Goal: Transaction & Acquisition: Purchase product/service

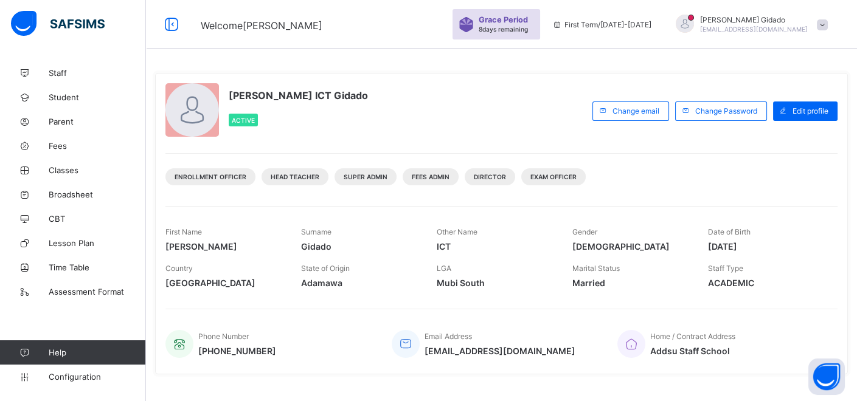
click at [518, 97] on div "Mohammed ICT Gidado Active" at bounding box center [375, 110] width 421 height 55
click at [524, 79] on div "Mohammed ICT Gidado Active Change email Change Password Edit profile Enrollment…" at bounding box center [501, 224] width 693 height 302
click at [62, 123] on span "Parent" at bounding box center [97, 122] width 97 height 10
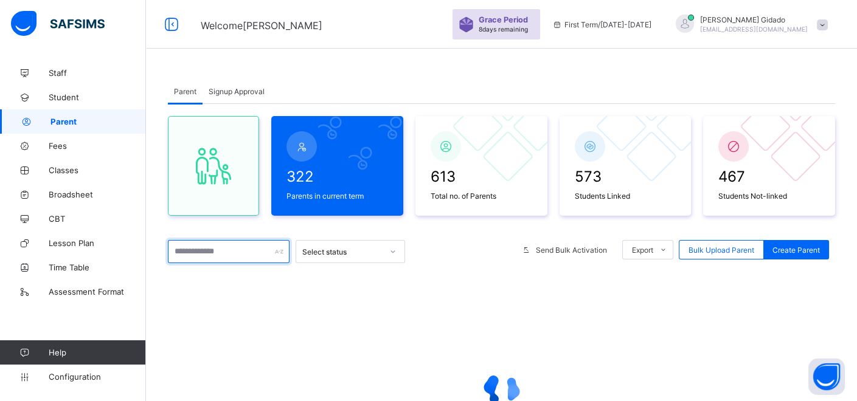
click at [229, 252] on input "text" at bounding box center [229, 251] width 122 height 23
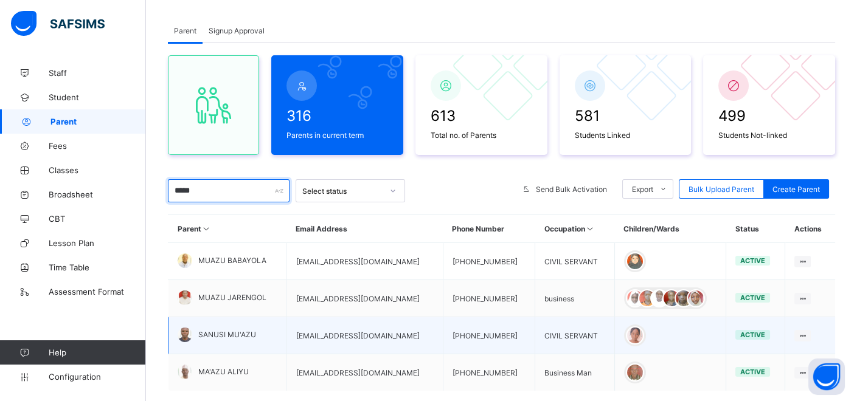
scroll to position [134, 0]
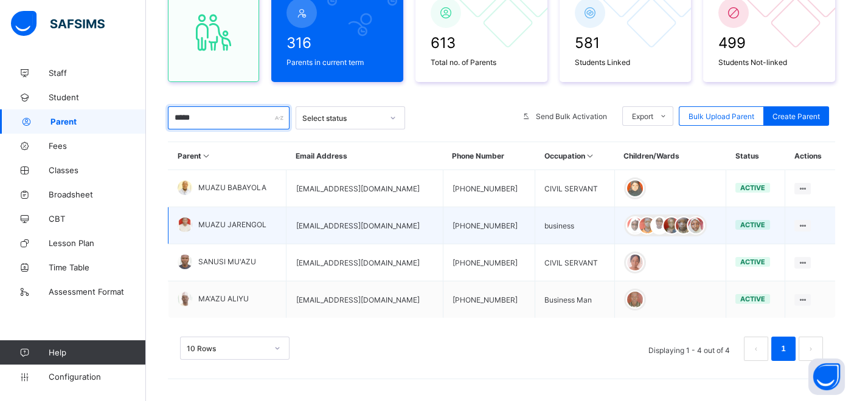
type input "*****"
click at [236, 223] on span "MUAZU JARENGOL" at bounding box center [232, 224] width 68 height 9
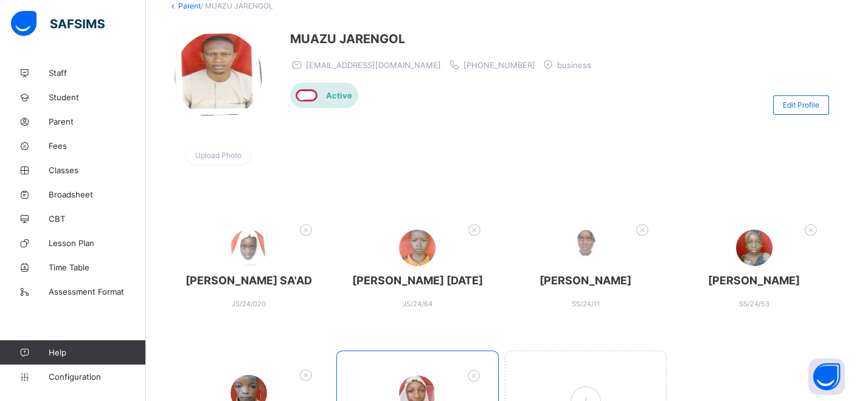
scroll to position [69, 0]
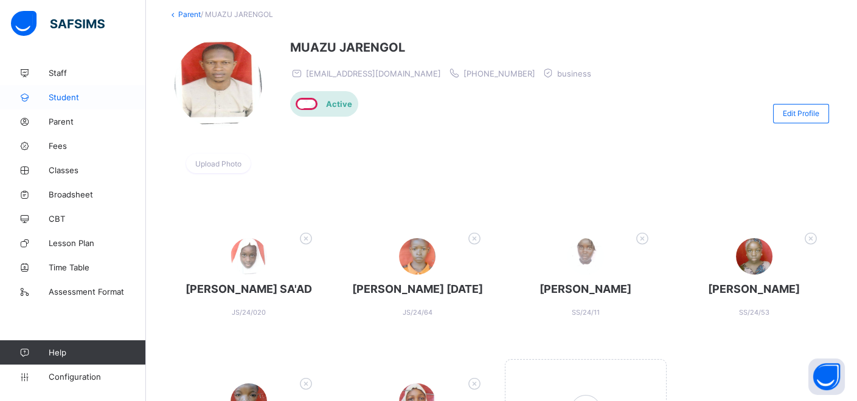
click at [65, 94] on span "Student" at bounding box center [97, 97] width 97 height 10
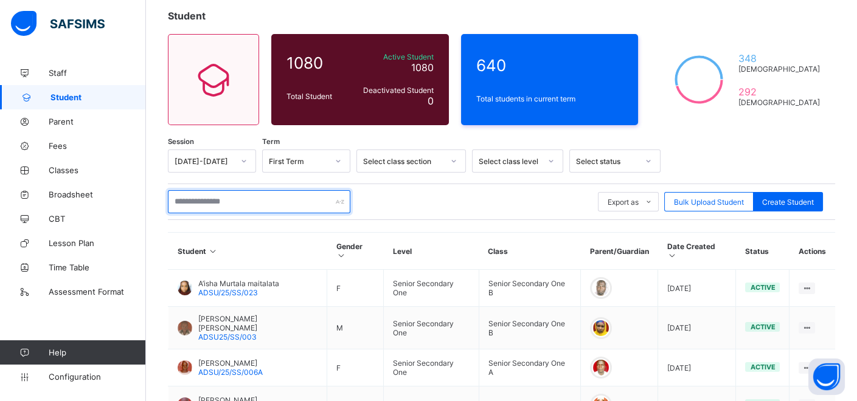
click at [244, 204] on input "text" at bounding box center [259, 201] width 182 height 23
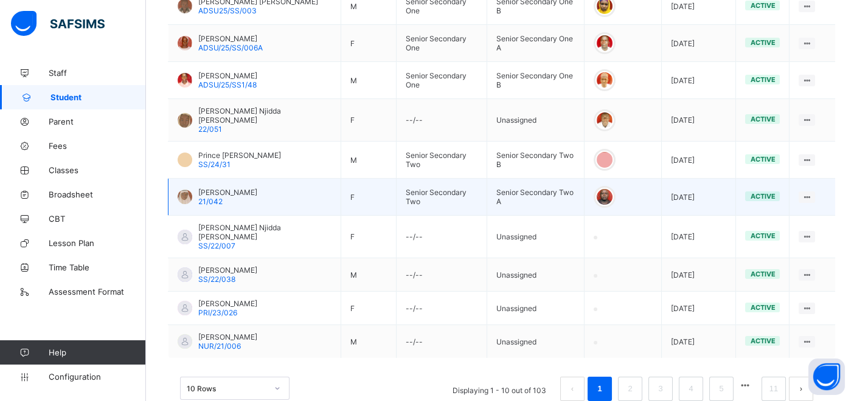
scroll to position [354, 0]
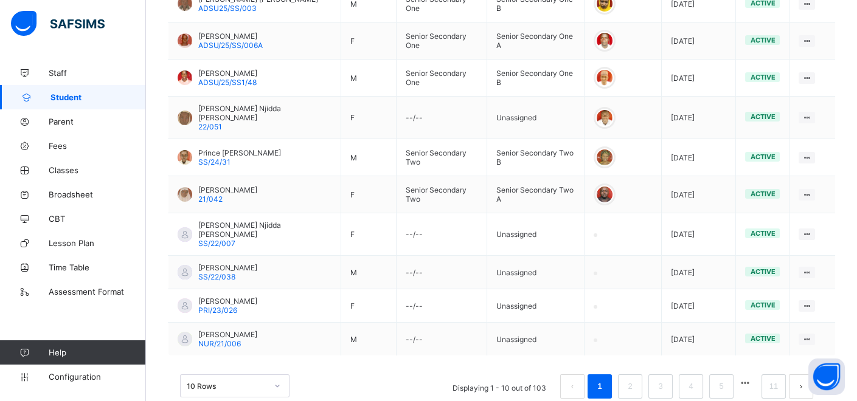
type input "**********"
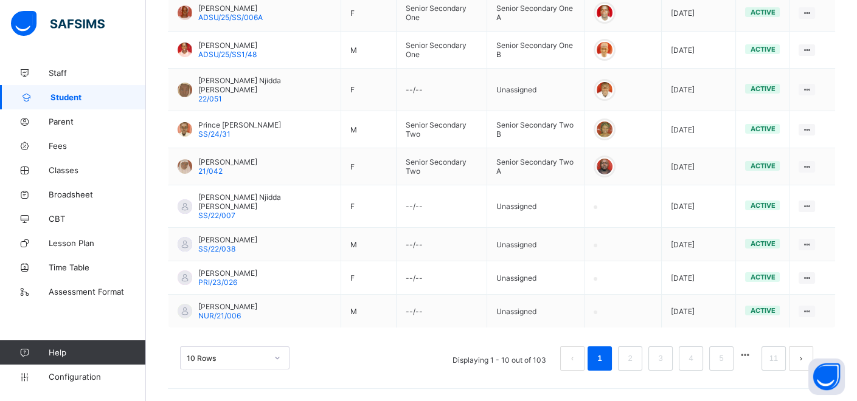
click at [274, 359] on div "10 Rows" at bounding box center [234, 358] width 109 height 23
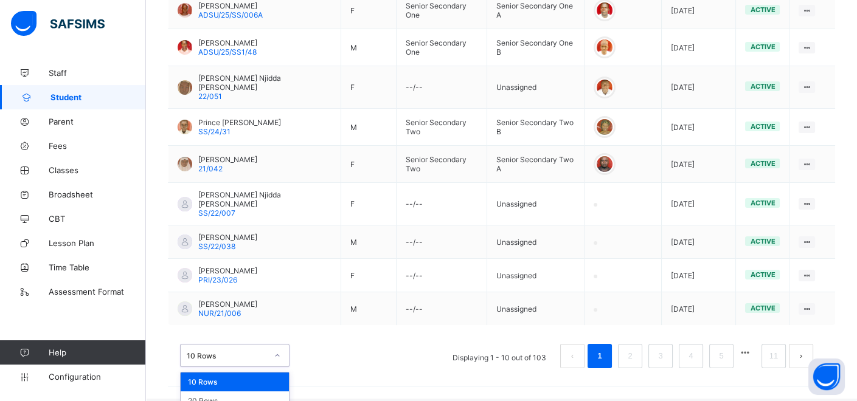
drag, startPoint x: 257, startPoint y: 394, endPoint x: 255, endPoint y: 386, distance: 8.1
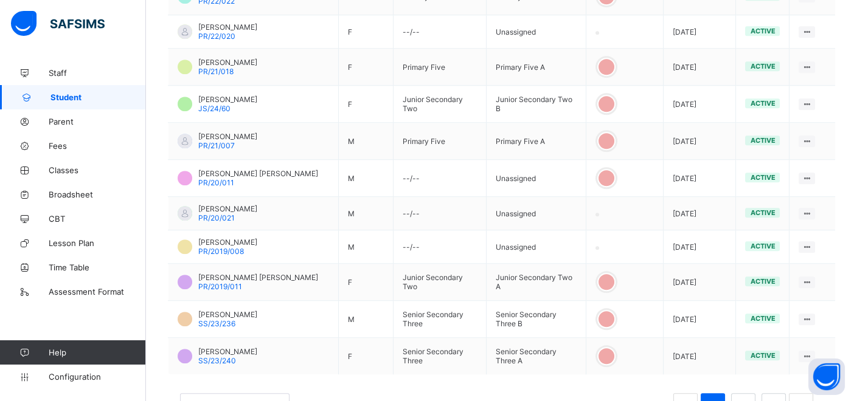
scroll to position [1789, 0]
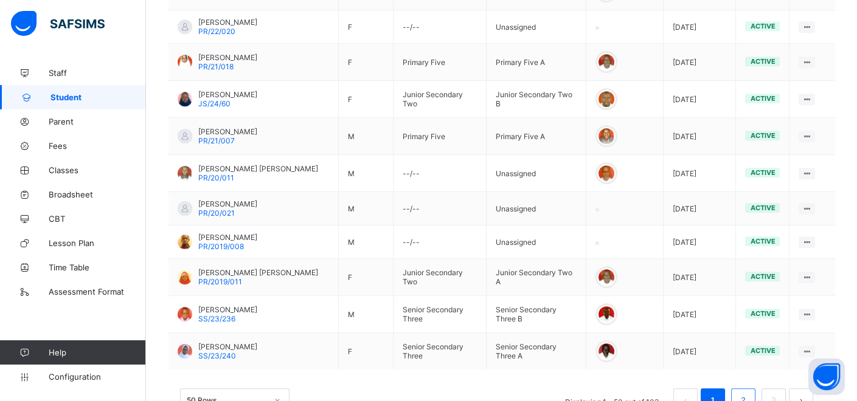
click at [755, 389] on li "2" at bounding box center [743, 401] width 24 height 24
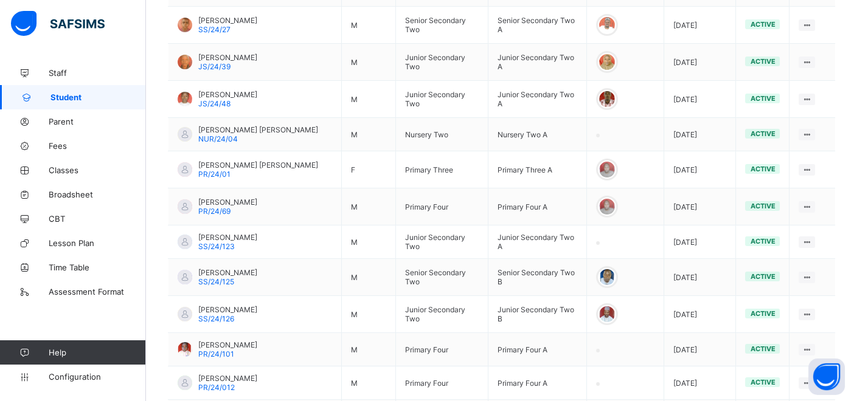
scroll to position [527, 0]
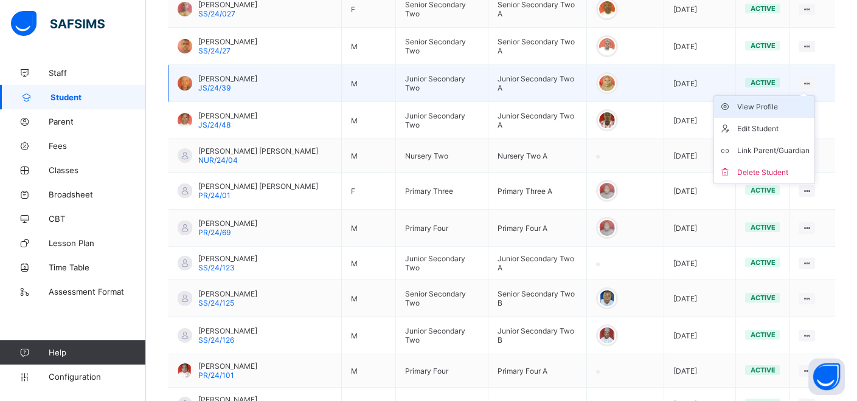
click at [785, 106] on div "View Profile" at bounding box center [773, 107] width 72 height 12
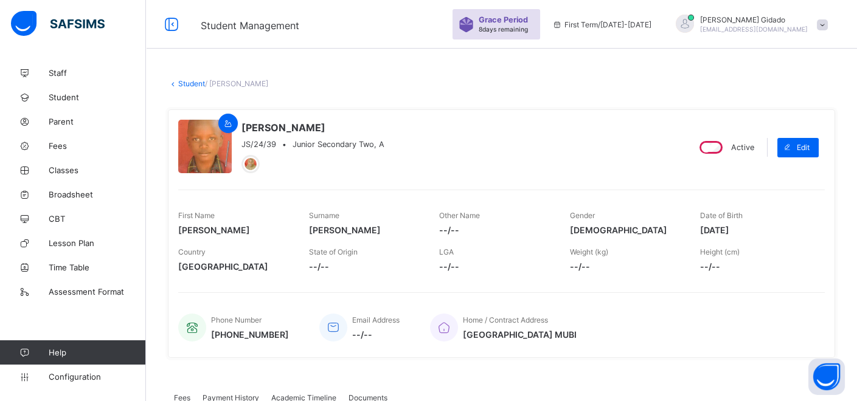
click at [191, 80] on link "Student" at bounding box center [191, 83] width 27 height 9
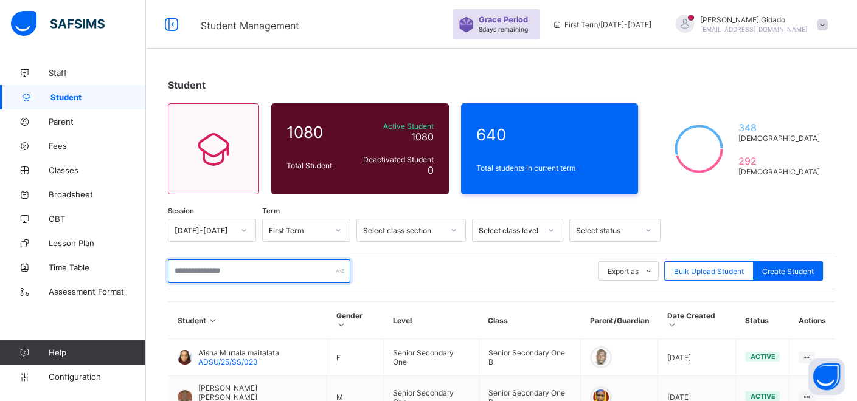
click at [245, 270] on input "text" at bounding box center [259, 271] width 182 height 23
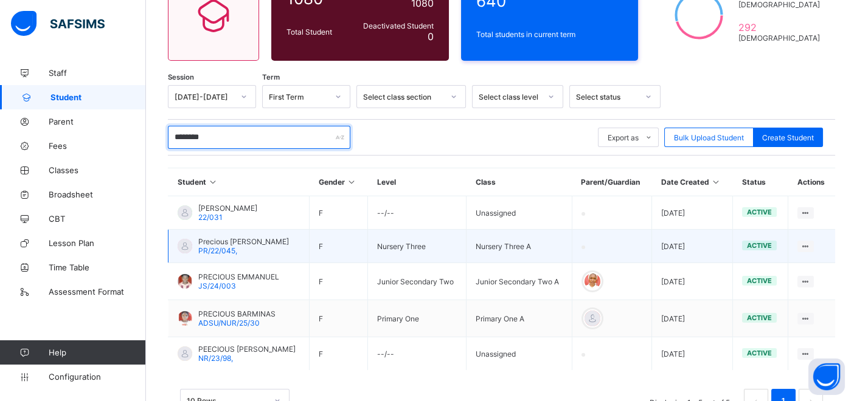
scroll to position [173, 0]
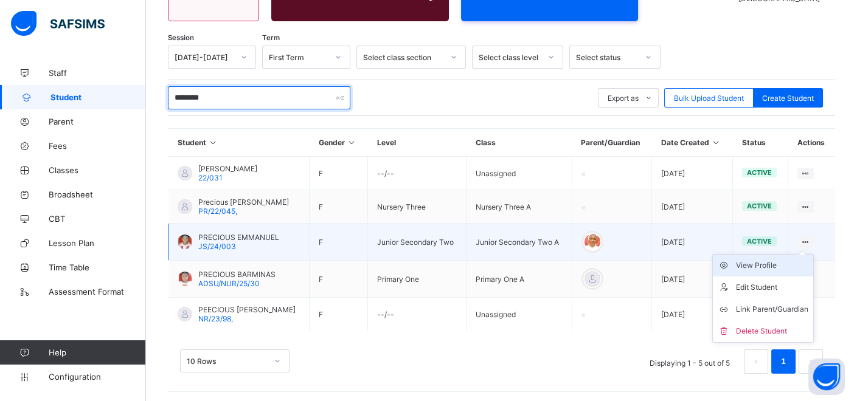
type input "********"
click at [788, 266] on div "View Profile" at bounding box center [772, 266] width 72 height 12
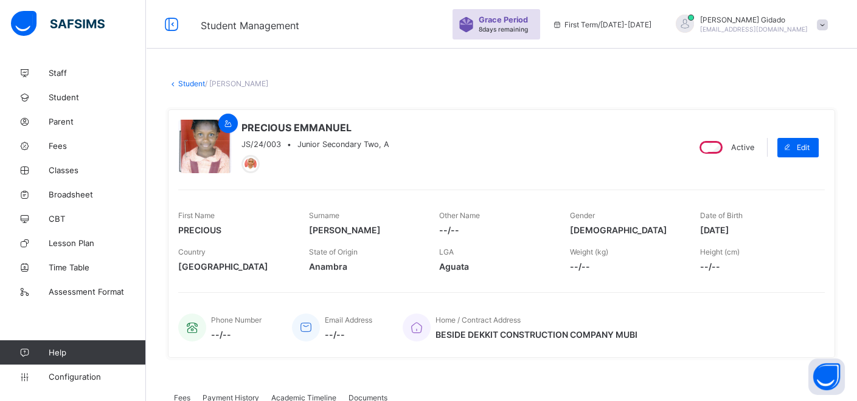
click at [188, 79] on link "Student" at bounding box center [191, 83] width 27 height 9
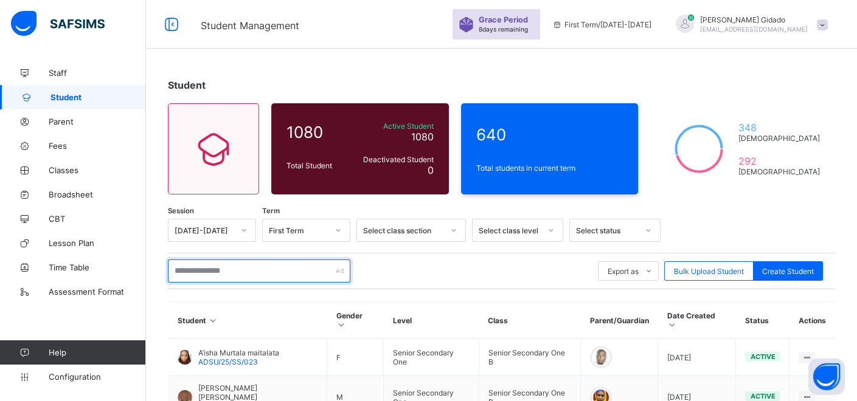
click at [227, 271] on input "text" at bounding box center [259, 271] width 182 height 23
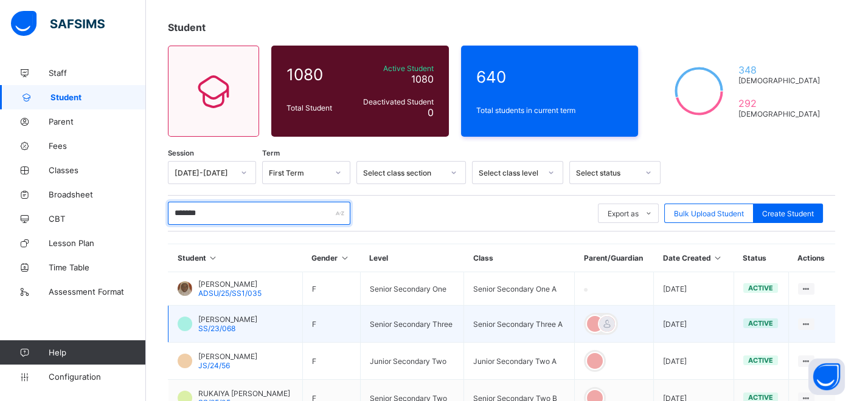
scroll to position [135, 0]
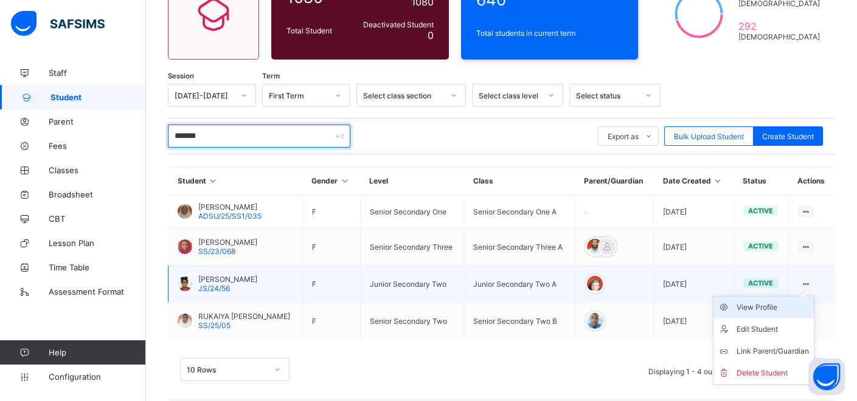
type input "******"
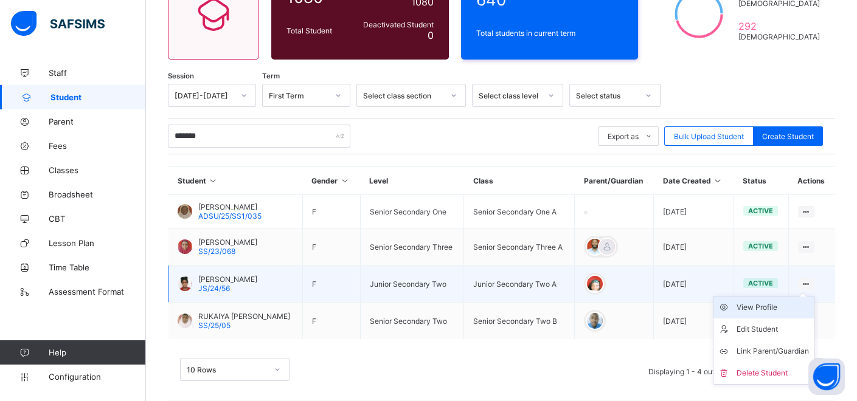
click at [781, 305] on div "View Profile" at bounding box center [772, 308] width 72 height 12
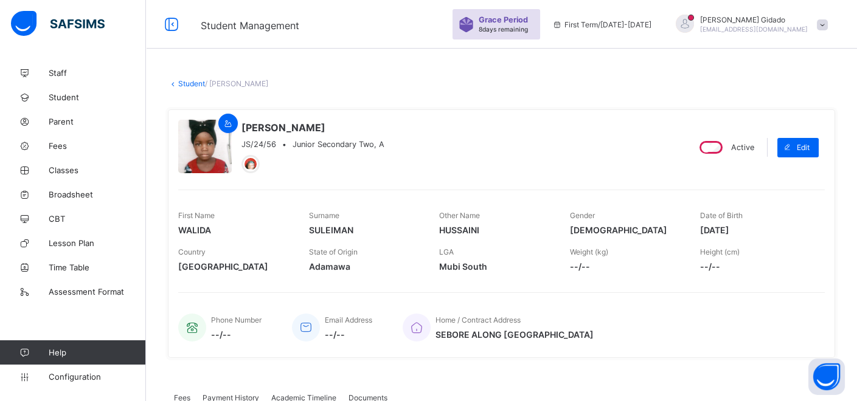
click at [185, 79] on link "Student" at bounding box center [191, 83] width 27 height 9
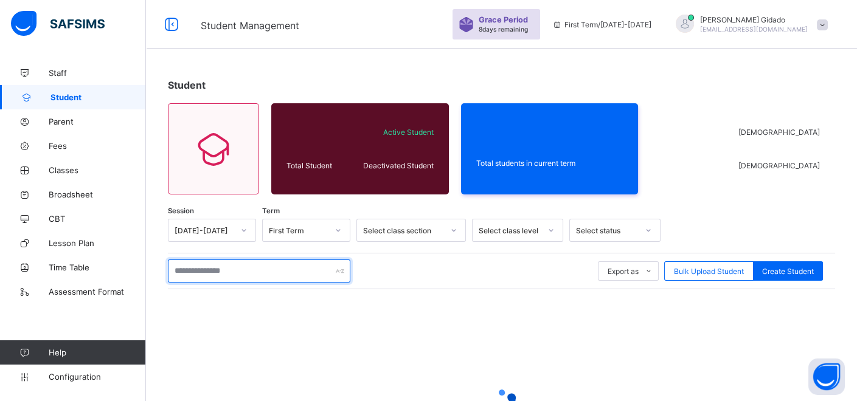
click at [217, 266] on input "text" at bounding box center [259, 271] width 182 height 23
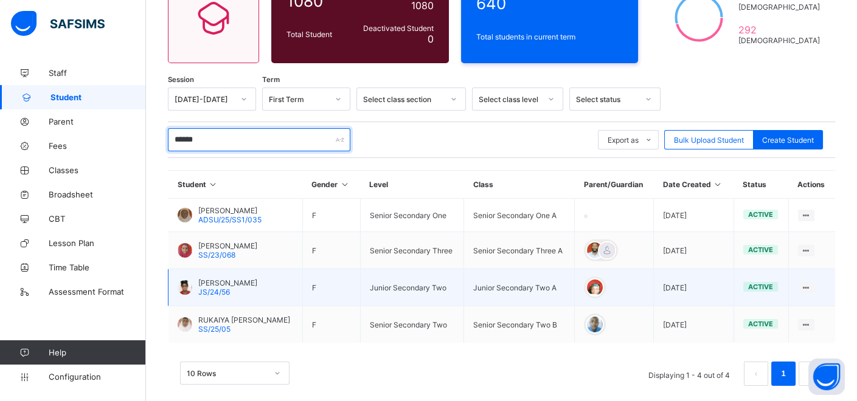
scroll to position [144, 0]
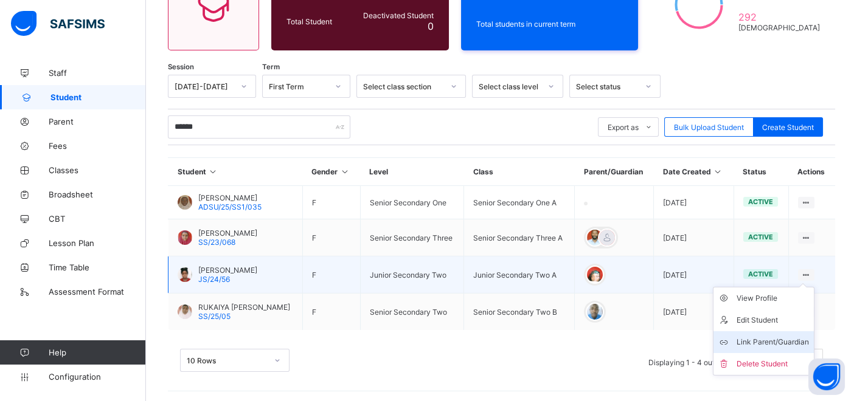
click at [790, 336] on div "Link Parent/Guardian" at bounding box center [772, 342] width 72 height 12
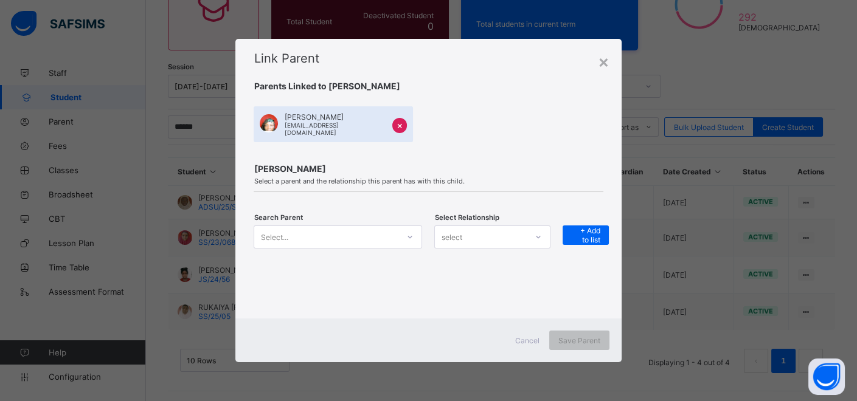
click at [409, 234] on icon at bounding box center [409, 237] width 7 height 12
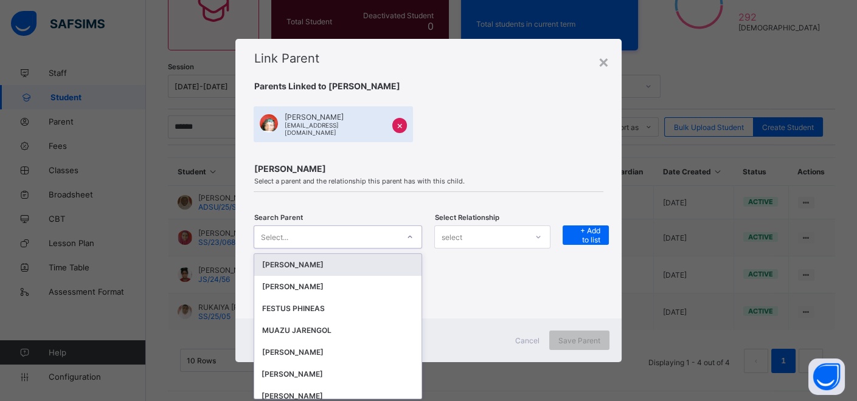
scroll to position [0, 0]
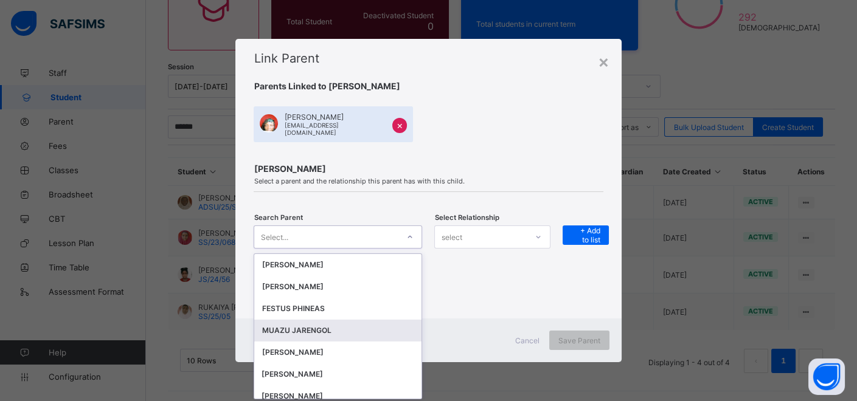
click at [309, 325] on div "MUAZU JARENGOL" at bounding box center [338, 331] width 153 height 12
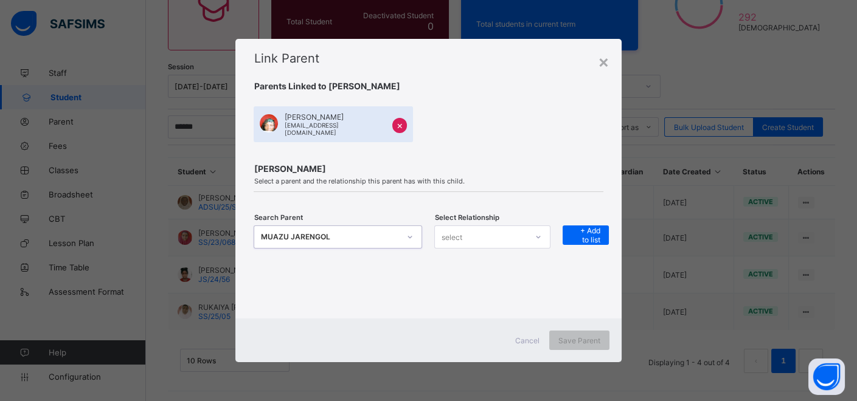
click at [472, 229] on div "select" at bounding box center [481, 237] width 92 height 17
click at [459, 299] on div "Guardian" at bounding box center [492, 301] width 115 height 19
click at [600, 231] on span "+ Add to list" at bounding box center [586, 235] width 28 height 18
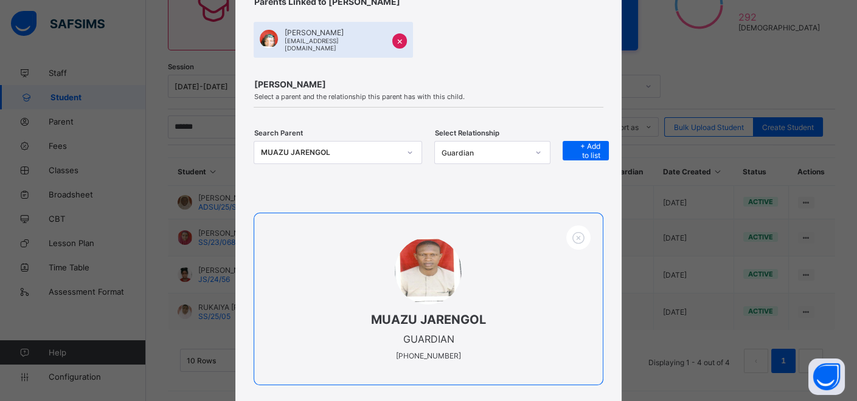
scroll to position [163, 0]
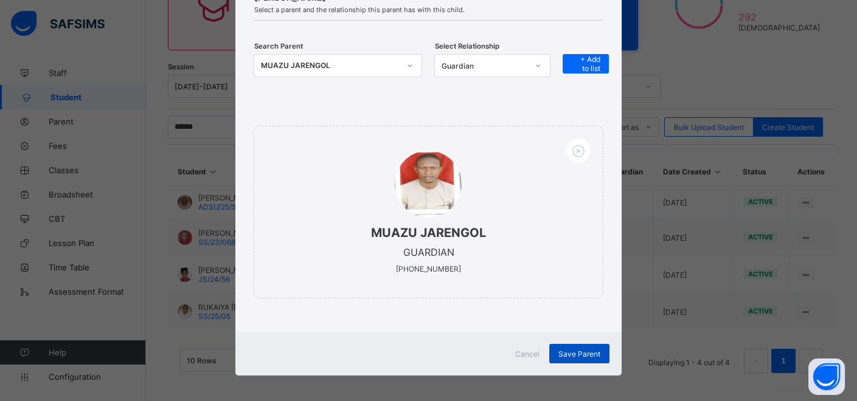
click at [598, 350] on span "Save Parent" at bounding box center [579, 354] width 42 height 9
click at [560, 347] on div "Save Parent" at bounding box center [579, 353] width 60 height 19
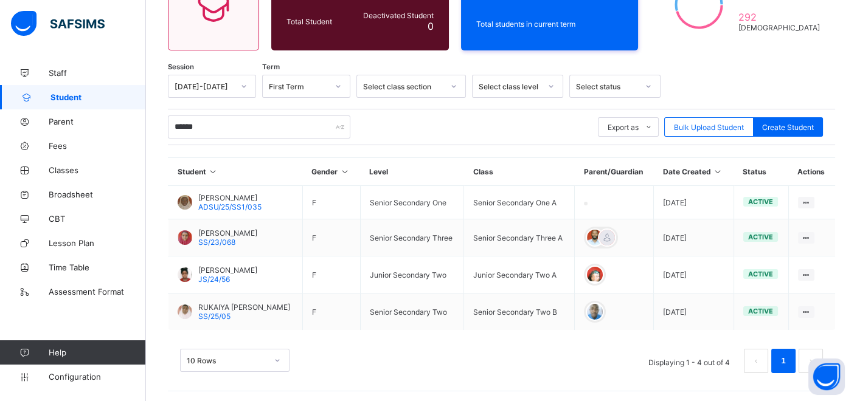
scroll to position [9, 0]
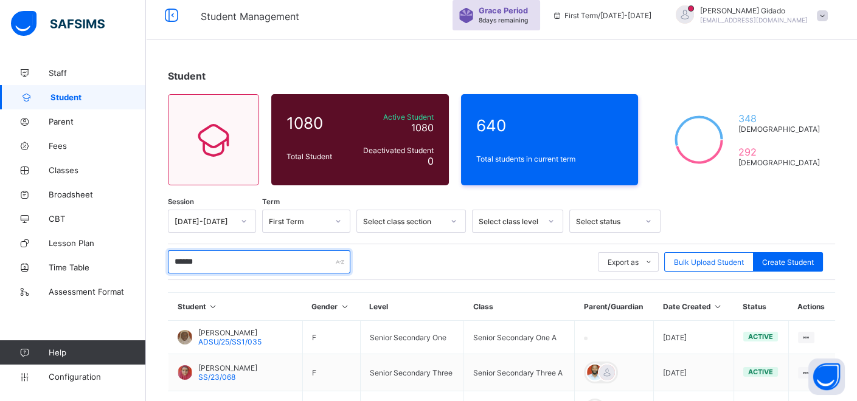
click at [232, 262] on input "******" at bounding box center [259, 262] width 182 height 23
type input "*"
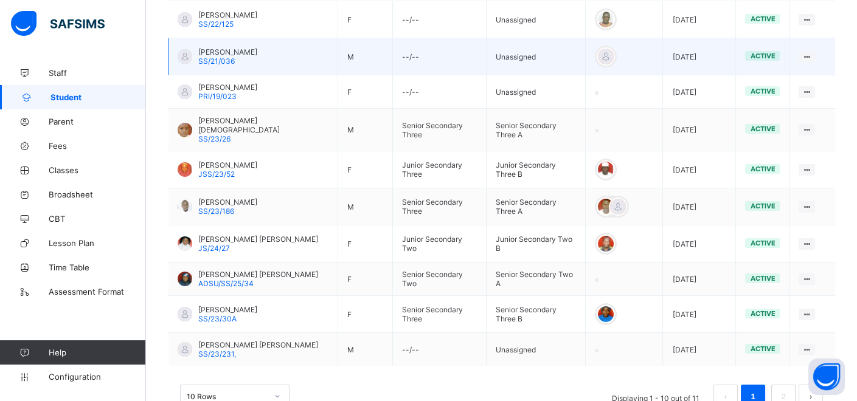
scroll to position [347, 0]
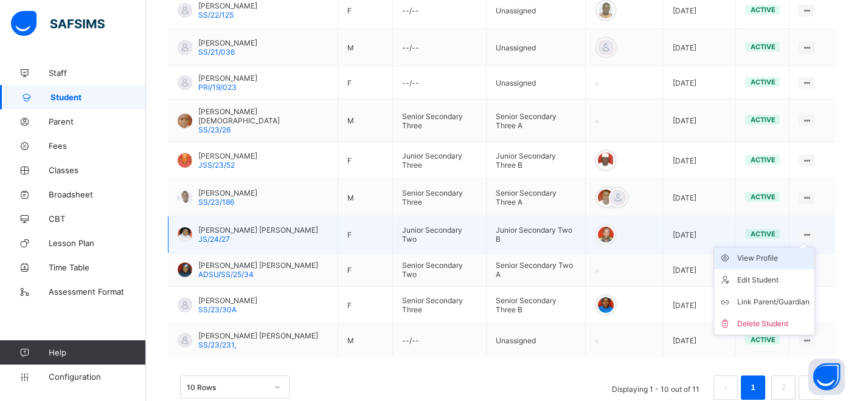
type input "******"
click at [785, 252] on div "View Profile" at bounding box center [773, 258] width 72 height 12
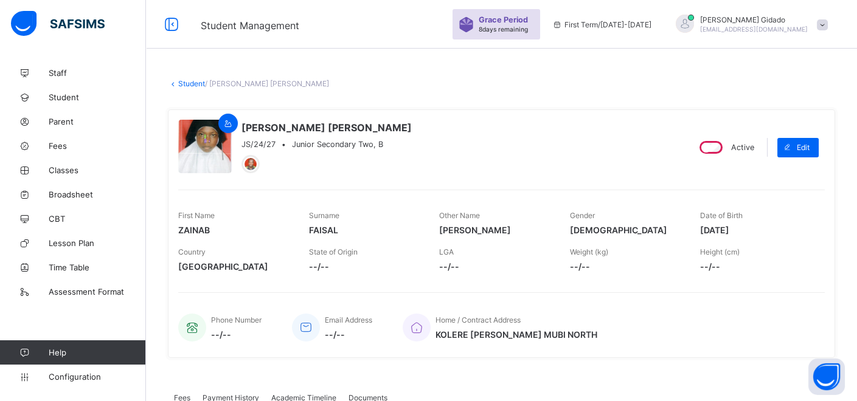
click at [192, 85] on link "Student" at bounding box center [191, 83] width 27 height 9
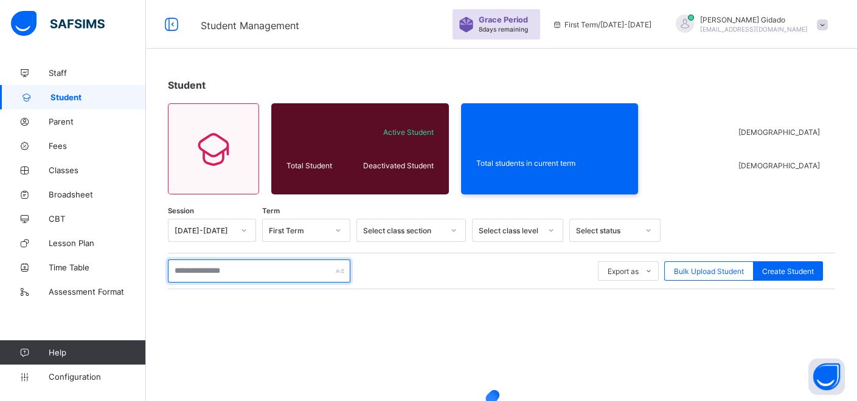
click at [269, 272] on input "text" at bounding box center [259, 271] width 182 height 23
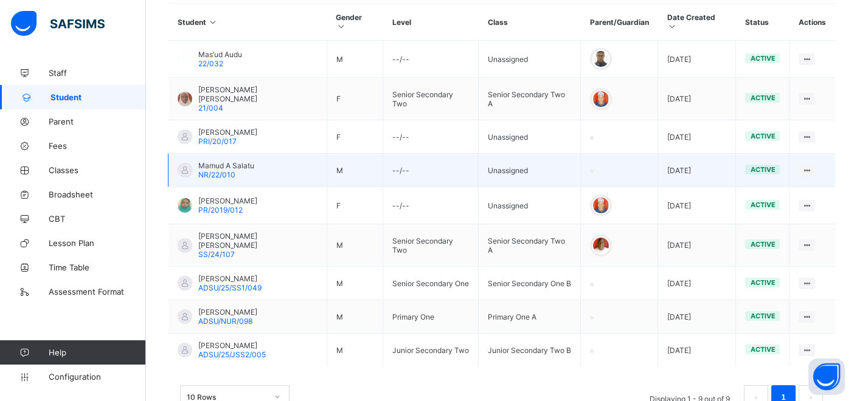
scroll to position [314, 0]
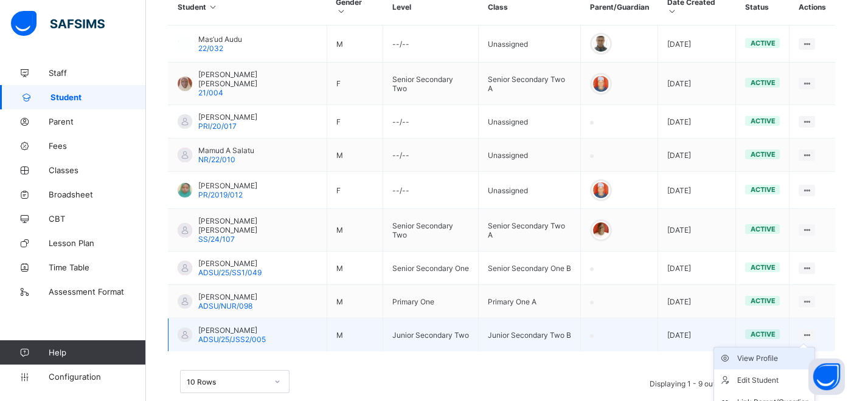
type input "*****"
click at [765, 353] on div "View Profile" at bounding box center [773, 359] width 72 height 12
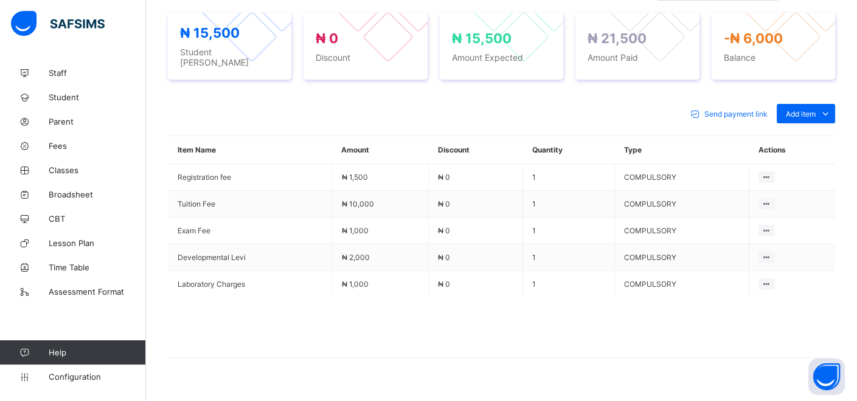
scroll to position [475, 0]
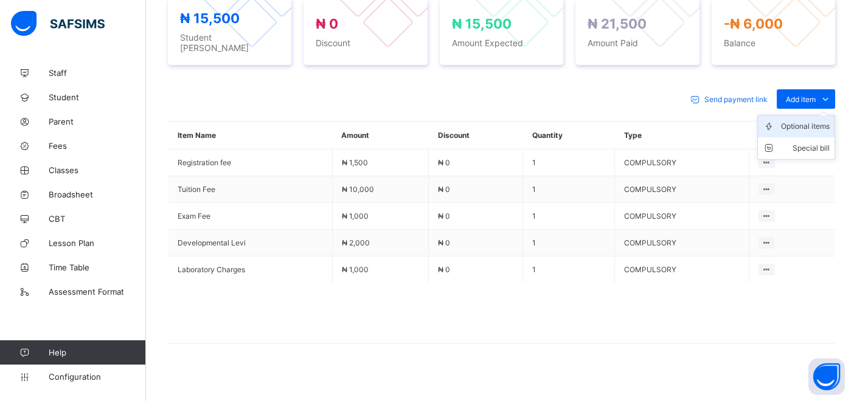
click at [820, 120] on div "Optional items" at bounding box center [805, 126] width 49 height 12
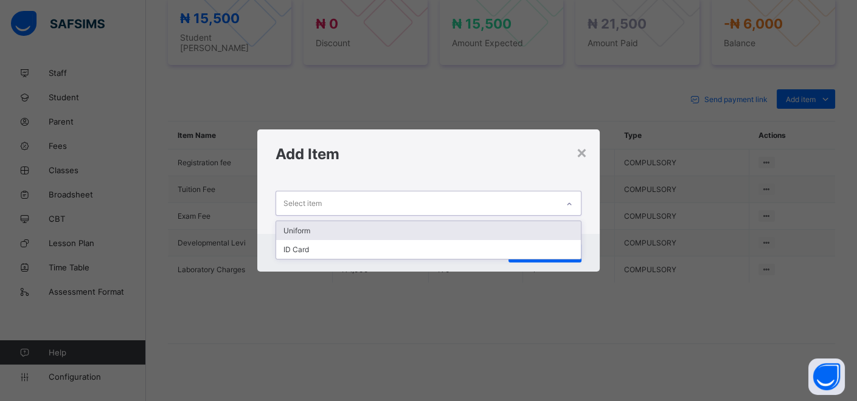
click at [573, 201] on icon at bounding box center [569, 204] width 7 height 12
click at [502, 226] on div "Uniform" at bounding box center [428, 230] width 305 height 19
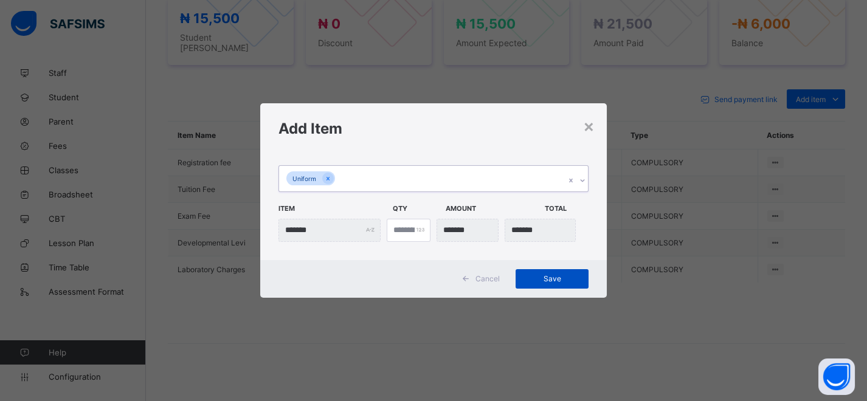
click at [543, 280] on span "Save" at bounding box center [552, 278] width 55 height 9
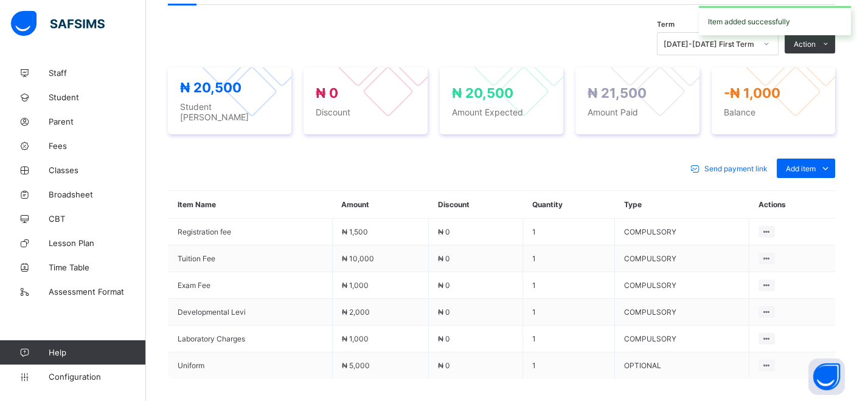
scroll to position [340, 0]
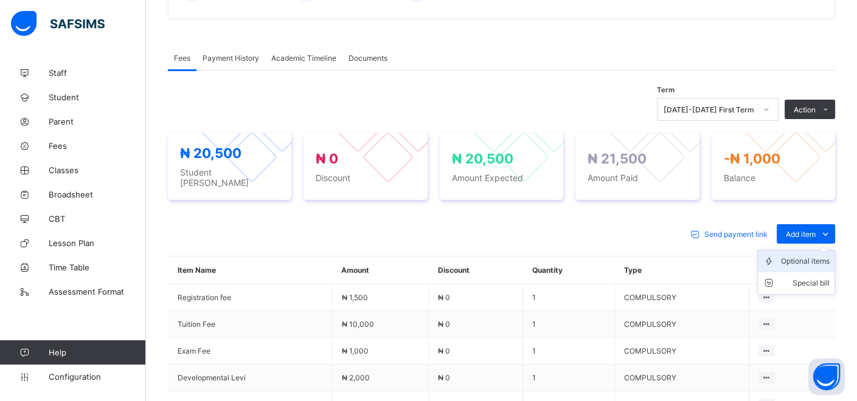
click at [806, 257] on div "Optional items" at bounding box center [805, 261] width 49 height 12
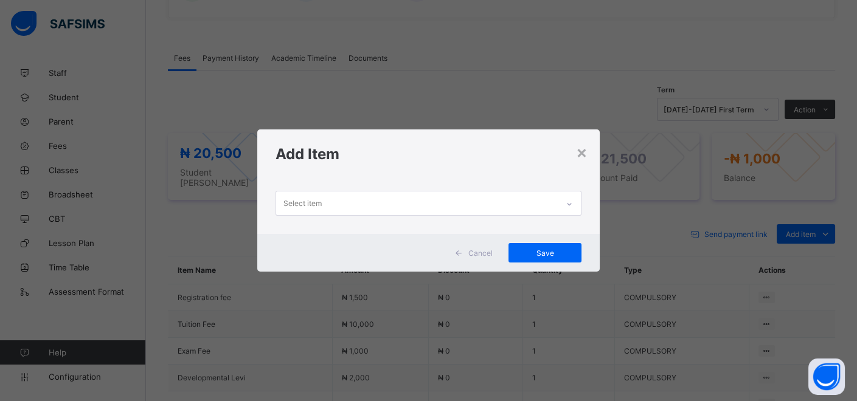
click at [570, 204] on icon at bounding box center [569, 204] width 7 height 12
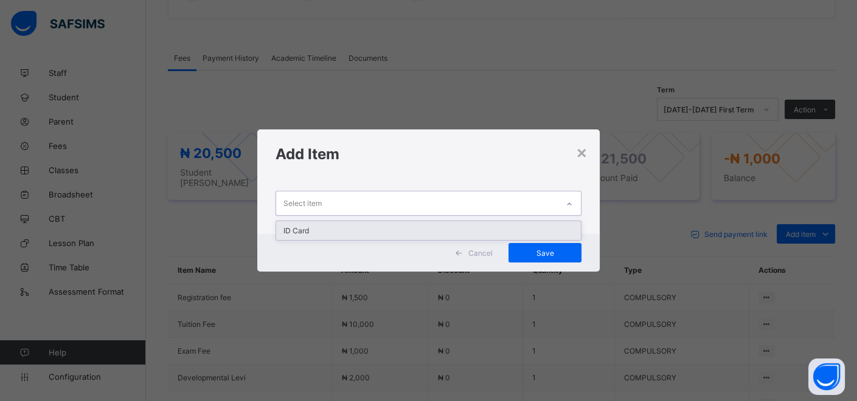
click at [316, 234] on div "ID Card" at bounding box center [428, 230] width 305 height 19
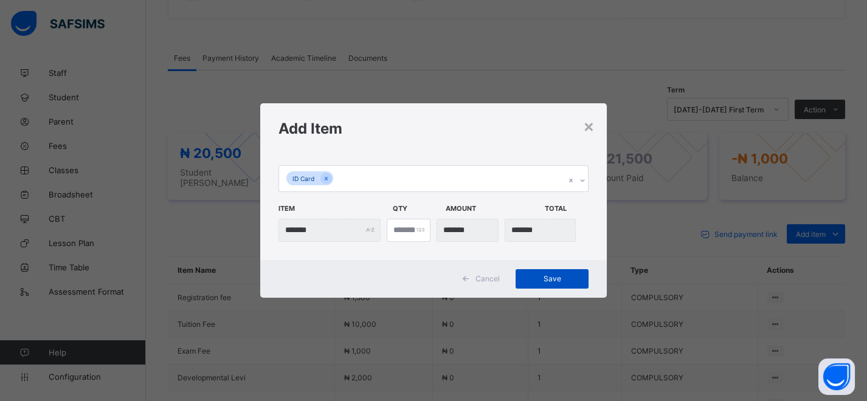
click at [538, 277] on span "Save" at bounding box center [552, 278] width 55 height 9
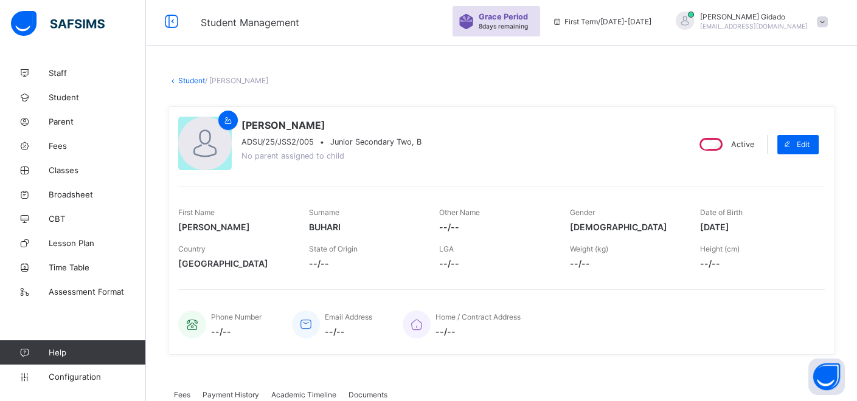
scroll to position [0, 0]
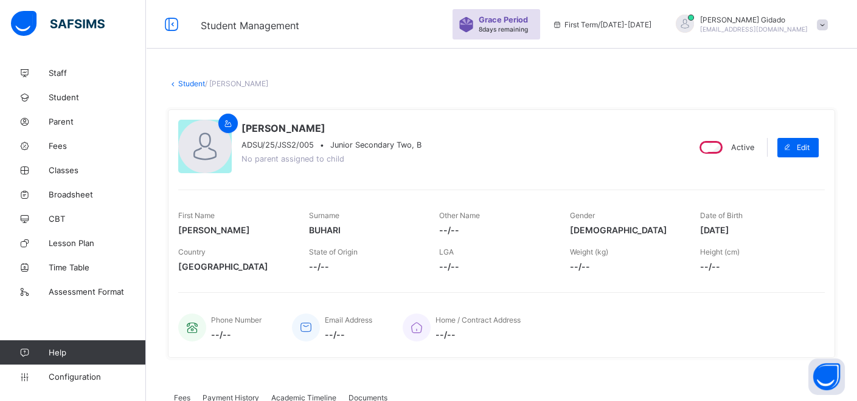
click at [193, 82] on link "Student" at bounding box center [191, 83] width 27 height 9
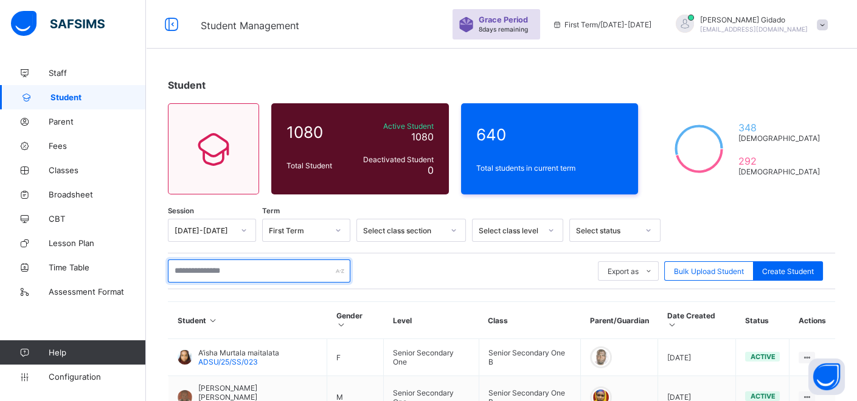
click at [267, 266] on input "text" at bounding box center [259, 271] width 182 height 23
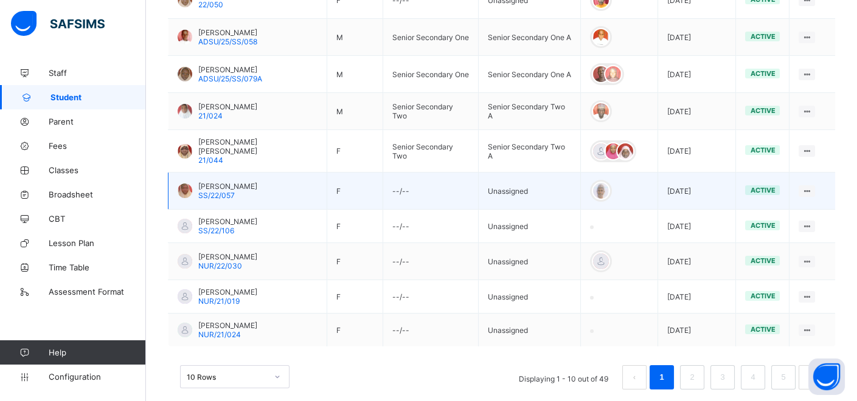
scroll to position [358, 0]
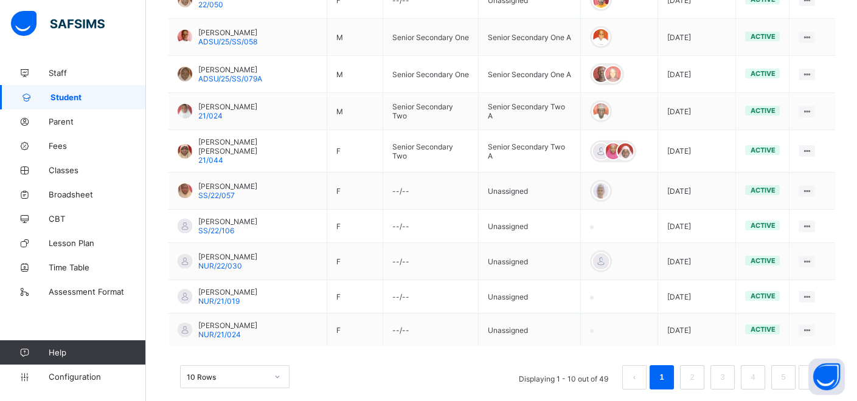
type input "**********"
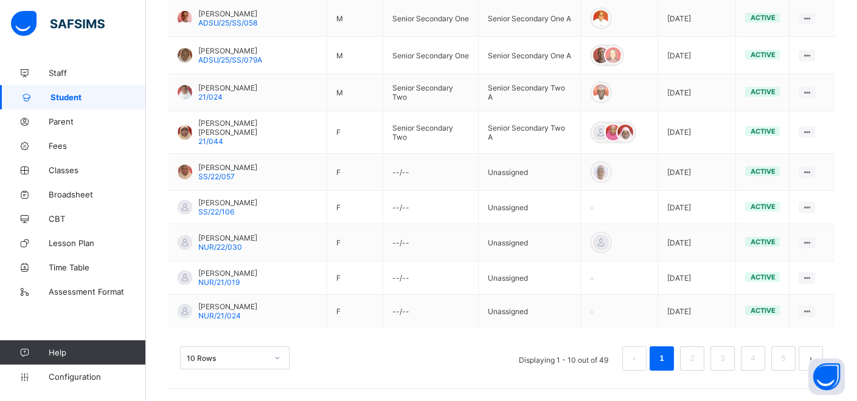
click at [281, 361] on div "10 Rows" at bounding box center [234, 358] width 109 height 23
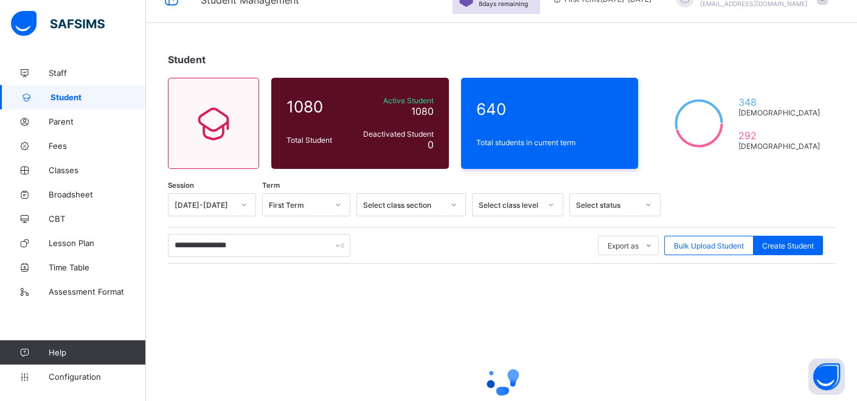
scroll to position [0, 0]
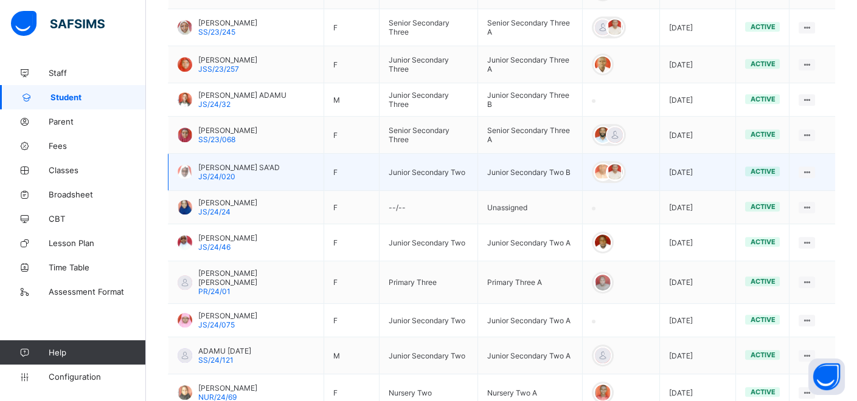
scroll to position [1081, 0]
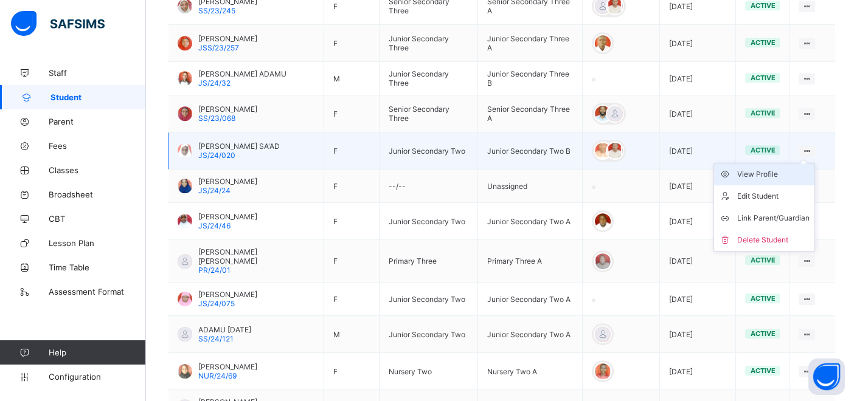
click at [791, 168] on div "View Profile" at bounding box center [773, 174] width 72 height 12
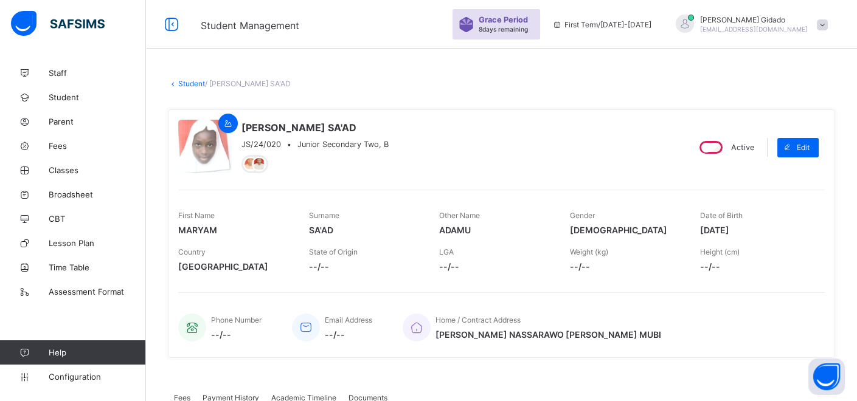
click at [181, 82] on link "Student" at bounding box center [191, 83] width 27 height 9
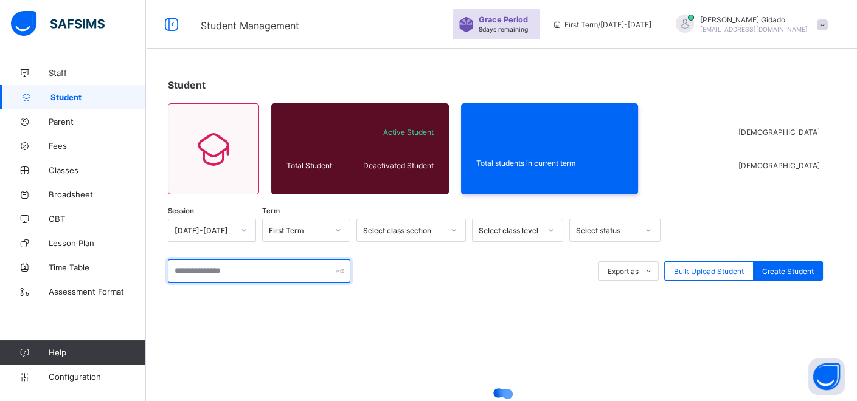
click at [210, 268] on input "text" at bounding box center [259, 271] width 182 height 23
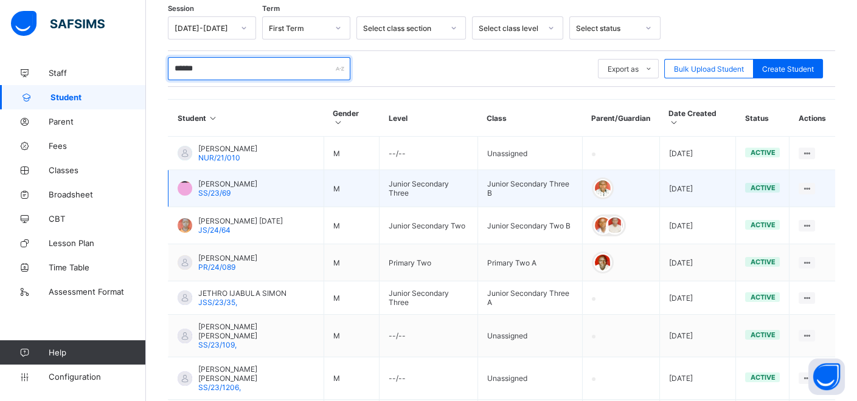
scroll to position [270, 0]
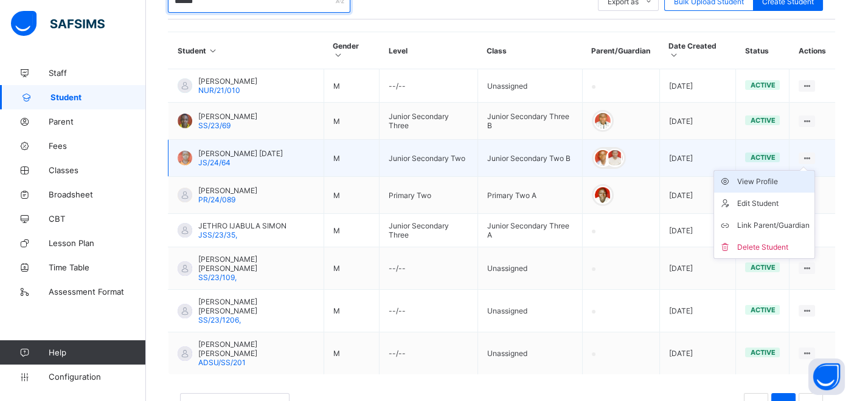
type input "******"
click at [778, 176] on div "View Profile" at bounding box center [773, 182] width 72 height 12
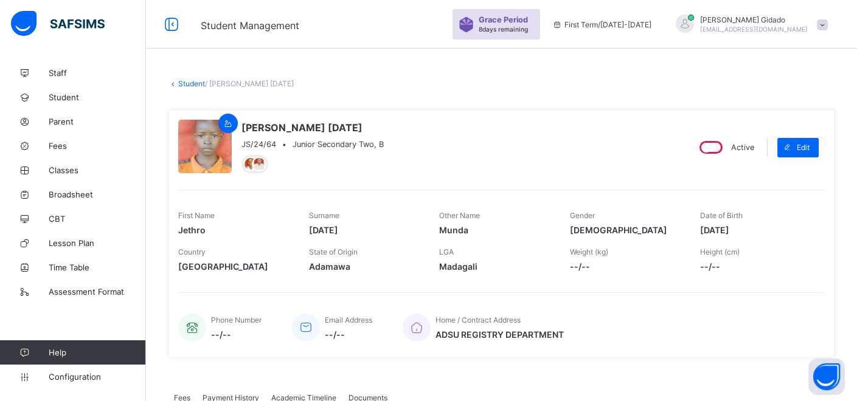
click at [185, 82] on link "Student" at bounding box center [191, 83] width 27 height 9
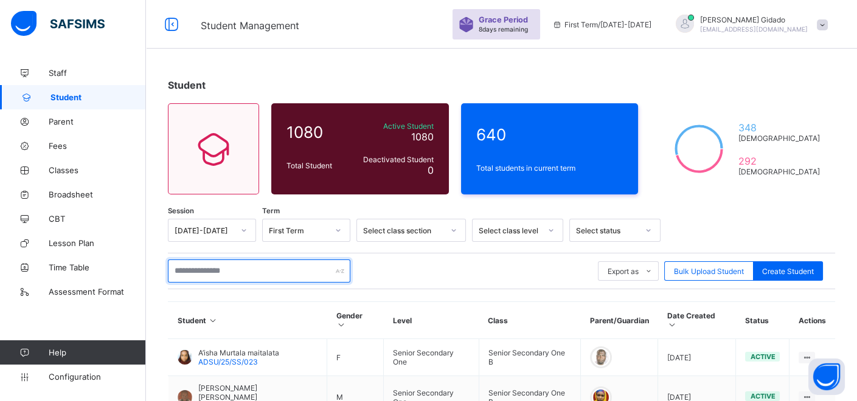
drag, startPoint x: 227, startPoint y: 270, endPoint x: 220, endPoint y: 257, distance: 15.2
click at [221, 258] on div "Export as Pdf Report Excel Report Excel Report (LMS) Bulk Upload Student Create…" at bounding box center [501, 271] width 667 height 36
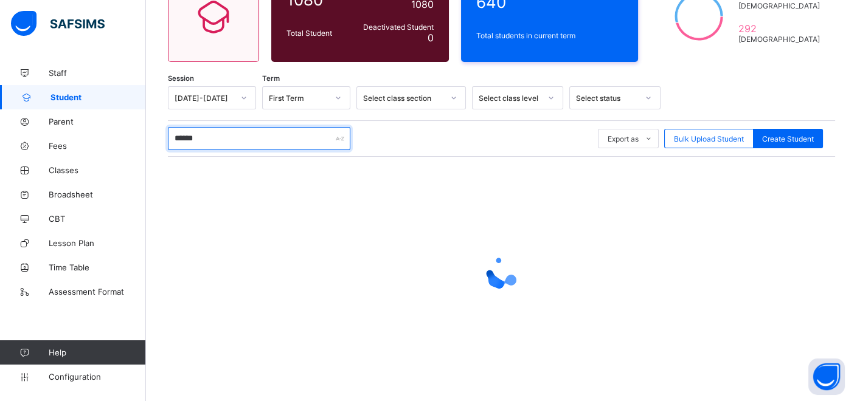
scroll to position [135, 0]
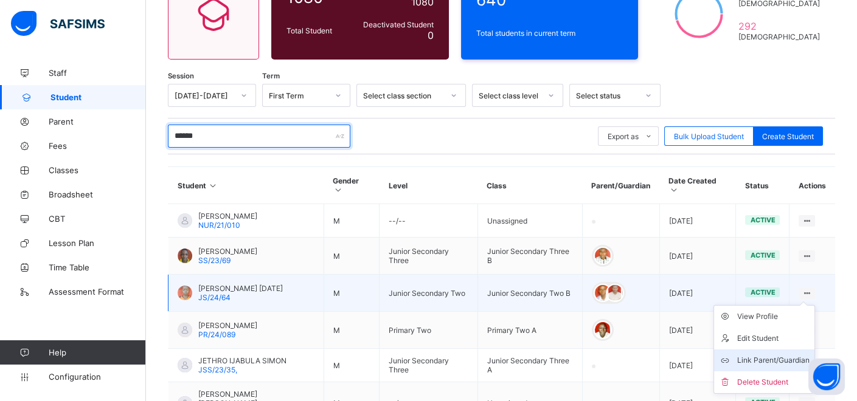
type input "******"
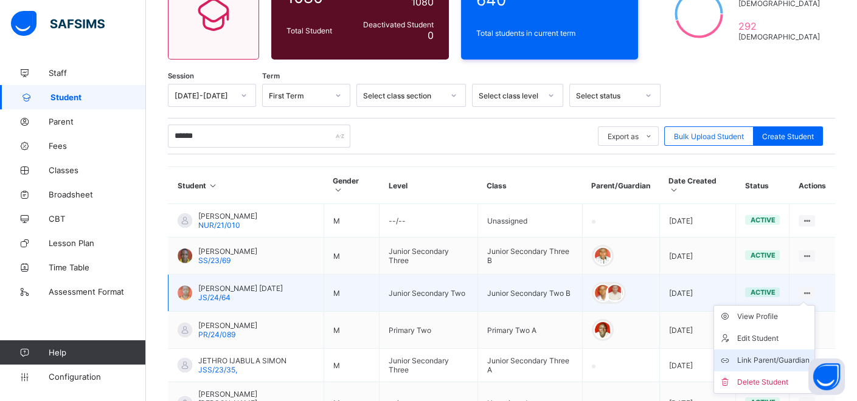
click at [784, 355] on div "Link Parent/Guardian" at bounding box center [773, 361] width 72 height 12
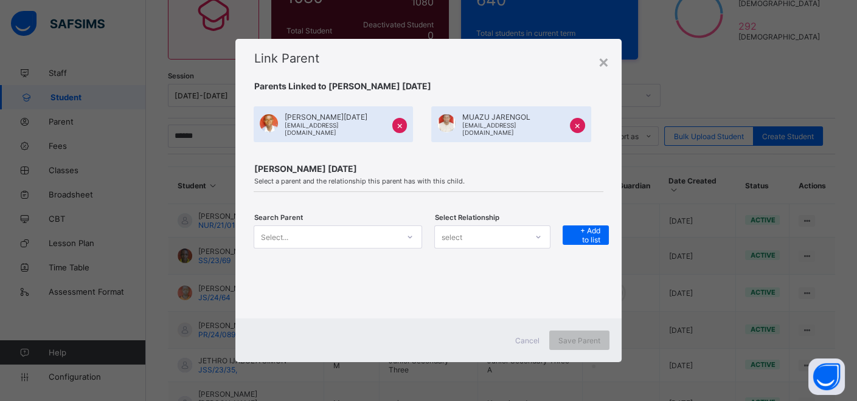
click at [411, 234] on icon at bounding box center [409, 237] width 7 height 12
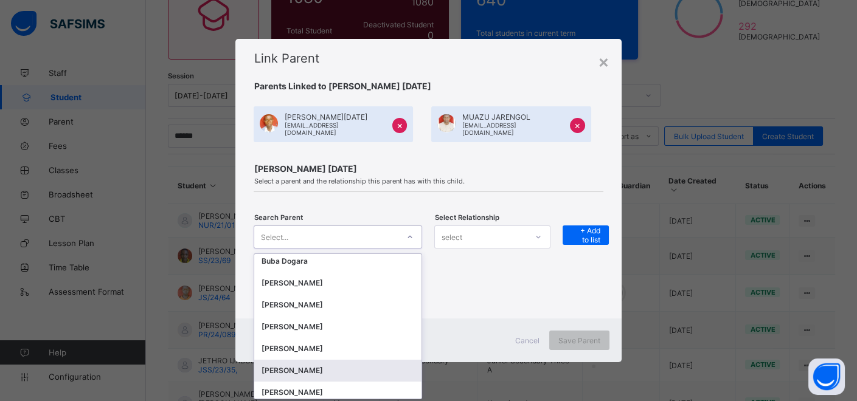
scroll to position [1892, 0]
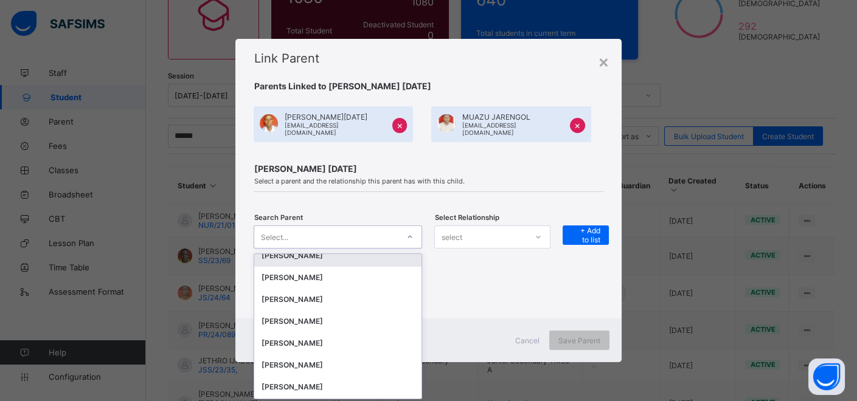
click at [325, 229] on div "Select..." at bounding box center [326, 237] width 144 height 17
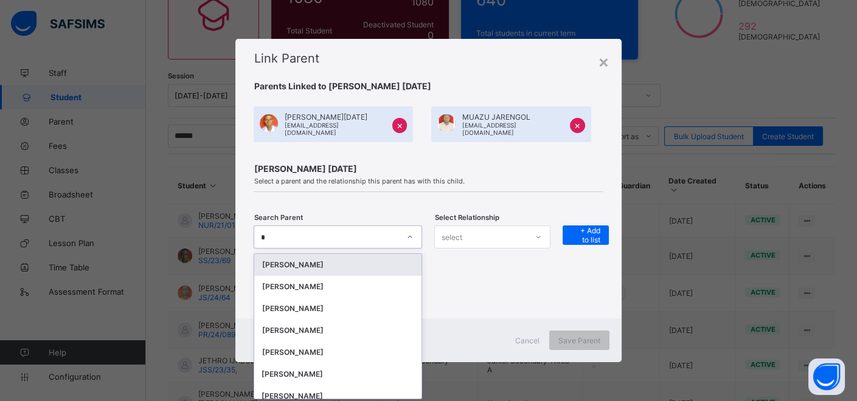
scroll to position [0, 0]
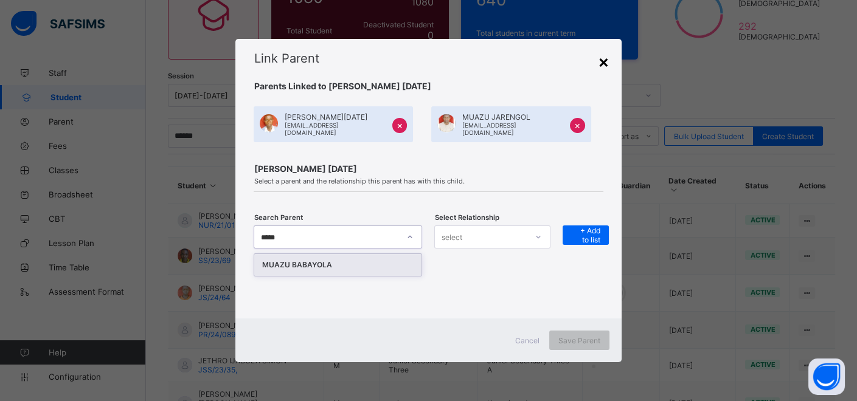
type input "*****"
click at [601, 60] on div "×" at bounding box center [604, 61] width 12 height 21
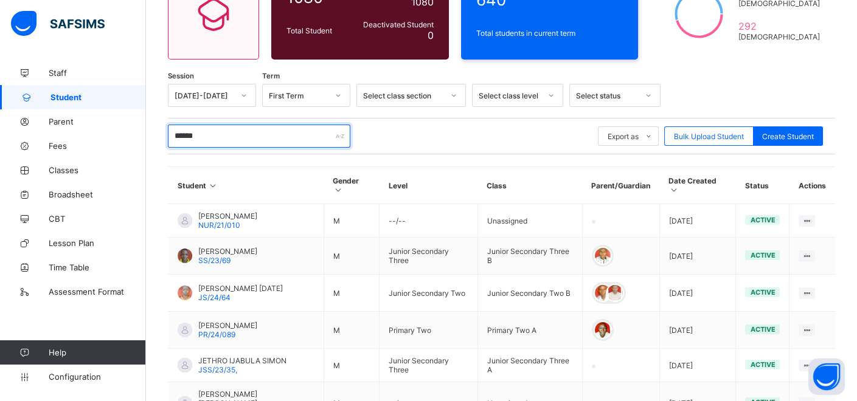
click at [222, 134] on input "******" at bounding box center [259, 136] width 182 height 23
type input "*"
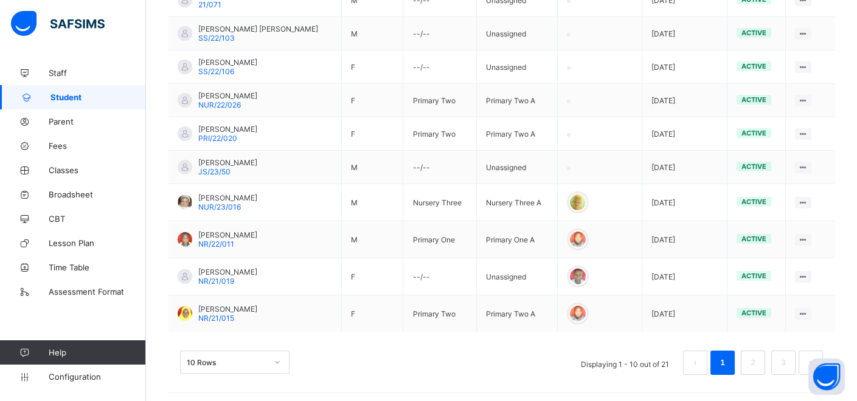
scroll to position [377, 0]
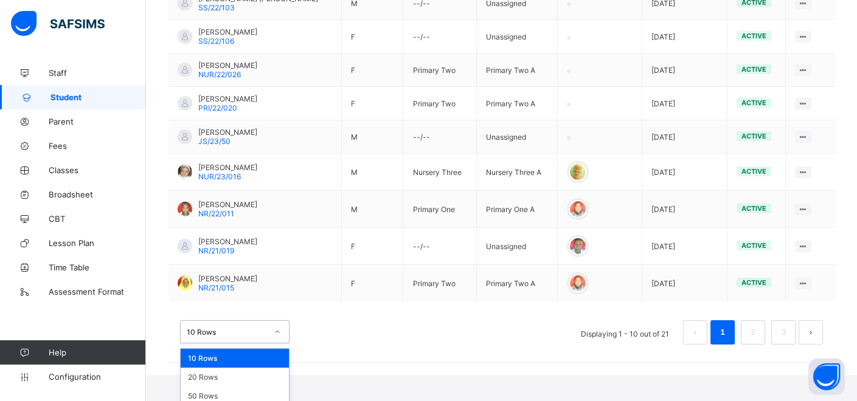
click at [273, 344] on div "option 10 Rows focused, 1 of 3. 3 results available. Use Up and Down to choose …" at bounding box center [234, 331] width 109 height 23
drag, startPoint x: 220, startPoint y: 387, endPoint x: 220, endPoint y: 380, distance: 7.3
click at [220, 387] on div "50 Rows" at bounding box center [235, 396] width 108 height 19
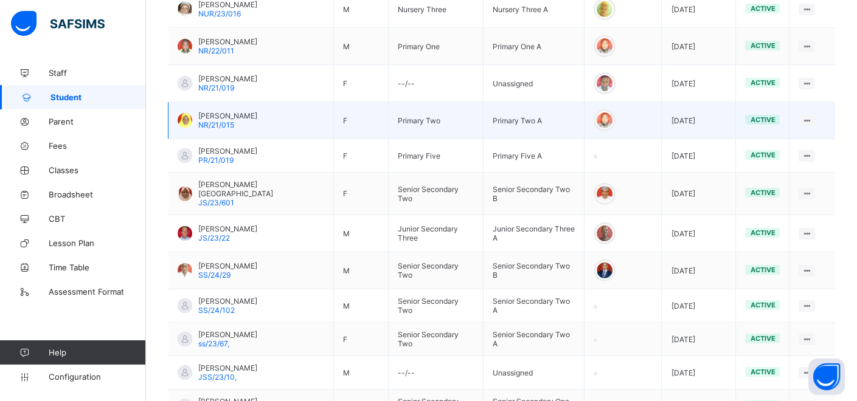
scroll to position [617, 0]
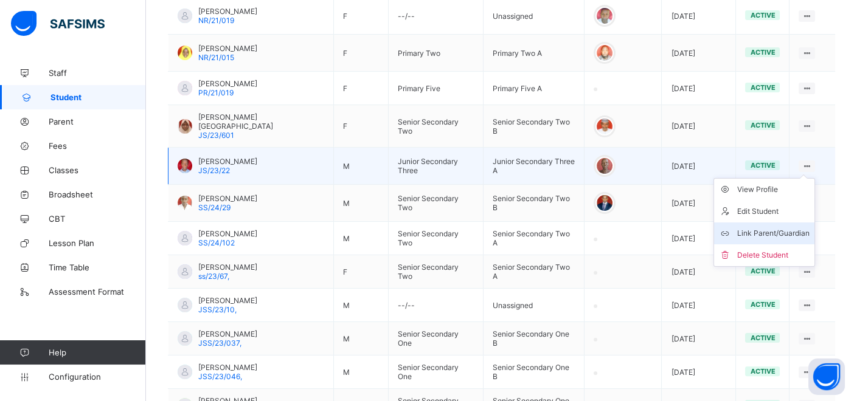
click at [766, 227] on div "Link Parent/Guardian" at bounding box center [773, 233] width 72 height 12
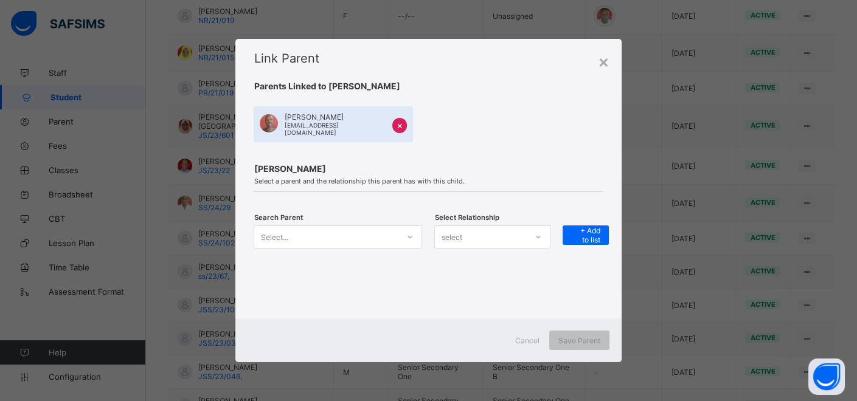
click at [405, 232] on div at bounding box center [410, 236] width 21 height 19
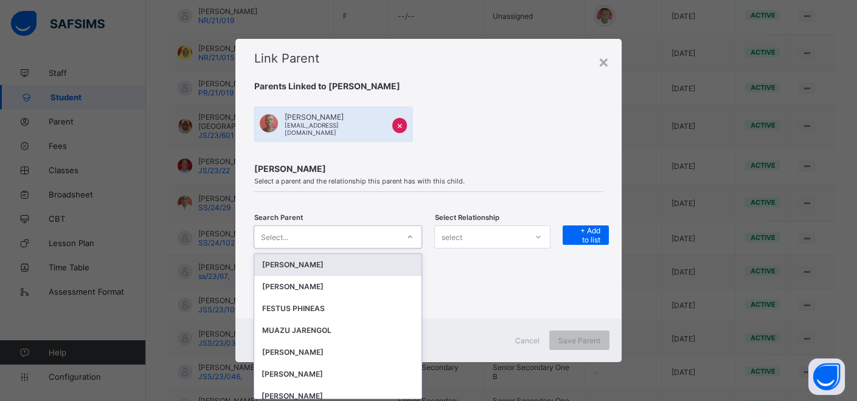
scroll to position [0, 0]
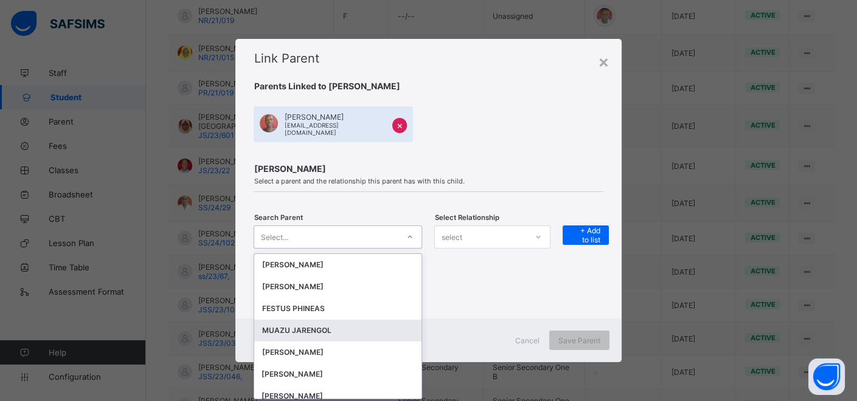
drag, startPoint x: 313, startPoint y: 325, endPoint x: 345, endPoint y: 290, distance: 48.2
click at [315, 320] on div "MUAZU JARENGOL" at bounding box center [337, 331] width 167 height 22
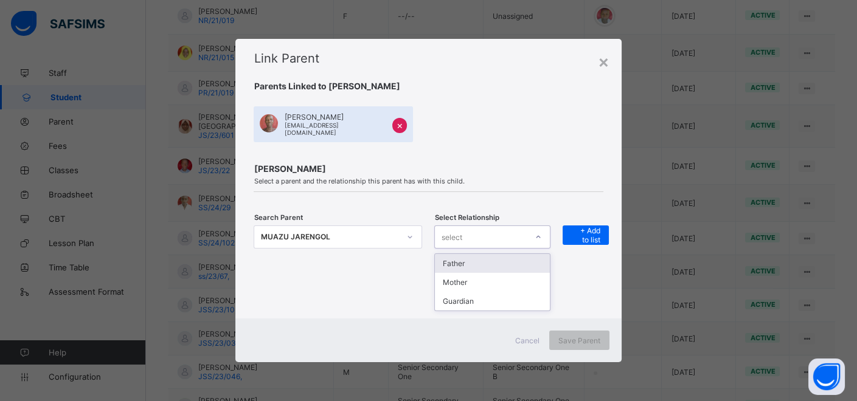
click at [512, 235] on div "select" at bounding box center [481, 237] width 92 height 17
drag, startPoint x: 473, startPoint y: 308, endPoint x: 498, endPoint y: 287, distance: 33.2
click at [474, 303] on div "IDRIS YAKUBU UMAR Select a parent and the relationship this parent has with thi…" at bounding box center [428, 233] width 386 height 170
click at [520, 236] on div "select" at bounding box center [481, 237] width 92 height 17
drag, startPoint x: 482, startPoint y: 305, endPoint x: 483, endPoint y: 294, distance: 11.1
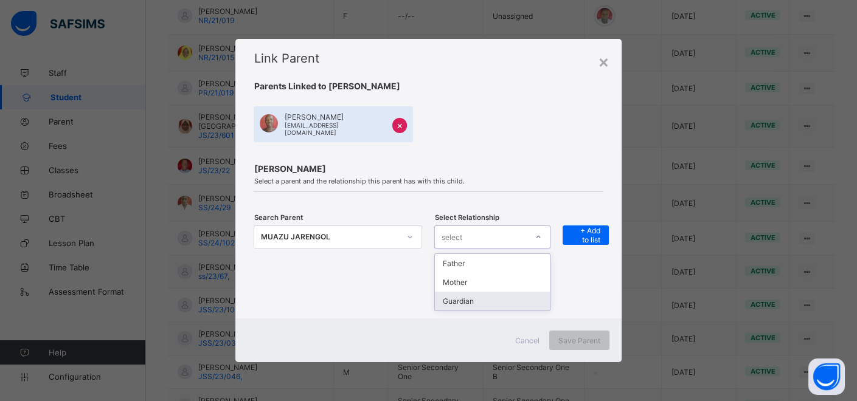
click at [482, 300] on div "Guardian" at bounding box center [492, 301] width 115 height 19
click at [590, 237] on span "+ Add to list" at bounding box center [586, 235] width 28 height 18
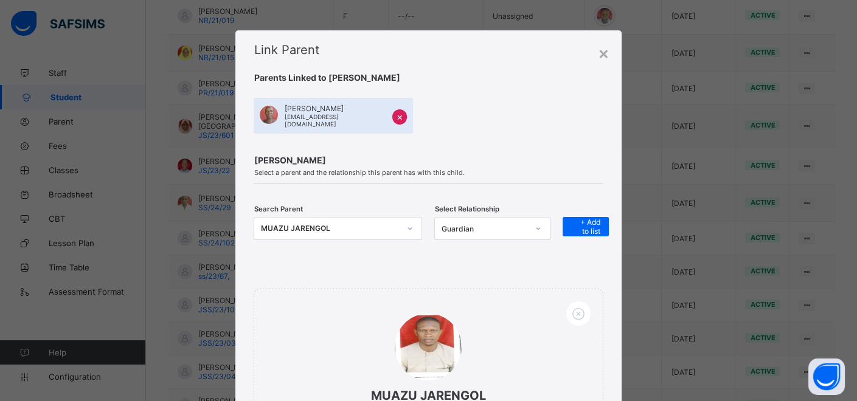
scroll to position [163, 0]
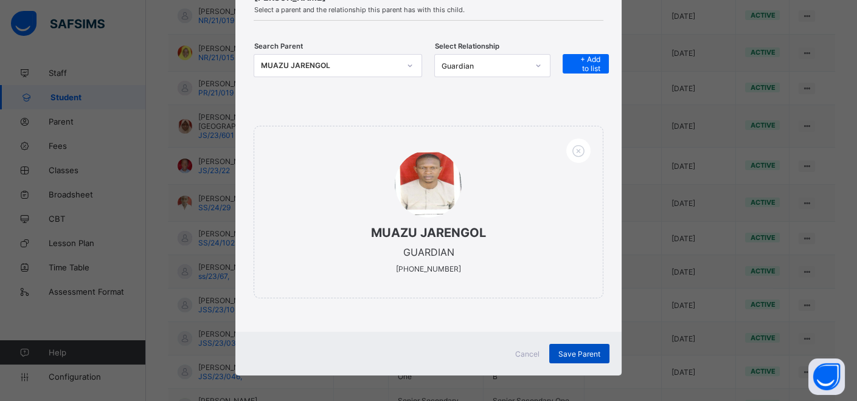
click at [576, 350] on span "Save Parent" at bounding box center [579, 354] width 42 height 9
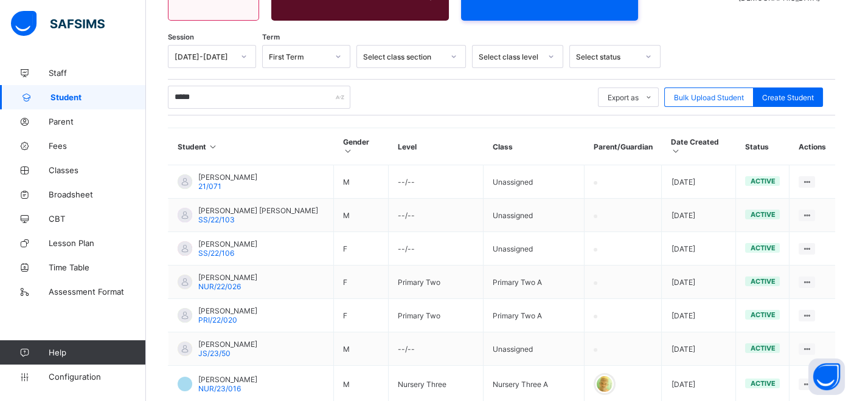
scroll to position [144, 0]
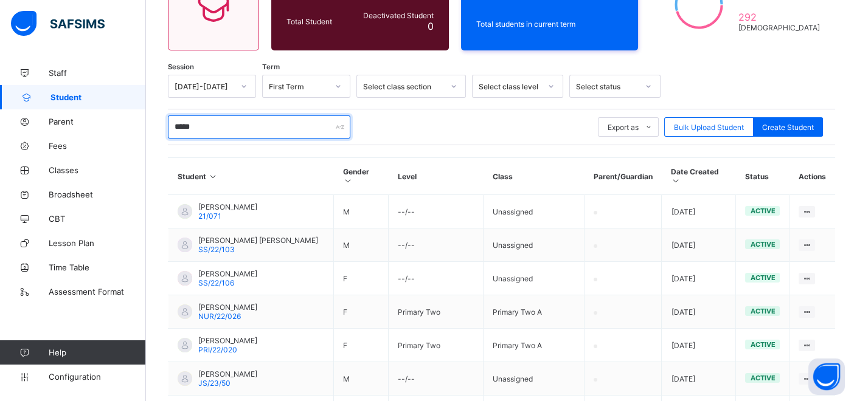
drag, startPoint x: 215, startPoint y: 125, endPoint x: 216, endPoint y: 109, distance: 15.8
click at [215, 123] on input "*****" at bounding box center [259, 127] width 182 height 23
type input "*"
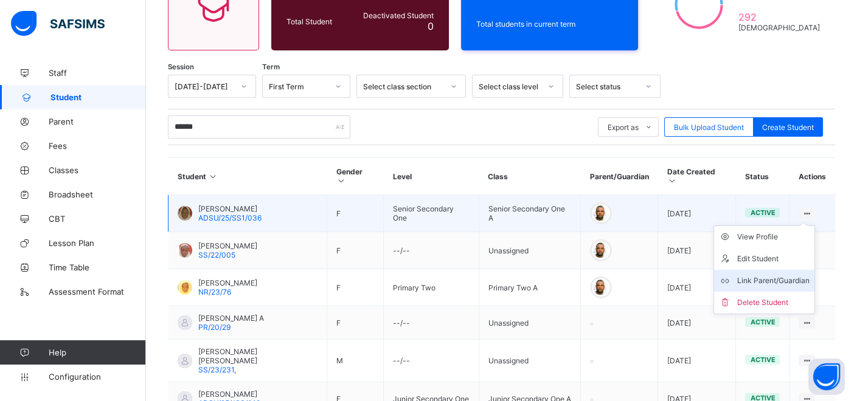
click at [781, 275] on div "Link Parent/Guardian" at bounding box center [773, 281] width 72 height 12
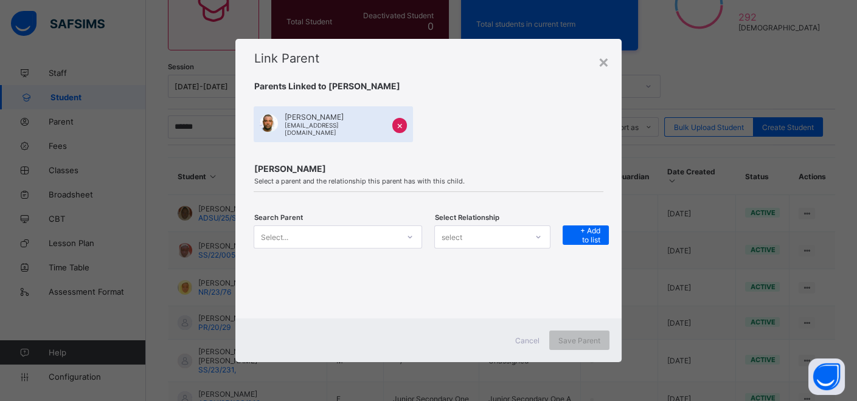
click at [415, 230] on div at bounding box center [410, 236] width 21 height 19
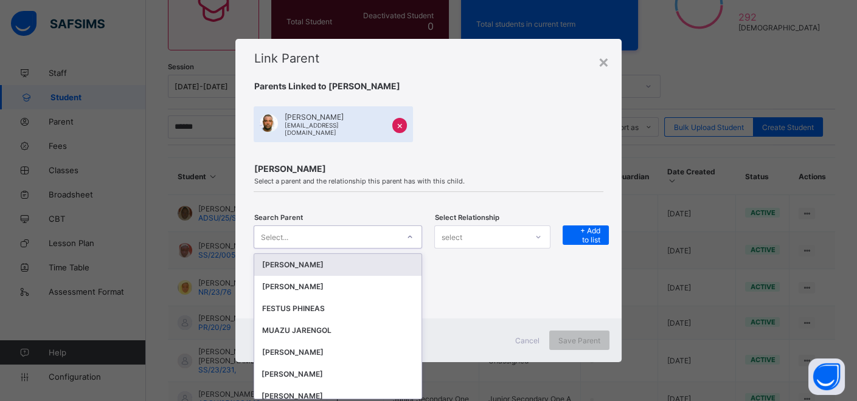
scroll to position [0, 0]
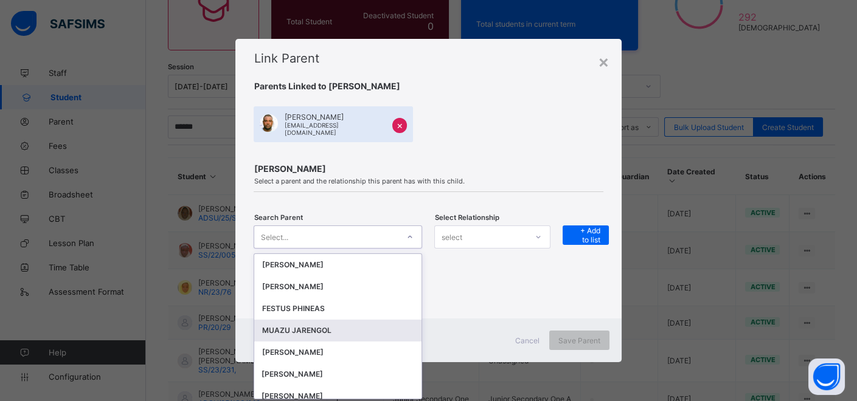
click at [330, 325] on div "MUAZU JARENGOL" at bounding box center [338, 331] width 153 height 12
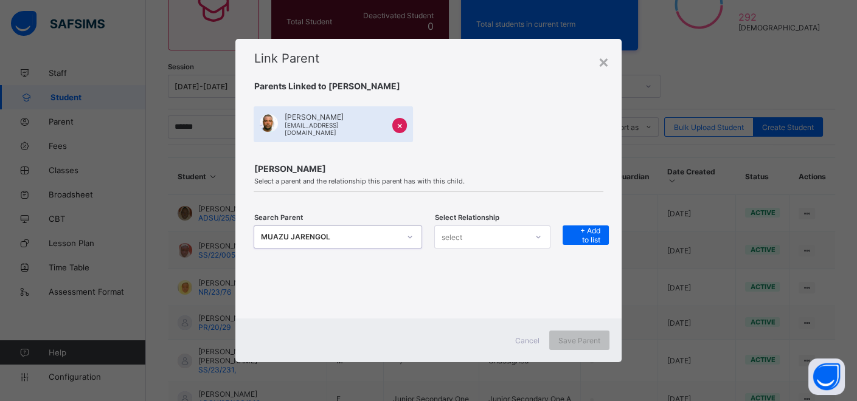
click at [411, 232] on icon at bounding box center [409, 237] width 7 height 12
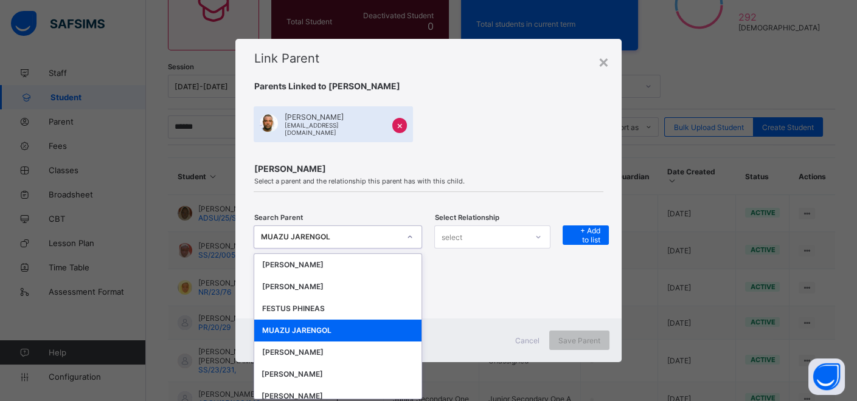
click at [299, 325] on div "MUAZU JARENGOL" at bounding box center [338, 331] width 153 height 12
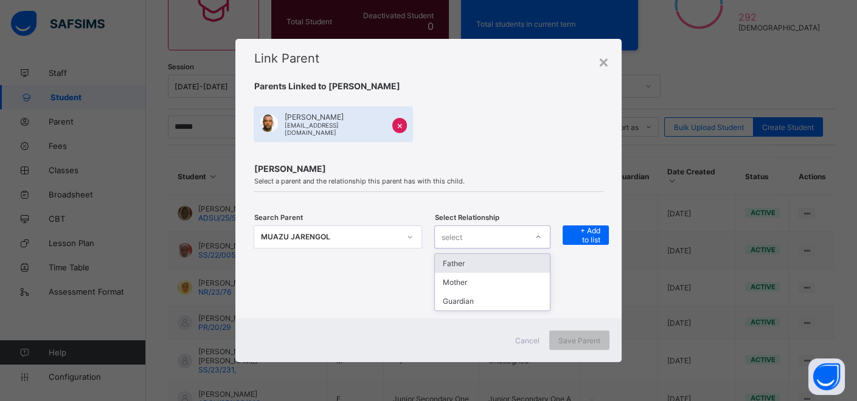
click at [497, 234] on div "select" at bounding box center [481, 237] width 92 height 17
drag, startPoint x: 475, startPoint y: 299, endPoint x: 528, endPoint y: 244, distance: 77.0
click at [476, 294] on div "Guardian" at bounding box center [492, 301] width 115 height 19
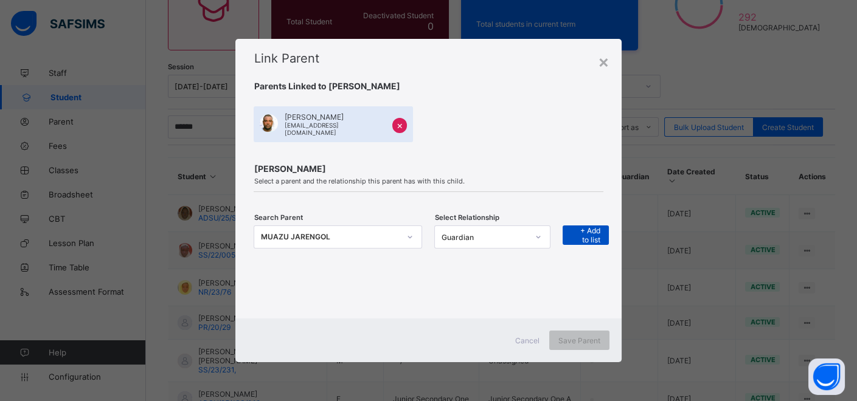
click at [580, 226] on span "+ Add to list" at bounding box center [586, 235] width 28 height 18
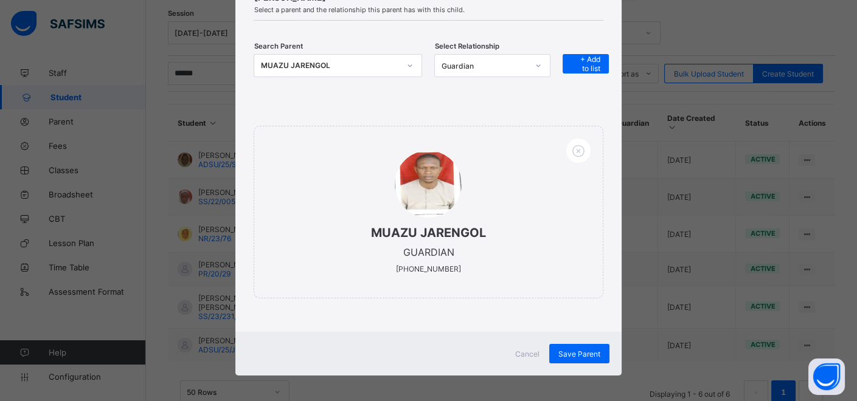
scroll to position [210, 0]
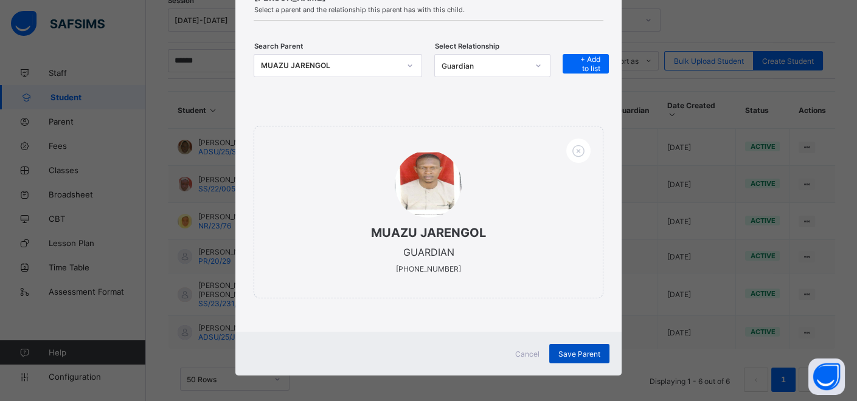
click at [563, 344] on div "Save Parent" at bounding box center [579, 353] width 60 height 19
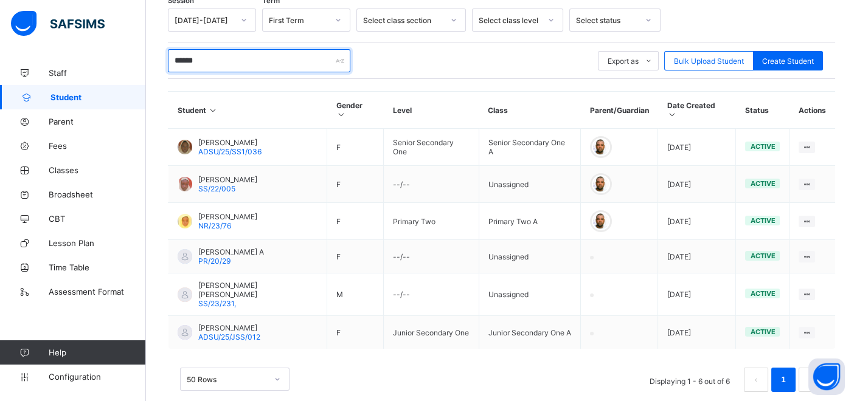
click at [215, 55] on input "******" at bounding box center [259, 60] width 182 height 23
type input "*"
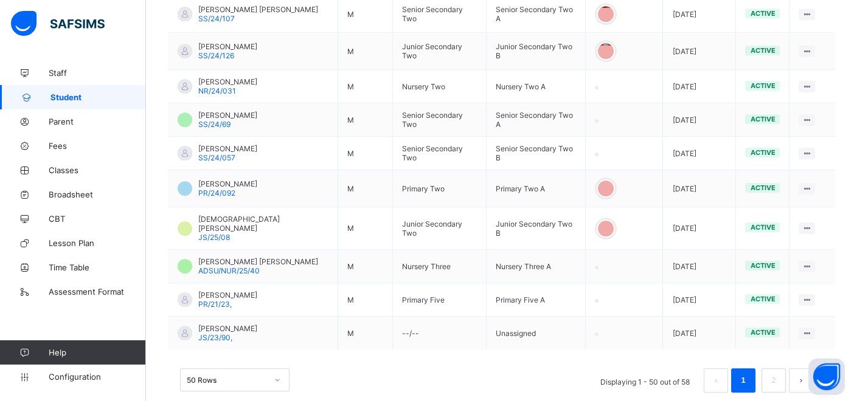
scroll to position [1796, 0]
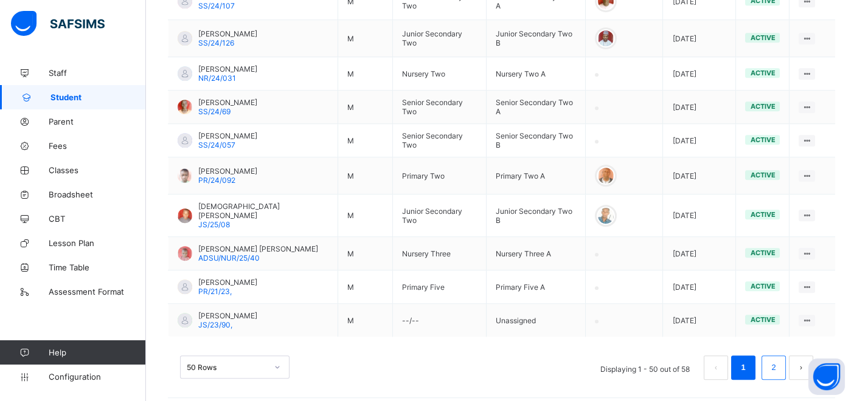
click at [779, 360] on link "2" at bounding box center [773, 368] width 12 height 16
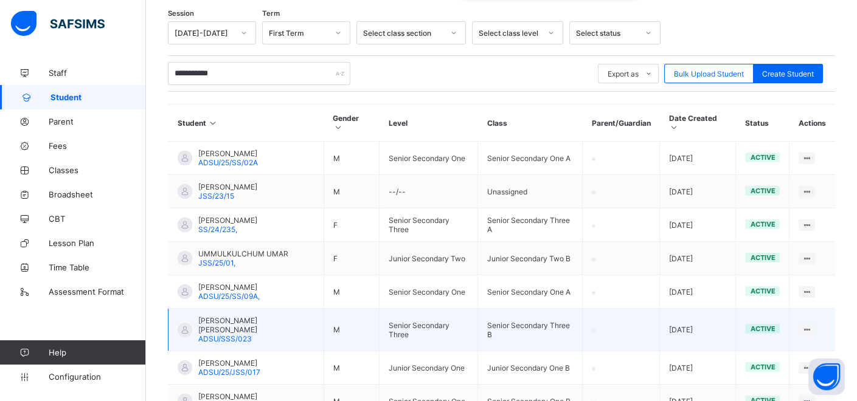
scroll to position [266, 0]
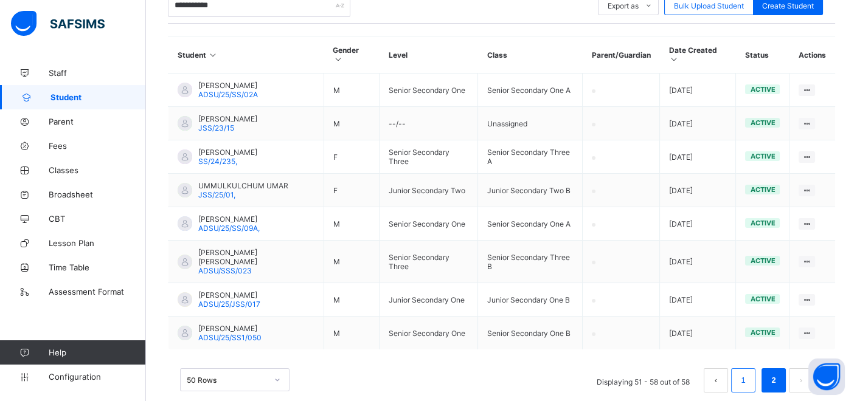
click at [755, 369] on li "1" at bounding box center [743, 381] width 24 height 24
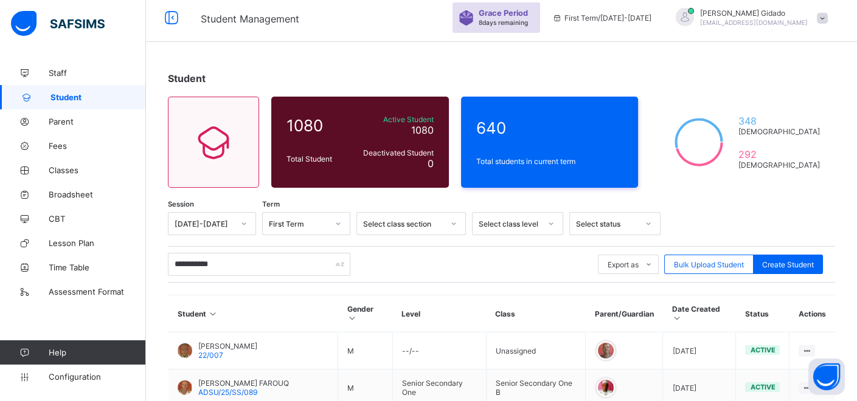
scroll to position [0, 0]
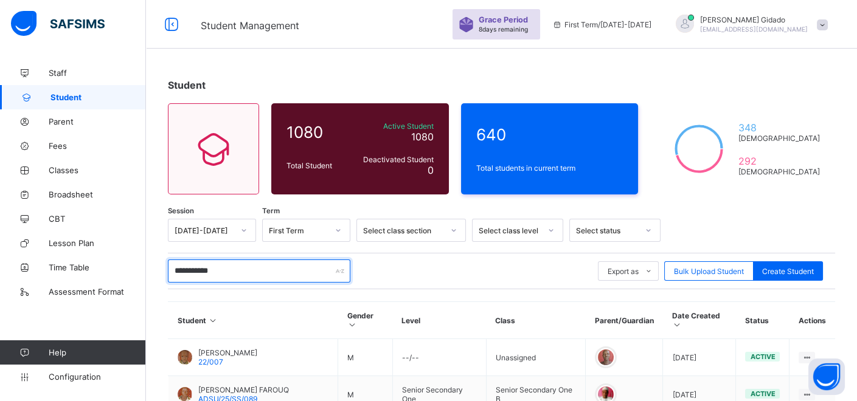
click at [254, 272] on input "**********" at bounding box center [259, 271] width 182 height 23
type input "*"
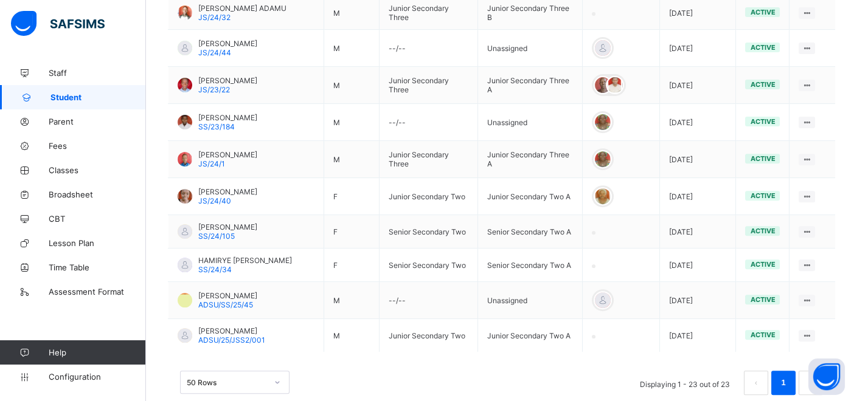
scroll to position [823, 0]
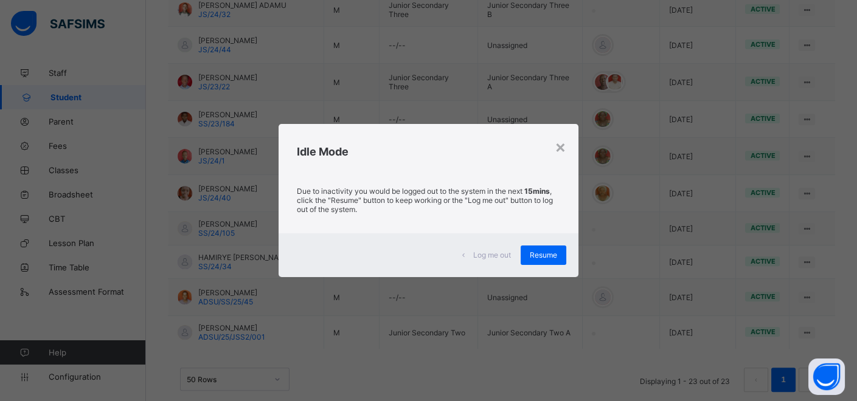
drag, startPoint x: 432, startPoint y: 254, endPoint x: 664, endPoint y: 201, distance: 238.3
click at [662, 193] on div "× Idle Mode Due to inactivity you would be logged out to the system in the next…" at bounding box center [428, 200] width 857 height 401
drag, startPoint x: 544, startPoint y: 256, endPoint x: 550, endPoint y: 263, distance: 8.6
click at [546, 255] on span "Resume" at bounding box center [543, 255] width 27 height 9
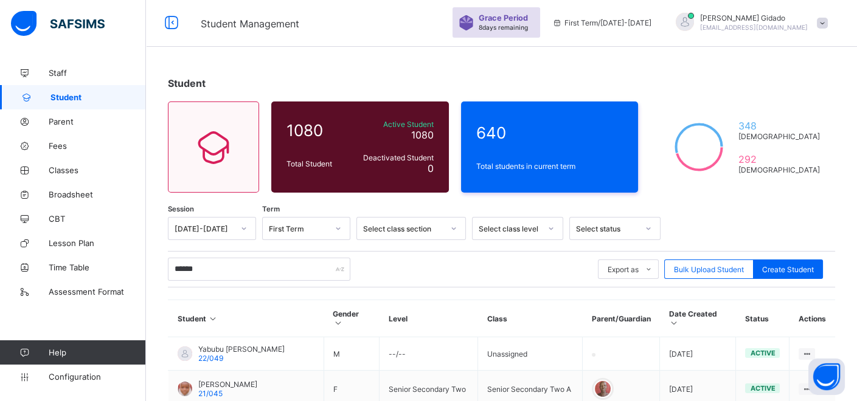
scroll to position [0, 0]
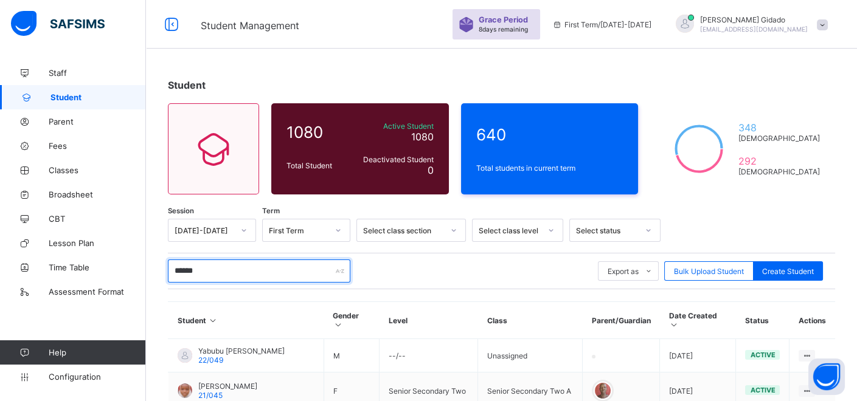
click at [237, 273] on input "******" at bounding box center [259, 271] width 182 height 23
type input "*"
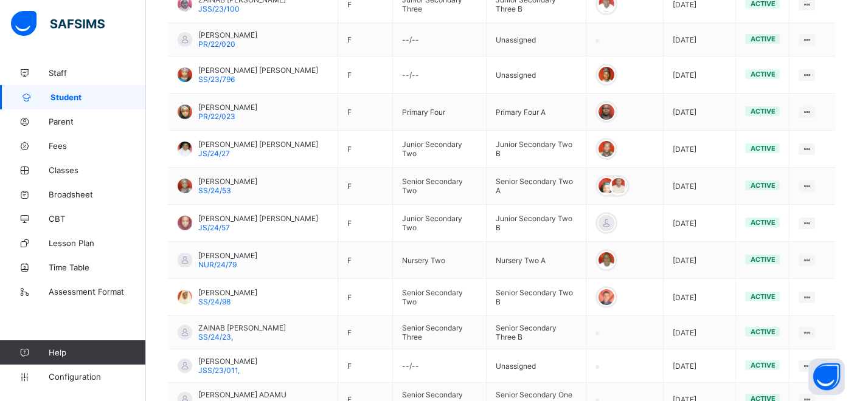
scroll to position [436, 0]
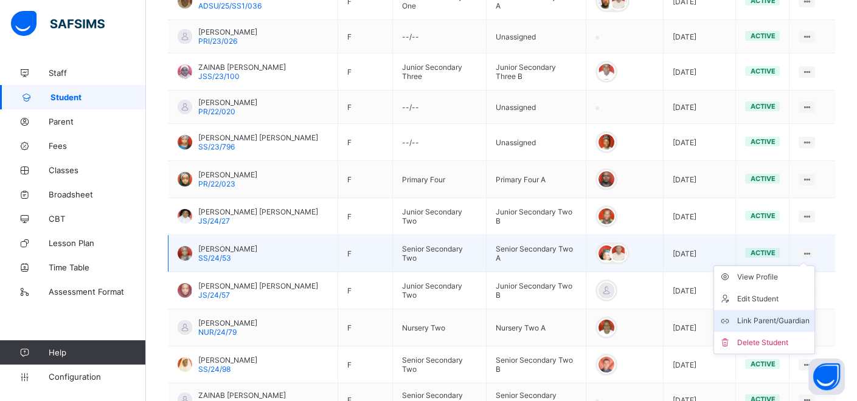
click at [785, 315] on div "Link Parent/Guardian" at bounding box center [773, 321] width 72 height 12
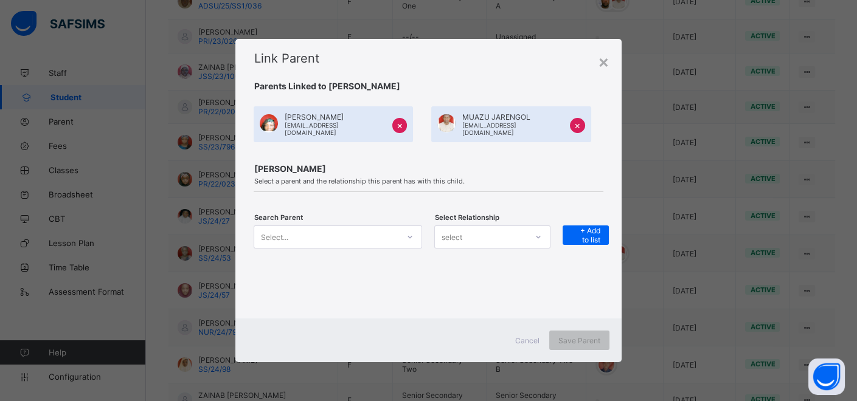
click at [412, 235] on icon at bounding box center [409, 237] width 7 height 12
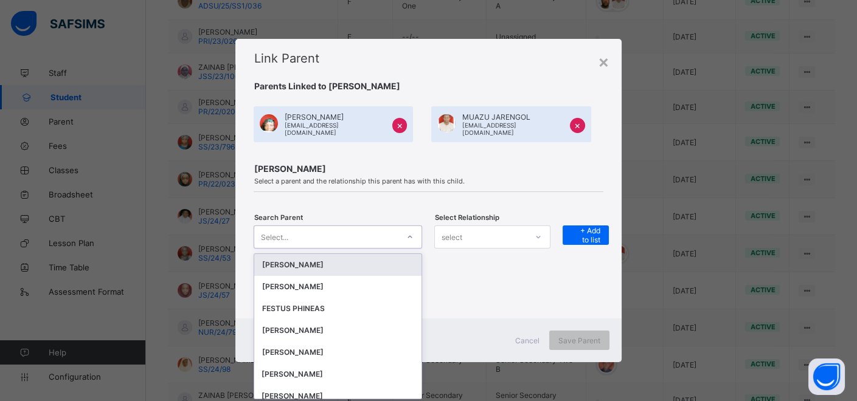
scroll to position [0, 0]
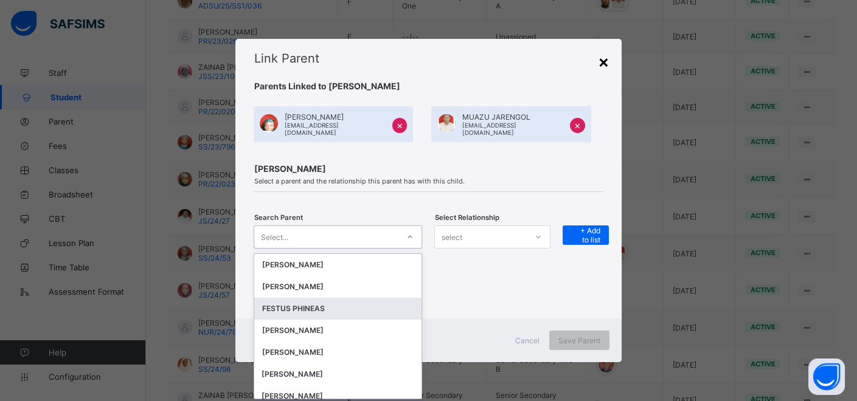
click at [609, 67] on div "×" at bounding box center [604, 61] width 12 height 21
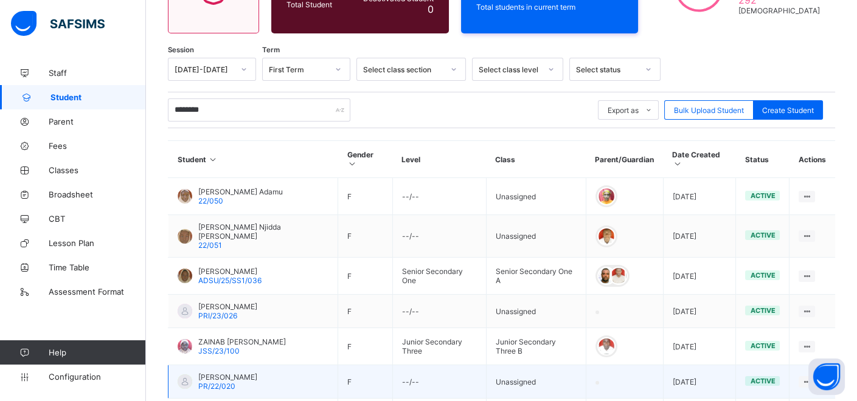
scroll to position [98, 0]
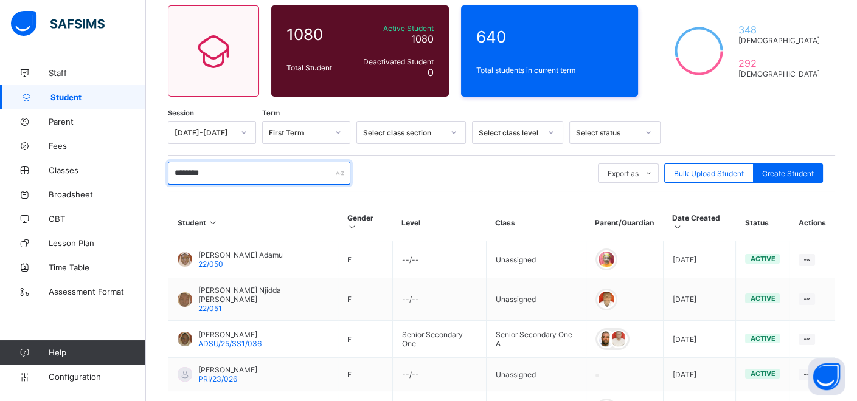
click at [223, 162] on input "********" at bounding box center [259, 173] width 182 height 23
type input "*"
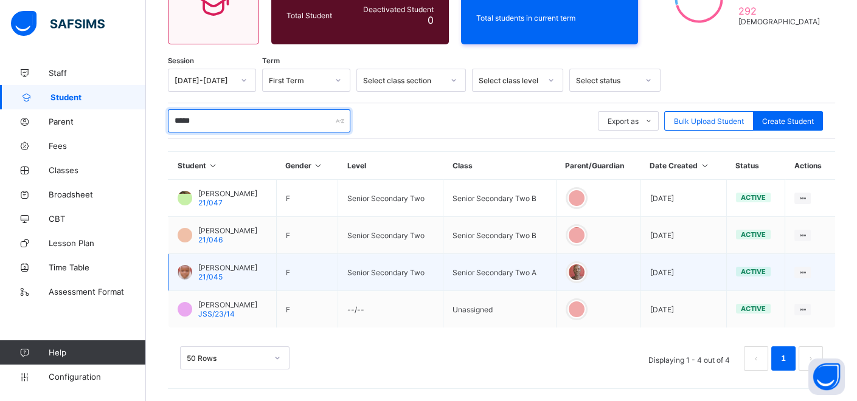
scroll to position [148, 0]
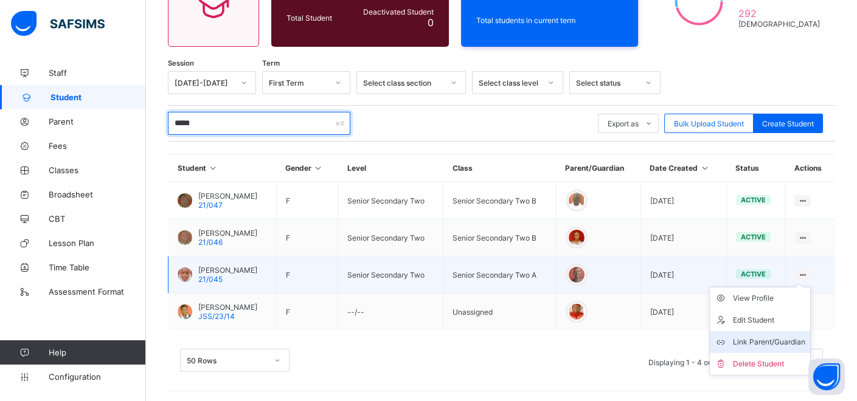
type input "*****"
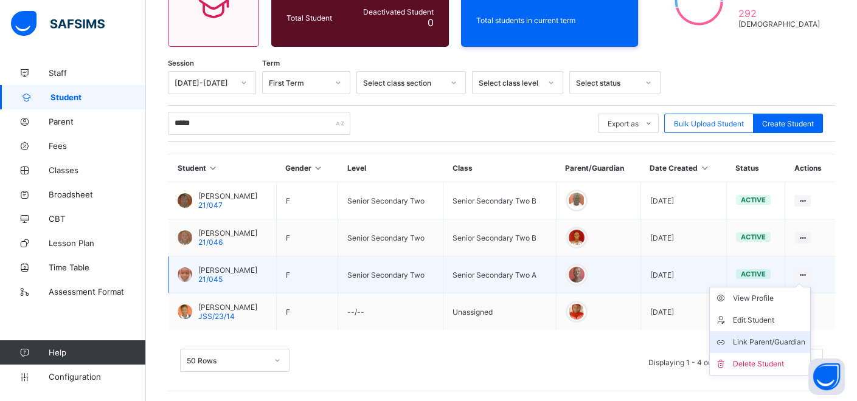
click at [767, 338] on div "Link Parent/Guardian" at bounding box center [769, 342] width 72 height 12
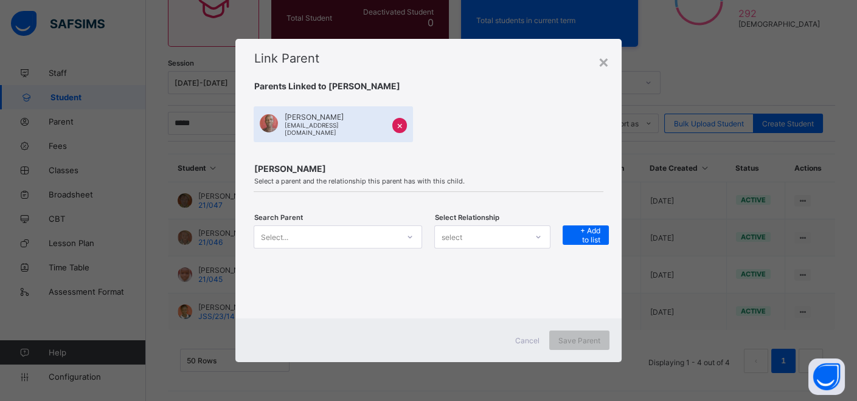
click at [413, 238] on icon at bounding box center [409, 237] width 7 height 12
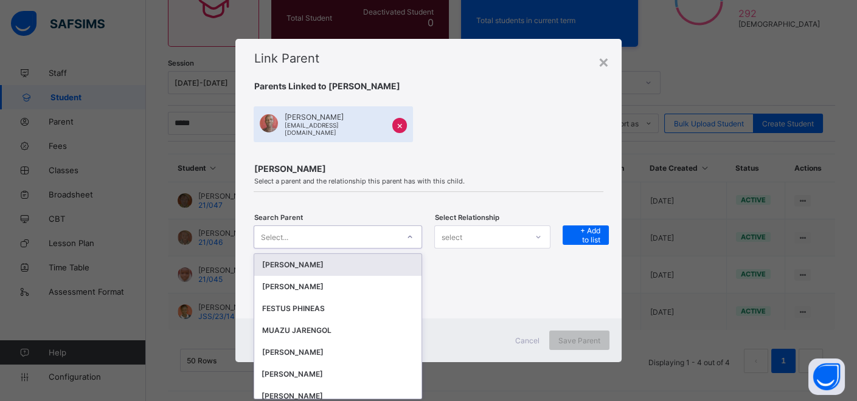
scroll to position [0, 0]
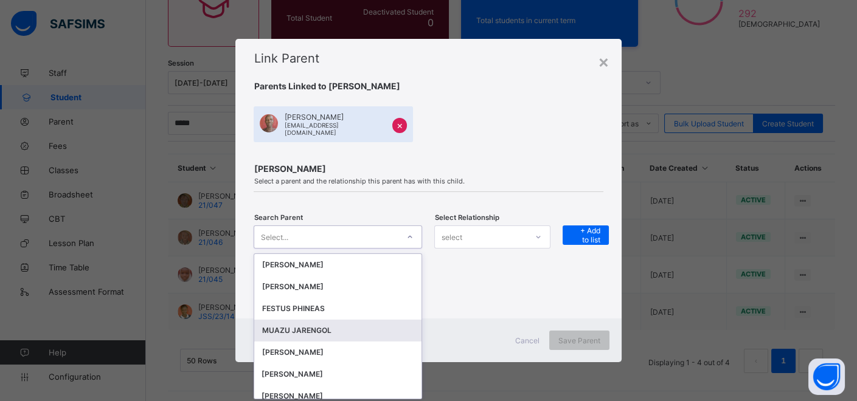
drag, startPoint x: 327, startPoint y: 328, endPoint x: 337, endPoint y: 319, distance: 13.8
click at [328, 325] on div "MUAZU JARENGOL" at bounding box center [338, 331] width 153 height 12
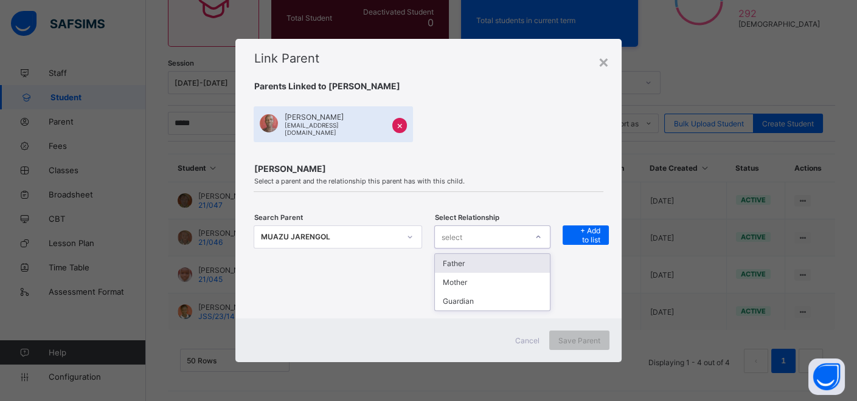
click at [488, 235] on div "select" at bounding box center [481, 237] width 92 height 17
click at [473, 294] on div "Guardian" at bounding box center [492, 301] width 115 height 19
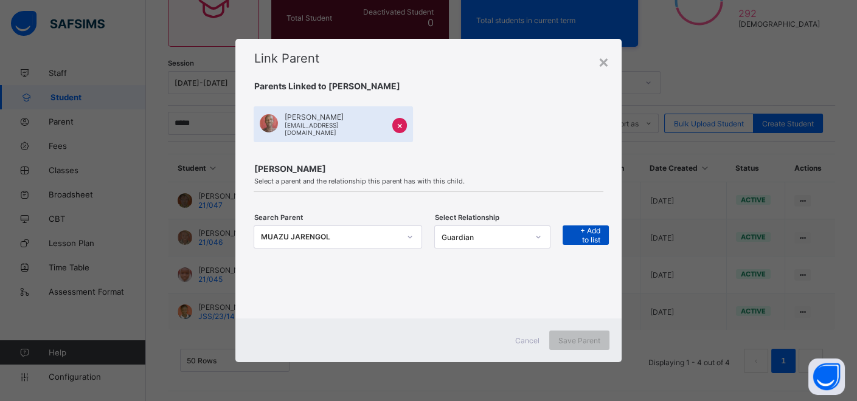
click at [588, 235] on span "+ Add to list" at bounding box center [586, 235] width 28 height 18
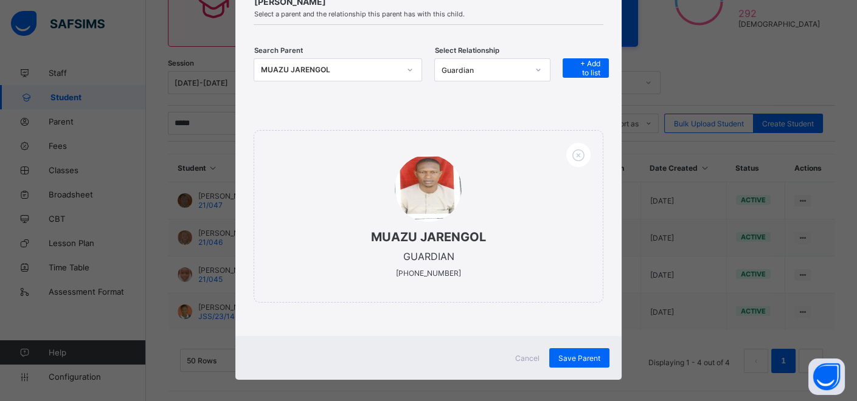
scroll to position [163, 0]
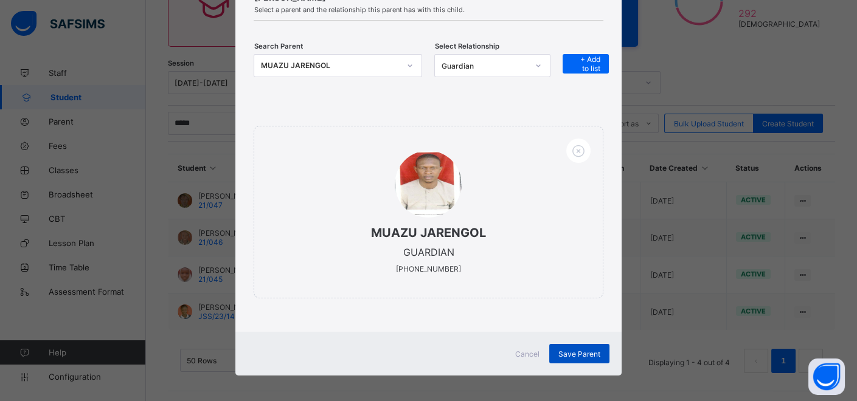
click at [585, 350] on span "Save Parent" at bounding box center [579, 354] width 42 height 9
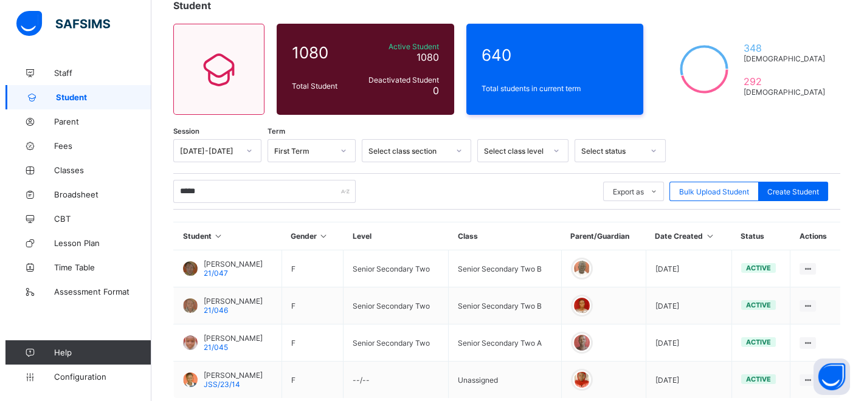
scroll to position [0, 0]
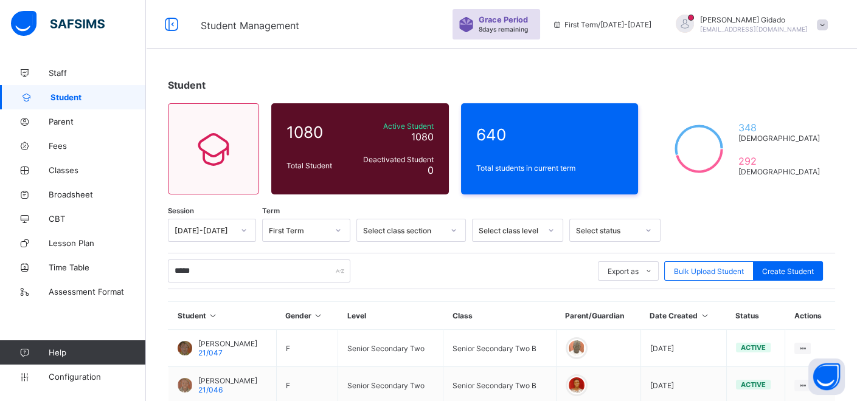
click at [828, 24] on span at bounding box center [822, 24] width 11 height 11
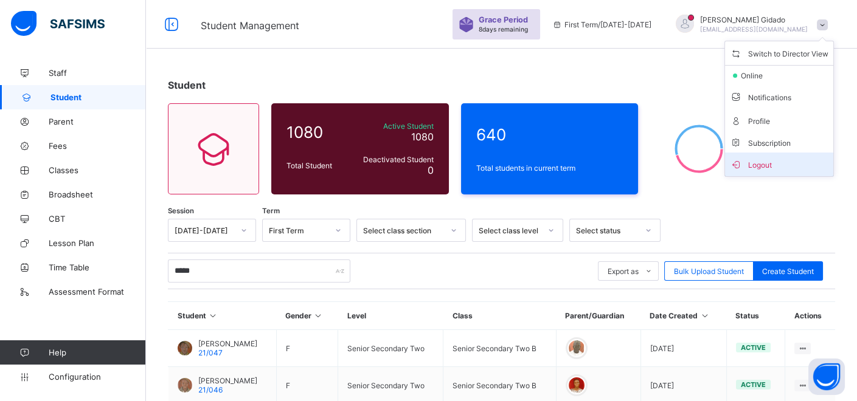
click at [792, 161] on span "Logout" at bounding box center [779, 165] width 99 height 14
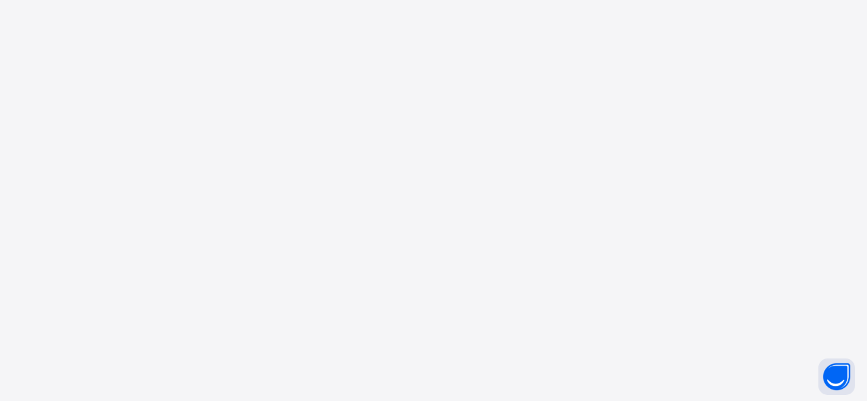
click at [550, 179] on div "New Update Available Hello there, You can install SAFSIMS on your device for ea…" at bounding box center [433, 200] width 867 height 401
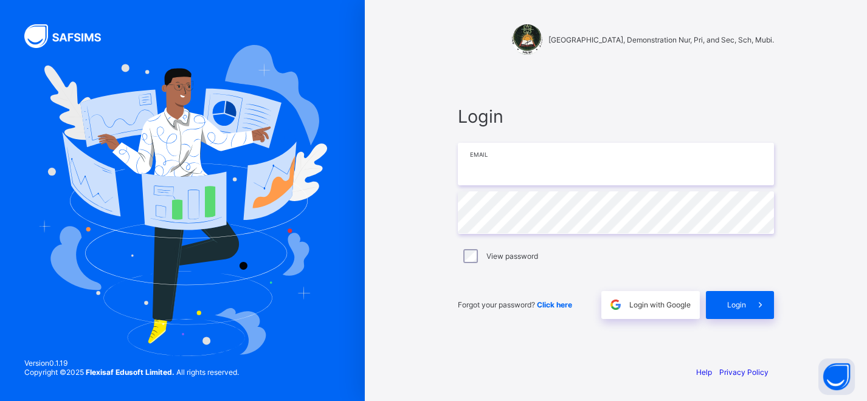
type input "**********"
click at [453, 168] on div "**********" at bounding box center [616, 212] width 341 height 287
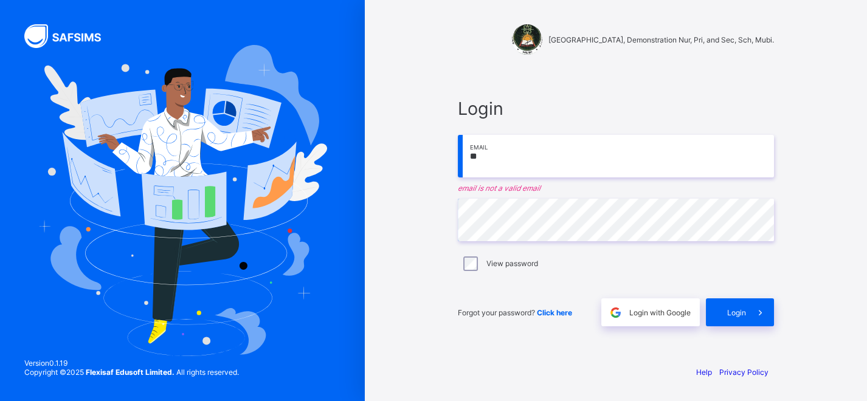
type input "**********"
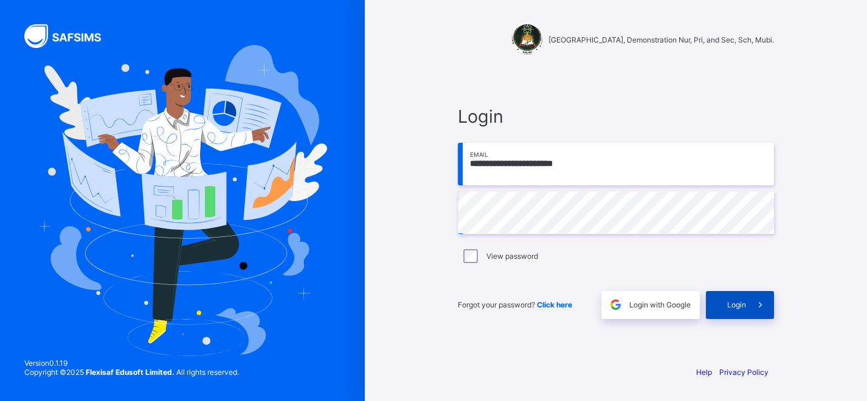
click at [740, 305] on span "Login" at bounding box center [736, 304] width 19 height 9
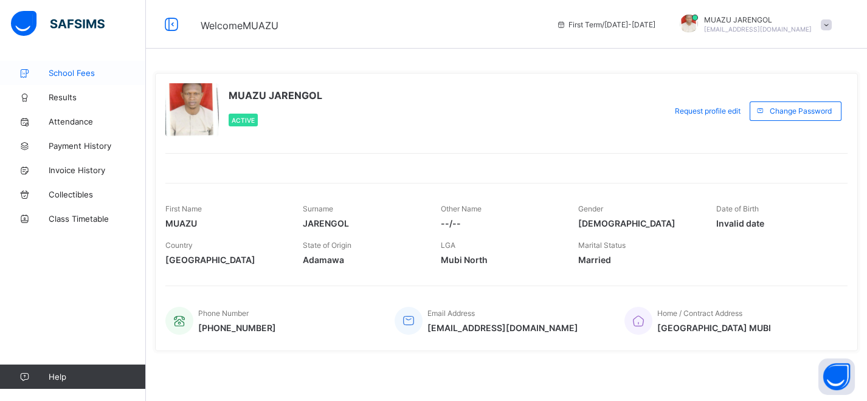
click at [83, 74] on span "School Fees" at bounding box center [97, 73] width 97 height 10
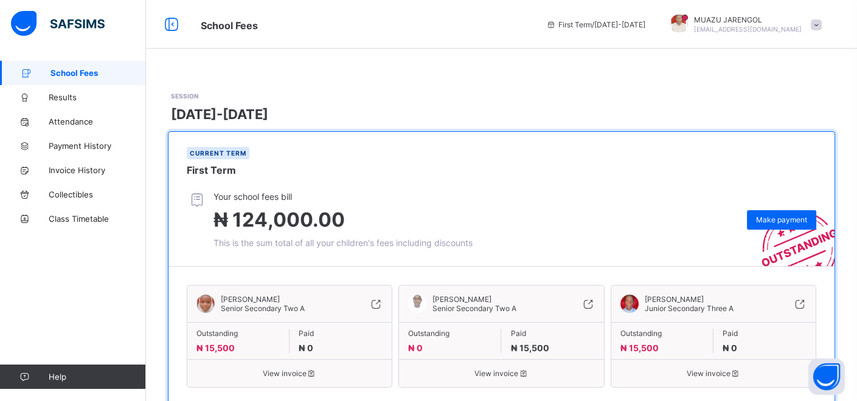
click at [822, 26] on span at bounding box center [816, 24] width 11 height 11
click at [793, 117] on span "Logout" at bounding box center [782, 120] width 80 height 14
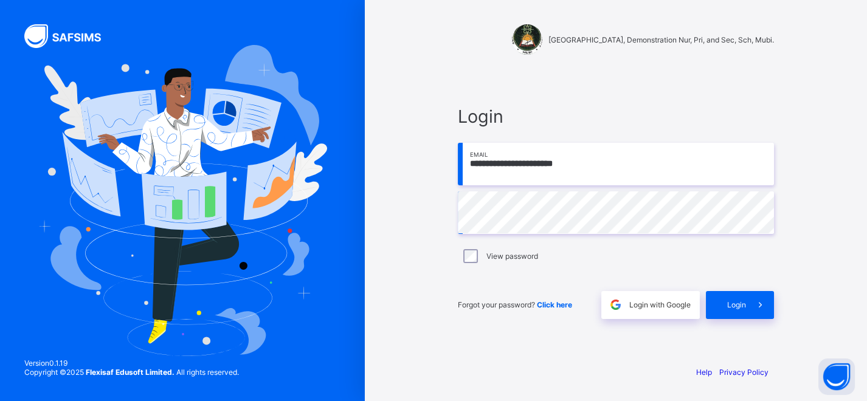
drag, startPoint x: 601, startPoint y: 170, endPoint x: 454, endPoint y: 151, distance: 148.3
click at [454, 151] on div "**********" at bounding box center [616, 212] width 341 height 287
type input "**********"
click at [745, 307] on span "Login" at bounding box center [736, 304] width 19 height 9
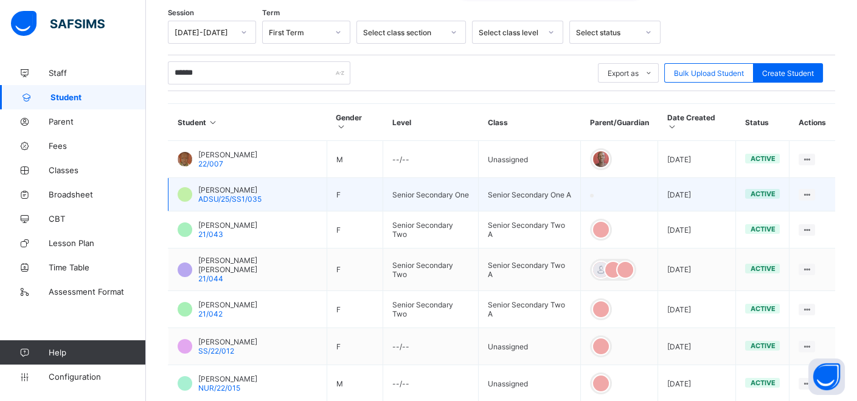
scroll to position [203, 0]
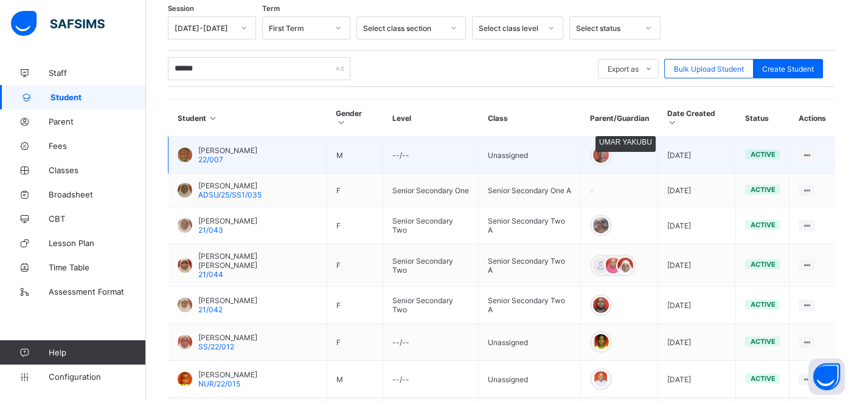
type input "******"
click at [599, 146] on div at bounding box center [601, 155] width 18 height 18
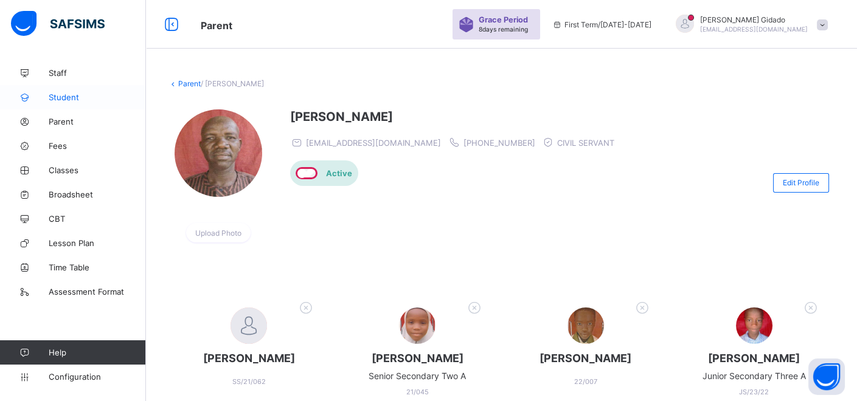
click at [72, 99] on span "Student" at bounding box center [97, 97] width 97 height 10
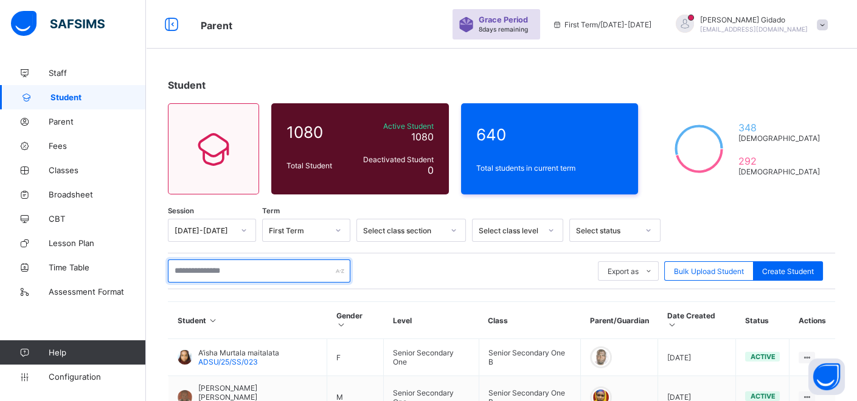
click at [245, 274] on input "text" at bounding box center [259, 271] width 182 height 23
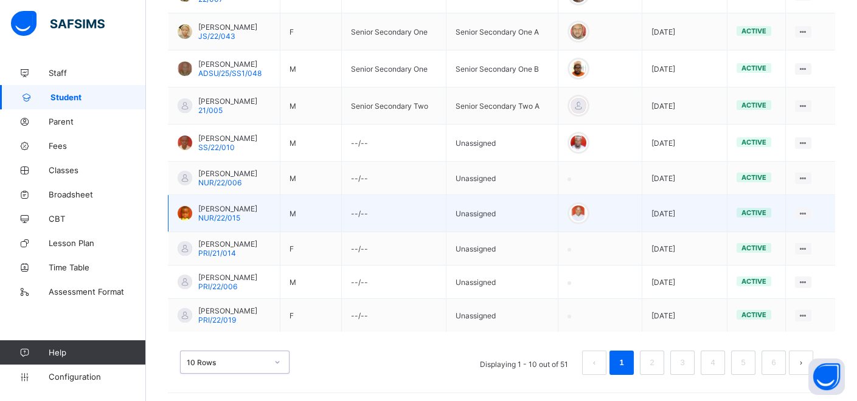
scroll to position [151, 0]
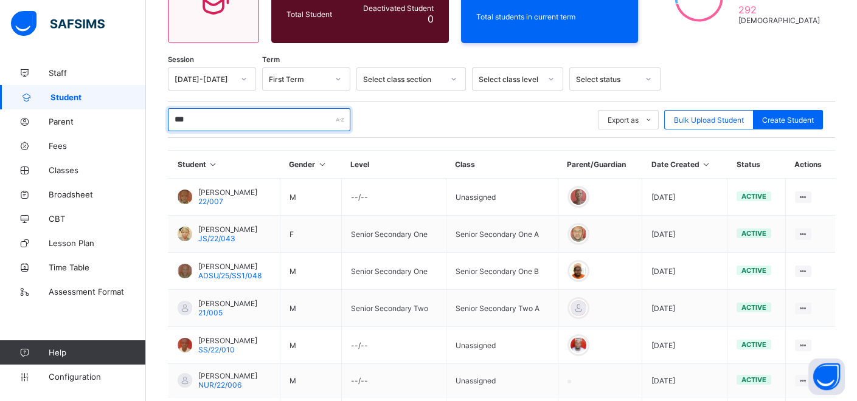
click at [208, 120] on input "**" at bounding box center [259, 119] width 182 height 23
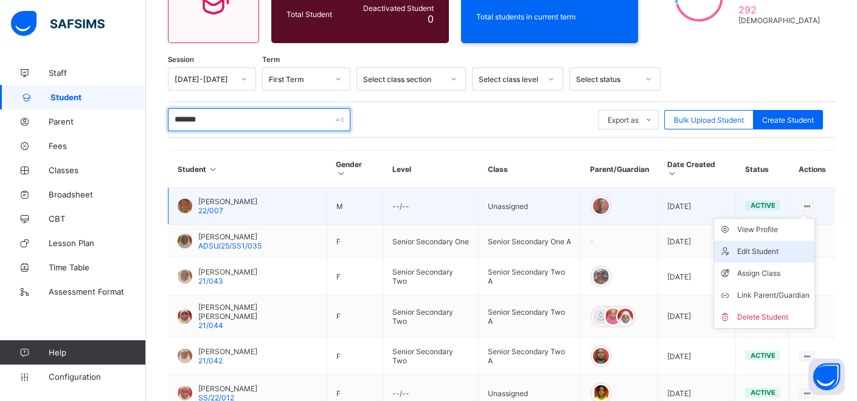
type input "*******"
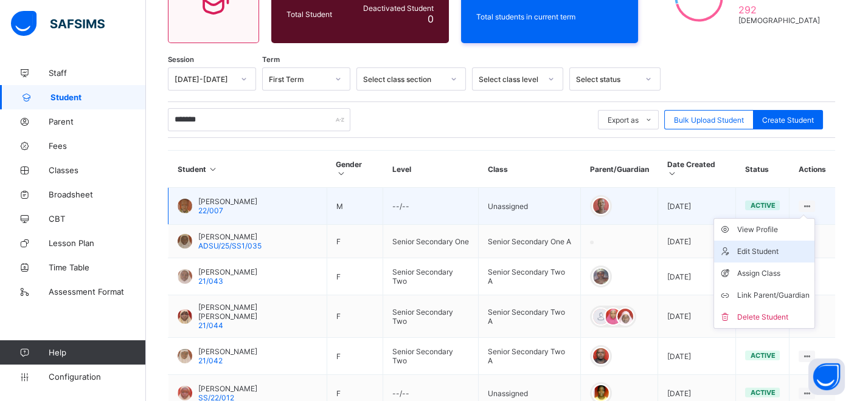
click at [792, 246] on div "Edit Student" at bounding box center [773, 252] width 72 height 12
select select "**"
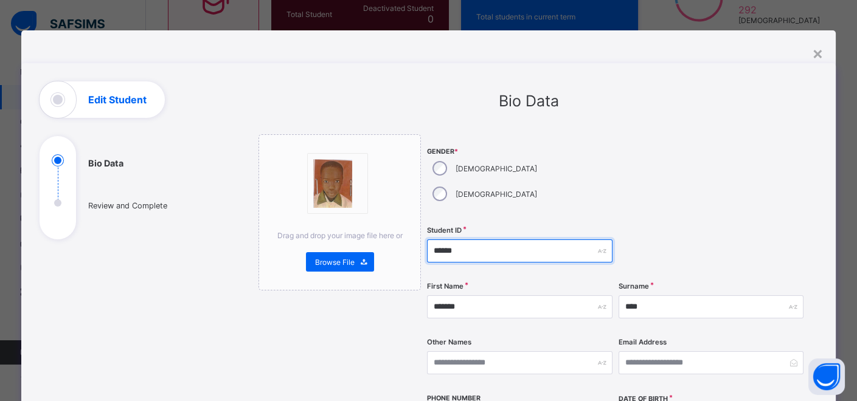
click at [480, 240] on input "******" at bounding box center [519, 251] width 185 height 23
type input "*"
type input "**********"
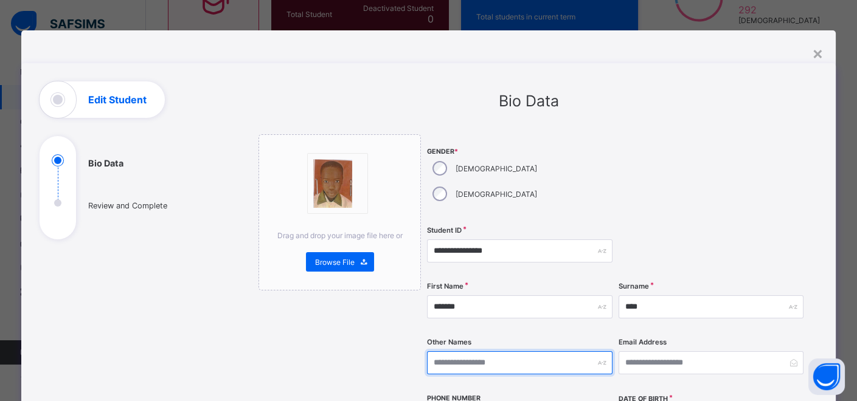
click at [497, 352] on input "text" at bounding box center [519, 363] width 185 height 23
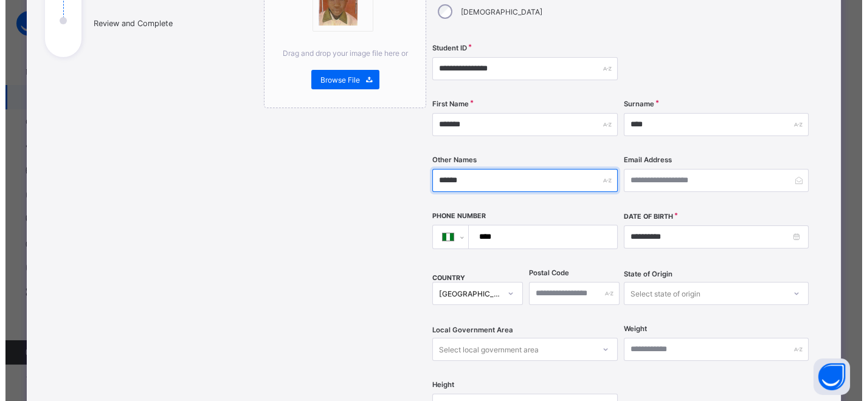
scroll to position [405, 0]
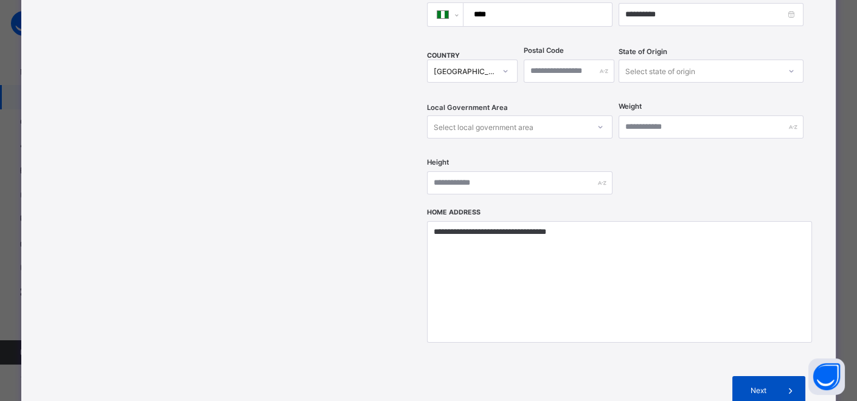
type input "******"
click at [761, 386] on span "Next" at bounding box center [758, 390] width 35 height 9
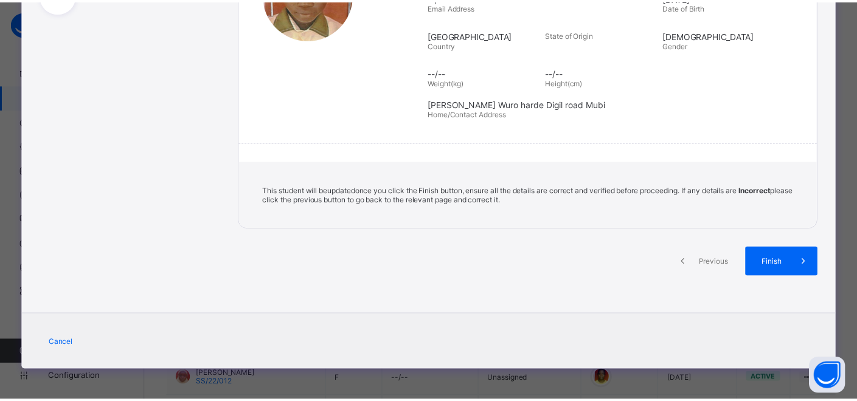
scroll to position [226, 0]
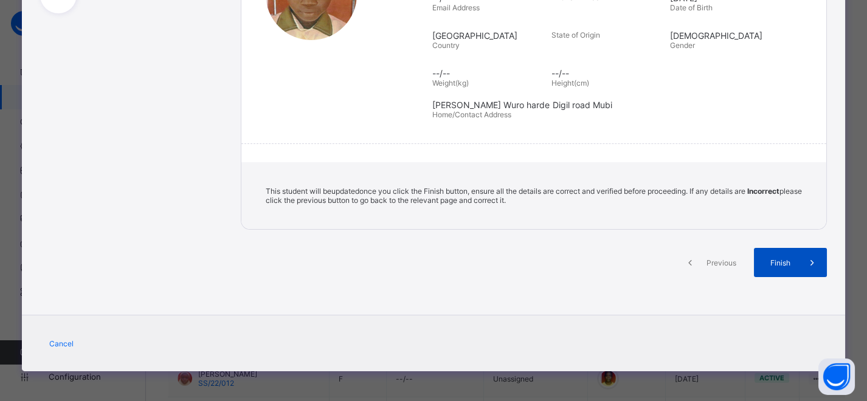
click at [794, 265] on span "Finish" at bounding box center [780, 262] width 35 height 9
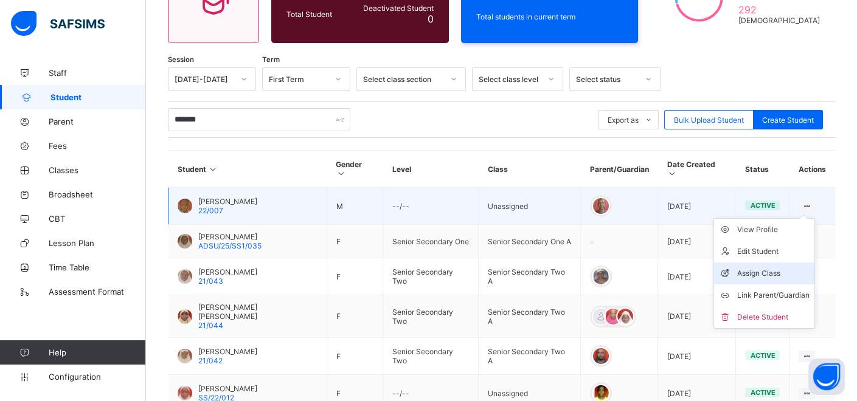
click at [781, 268] on div "Assign Class" at bounding box center [773, 274] width 72 height 12
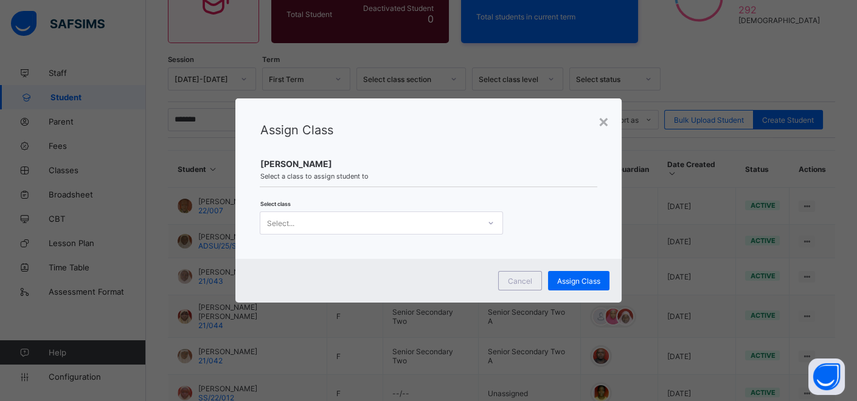
scroll to position [0, 0]
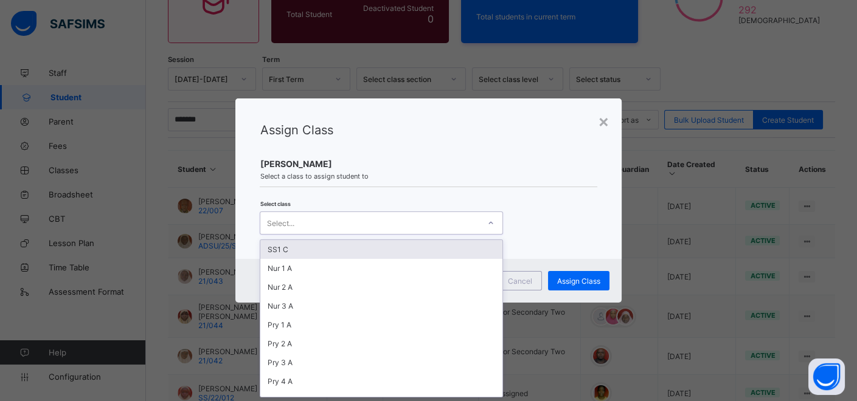
click at [483, 226] on div at bounding box center [490, 222] width 21 height 19
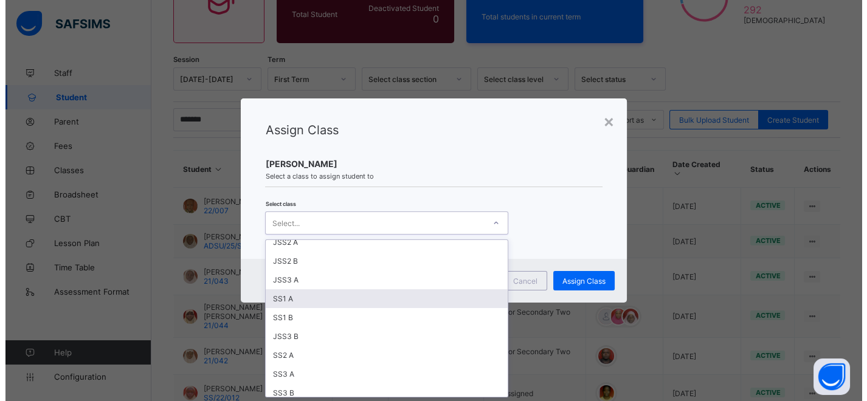
scroll to position [203, 0]
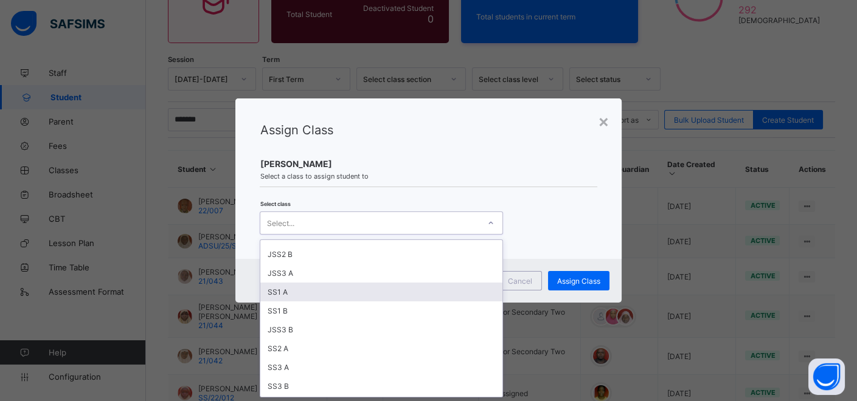
click at [297, 291] on div "SS1 A" at bounding box center [381, 292] width 242 height 19
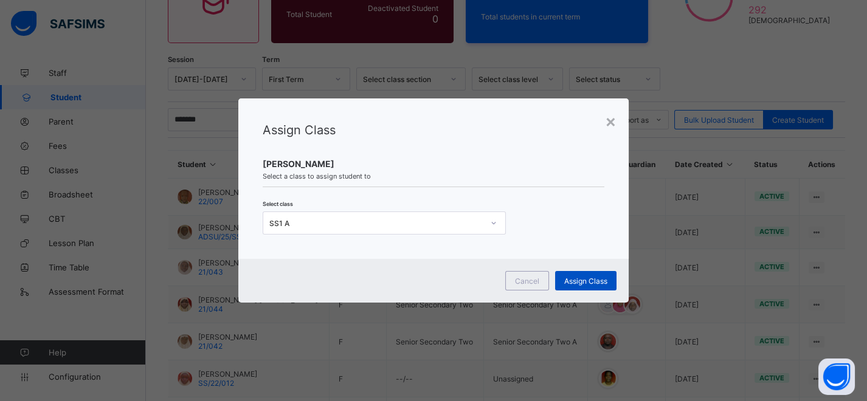
click at [595, 282] on span "Assign Class" at bounding box center [585, 281] width 43 height 9
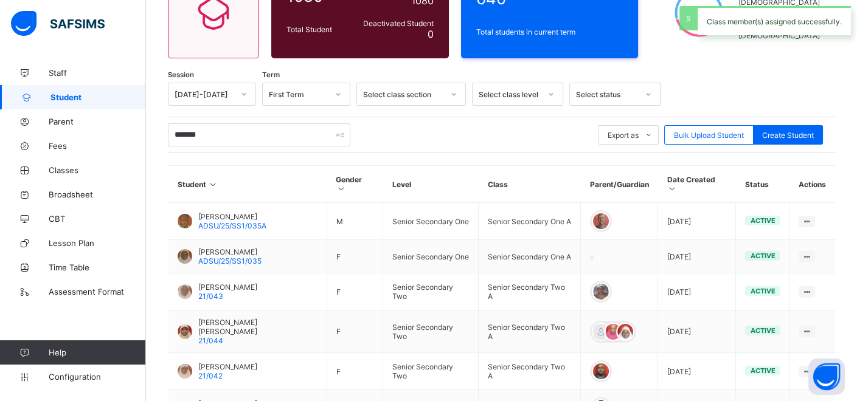
scroll to position [151, 0]
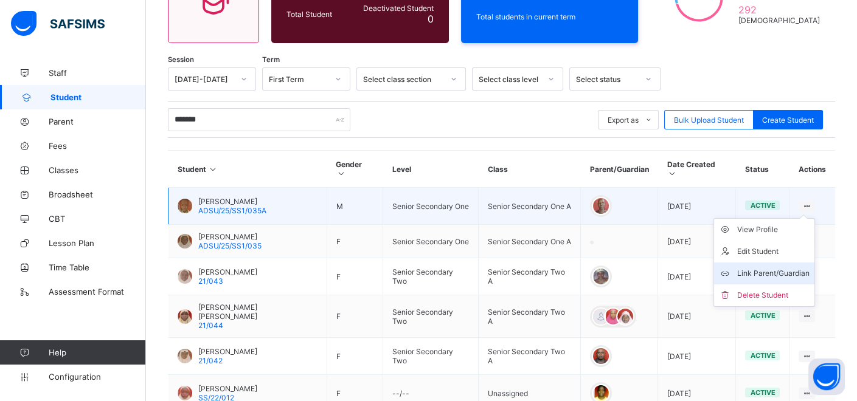
click at [805, 268] on div "Link Parent/Guardian" at bounding box center [773, 274] width 72 height 12
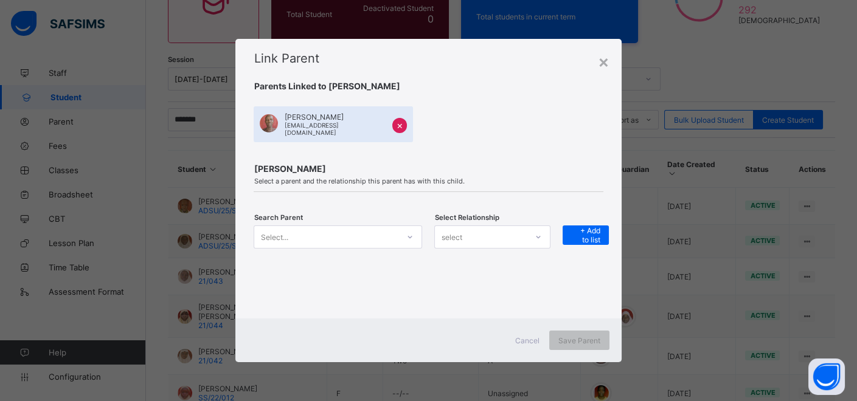
click at [414, 235] on div at bounding box center [410, 236] width 21 height 19
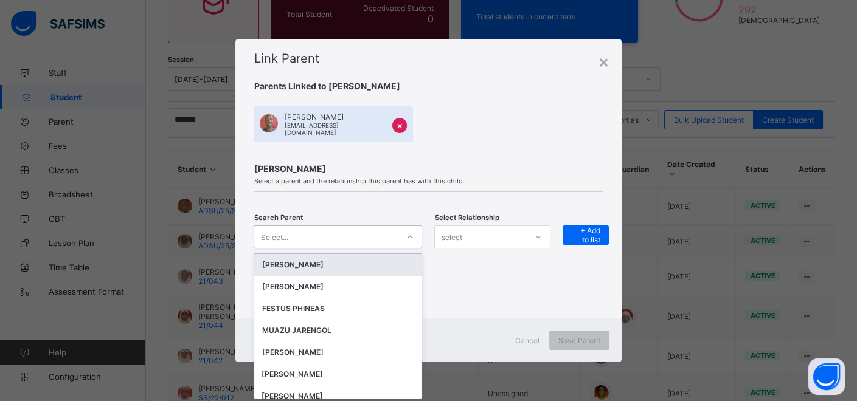
scroll to position [0, 0]
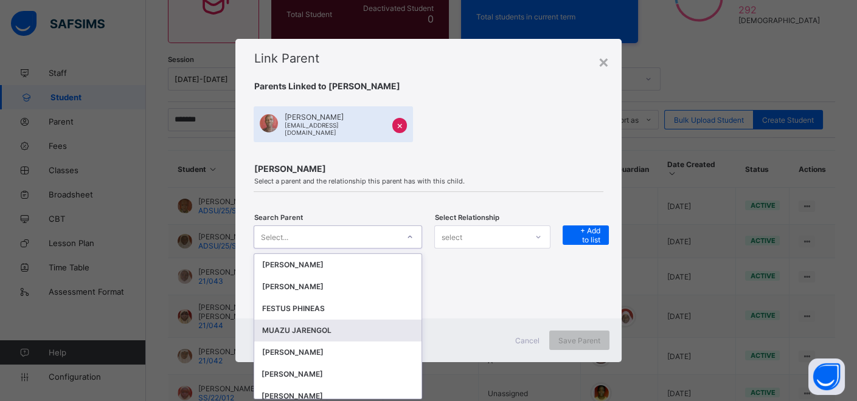
click at [322, 331] on div "MUAZU JARENGOL" at bounding box center [338, 331] width 153 height 12
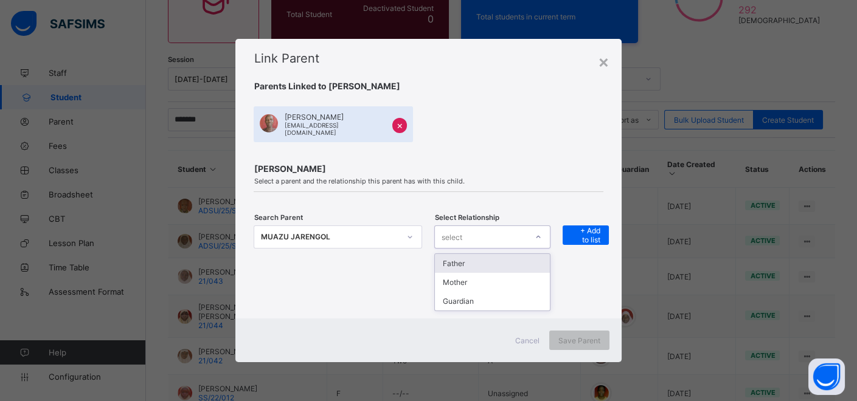
click at [538, 234] on icon at bounding box center [538, 237] width 7 height 12
drag, startPoint x: 519, startPoint y: 303, endPoint x: 547, endPoint y: 254, distance: 56.1
click at [520, 303] on div "Guardian" at bounding box center [492, 301] width 115 height 19
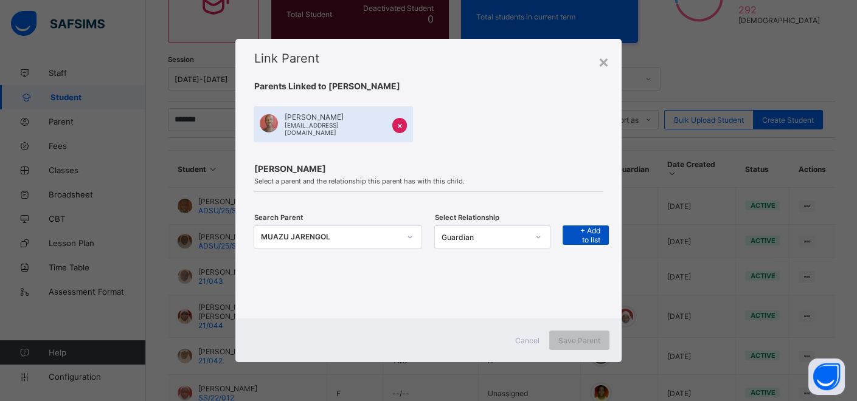
click at [585, 228] on span "+ Add to list" at bounding box center [586, 235] width 28 height 18
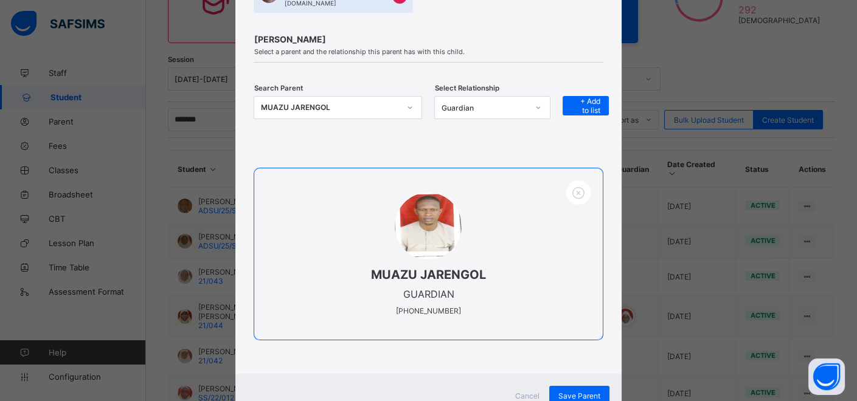
scroll to position [163, 0]
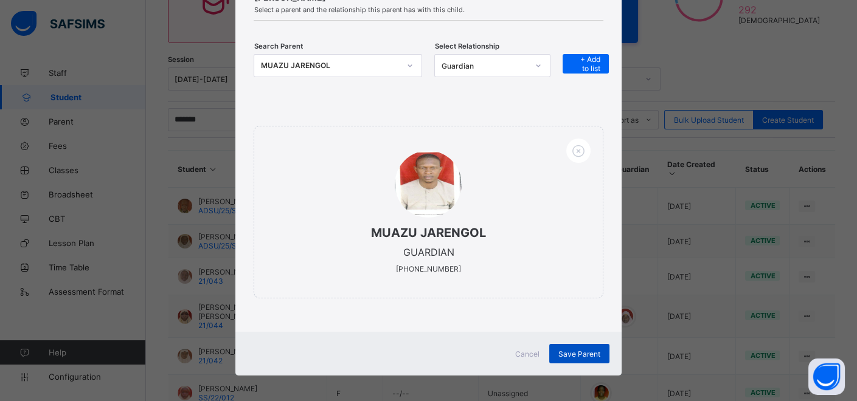
click at [580, 350] on span "Save Parent" at bounding box center [579, 354] width 42 height 9
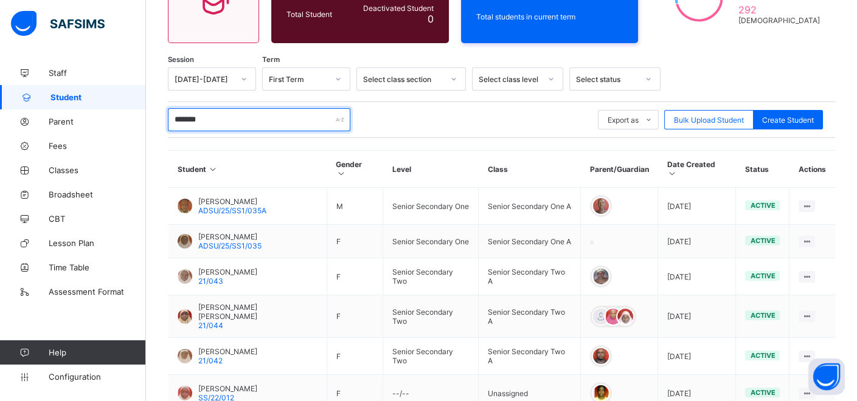
click at [249, 122] on input "*******" at bounding box center [259, 119] width 182 height 23
type input "*"
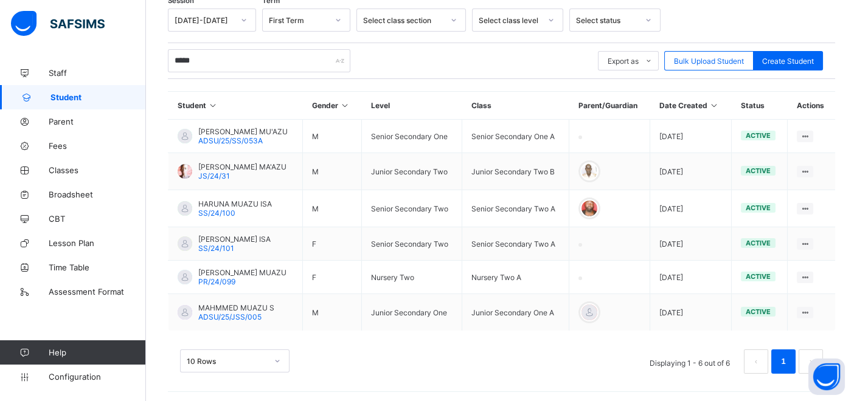
scroll to position [241, 0]
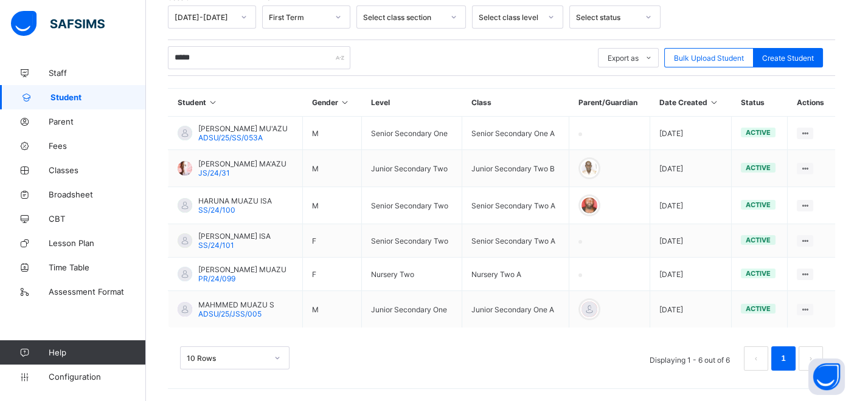
click at [280, 363] on div "10 Rows" at bounding box center [234, 358] width 109 height 23
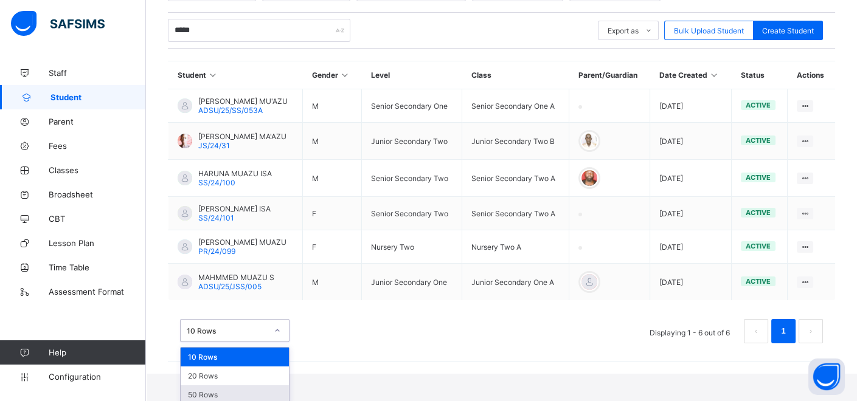
click at [230, 393] on div "50 Rows" at bounding box center [235, 395] width 108 height 19
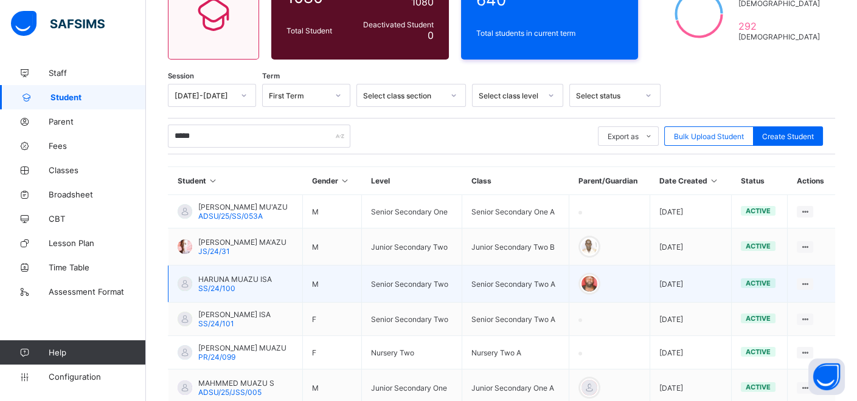
scroll to position [210, 0]
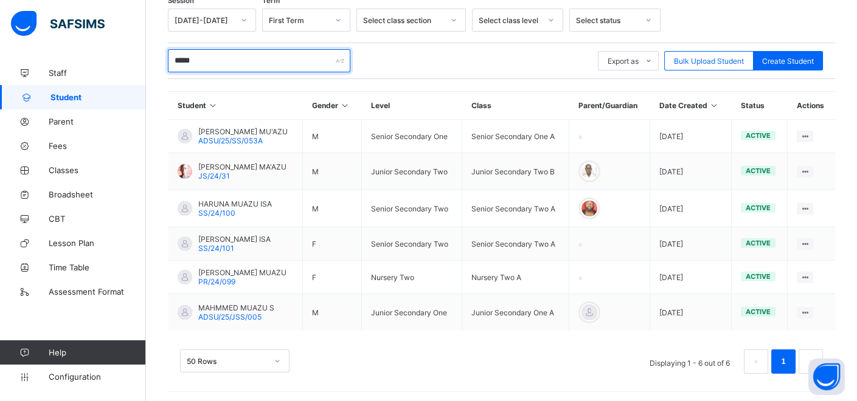
click at [215, 58] on input "*****" at bounding box center [259, 60] width 182 height 23
type input "*"
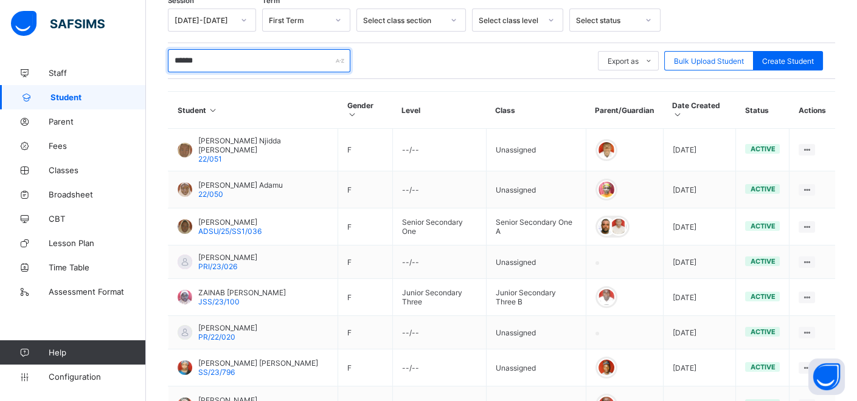
click at [221, 56] on input "******" at bounding box center [259, 60] width 182 height 23
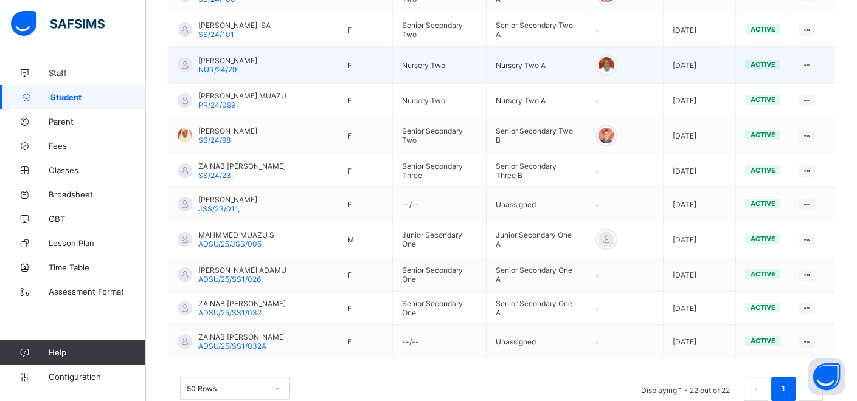
scroll to position [778, 0]
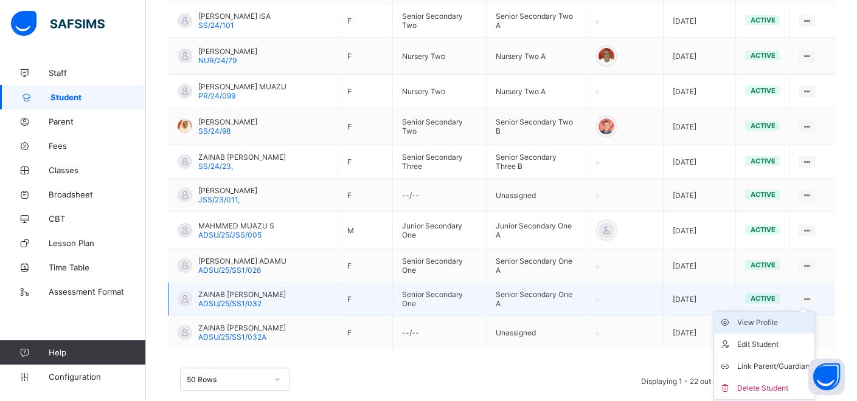
type input "**********"
click at [787, 317] on div "View Profile" at bounding box center [773, 323] width 72 height 12
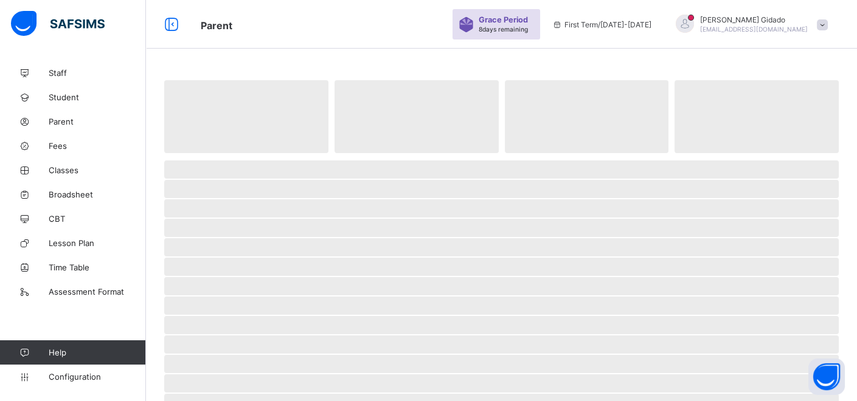
click at [580, 116] on span "‌" at bounding box center [587, 116] width 164 height 73
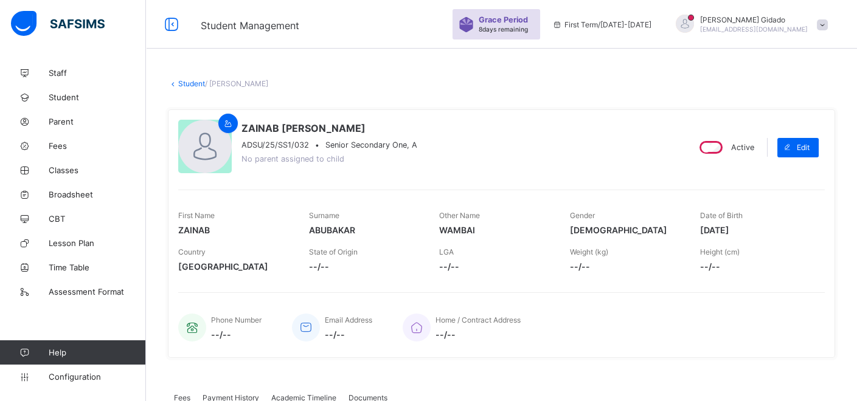
click at [198, 84] on link "Student" at bounding box center [191, 83] width 27 height 9
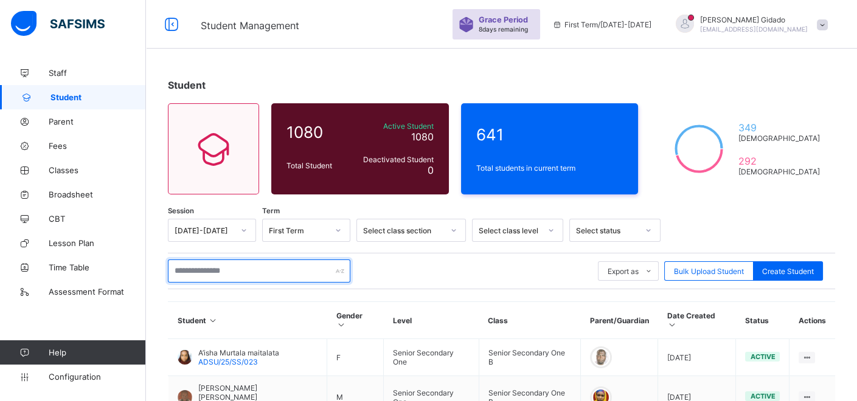
click at [203, 270] on input "text" at bounding box center [259, 271] width 182 height 23
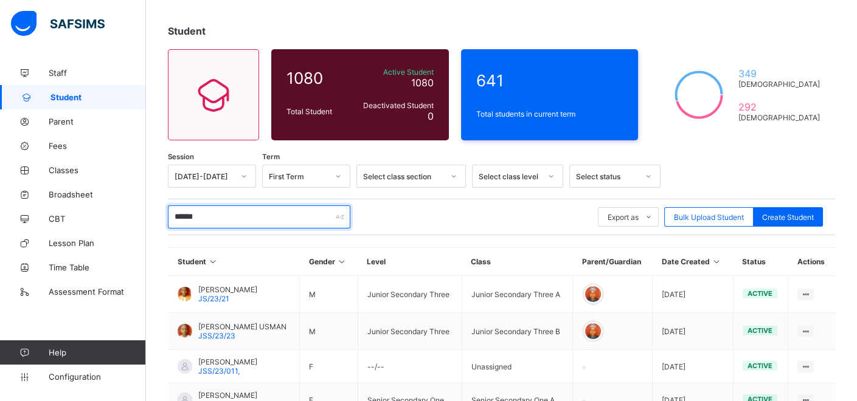
scroll to position [272, 0]
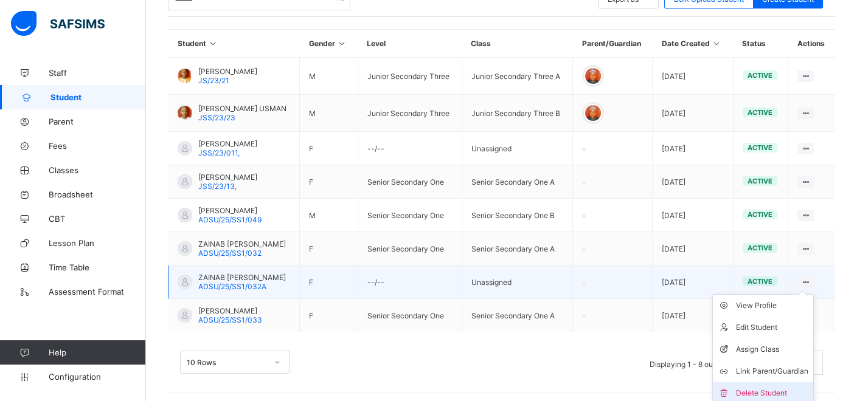
click at [805, 388] on div "Delete Student" at bounding box center [772, 393] width 72 height 12
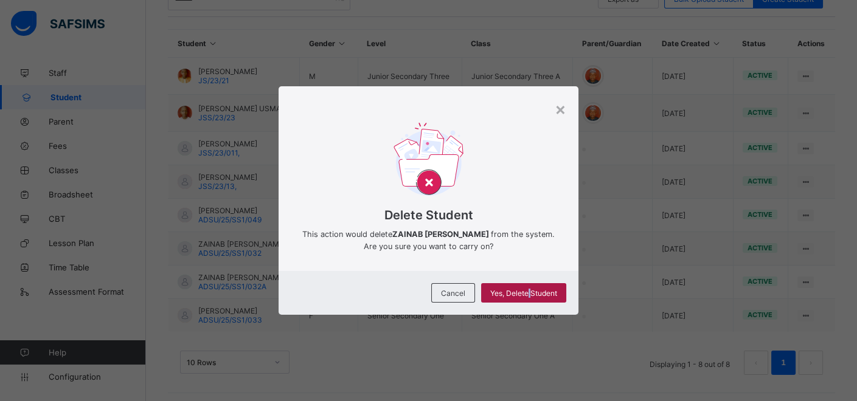
click at [530, 289] on span "Yes, Delete Student" at bounding box center [523, 293] width 67 height 9
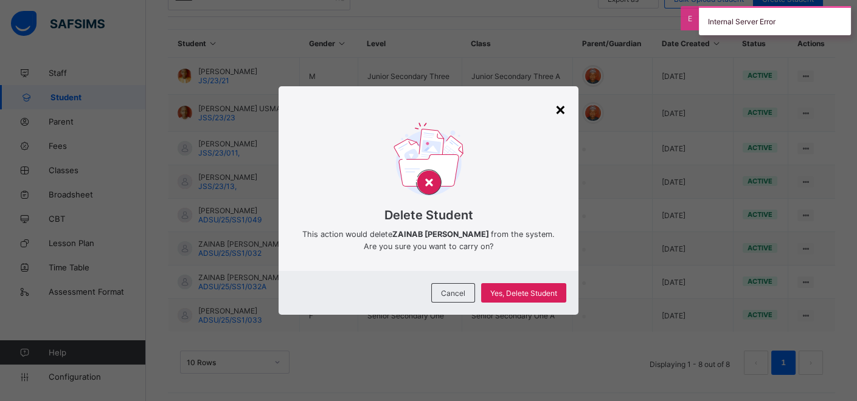
click at [558, 111] on div "×" at bounding box center [561, 109] width 12 height 21
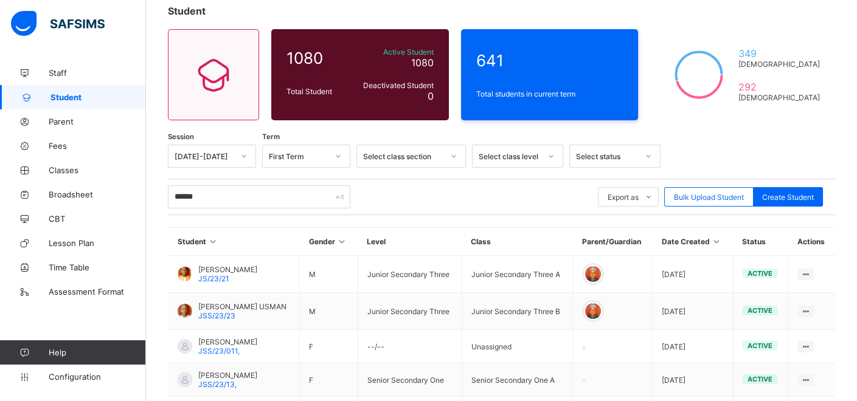
scroll to position [70, 0]
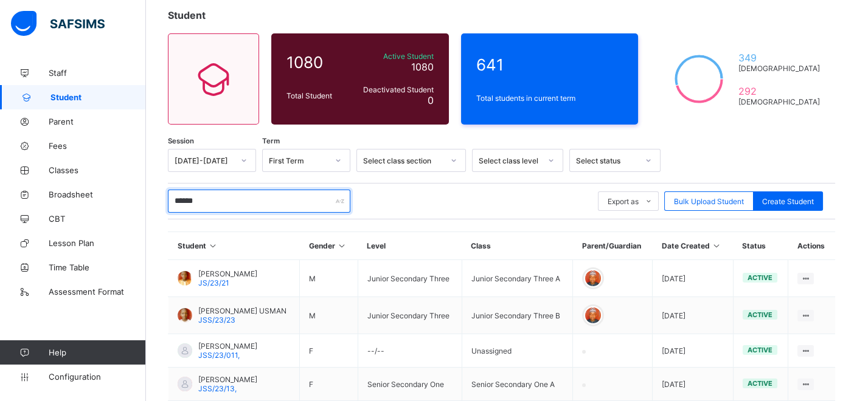
click at [230, 207] on input "******" at bounding box center [259, 201] width 182 height 23
type input "*"
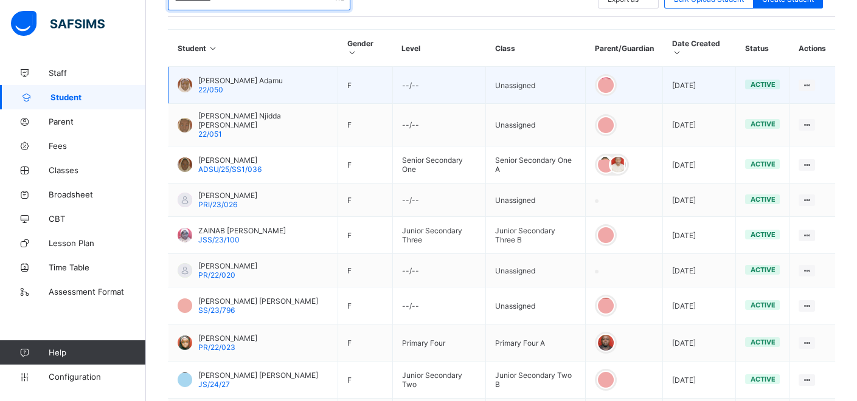
scroll to position [341, 0]
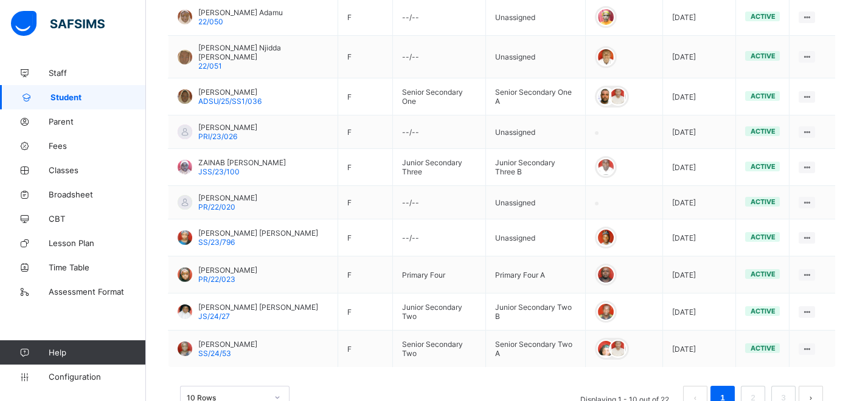
type input "**********"
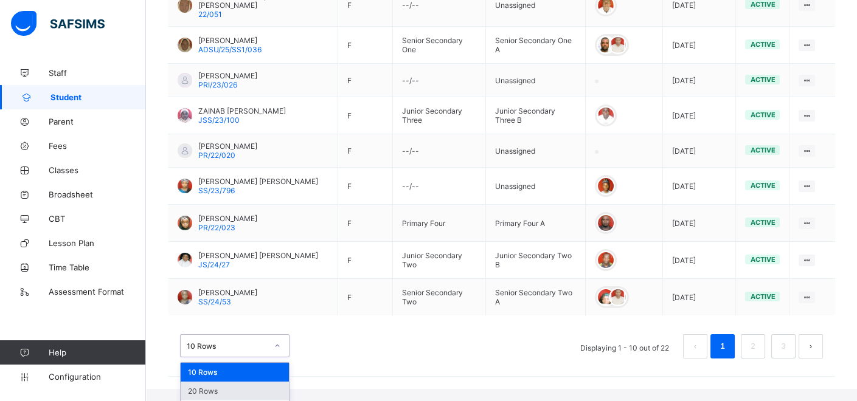
click at [279, 358] on div "option 20 Rows focused, 2 of 3. 3 results available. Use Up and Down to choose …" at bounding box center [234, 345] width 109 height 23
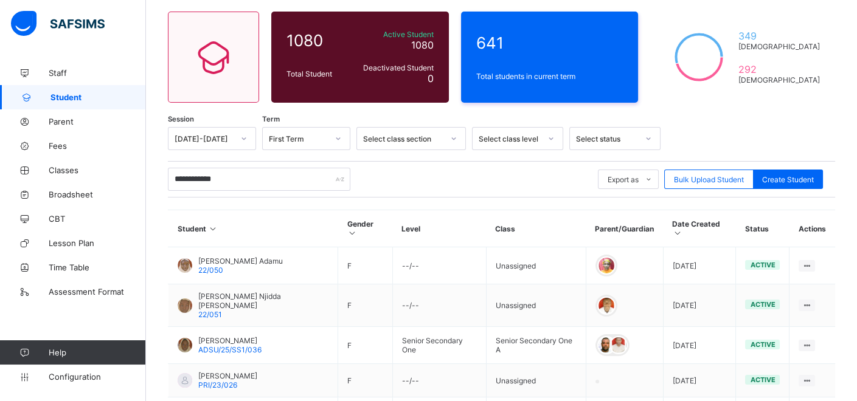
scroll to position [0, 0]
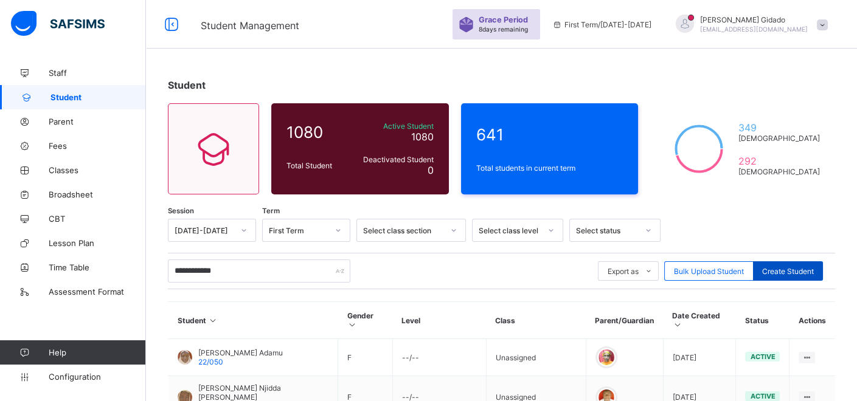
click at [788, 269] on span "Create Student" at bounding box center [788, 271] width 52 height 9
select select "**"
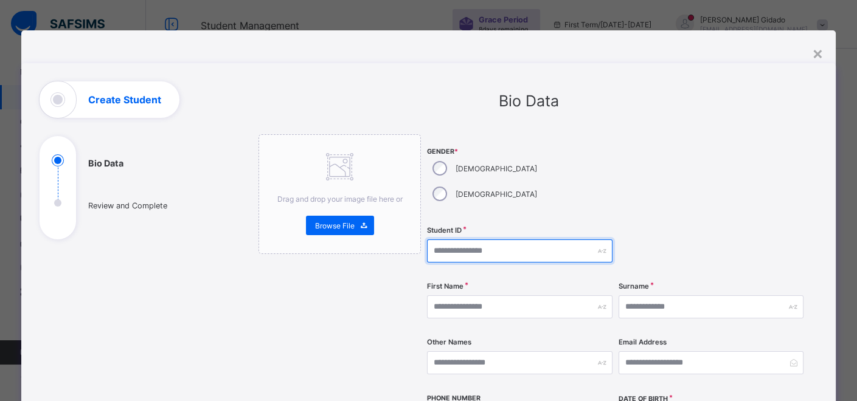
click at [485, 240] on input "text" at bounding box center [519, 251] width 185 height 23
type input "*"
type input "**********"
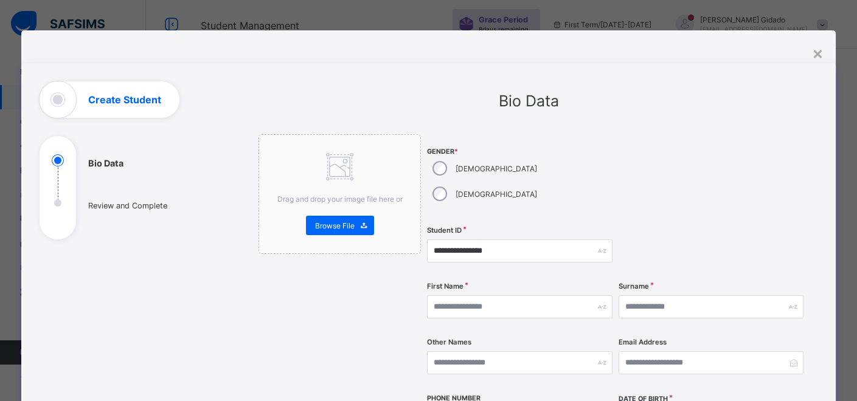
click at [539, 282] on div "First Name" at bounding box center [519, 307] width 185 height 50
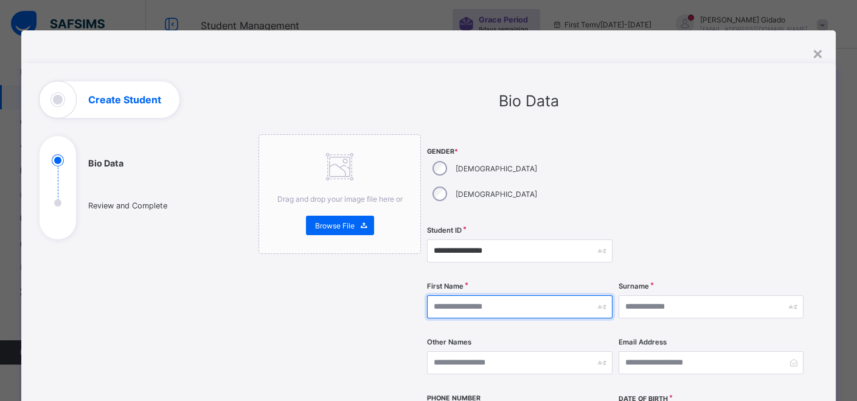
click at [543, 296] on input "text" at bounding box center [519, 307] width 185 height 23
type input "******"
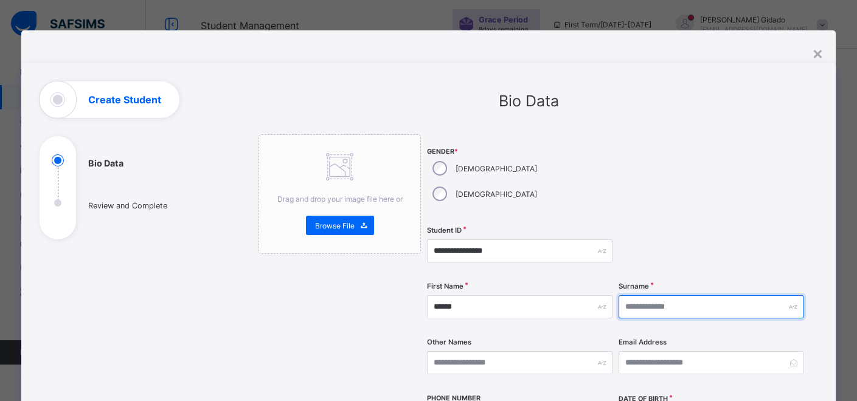
click at [674, 296] on input "text" at bounding box center [710, 307] width 185 height 23
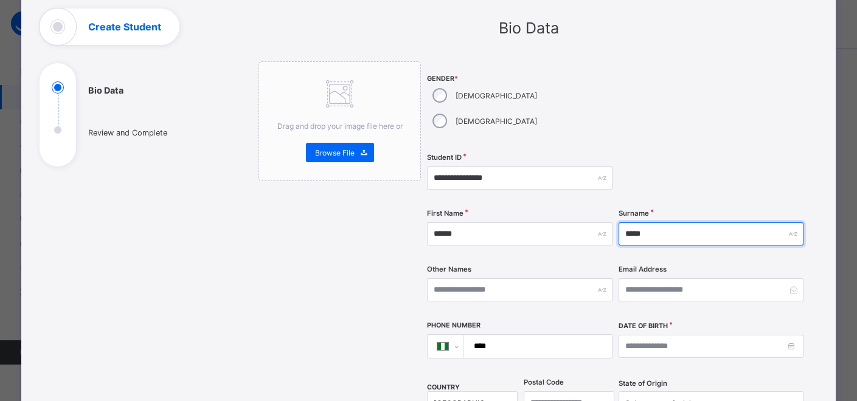
scroll to position [203, 0]
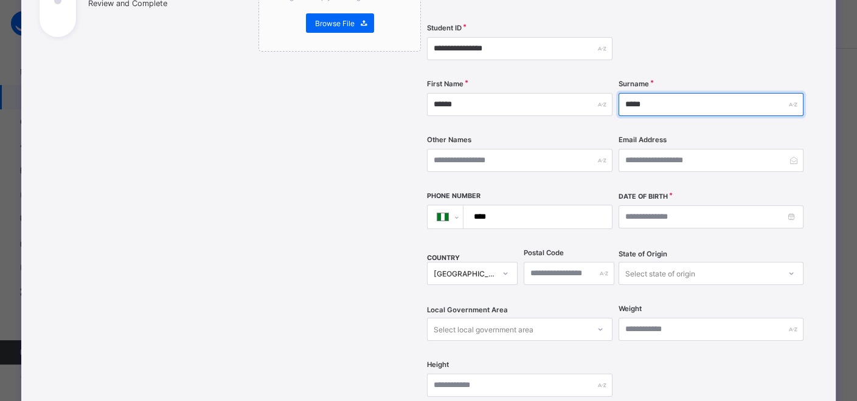
type input "*****"
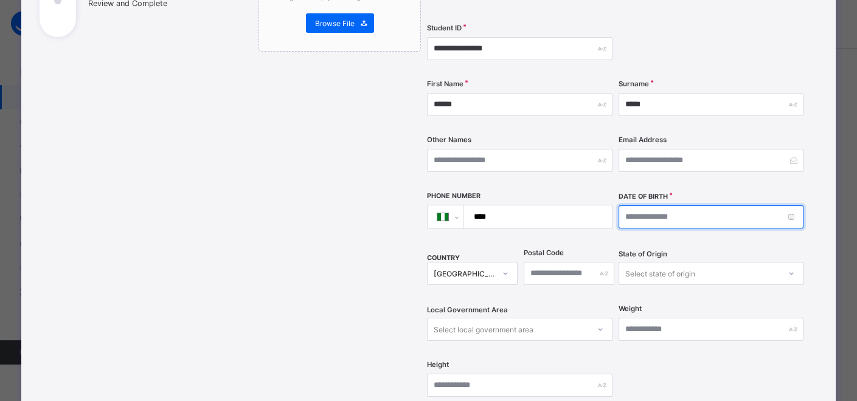
click at [757, 206] on input at bounding box center [710, 217] width 185 height 23
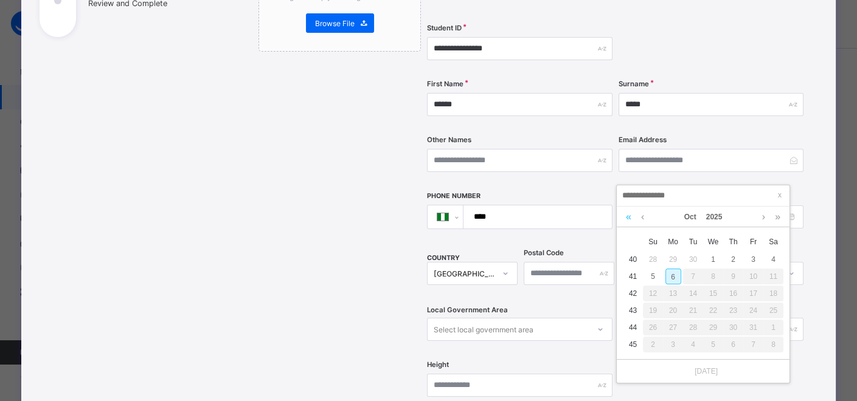
click at [627, 217] on link at bounding box center [629, 217] width 12 height 21
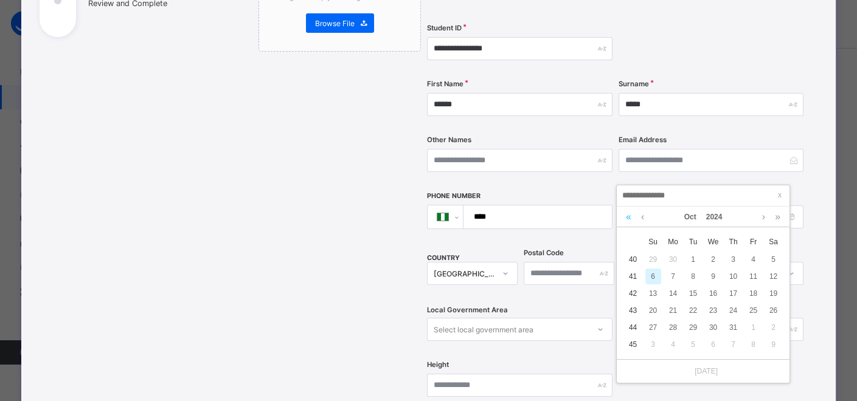
click at [627, 217] on link at bounding box center [629, 217] width 12 height 21
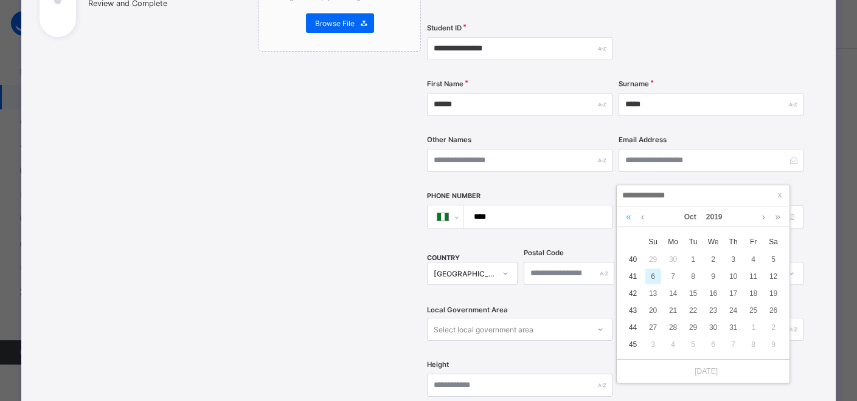
click at [627, 217] on link at bounding box center [629, 217] width 12 height 21
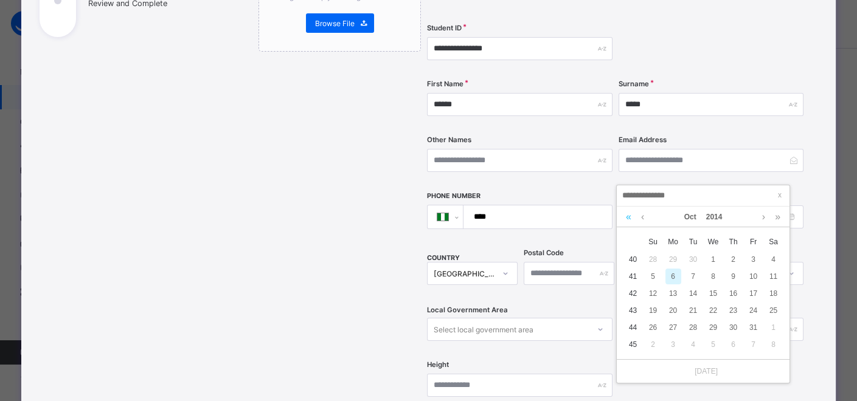
click at [627, 217] on link at bounding box center [629, 217] width 12 height 21
click at [754, 308] on div "22" at bounding box center [754, 311] width 16 height 16
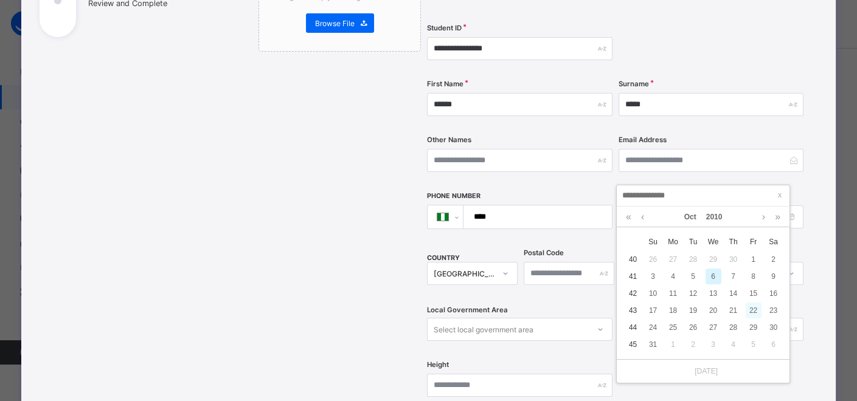
type input "**********"
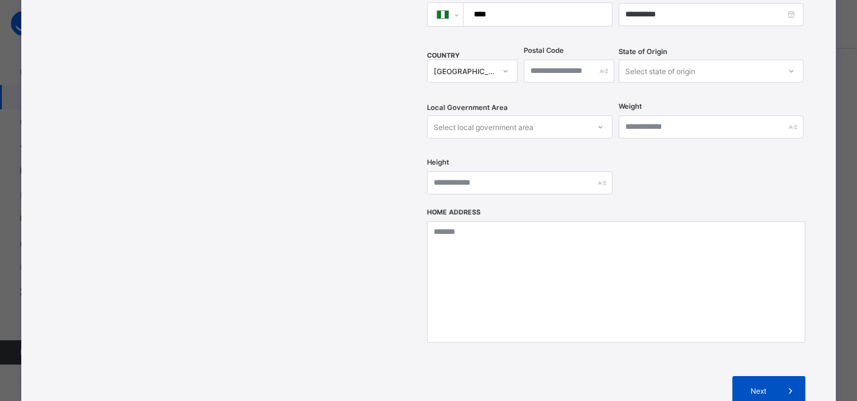
click at [766, 387] on span "Next" at bounding box center [758, 391] width 35 height 9
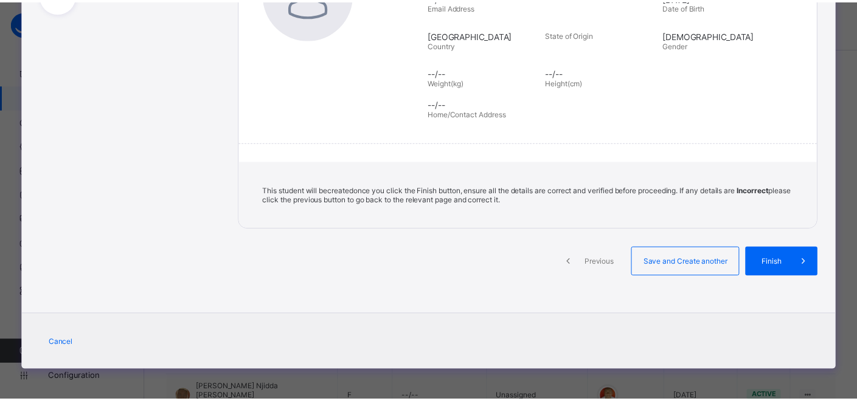
scroll to position [226, 0]
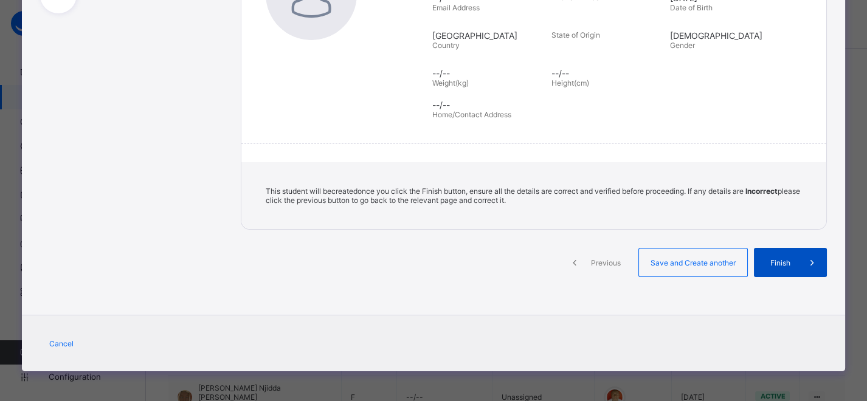
click at [780, 263] on span "Finish" at bounding box center [780, 262] width 35 height 9
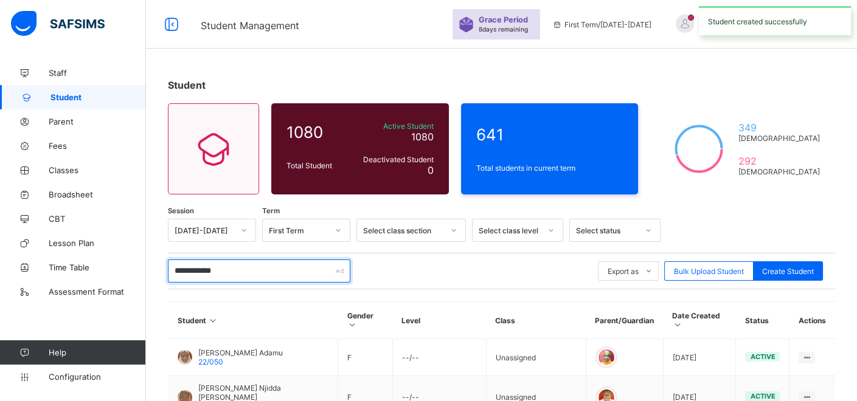
click at [255, 271] on input "**********" at bounding box center [259, 271] width 182 height 23
type input "*"
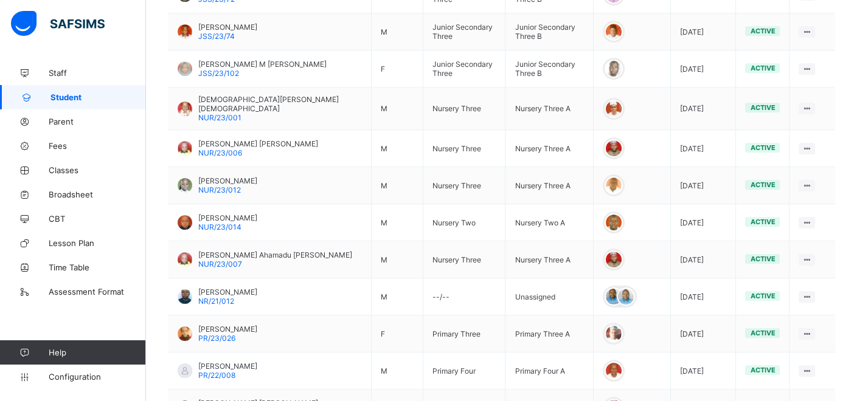
scroll to position [1759, 0]
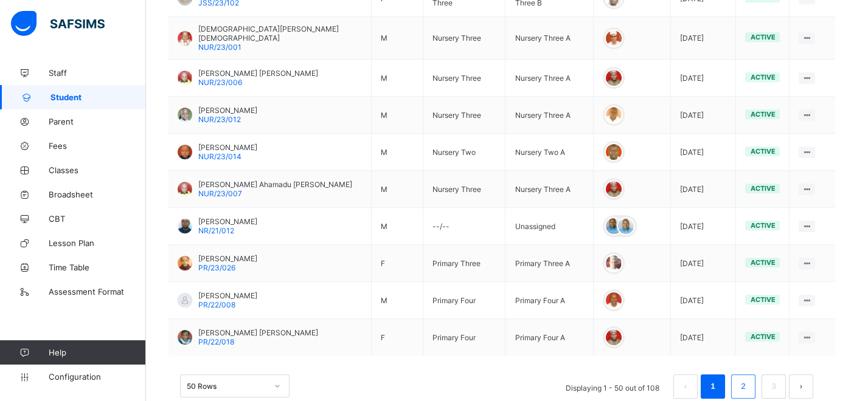
type input "*****"
click at [749, 379] on link "2" at bounding box center [743, 387] width 12 height 16
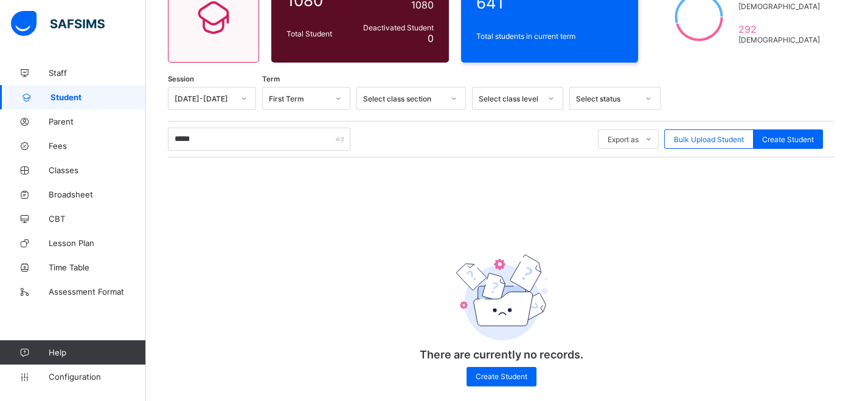
scroll to position [135, 0]
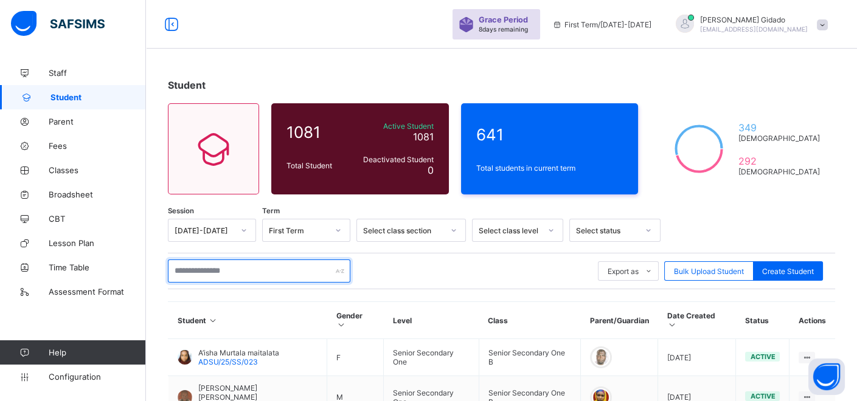
click at [204, 277] on input "text" at bounding box center [259, 271] width 182 height 23
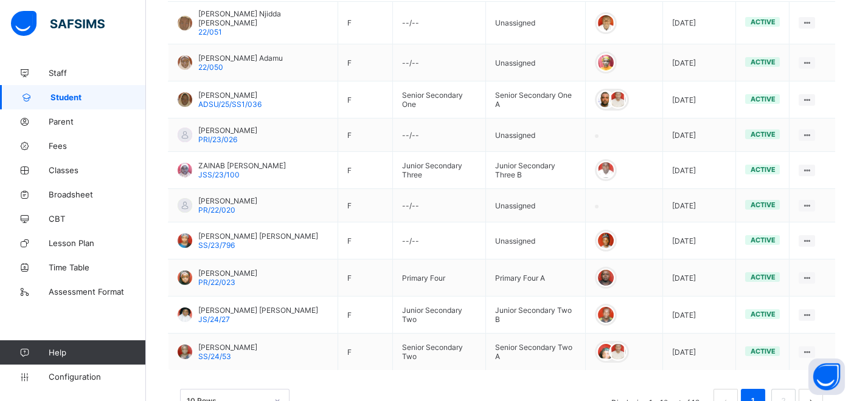
scroll to position [392, 0]
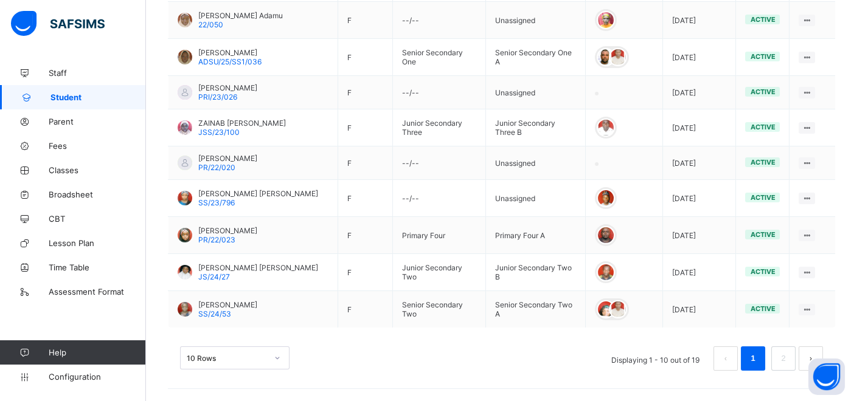
click at [277, 370] on div "10 Rows" at bounding box center [234, 358] width 109 height 23
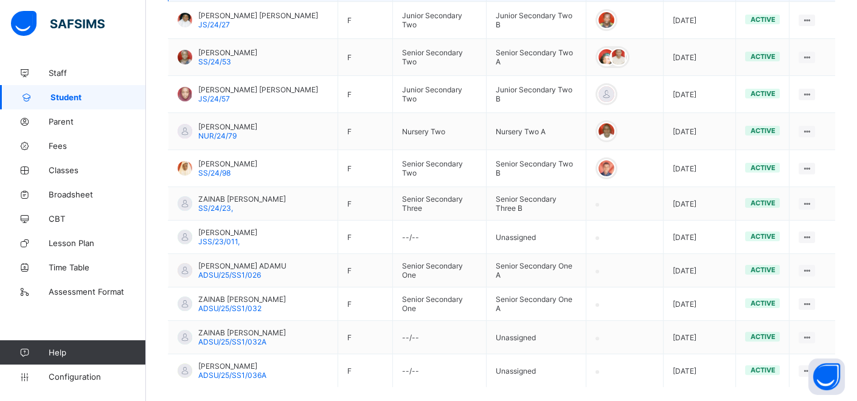
scroll to position [671, 0]
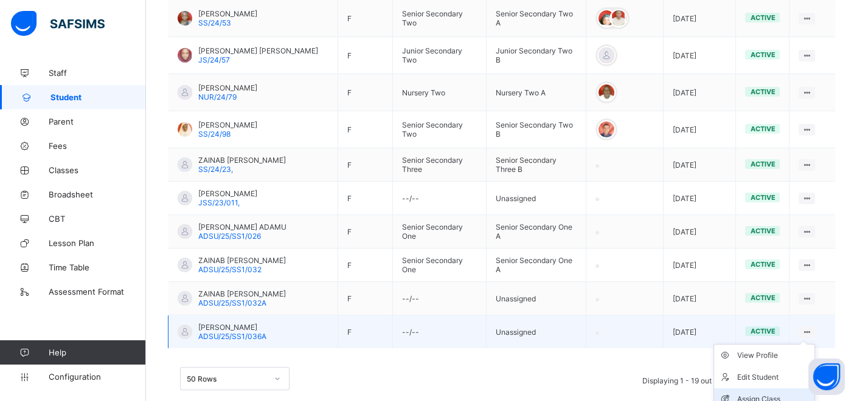
click at [781, 393] on div "Assign Class" at bounding box center [773, 399] width 72 height 12
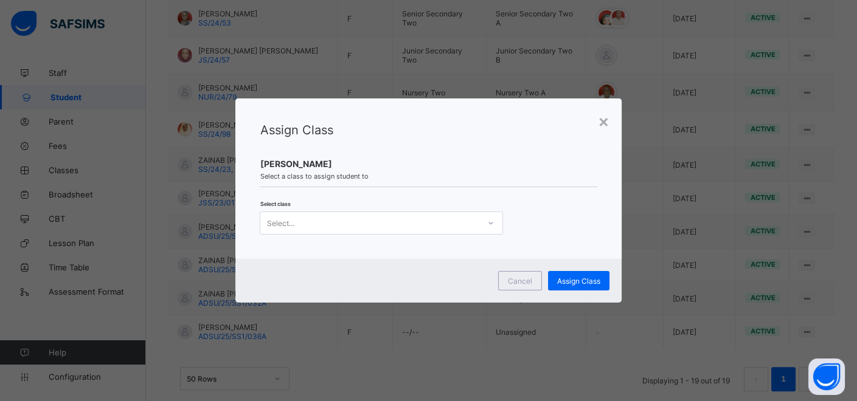
scroll to position [0, 0]
click at [497, 226] on div at bounding box center [490, 222] width 21 height 19
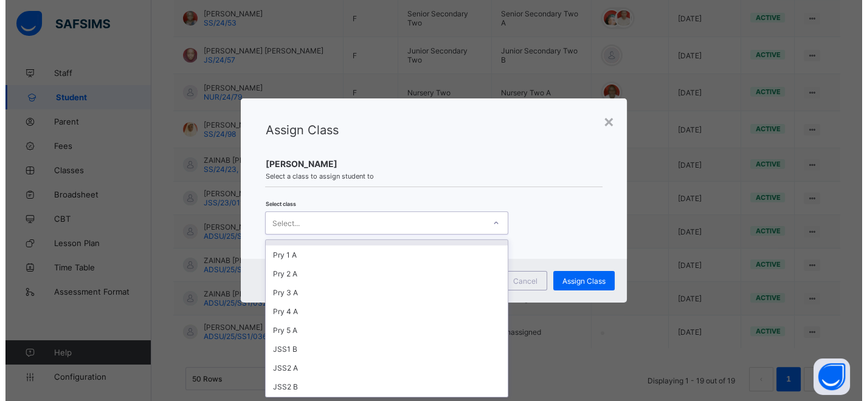
scroll to position [203, 0]
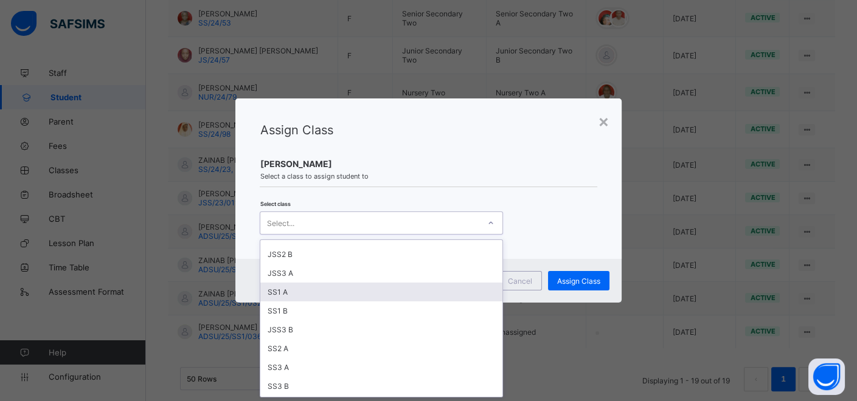
click at [278, 288] on div "SS1 A" at bounding box center [381, 292] width 242 height 19
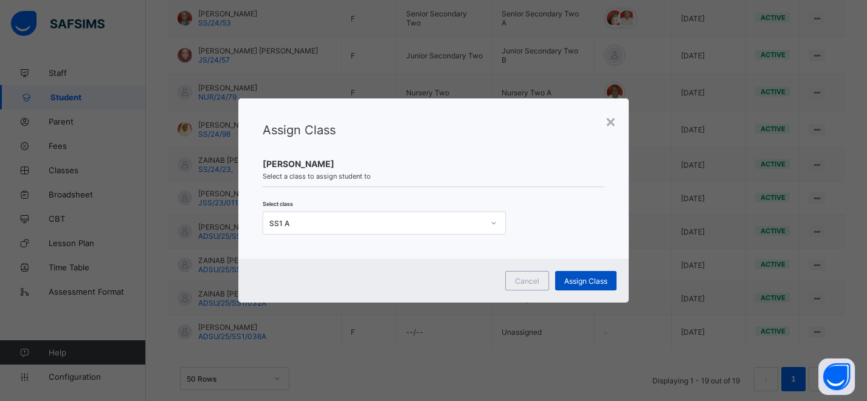
click at [573, 283] on span "Assign Class" at bounding box center [585, 281] width 43 height 9
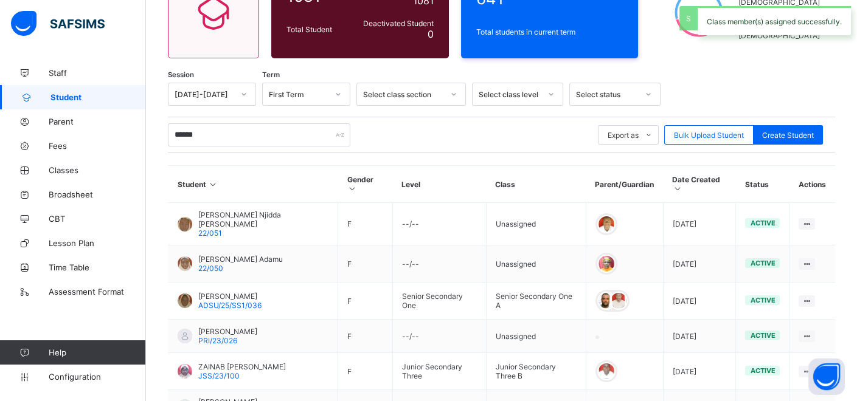
scroll to position [671, 0]
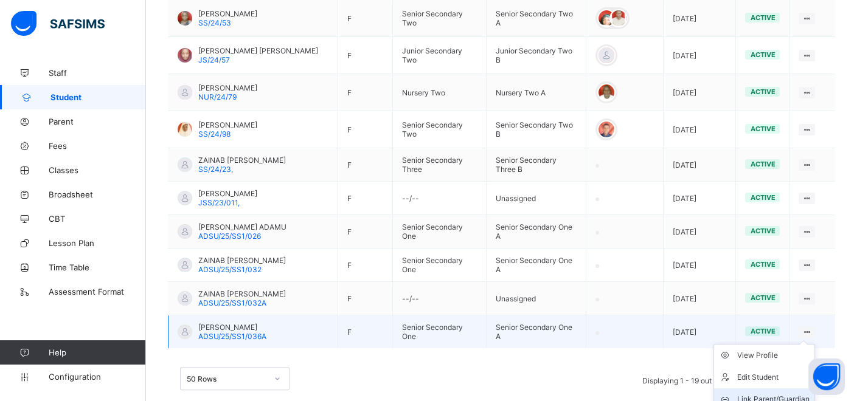
click at [788, 393] on div "Link Parent/Guardian" at bounding box center [773, 399] width 72 height 12
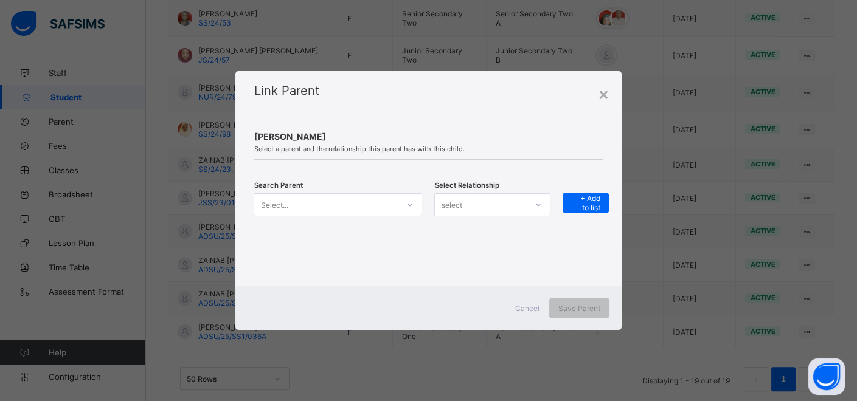
click at [412, 209] on icon at bounding box center [409, 205] width 7 height 12
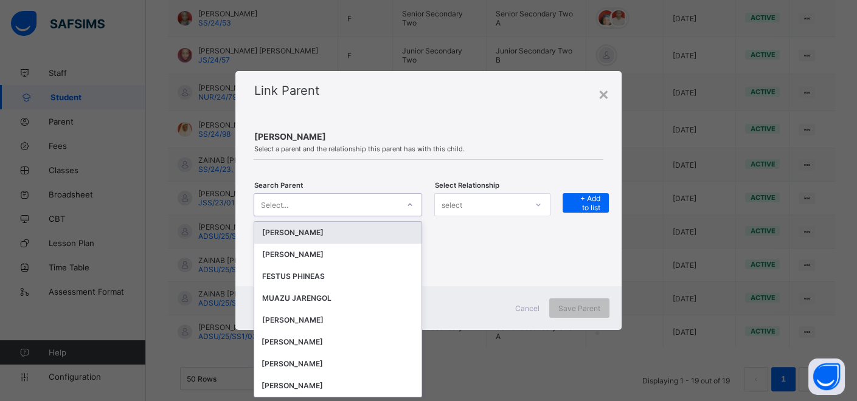
scroll to position [0, 0]
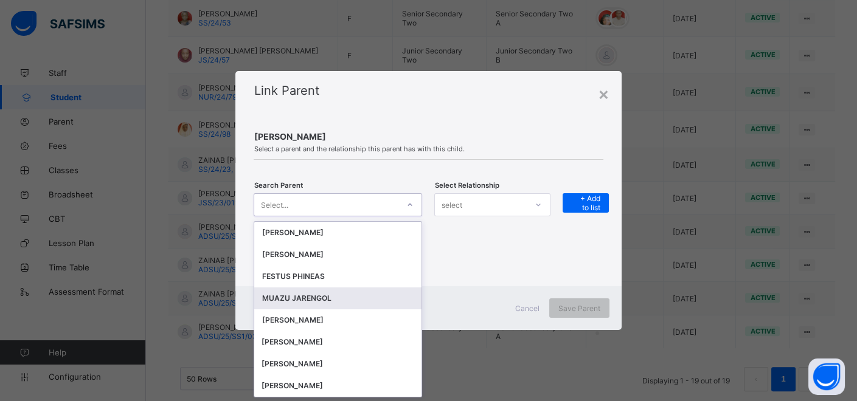
click at [331, 303] on div "MUAZU JARENGOL" at bounding box center [338, 299] width 153 height 12
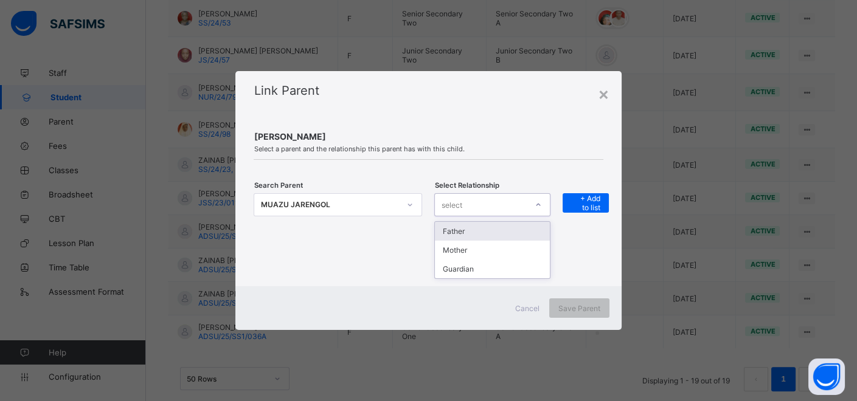
click at [542, 205] on icon at bounding box center [538, 205] width 7 height 12
drag, startPoint x: 506, startPoint y: 265, endPoint x: 511, endPoint y: 260, distance: 6.9
click at [509, 264] on div "Guardian" at bounding box center [492, 269] width 115 height 19
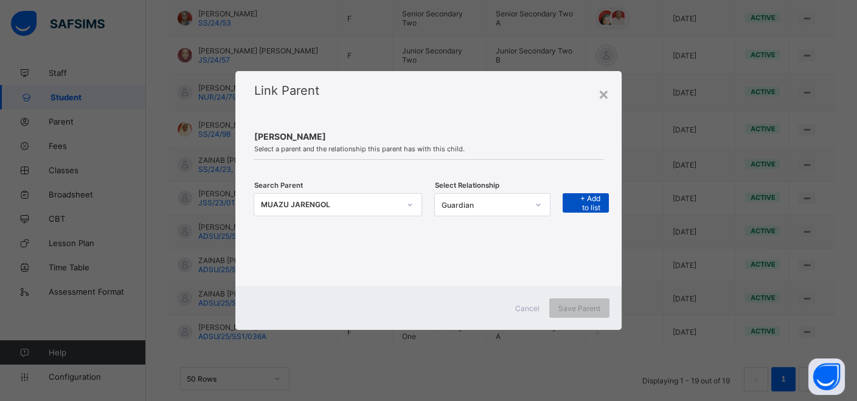
click at [587, 203] on span "+ Add to list" at bounding box center [586, 203] width 28 height 18
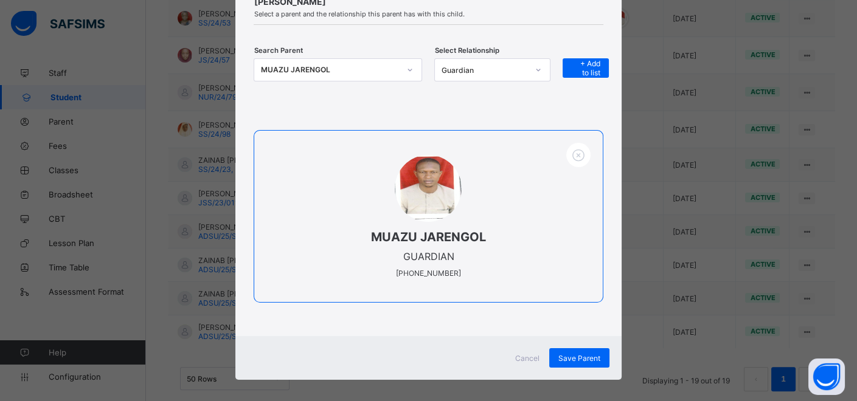
scroll to position [102, 0]
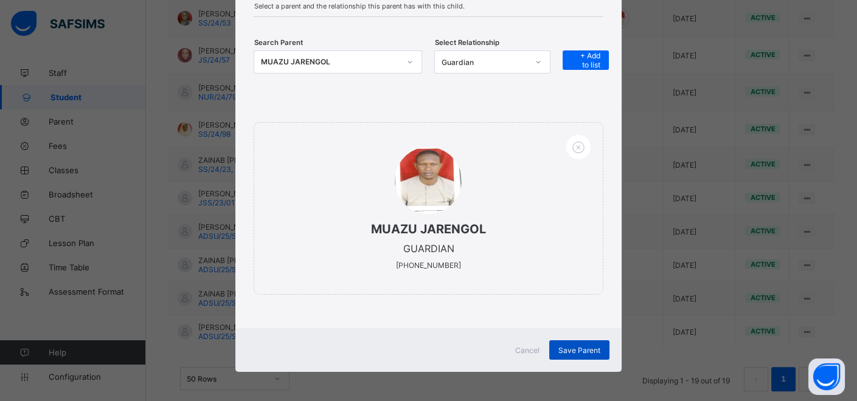
click at [573, 350] on span "Save Parent" at bounding box center [579, 350] width 42 height 9
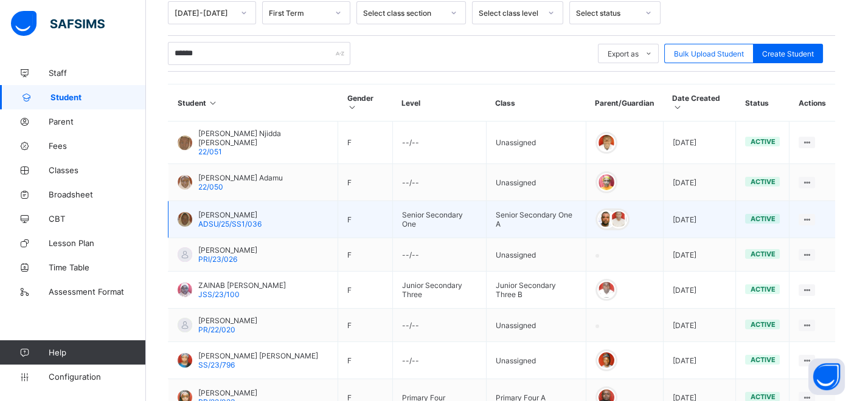
scroll to position [198, 0]
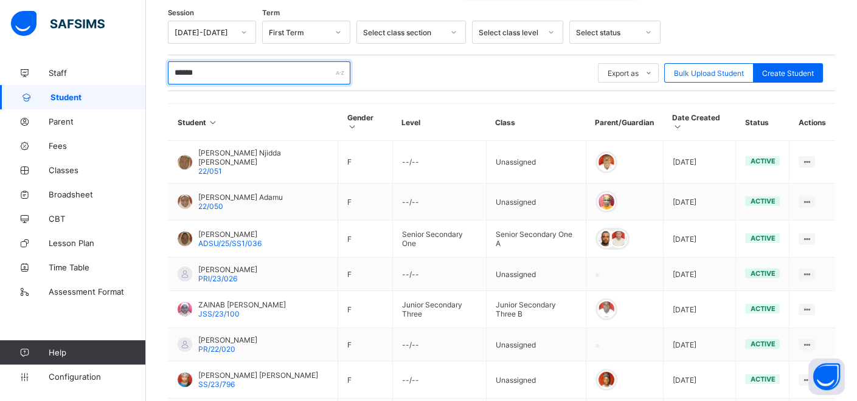
click at [240, 73] on input "******" at bounding box center [259, 72] width 182 height 23
type input "*"
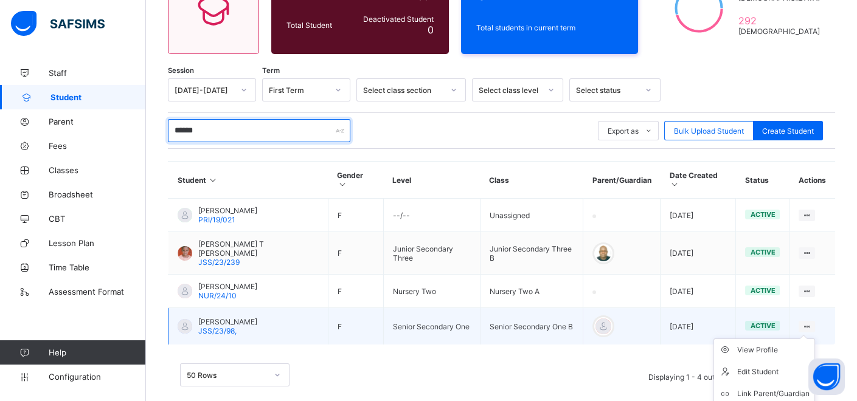
scroll to position [149, 0]
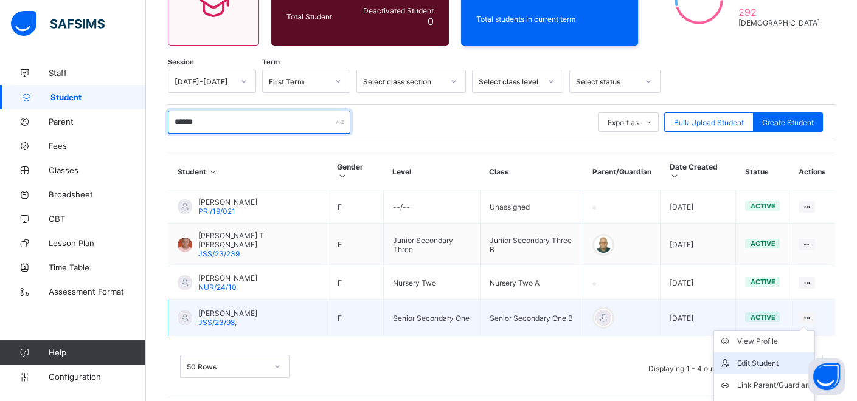
type input "******"
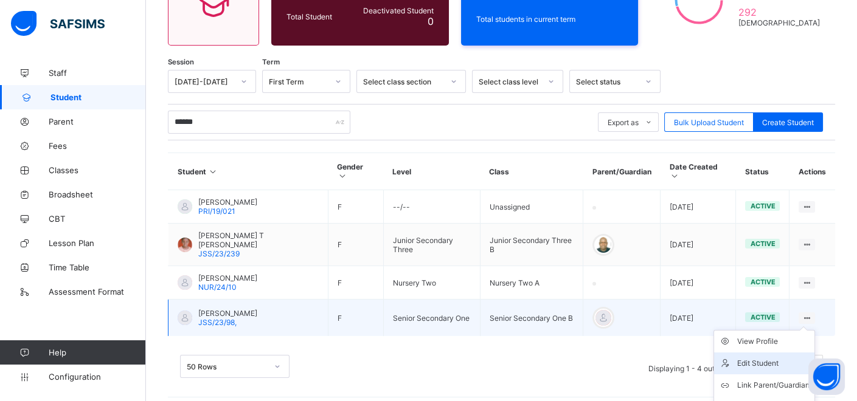
click at [785, 358] on div "Edit Student" at bounding box center [773, 364] width 72 height 12
select select "**"
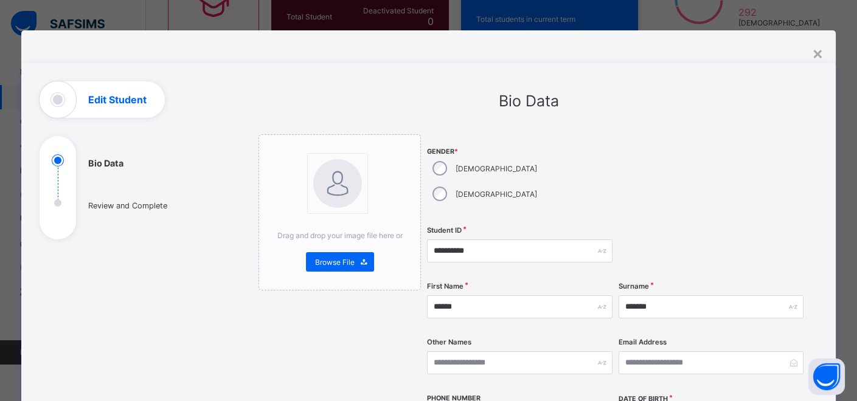
scroll to position [140, 0]
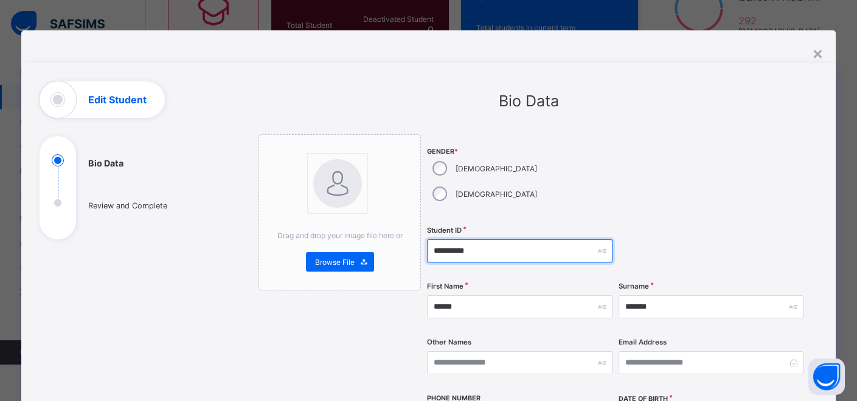
click at [484, 240] on input "**********" at bounding box center [519, 251] width 185 height 23
type input "*"
type input "**********"
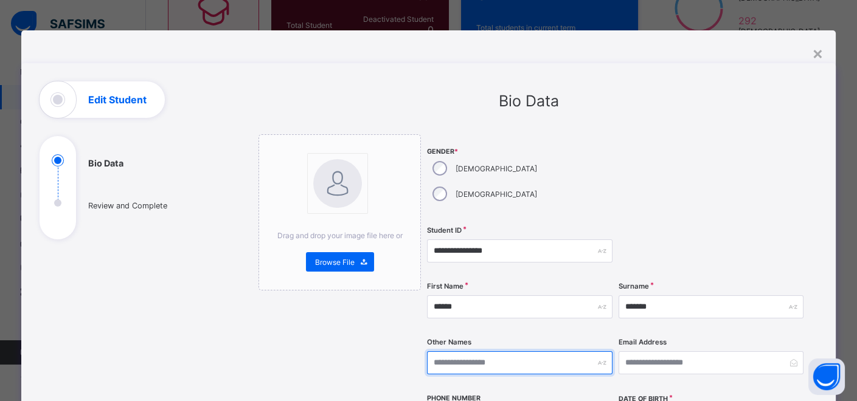
click at [468, 352] on input "text" at bounding box center [519, 363] width 185 height 23
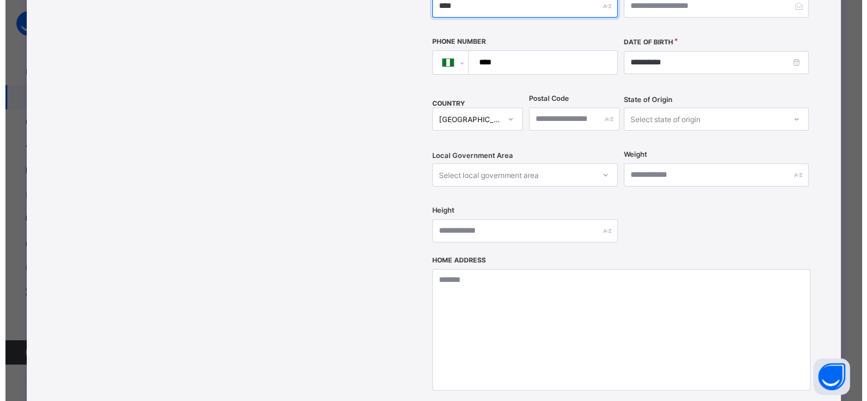
scroll to position [405, 0]
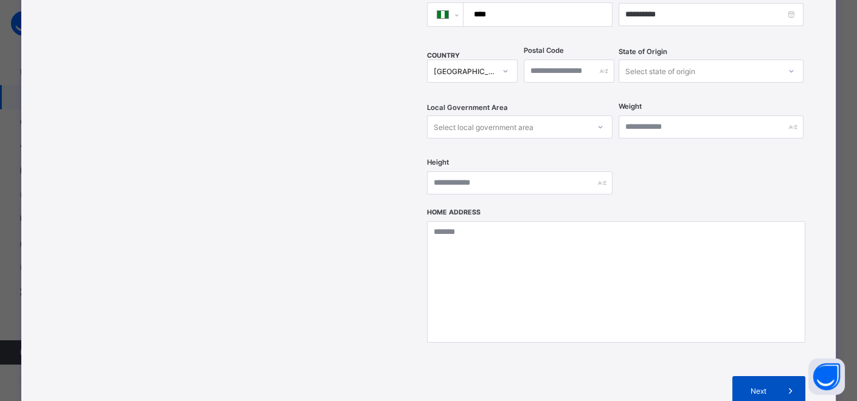
type input "****"
click at [777, 376] on span at bounding box center [790, 390] width 29 height 29
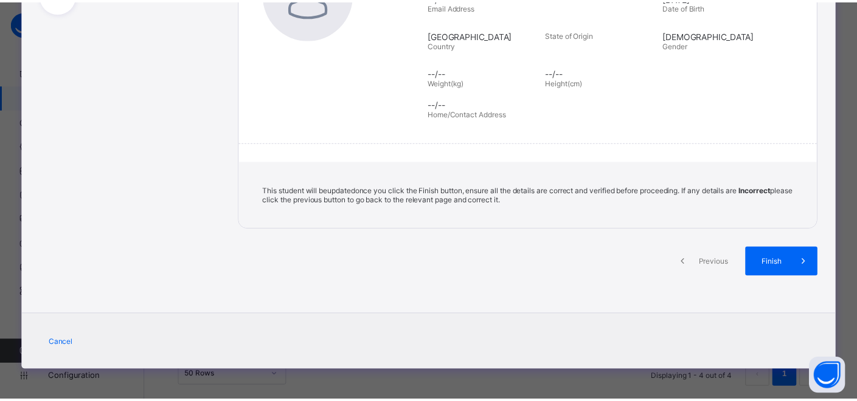
scroll to position [226, 0]
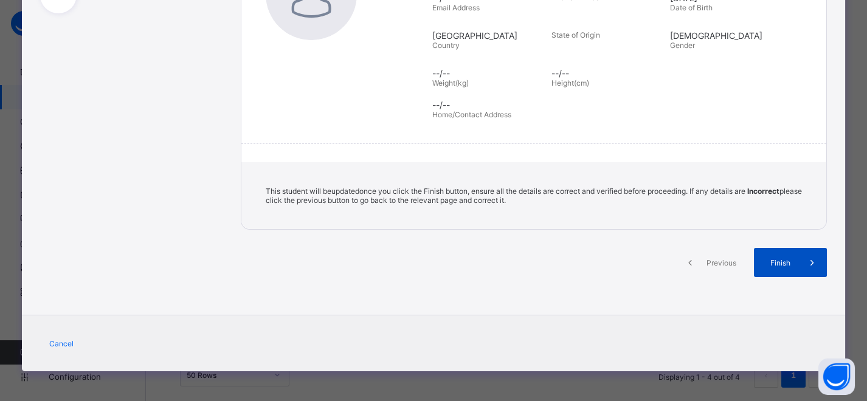
click at [798, 265] on span at bounding box center [812, 262] width 29 height 29
click at [785, 260] on span "Finish" at bounding box center [780, 262] width 35 height 9
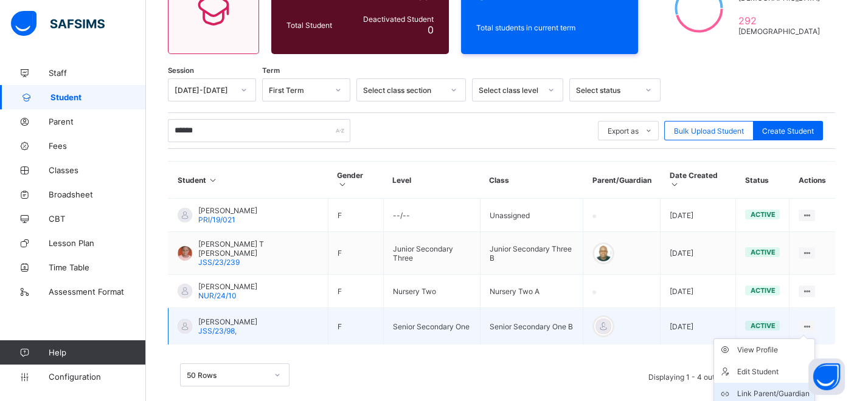
click at [794, 388] on div "Link Parent/Guardian" at bounding box center [773, 394] width 72 height 12
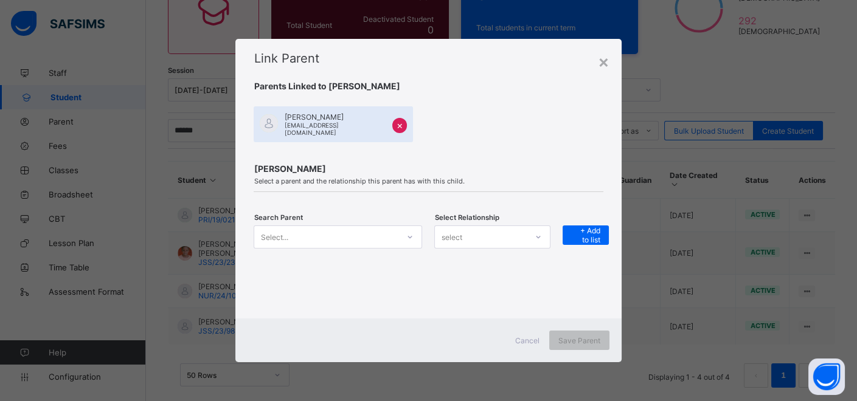
click at [411, 238] on icon at bounding box center [409, 237] width 7 height 12
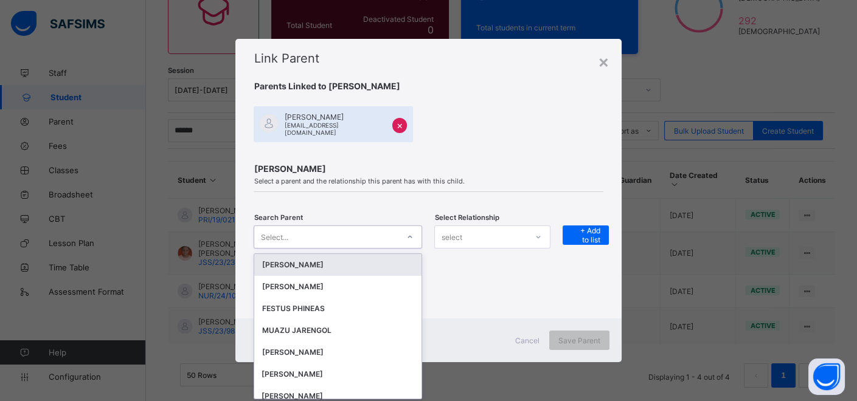
scroll to position [0, 0]
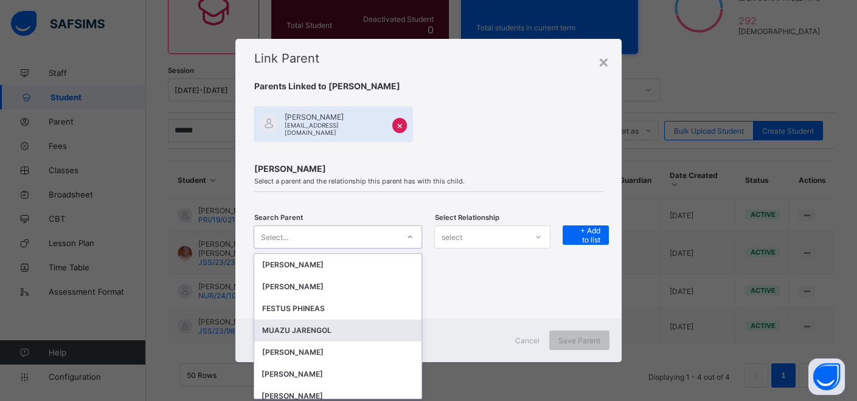
drag, startPoint x: 368, startPoint y: 327, endPoint x: 423, endPoint y: 277, distance: 74.5
click at [369, 325] on div "MUAZU JARENGOL" at bounding box center [338, 331] width 153 height 12
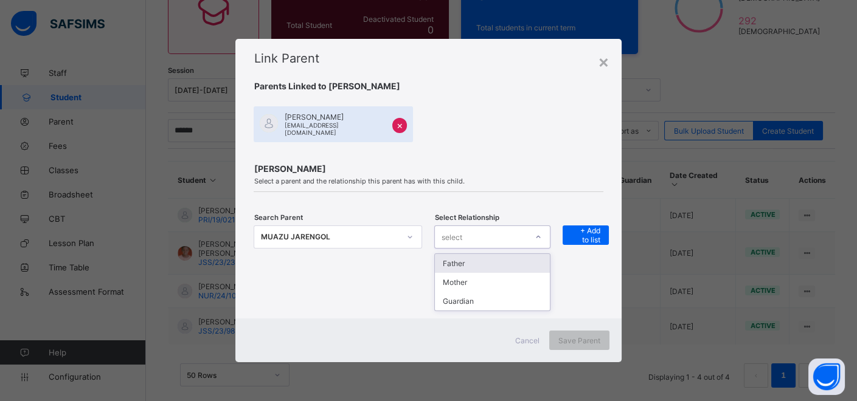
click at [512, 243] on div "select" at bounding box center [481, 237] width 92 height 17
drag, startPoint x: 489, startPoint y: 302, endPoint x: 526, endPoint y: 269, distance: 49.5
click at [496, 296] on div "Guardian" at bounding box center [492, 301] width 115 height 19
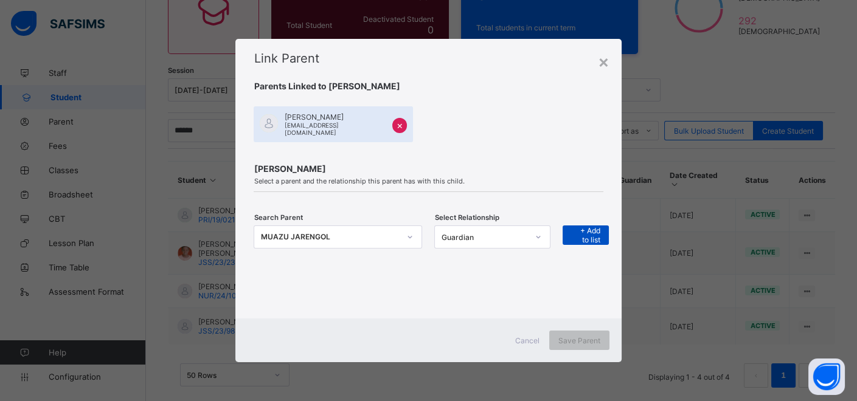
click at [589, 227] on span "+ Add to list" at bounding box center [586, 235] width 28 height 18
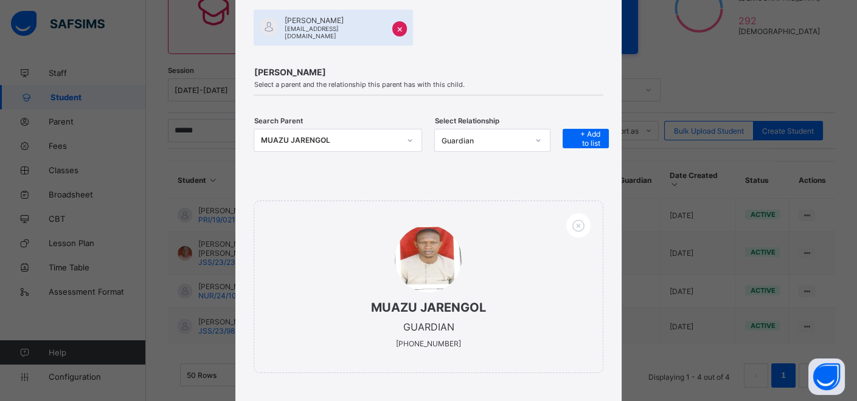
scroll to position [163, 0]
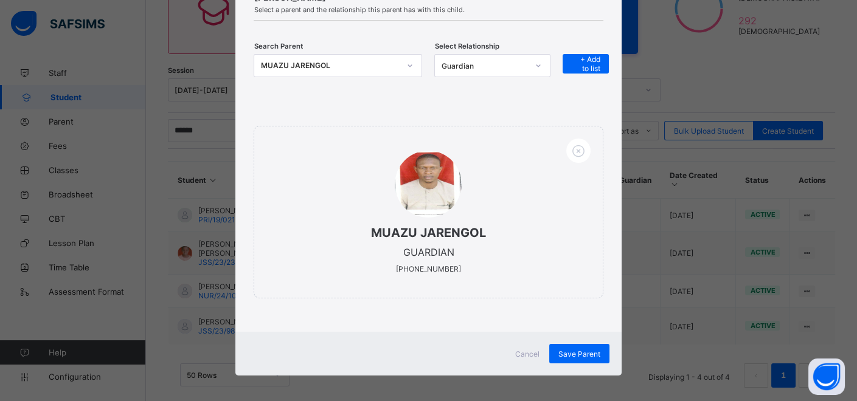
drag, startPoint x: 568, startPoint y: 345, endPoint x: 572, endPoint y: 331, distance: 14.6
click at [568, 350] on span "Save Parent" at bounding box center [579, 354] width 42 height 9
click at [595, 351] on span "Save Parent" at bounding box center [579, 354] width 42 height 9
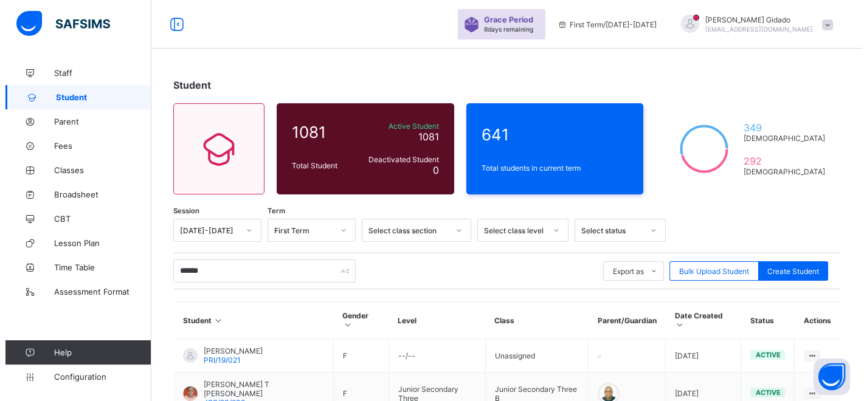
scroll to position [0, 0]
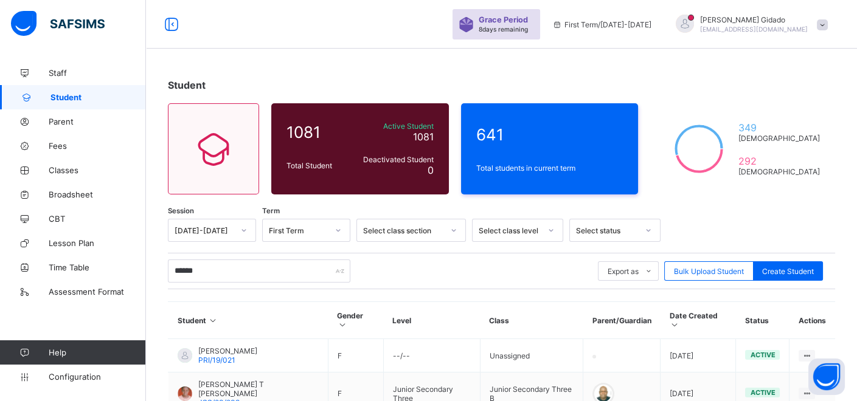
click at [828, 27] on span at bounding box center [822, 24] width 11 height 11
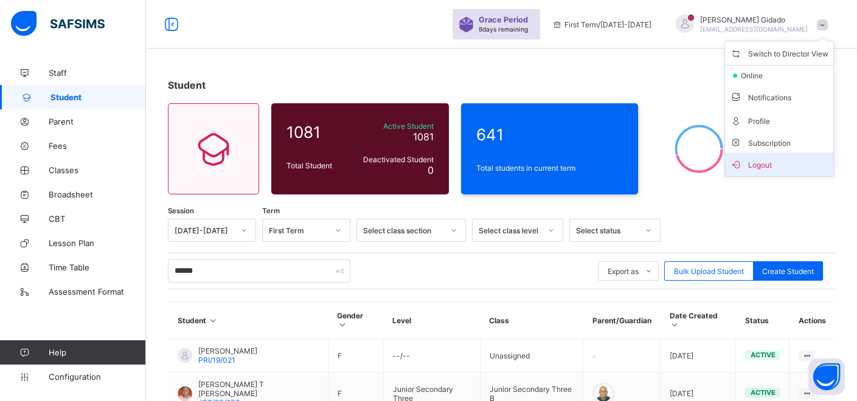
click at [782, 165] on span "Logout" at bounding box center [779, 165] width 99 height 14
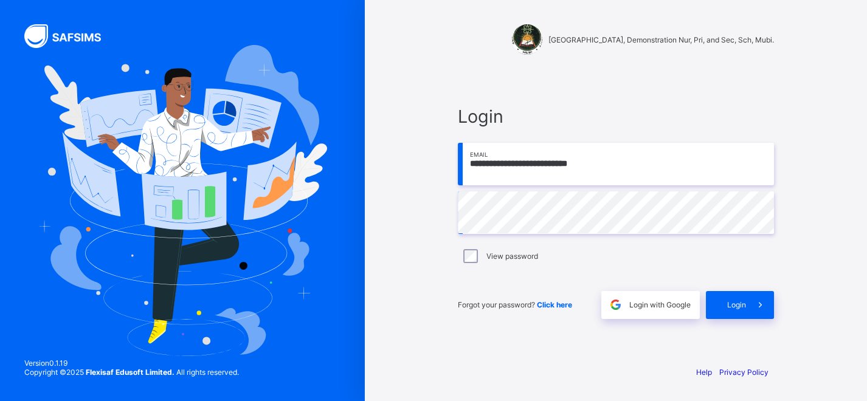
drag, startPoint x: 0, startPoint y: 0, endPoint x: 434, endPoint y: 185, distance: 471.4
click at [434, 185] on div "**********" at bounding box center [616, 200] width 365 height 401
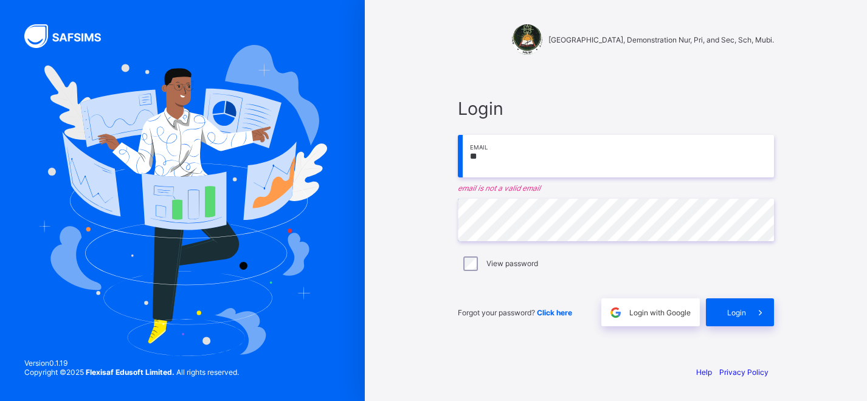
type input "**********"
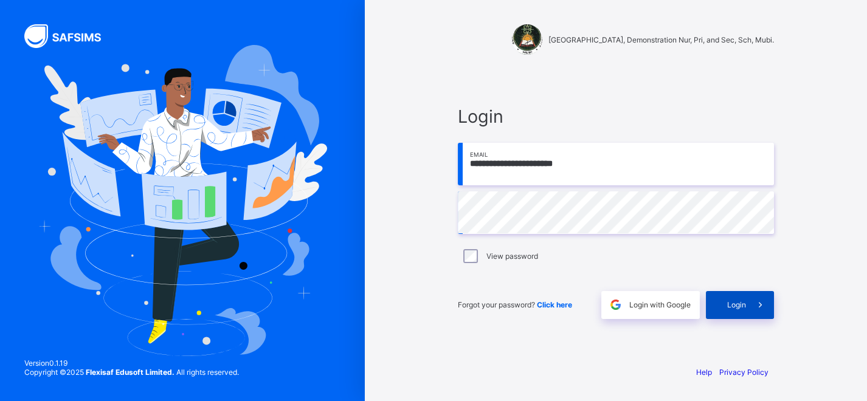
click at [730, 310] on div "Login" at bounding box center [740, 305] width 68 height 28
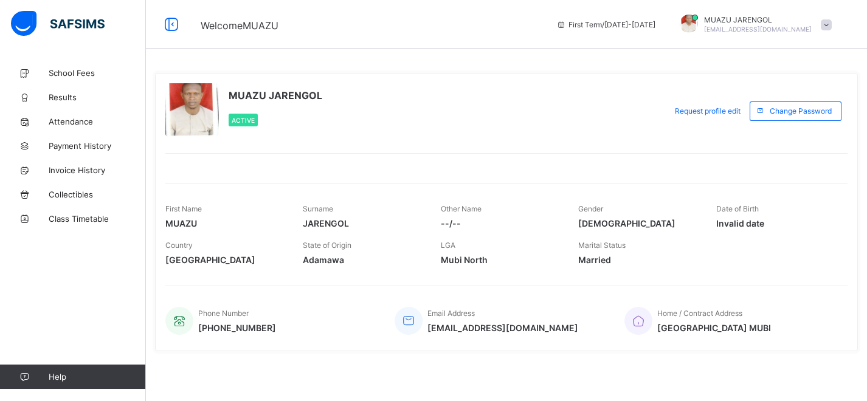
click at [864, 218] on div "**********" at bounding box center [506, 230] width 721 height 339
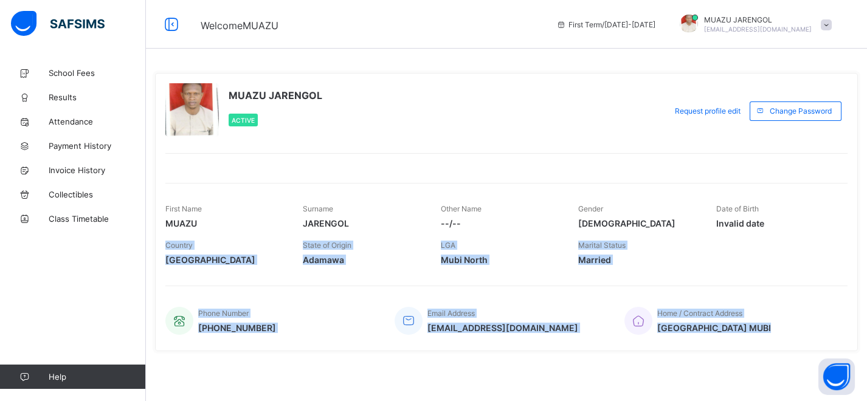
drag, startPoint x: 864, startPoint y: 218, endPoint x: 864, endPoint y: 356, distance: 138.0
click at [864, 356] on div "**********" at bounding box center [506, 230] width 721 height 339
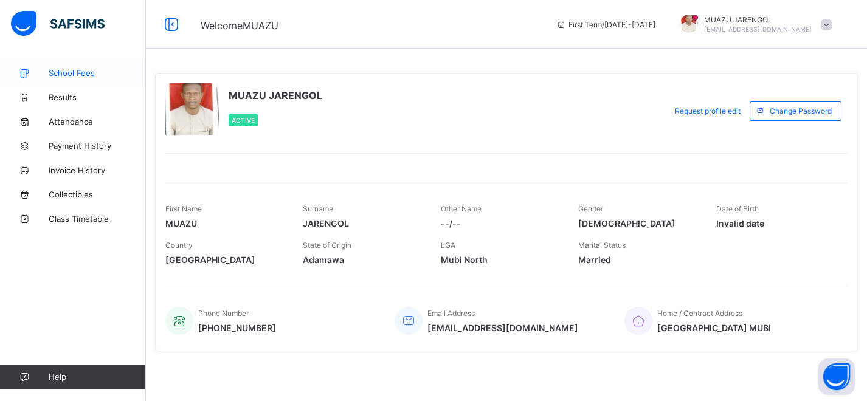
click at [50, 67] on link "School Fees" at bounding box center [73, 73] width 146 height 24
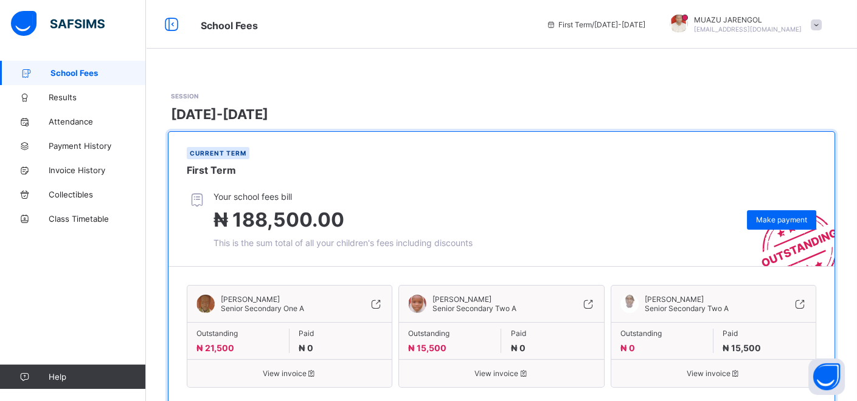
click at [822, 22] on span at bounding box center [816, 24] width 11 height 11
click at [787, 114] on span "Logout" at bounding box center [782, 120] width 80 height 14
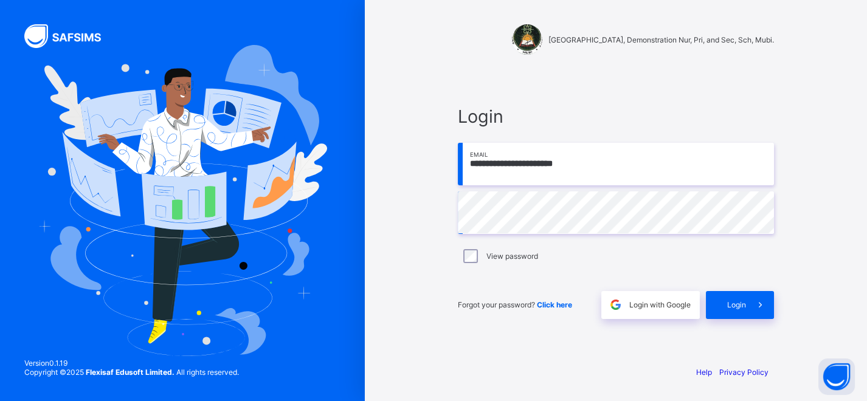
drag, startPoint x: 608, startPoint y: 162, endPoint x: 431, endPoint y: 175, distance: 176.8
click at [431, 175] on div "**********" at bounding box center [616, 200] width 502 height 401
type input "**********"
click at [734, 306] on span "Login" at bounding box center [736, 304] width 19 height 9
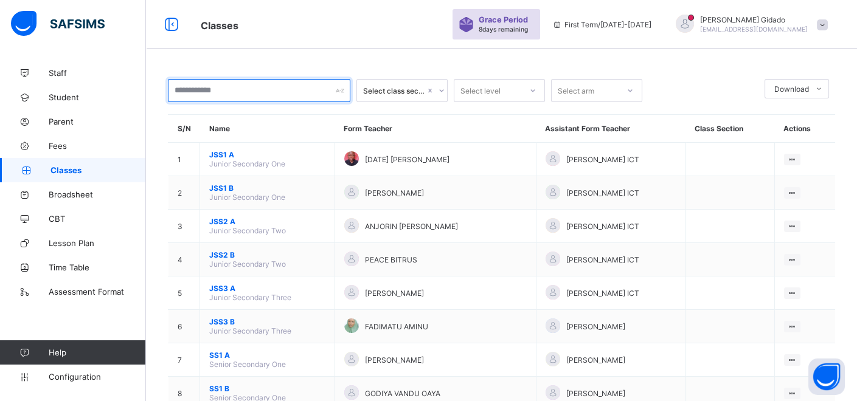
click at [293, 91] on input "text" at bounding box center [259, 90] width 182 height 23
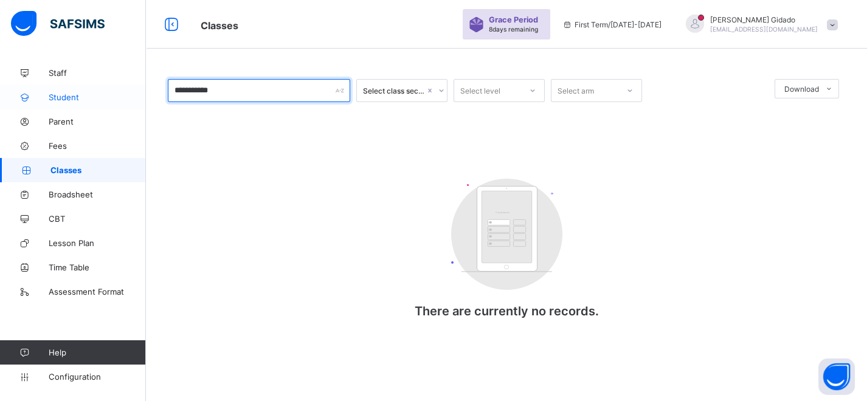
type input "**********"
click at [71, 95] on span "Student" at bounding box center [97, 97] width 97 height 10
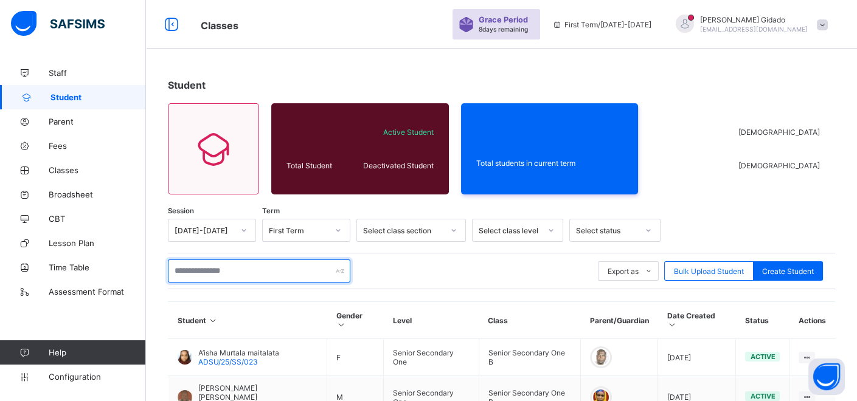
drag, startPoint x: 207, startPoint y: 270, endPoint x: 183, endPoint y: 255, distance: 28.4
click at [204, 268] on input "text" at bounding box center [259, 271] width 182 height 23
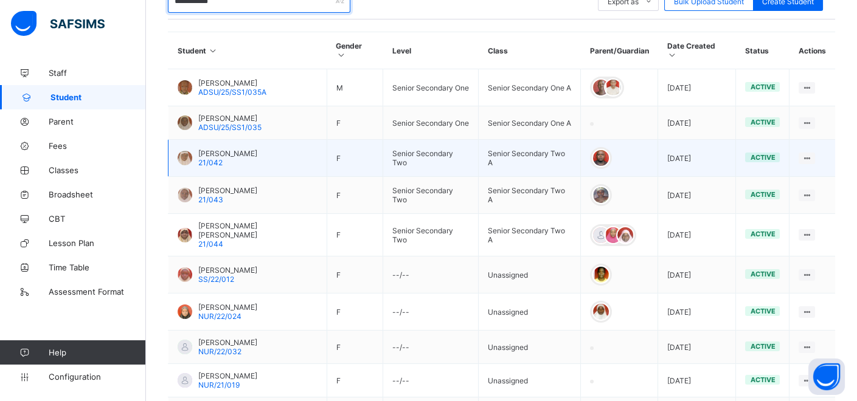
scroll to position [338, 0]
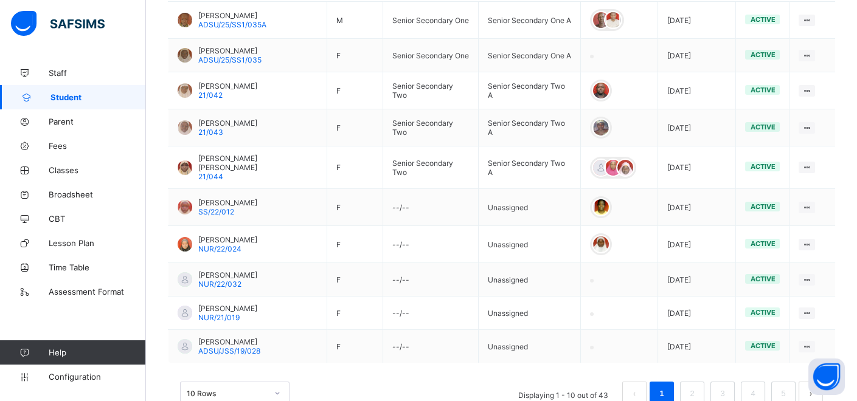
type input "**********"
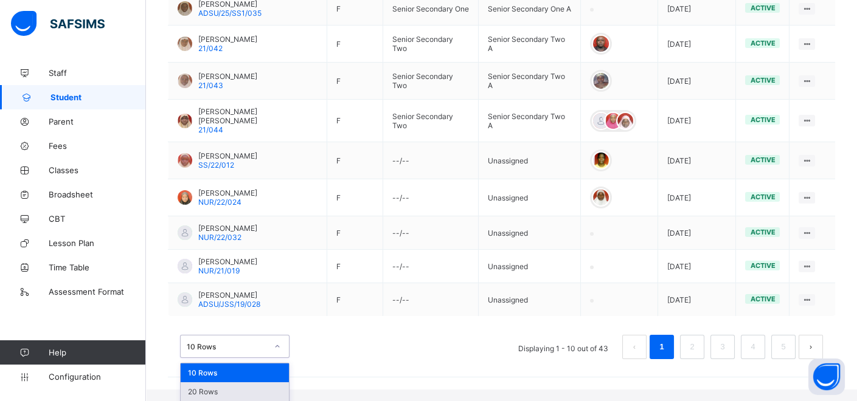
click at [280, 358] on div "option 20 Rows focused, 2 of 3. 3 results available. Use Up and Down to choose …" at bounding box center [234, 346] width 109 height 23
drag, startPoint x: 257, startPoint y: 390, endPoint x: 257, endPoint y: 383, distance: 7.3
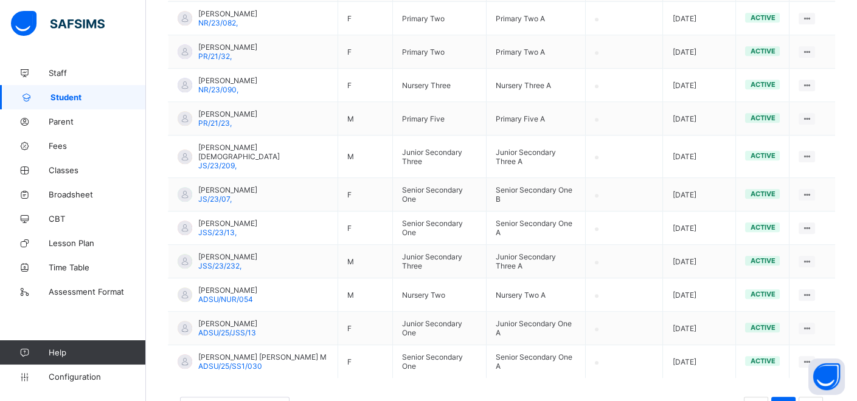
scroll to position [1503, 0]
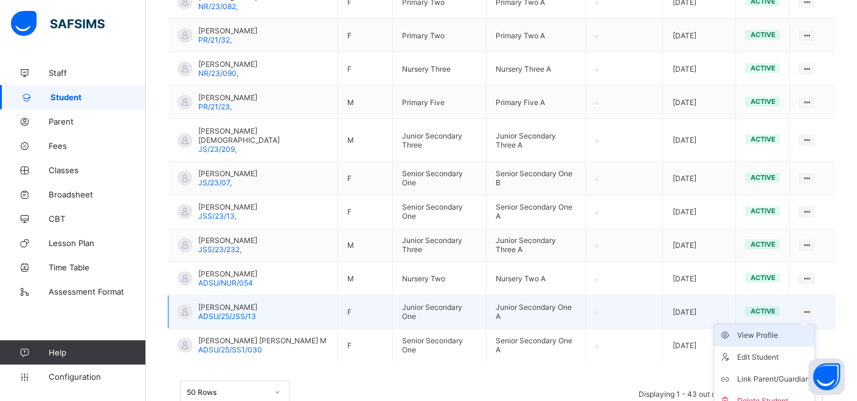
click at [795, 330] on div "View Profile" at bounding box center [773, 336] width 72 height 12
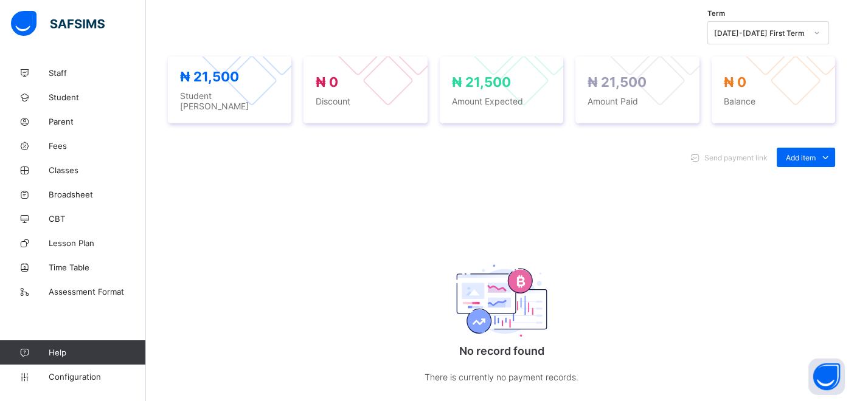
scroll to position [473, 0]
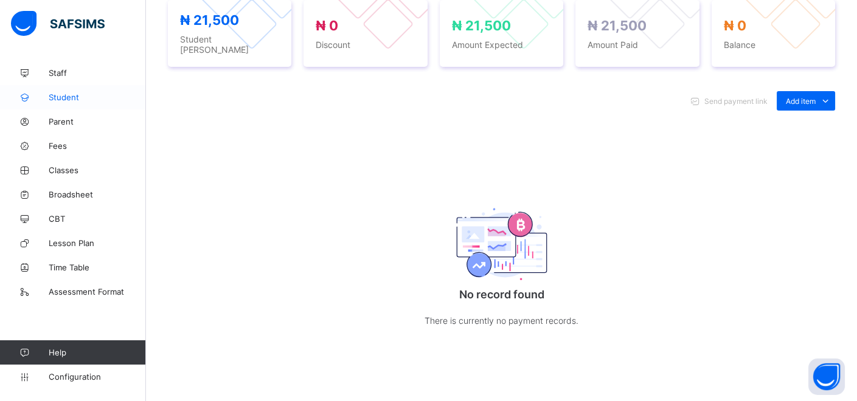
click at [67, 98] on span "Student" at bounding box center [97, 97] width 97 height 10
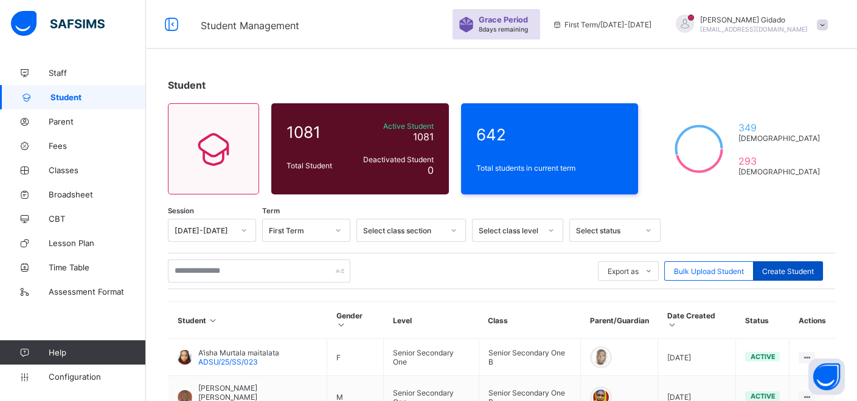
click at [794, 269] on span "Create Student" at bounding box center [788, 271] width 52 height 9
select select "**"
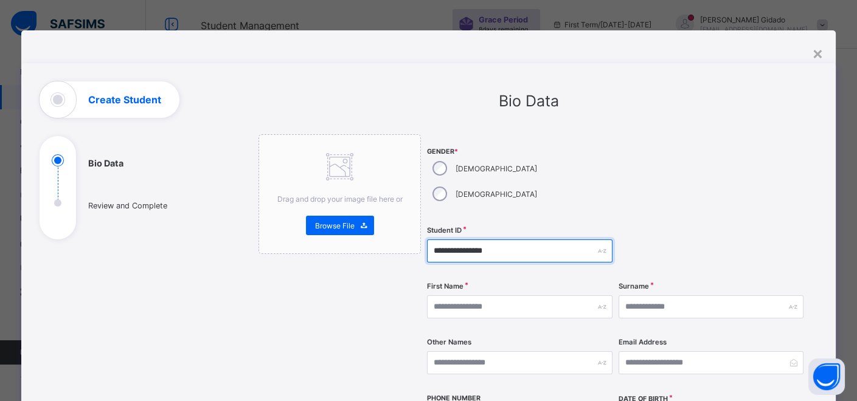
type input "**********"
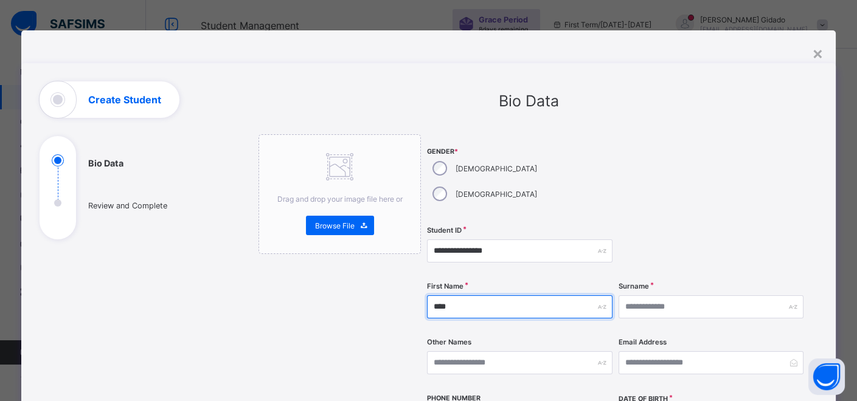
type input "****"
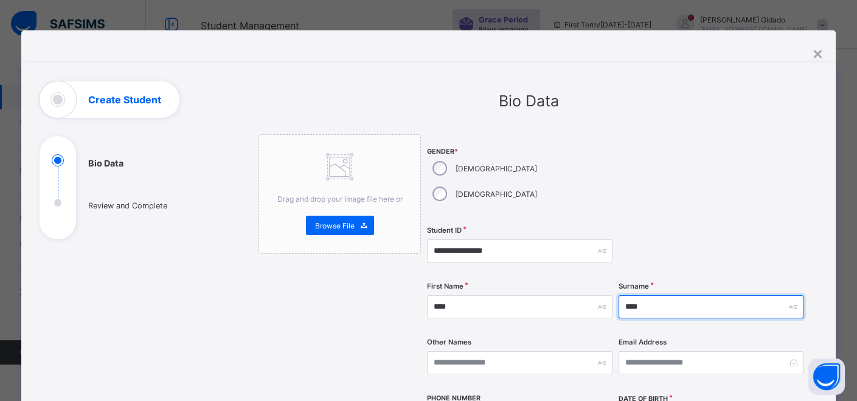
type input "****"
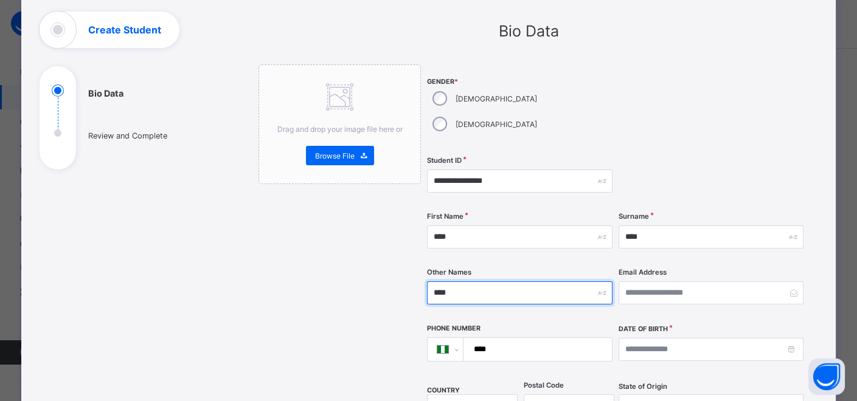
scroll to position [203, 0]
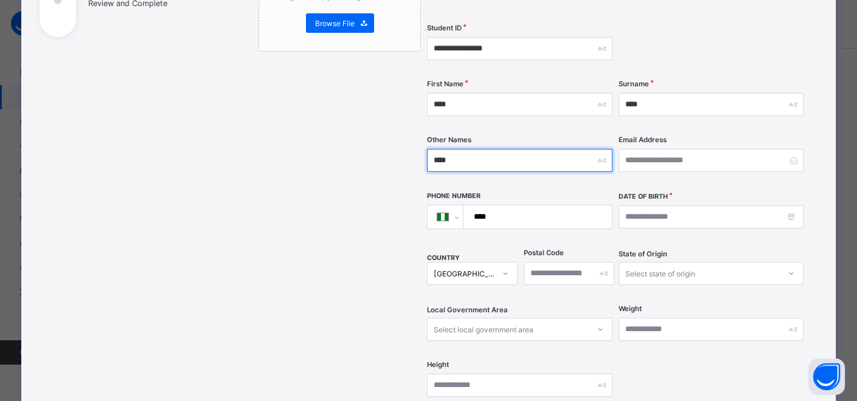
type input "****"
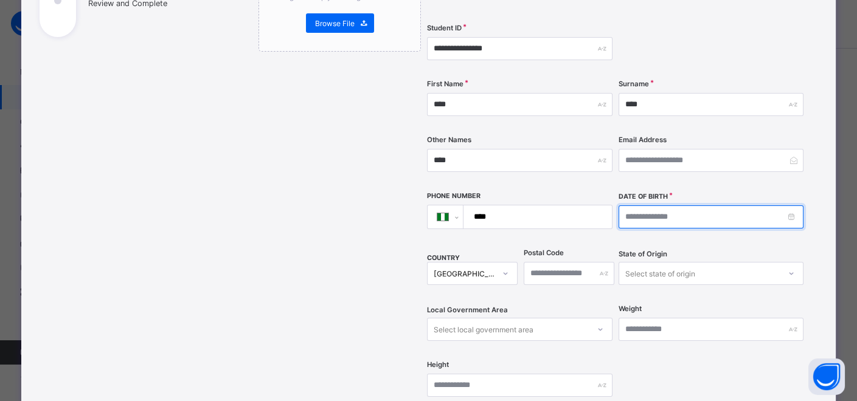
click at [697, 206] on input at bounding box center [710, 217] width 185 height 23
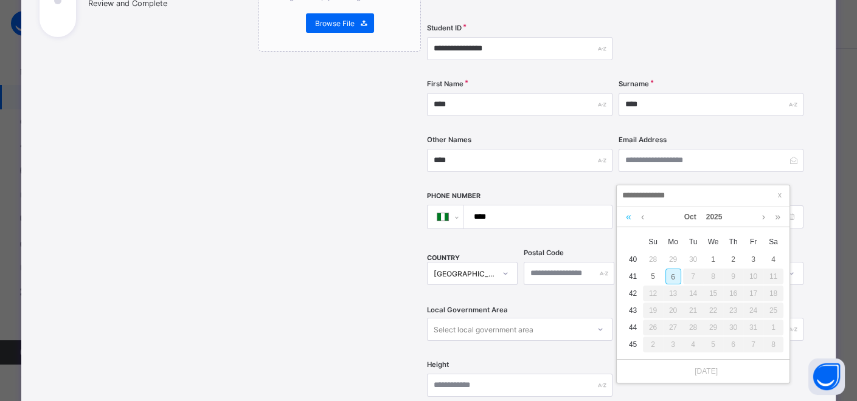
click at [626, 217] on link at bounding box center [629, 217] width 12 height 21
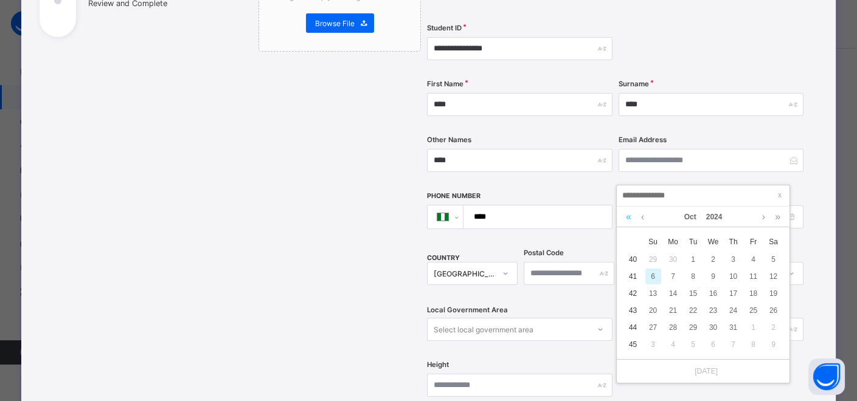
click at [626, 217] on link at bounding box center [629, 217] width 12 height 21
click at [626, 216] on link at bounding box center [629, 217] width 12 height 21
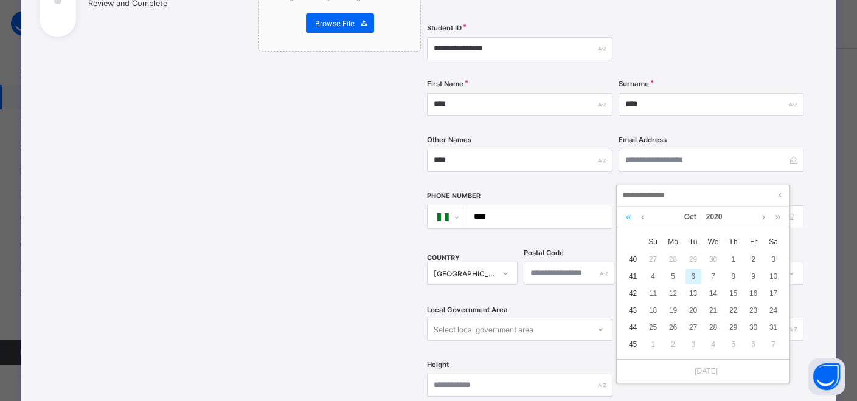
click at [627, 214] on link at bounding box center [629, 217] width 12 height 21
click at [628, 214] on link at bounding box center [629, 217] width 12 height 21
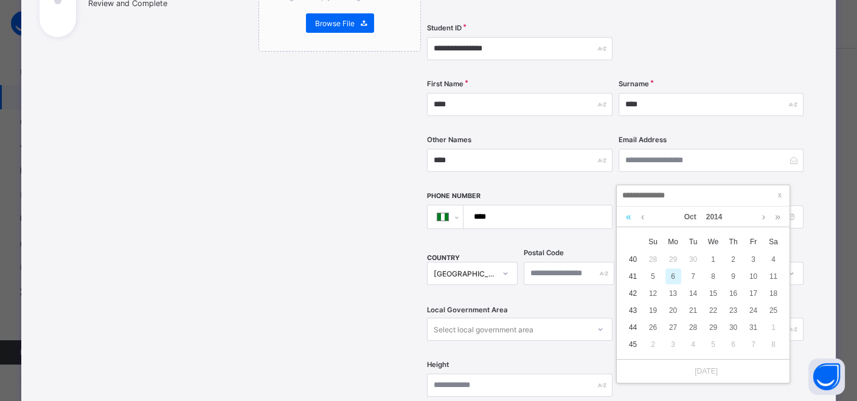
click at [628, 213] on link at bounding box center [629, 217] width 12 height 21
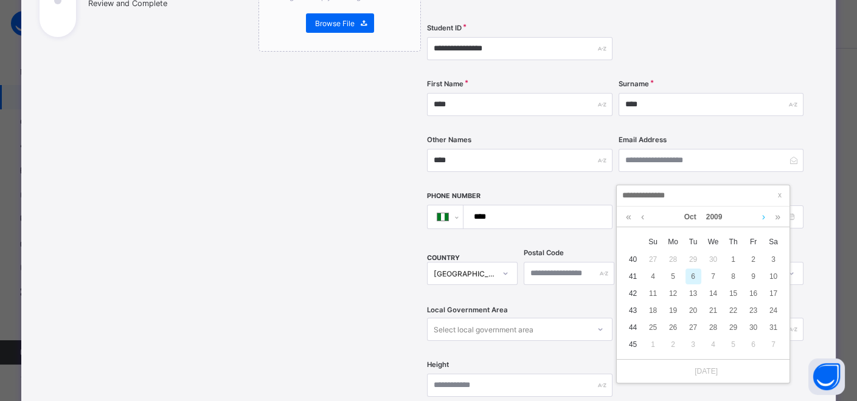
click at [760, 214] on link at bounding box center [763, 217] width 9 height 21
click at [732, 288] on div "19" at bounding box center [734, 294] width 16 height 16
type input "**********"
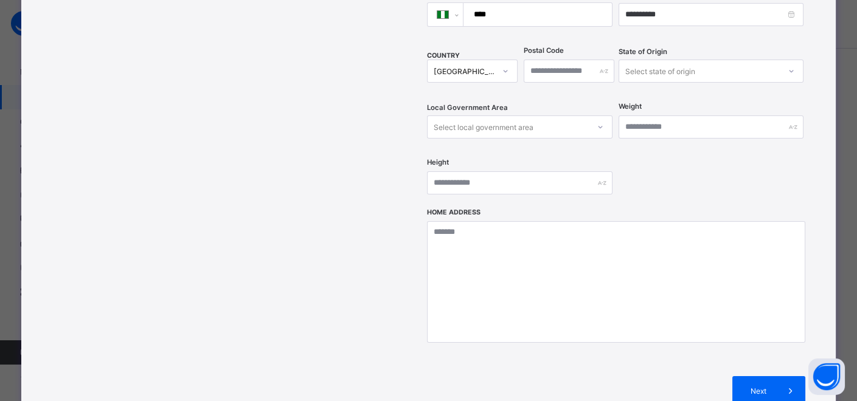
scroll to position [516, 0]
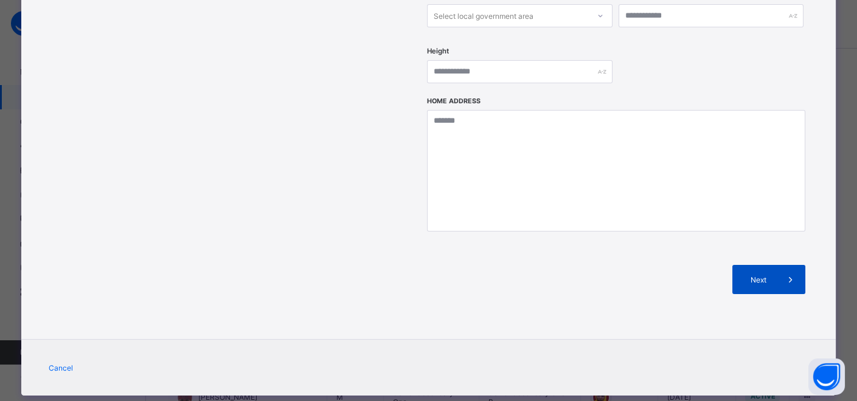
click at [763, 265] on div "Next" at bounding box center [768, 279] width 73 height 29
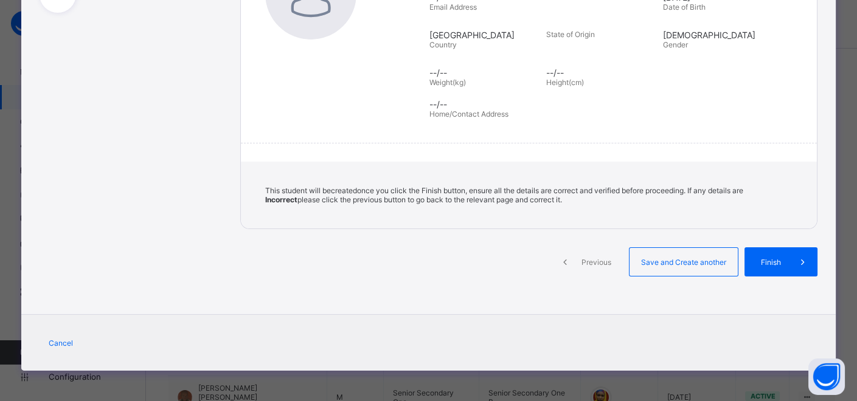
scroll to position [226, 0]
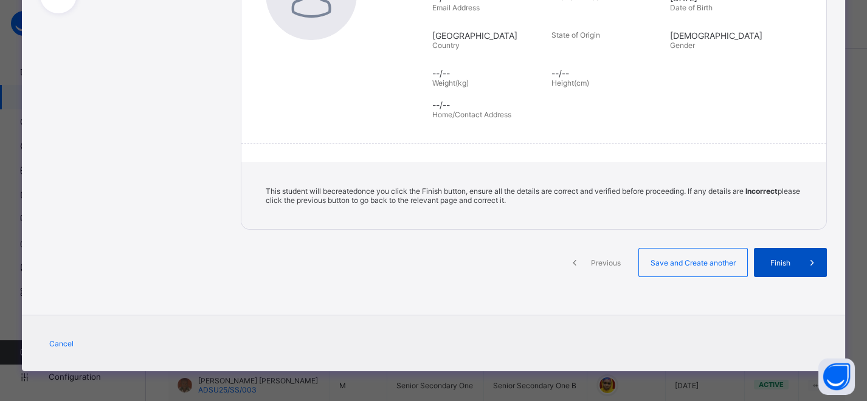
click at [771, 262] on span "Finish" at bounding box center [780, 262] width 35 height 9
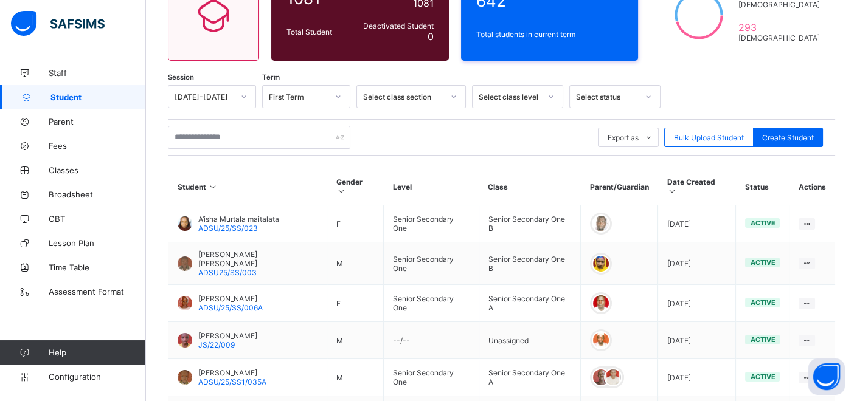
scroll to position [135, 0]
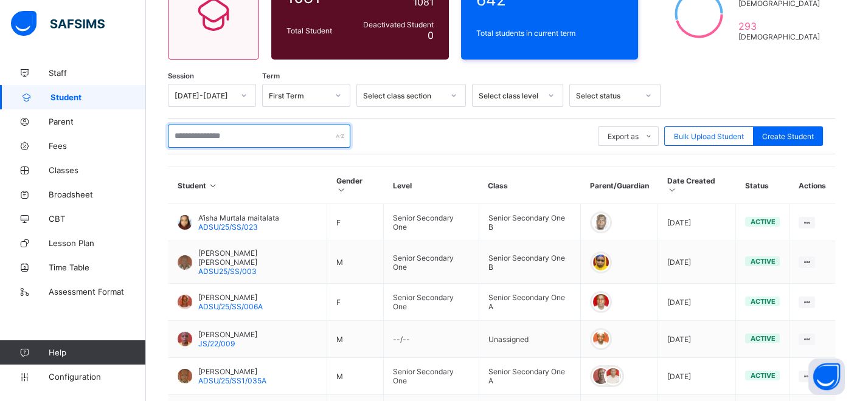
click at [255, 129] on input "text" at bounding box center [259, 136] width 182 height 23
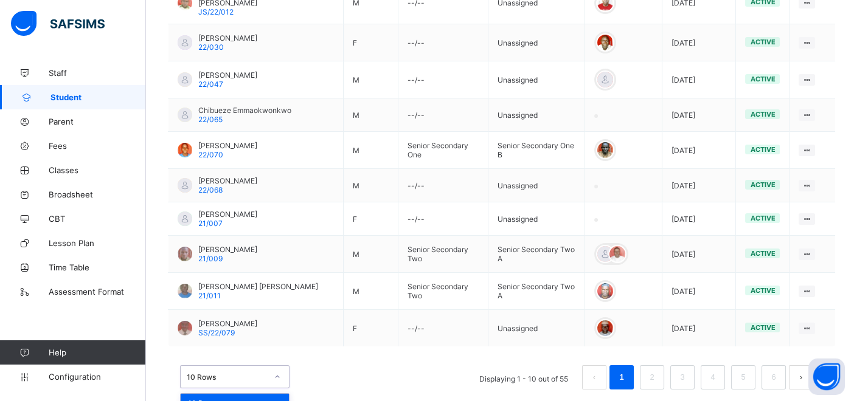
scroll to position [389, 0]
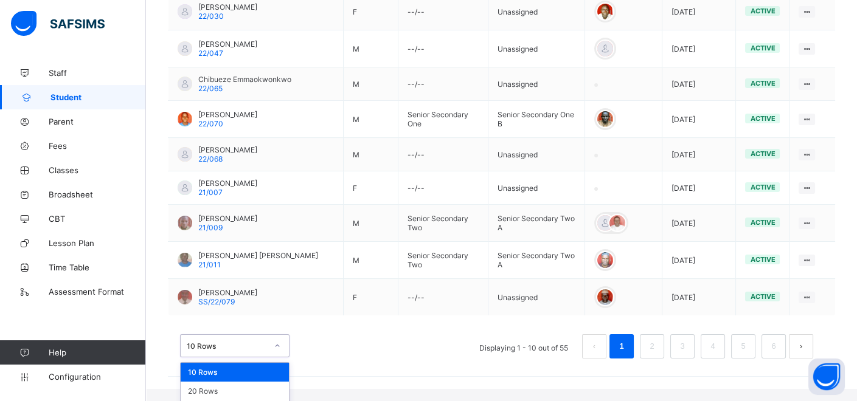
click at [278, 358] on div "option 10 Rows focused, 1 of 3. 3 results available. Use Up and Down to choose …" at bounding box center [234, 345] width 109 height 23
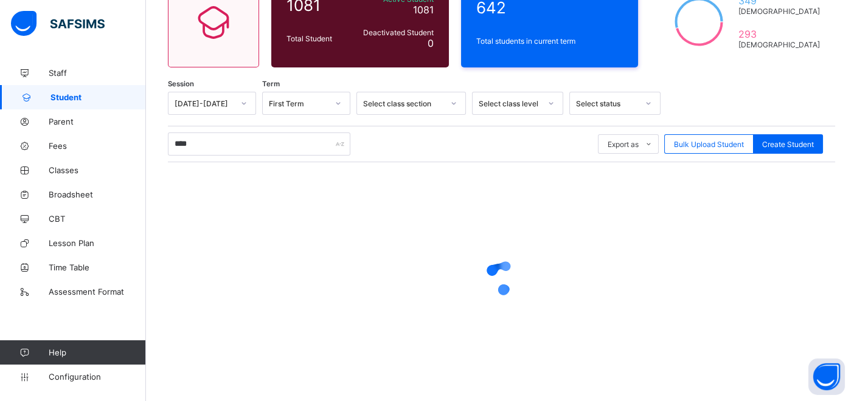
scroll to position [135, 0]
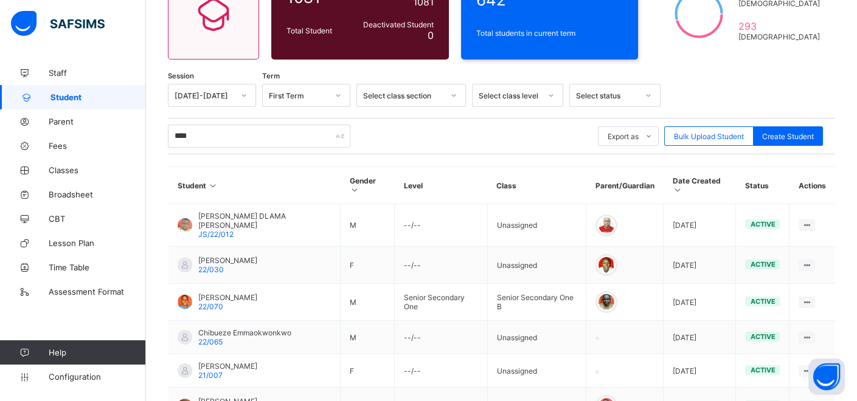
click at [521, 134] on div "**** Export as Pdf Report Excel Report Excel Report (LMS) Bulk Upload Student C…" at bounding box center [501, 136] width 667 height 23
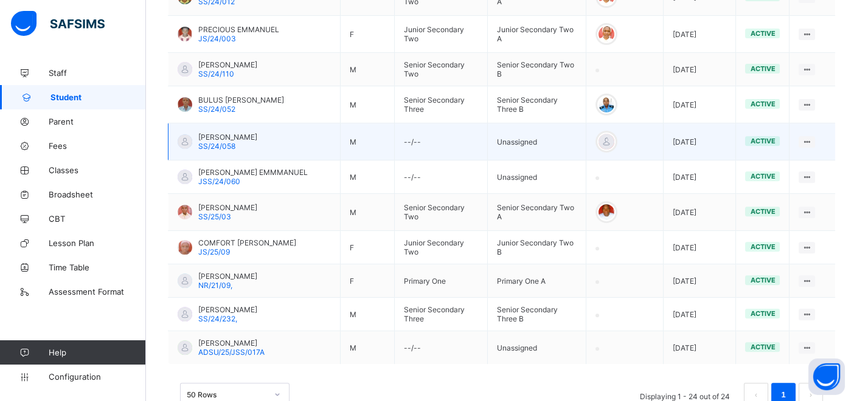
scroll to position [852, 0]
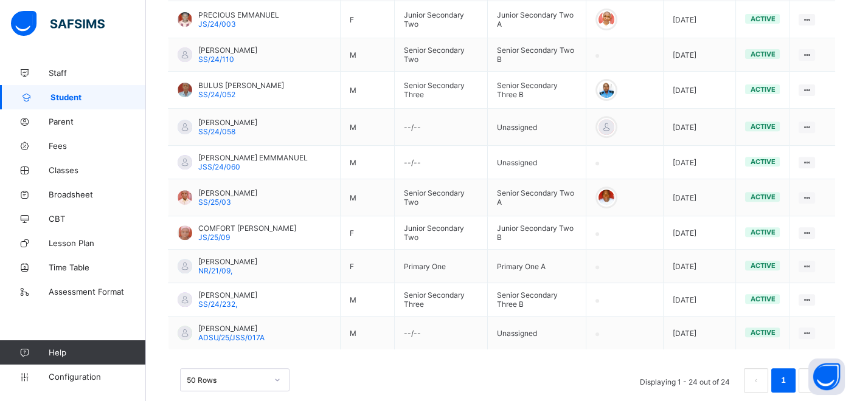
click at [0, 0] on div "Assign Class" at bounding box center [0, 0] width 0 height 0
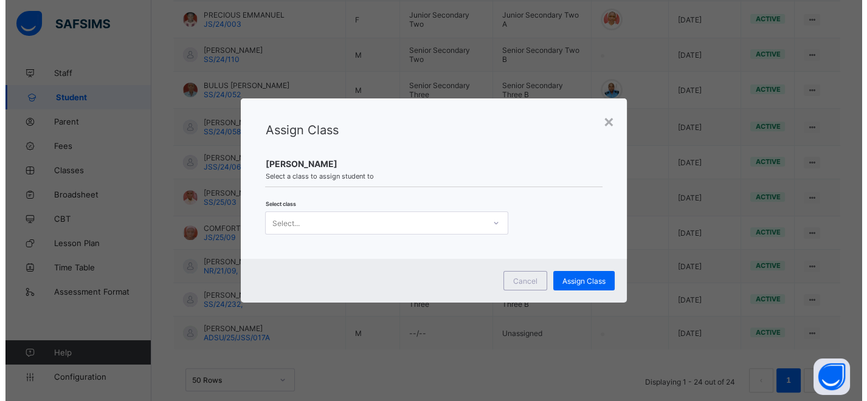
scroll to position [0, 0]
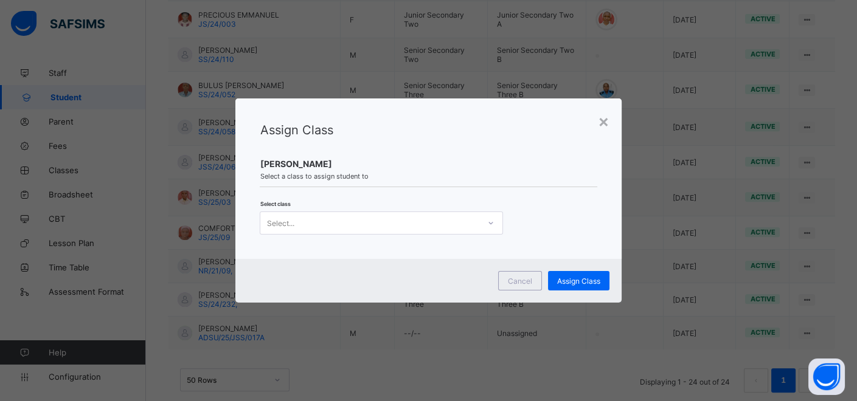
click at [487, 223] on icon at bounding box center [490, 223] width 7 height 12
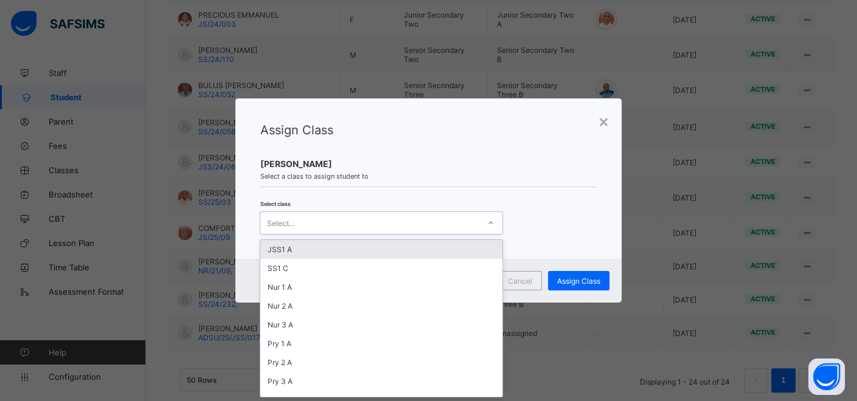
click at [432, 246] on div "JSS1 A" at bounding box center [381, 249] width 242 height 19
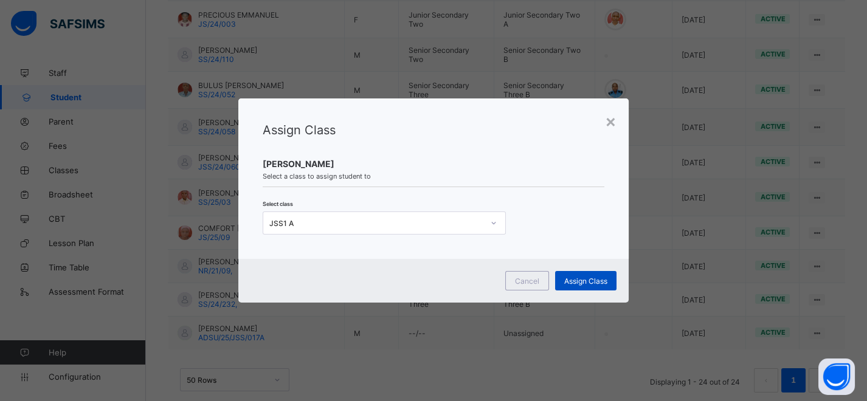
click at [587, 279] on span "Assign Class" at bounding box center [585, 281] width 43 height 9
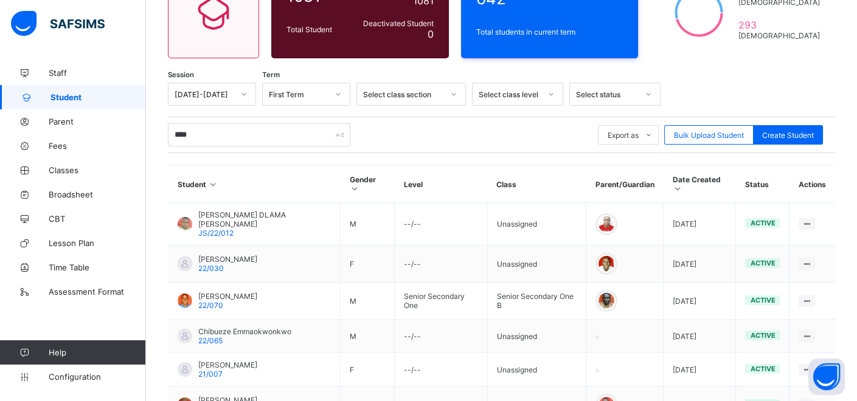
scroll to position [852, 0]
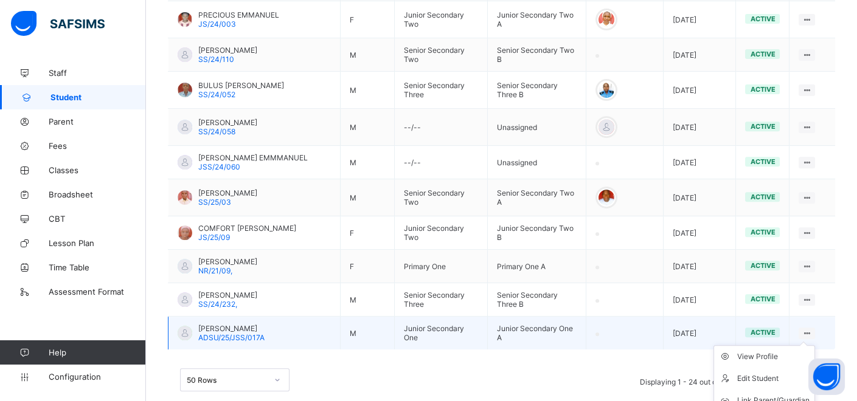
click at [812, 345] on ul "View Profile Edit Student Link Parent/Guardian Delete Student" at bounding box center [764, 389] width 102 height 89
click at [777, 395] on div "Link Parent/Guardian" at bounding box center [773, 401] width 72 height 12
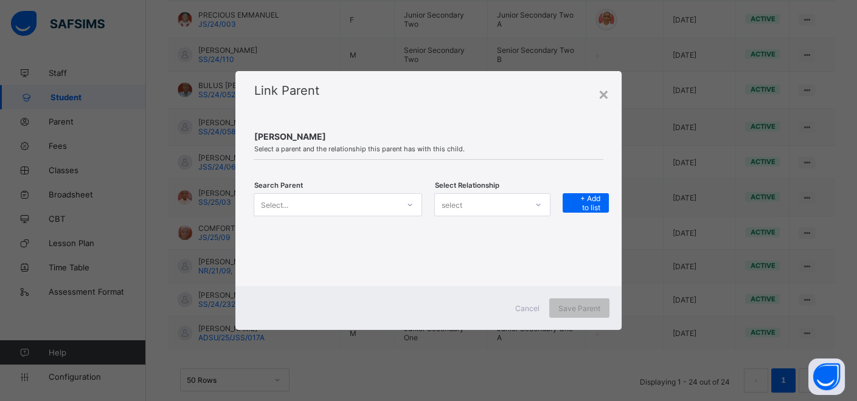
click at [406, 204] on div at bounding box center [410, 204] width 21 height 19
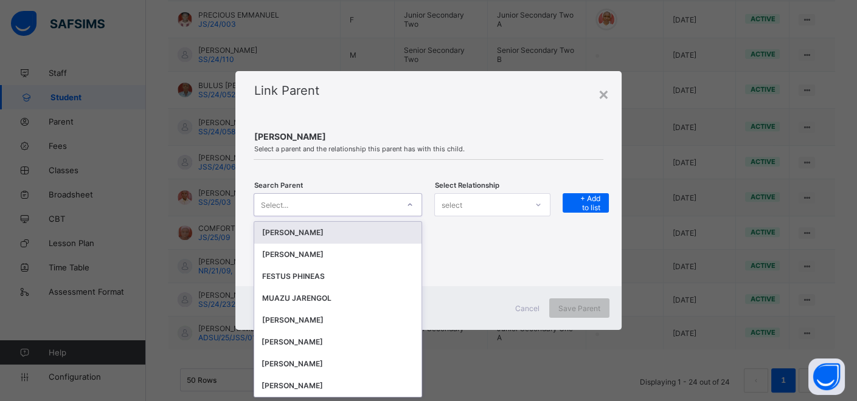
scroll to position [0, 0]
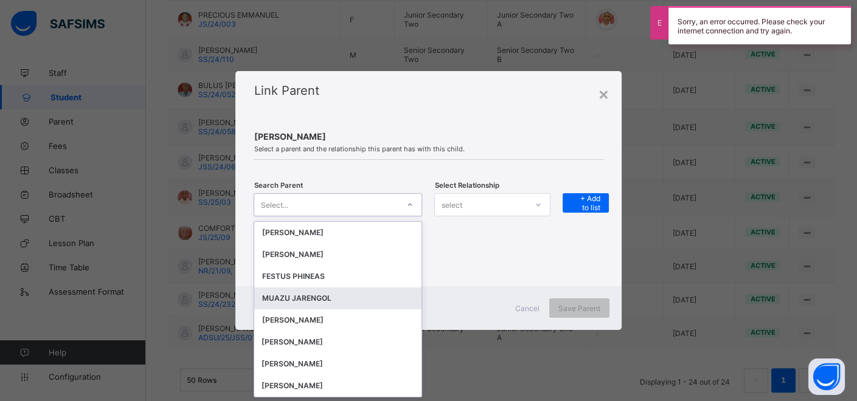
click at [329, 294] on div "MUAZU JARENGOL" at bounding box center [338, 299] width 153 height 12
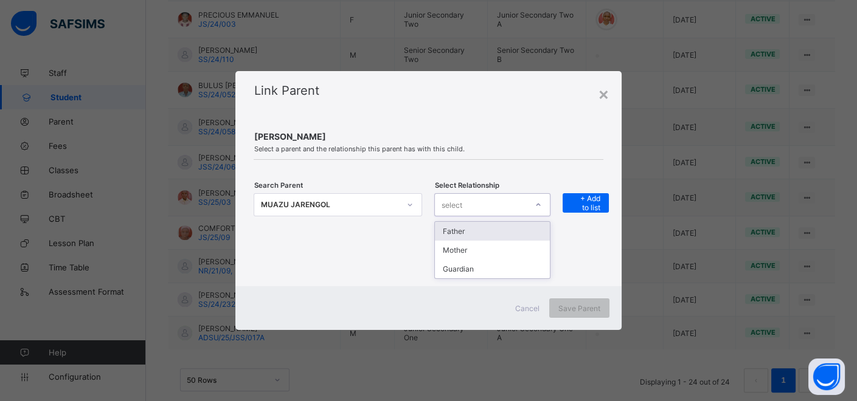
click at [542, 206] on icon at bounding box center [538, 205] width 7 height 12
click at [491, 270] on div "Guardian" at bounding box center [492, 269] width 115 height 19
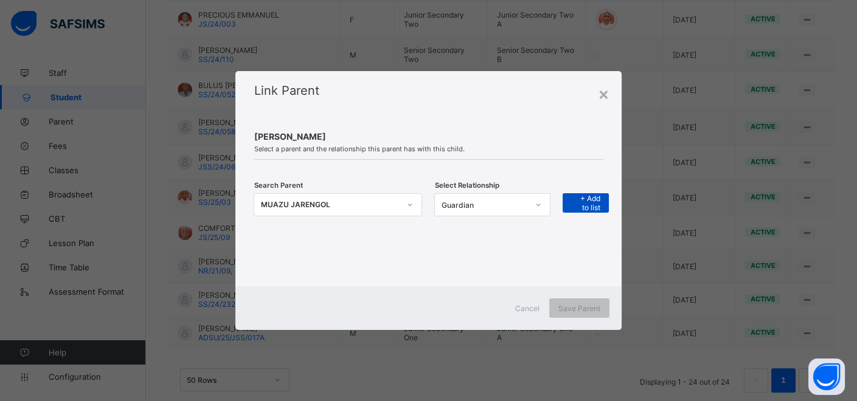
click at [585, 201] on span "+ Add to list" at bounding box center [586, 203] width 28 height 18
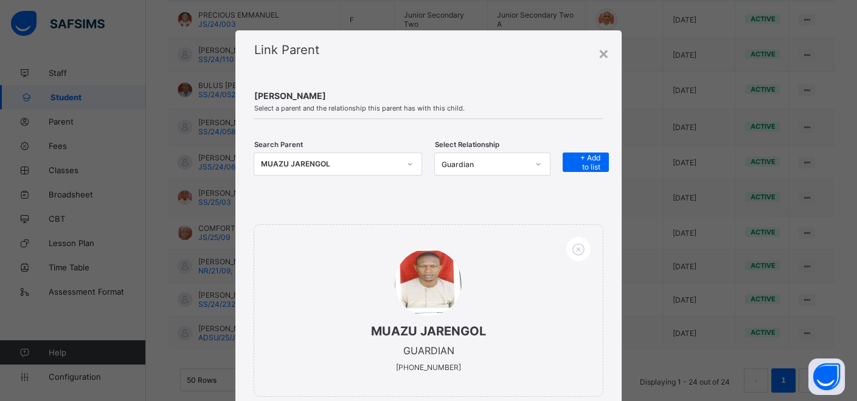
scroll to position [102, 0]
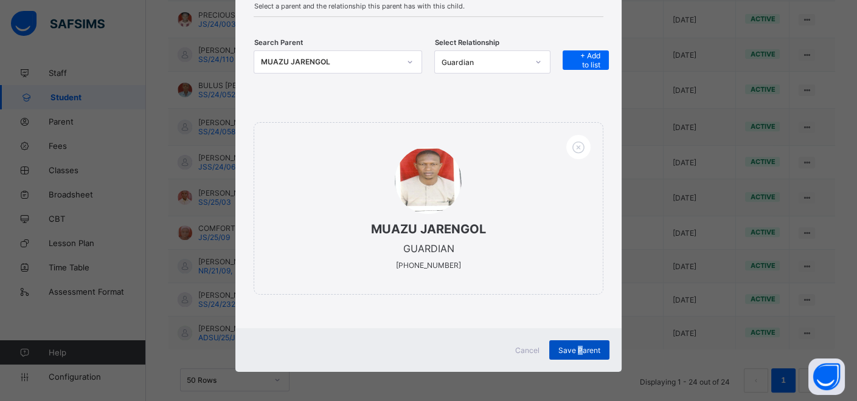
click at [580, 347] on span "Save Parent" at bounding box center [579, 350] width 42 height 9
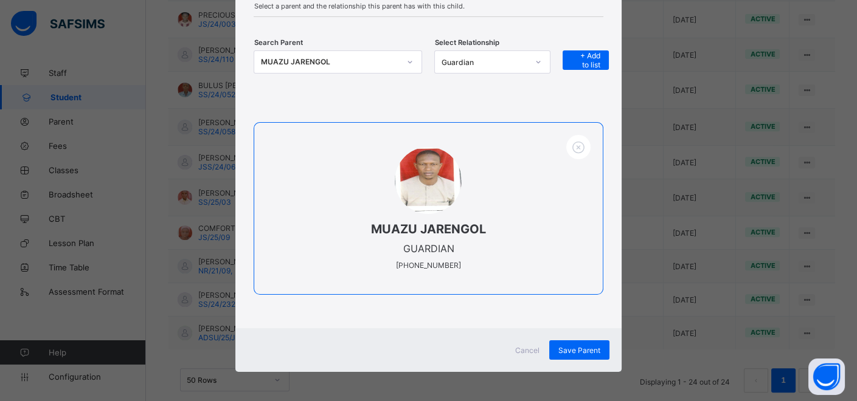
click at [544, 207] on div "MUAZU JARENGOL GUARDIAN +2347060561919" at bounding box center [428, 208] width 349 height 173
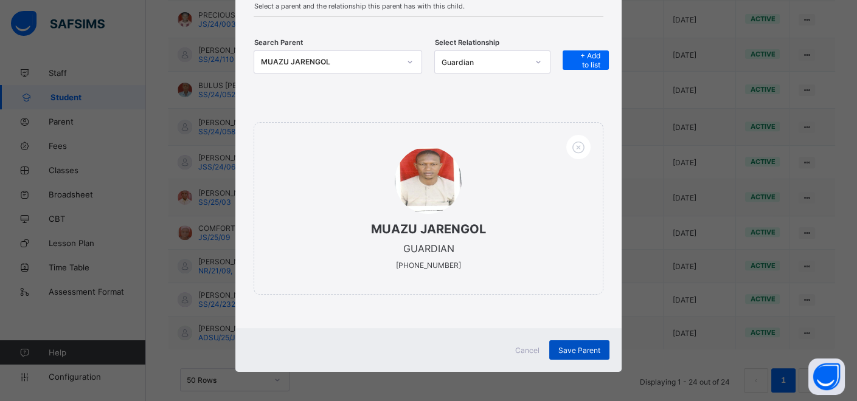
click at [587, 349] on span "Save Parent" at bounding box center [579, 350] width 42 height 9
click at [561, 347] on span "Save Parent" at bounding box center [579, 350] width 42 height 9
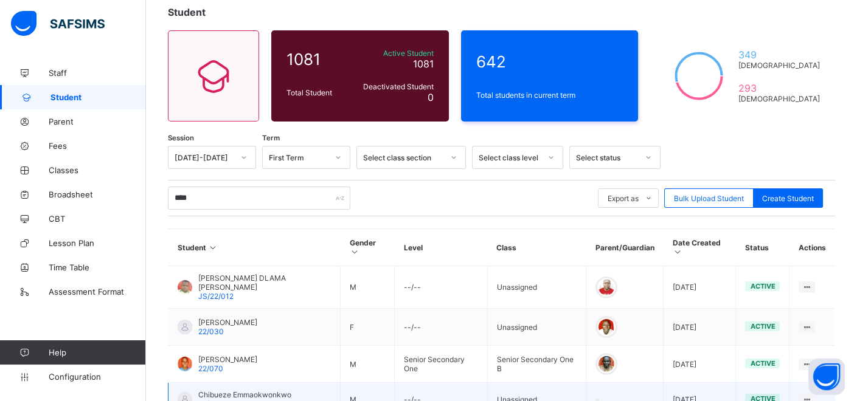
scroll to position [41, 0]
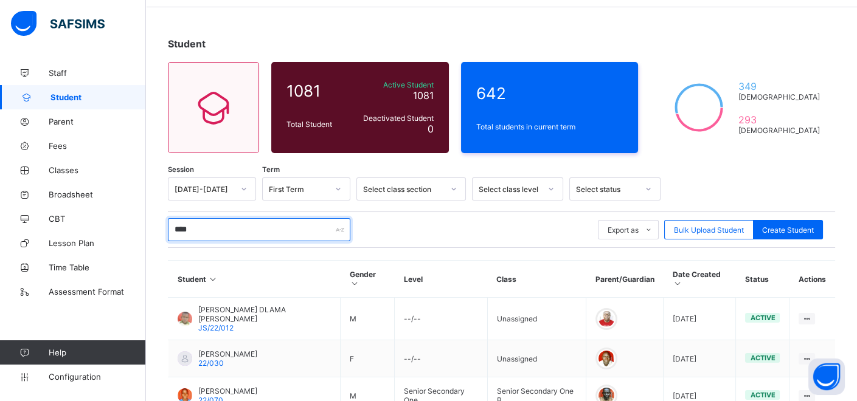
drag, startPoint x: 311, startPoint y: 234, endPoint x: 313, endPoint y: 218, distance: 15.9
click at [312, 232] on input "****" at bounding box center [259, 229] width 182 height 23
type input "*"
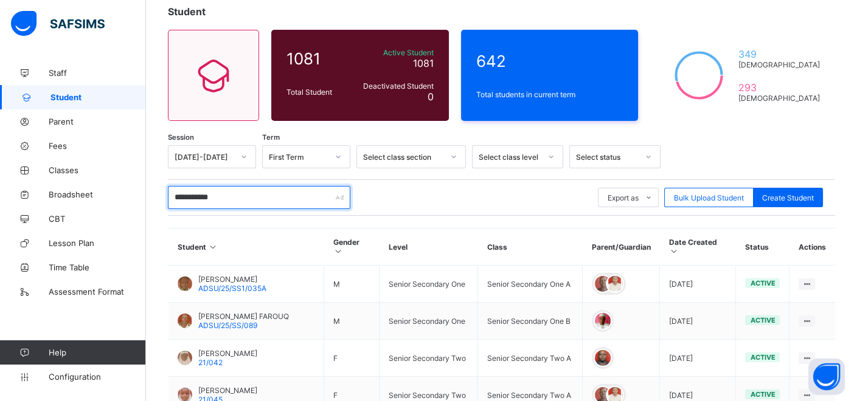
scroll to position [0, 0]
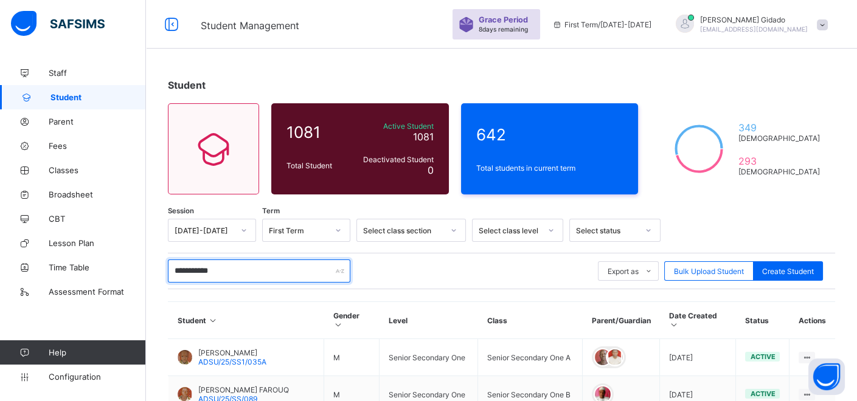
click at [243, 268] on input "**********" at bounding box center [259, 271] width 182 height 23
type input "*"
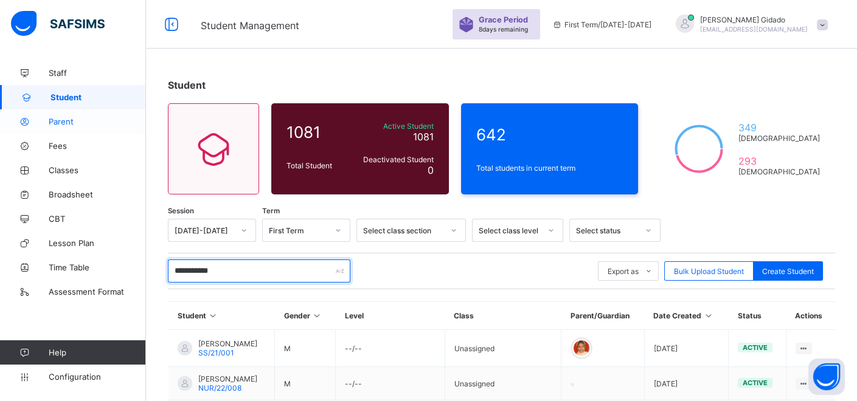
type input "**********"
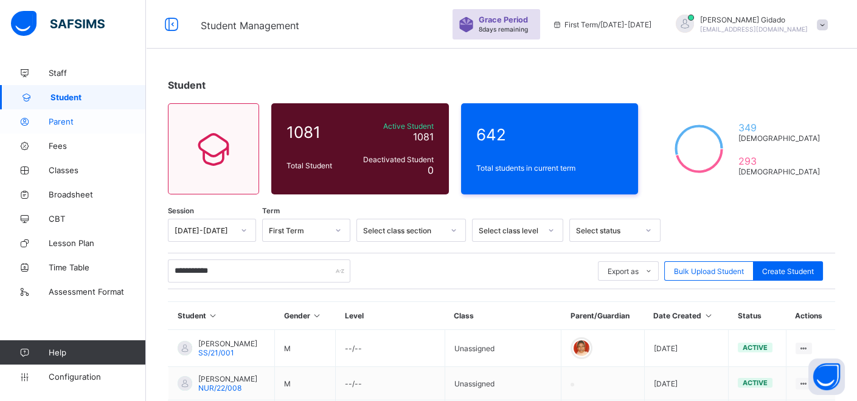
click at [66, 117] on span "Parent" at bounding box center [97, 122] width 97 height 10
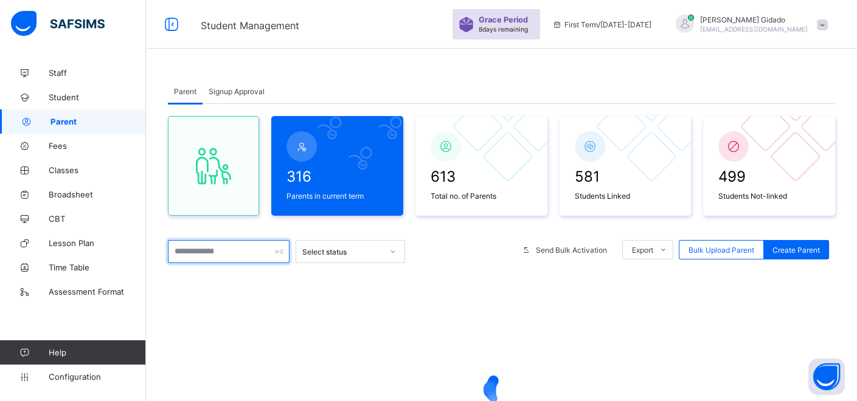
click at [255, 253] on input "text" at bounding box center [229, 251] width 122 height 23
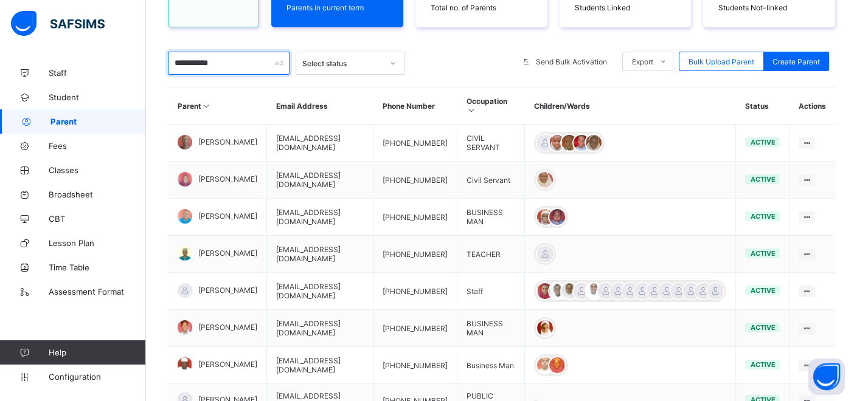
scroll to position [201, 0]
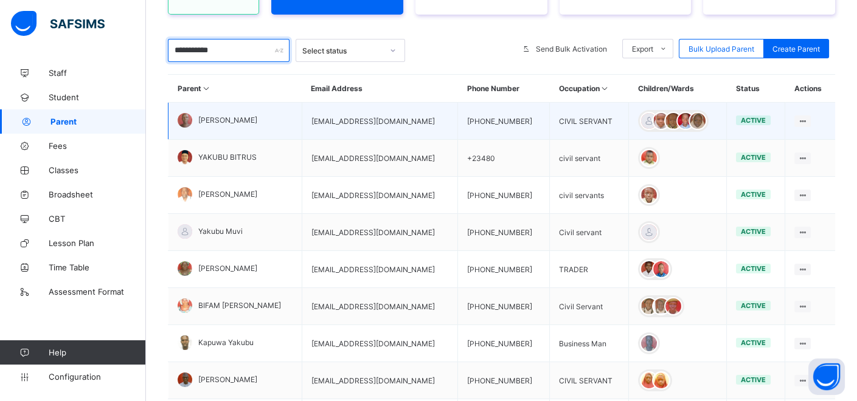
type input "**********"
click at [260, 120] on td "UMAR YAKUBU" at bounding box center [235, 121] width 134 height 37
click at [263, 118] on td "UMAR YAKUBU" at bounding box center [235, 121] width 134 height 37
click at [185, 119] on div at bounding box center [185, 120] width 15 height 15
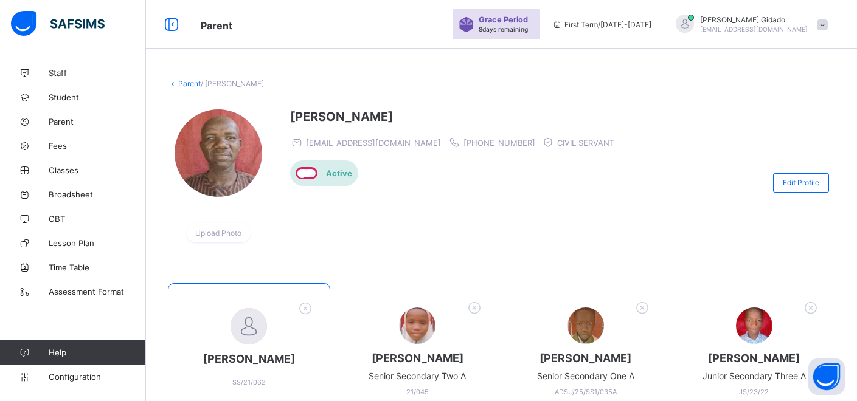
scroll to position [201, 0]
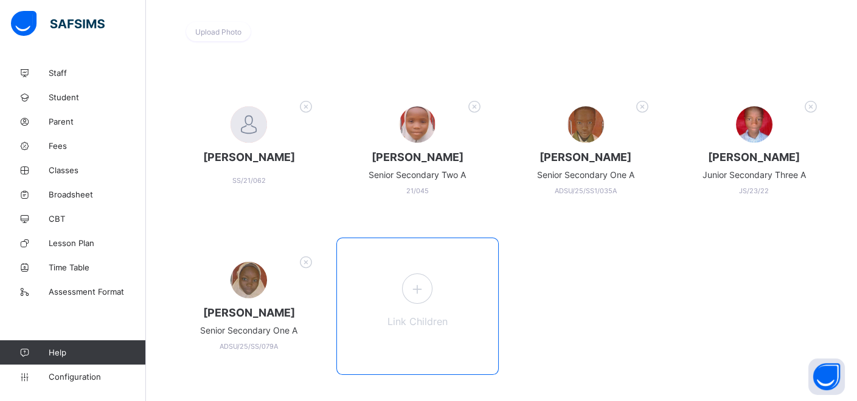
click at [422, 301] on span at bounding box center [417, 289] width 30 height 30
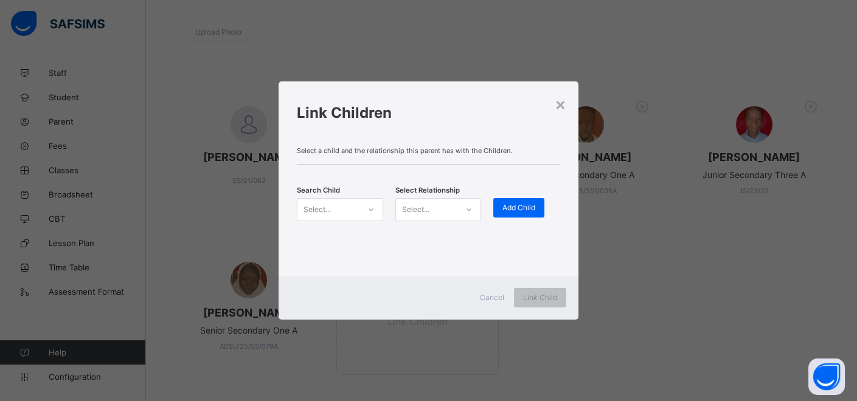
click at [373, 211] on icon at bounding box center [370, 210] width 7 height 12
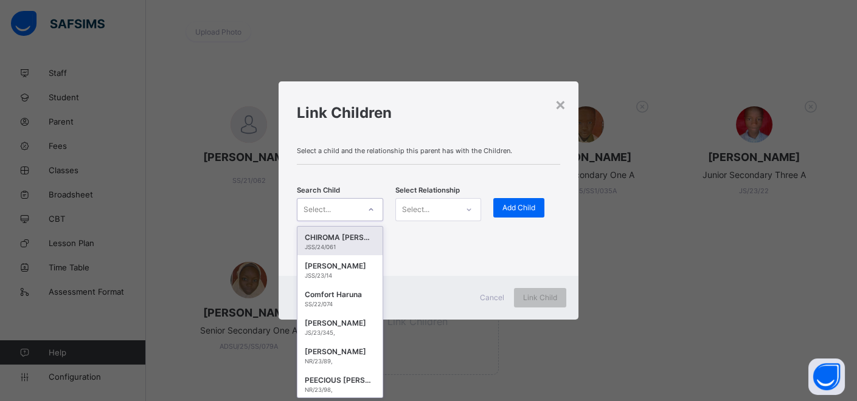
scroll to position [0, 0]
click at [559, 102] on div "×" at bounding box center [561, 104] width 12 height 21
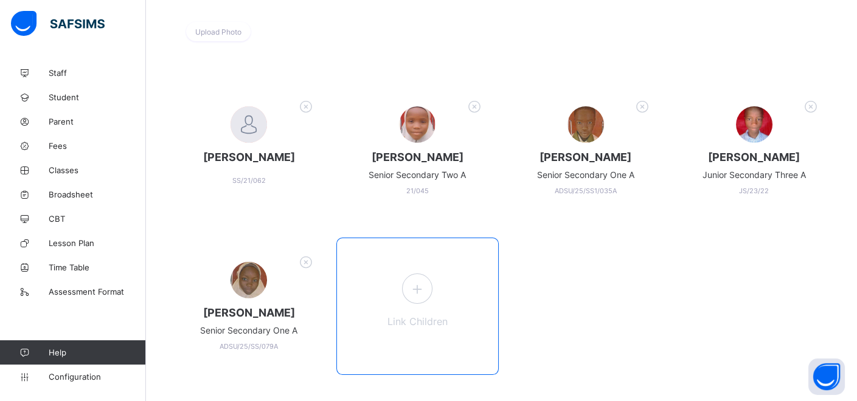
click at [411, 286] on icon at bounding box center [417, 289] width 22 height 19
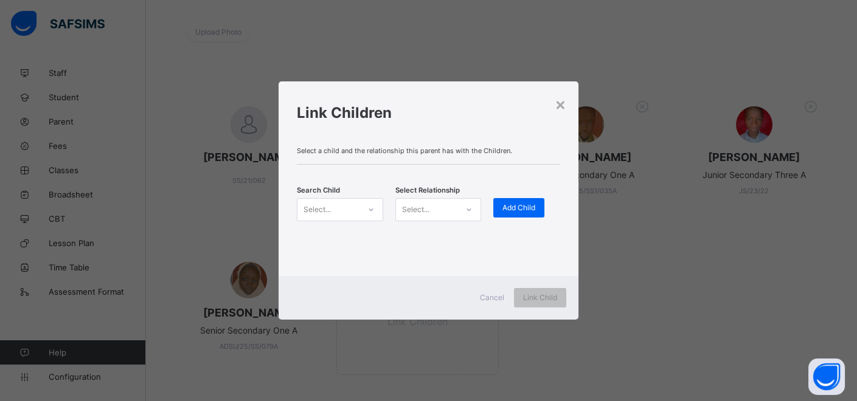
click at [241, 190] on div "× Link Children Select a child and the relationship this parent has with the Ch…" at bounding box center [428, 200] width 857 height 401
click at [564, 105] on div "×" at bounding box center [561, 104] width 12 height 21
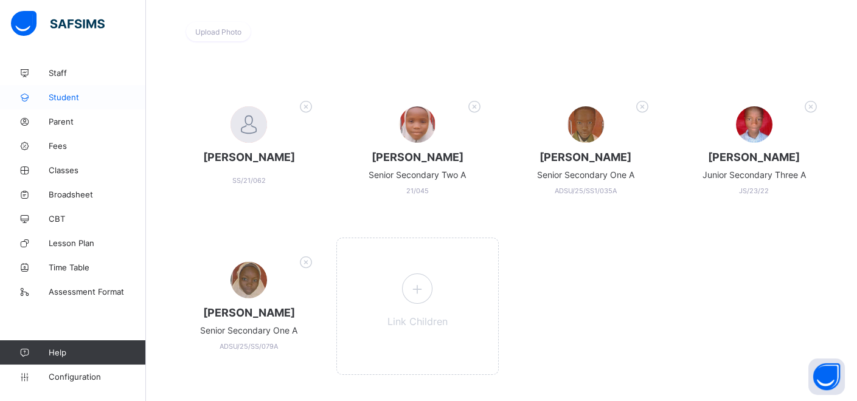
click at [75, 94] on span "Student" at bounding box center [97, 97] width 97 height 10
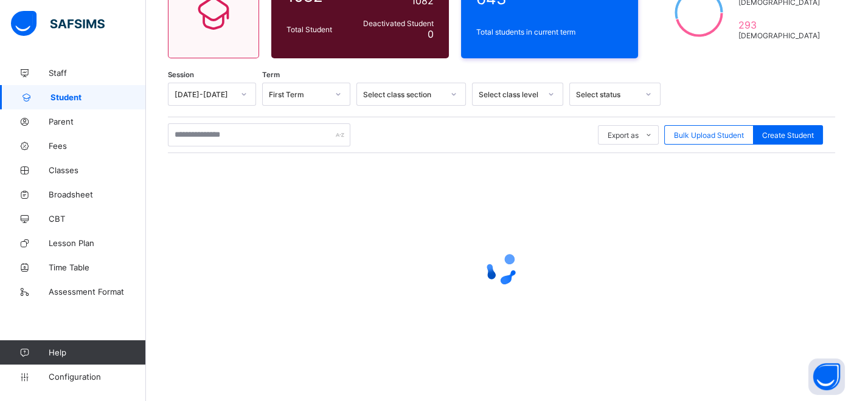
scroll to position [201, 0]
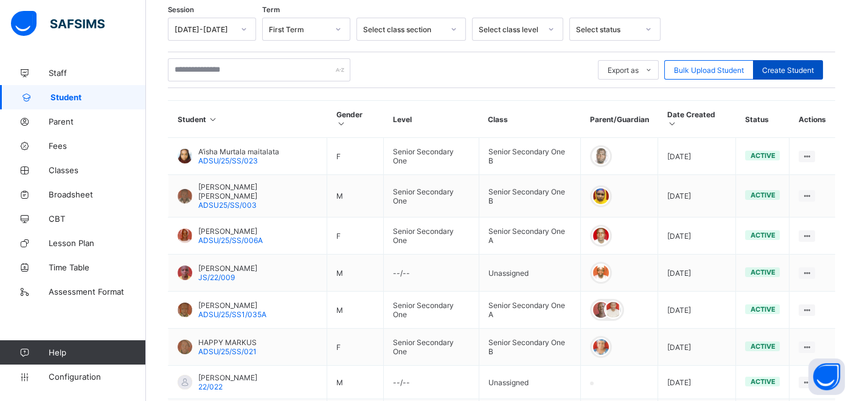
click at [796, 66] on span "Create Student" at bounding box center [788, 70] width 52 height 9
select select "**"
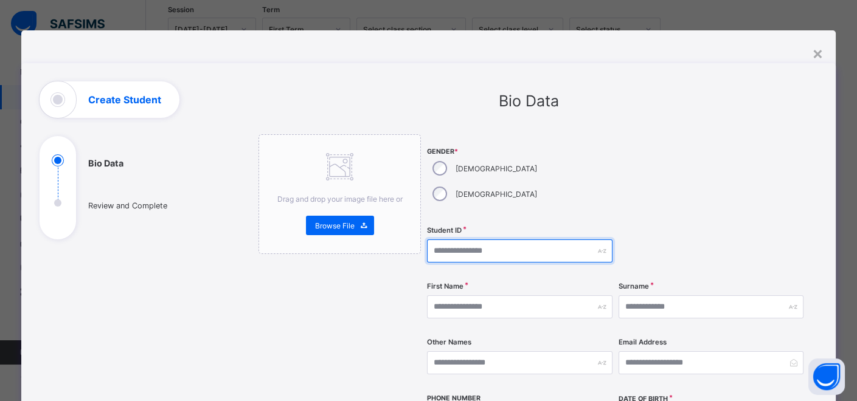
click at [462, 240] on input "text" at bounding box center [519, 251] width 185 height 23
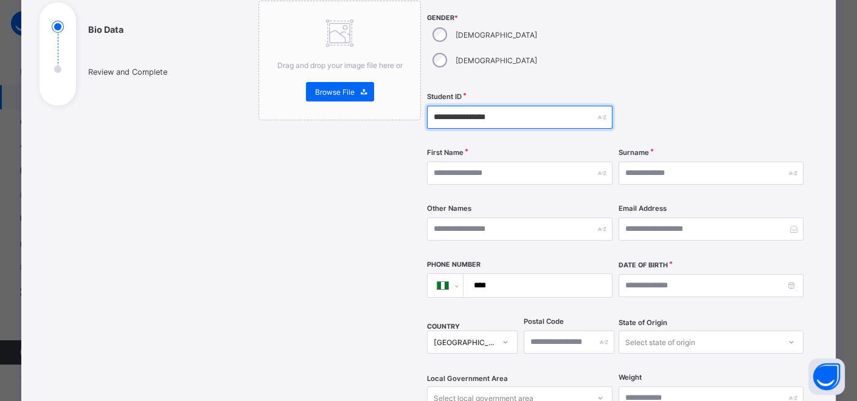
scroll to position [135, 0]
type input "**********"
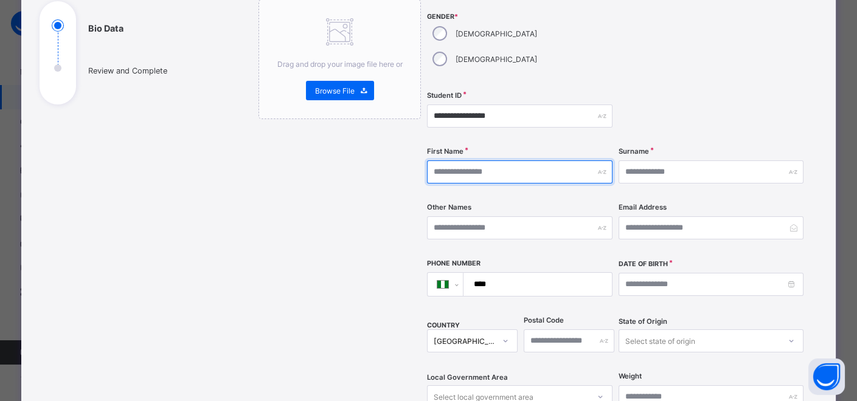
click at [428, 161] on input "text" at bounding box center [519, 172] width 185 height 23
type input "**********"
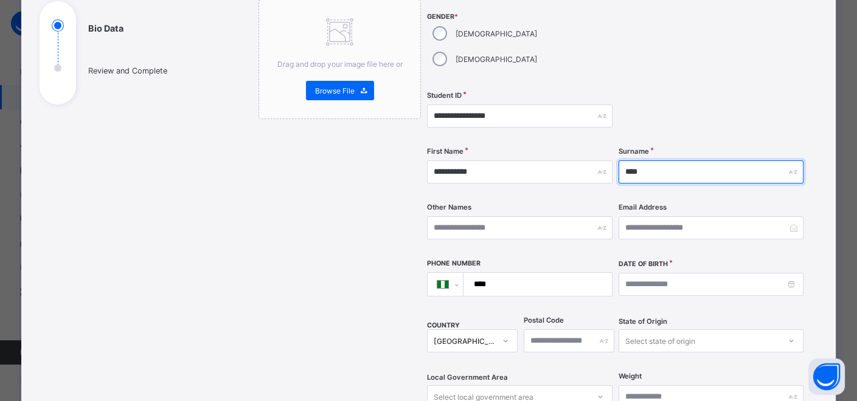
type input "****"
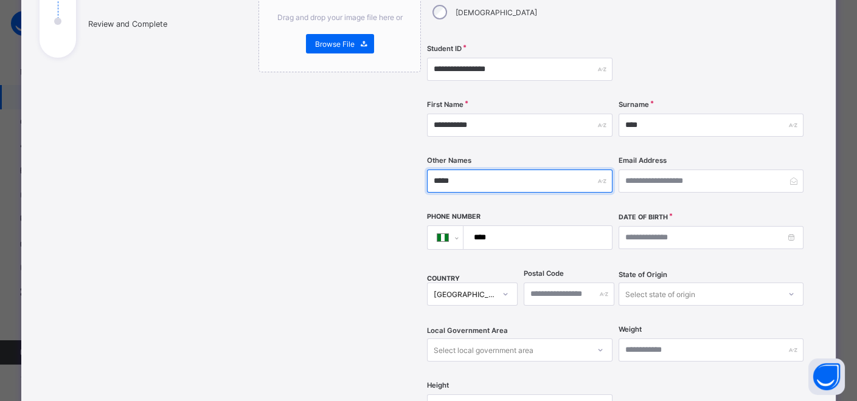
scroll to position [203, 0]
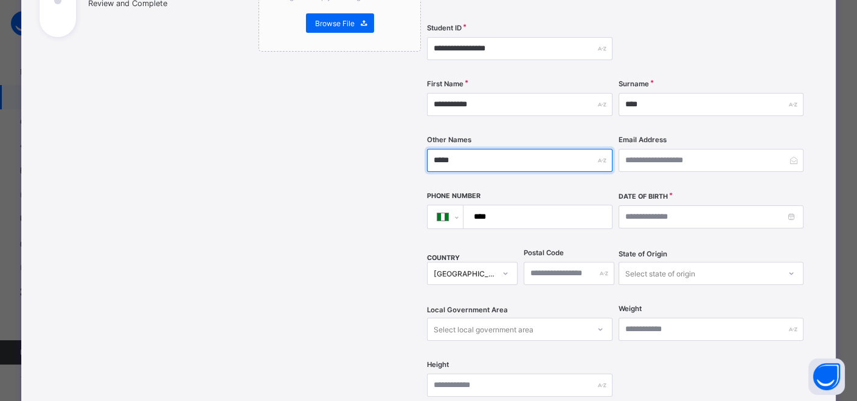
type input "*****"
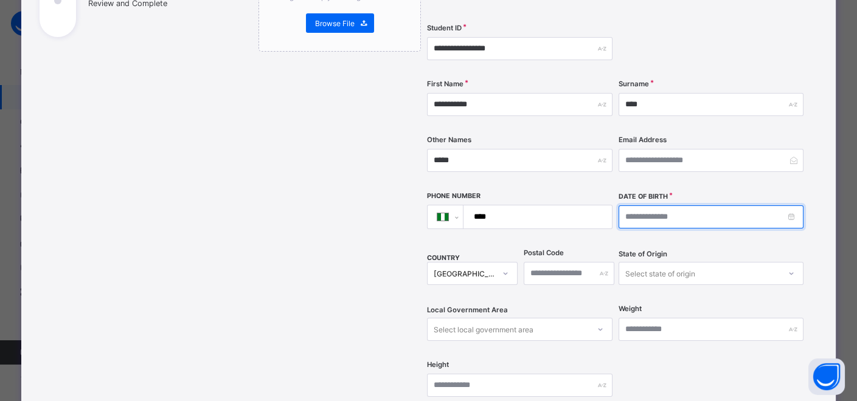
click at [772, 206] on input at bounding box center [710, 217] width 185 height 23
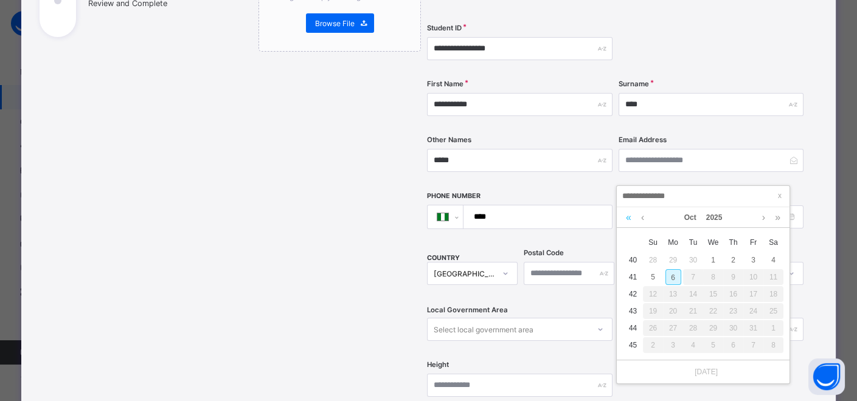
click at [622, 218] on div "Oct 2025" at bounding box center [703, 217] width 173 height 21
click at [623, 218] on link at bounding box center [629, 217] width 12 height 21
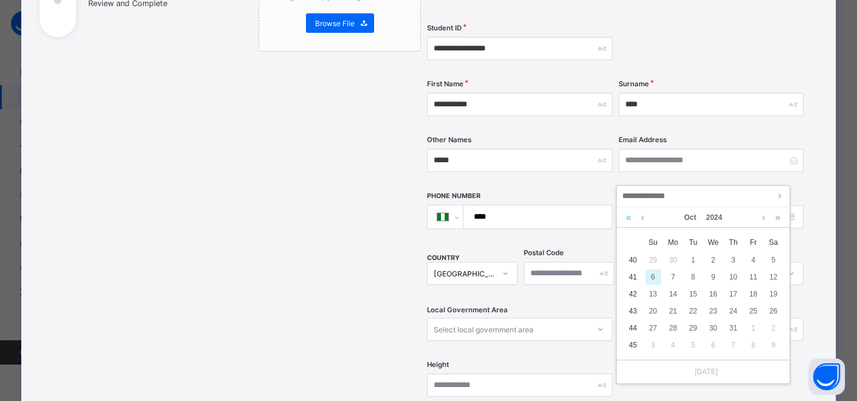
click at [624, 218] on link at bounding box center [629, 217] width 12 height 21
click at [628, 216] on link at bounding box center [629, 217] width 12 height 21
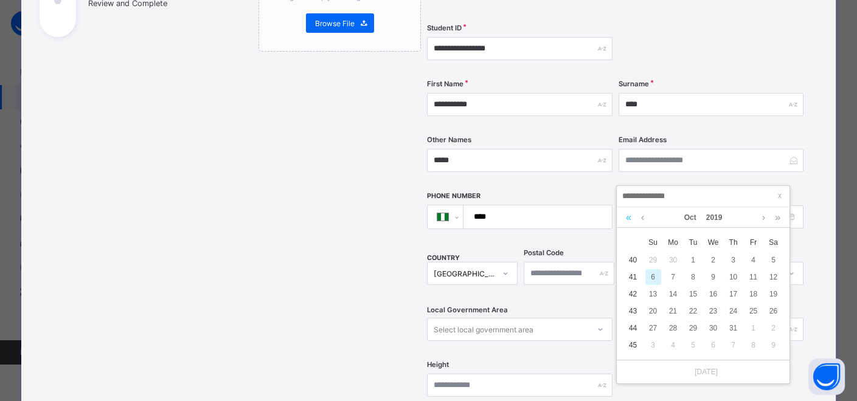
click at [628, 216] on link at bounding box center [629, 217] width 12 height 21
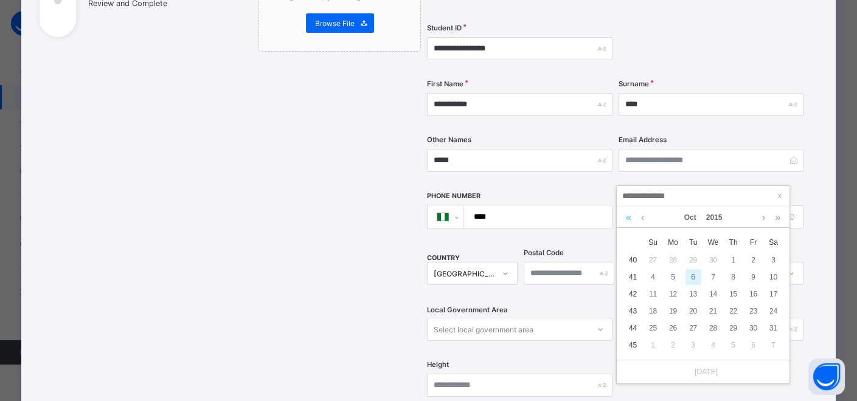
click at [628, 216] on link at bounding box center [629, 217] width 12 height 21
click at [628, 215] on link at bounding box center [629, 217] width 12 height 21
click at [778, 218] on link at bounding box center [778, 217] width 12 height 21
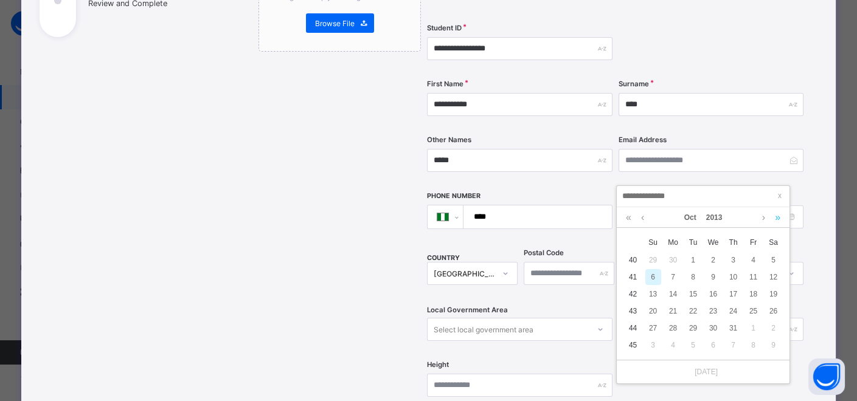
click at [778, 218] on link at bounding box center [778, 217] width 12 height 21
click at [642, 221] on link at bounding box center [642, 217] width 9 height 21
click at [641, 219] on link at bounding box center [642, 217] width 9 height 21
click at [726, 308] on div "24" at bounding box center [734, 311] width 16 height 16
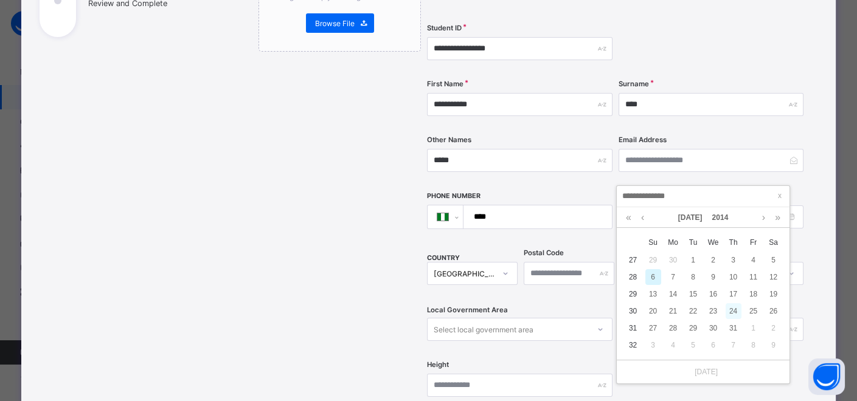
type input "**********"
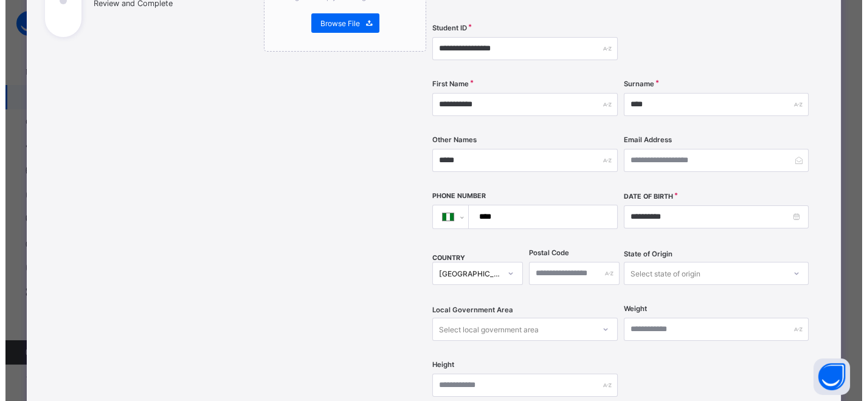
scroll to position [405, 0]
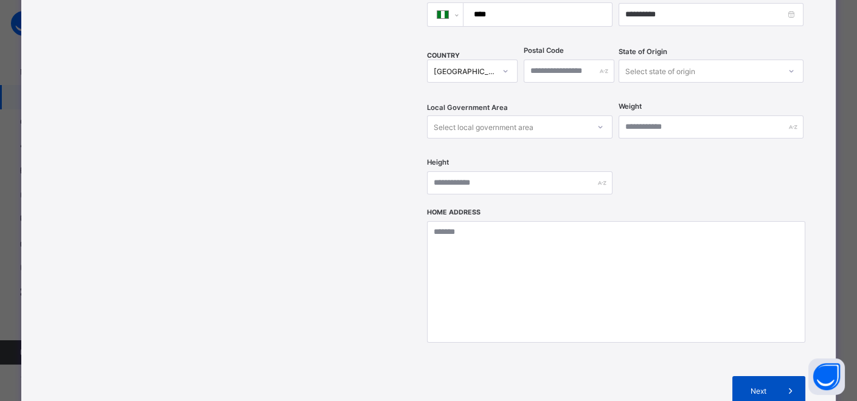
click at [754, 376] on div "Next" at bounding box center [768, 390] width 73 height 29
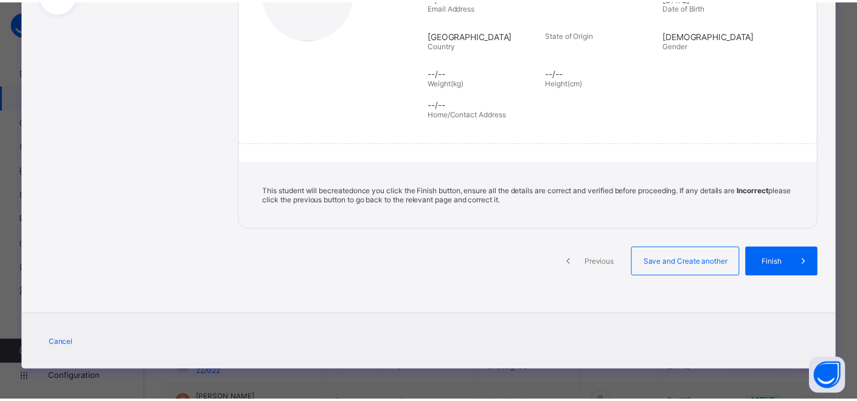
scroll to position [226, 0]
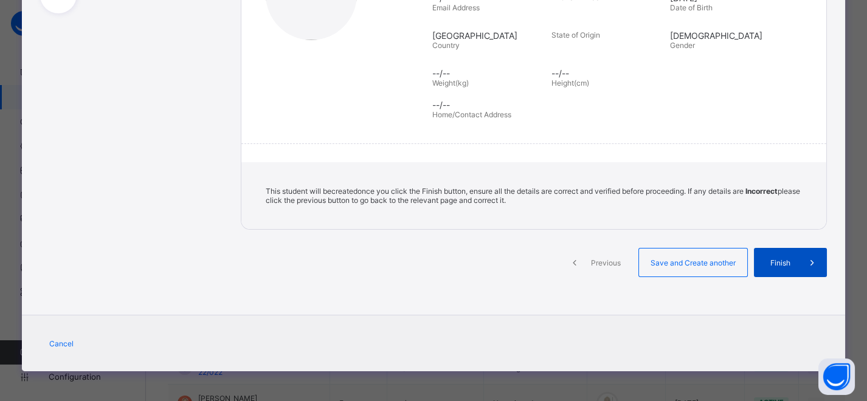
click at [773, 268] on div "Finish" at bounding box center [790, 262] width 73 height 29
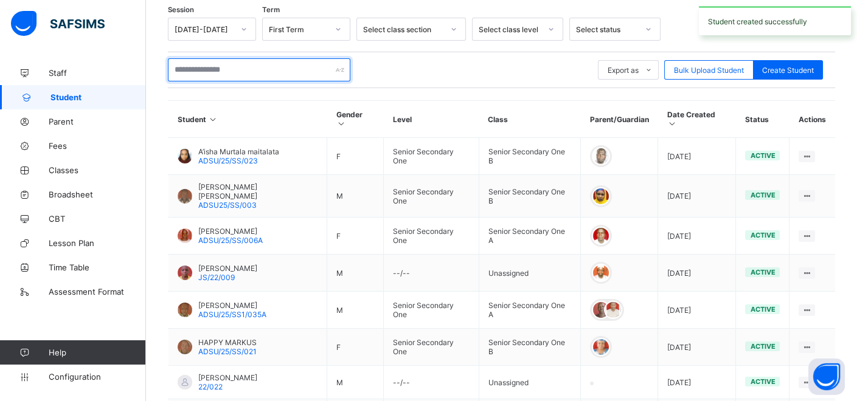
click at [271, 72] on input "text" at bounding box center [259, 69] width 182 height 23
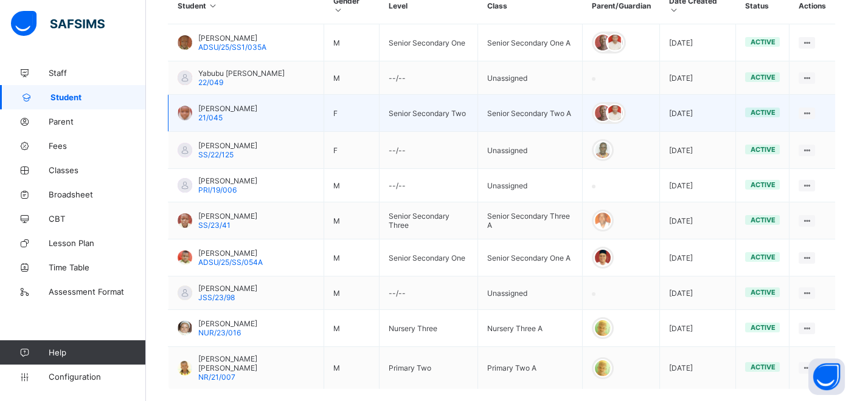
scroll to position [336, 0]
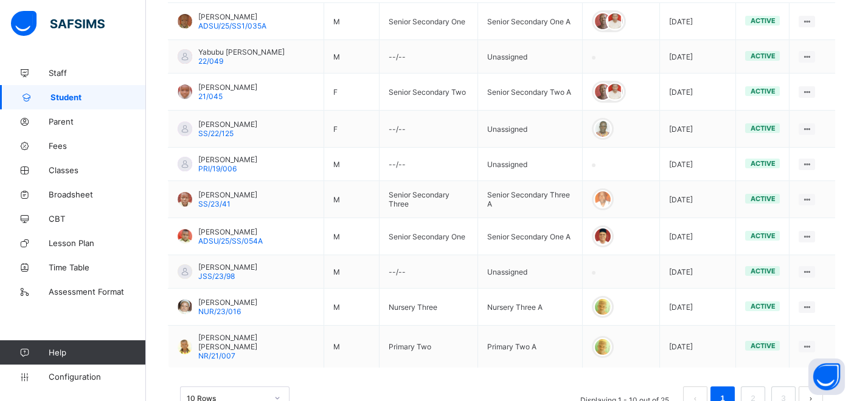
type input "******"
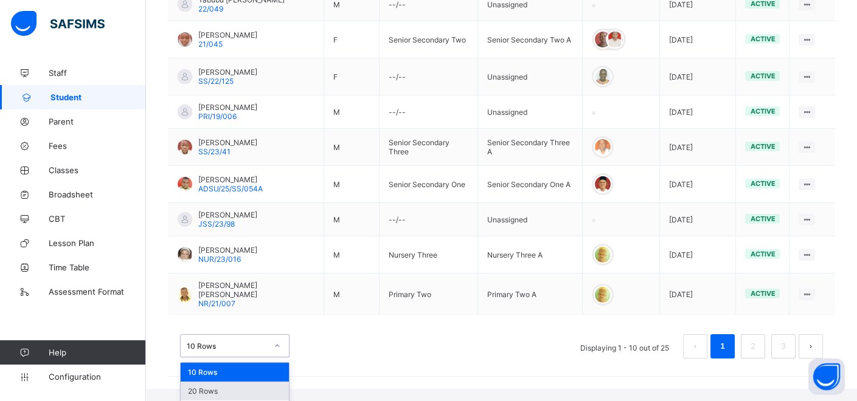
click at [275, 358] on div "option 20 Rows focused, 2 of 3. 3 results available. Use Up and Down to choose …" at bounding box center [234, 345] width 109 height 23
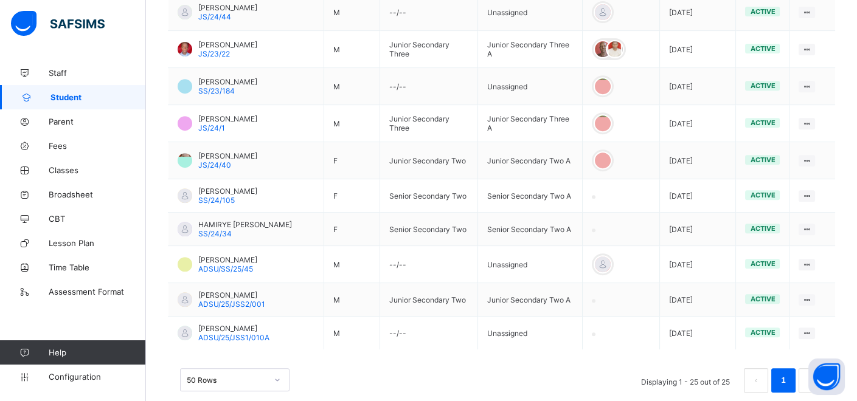
scroll to position [893, 0]
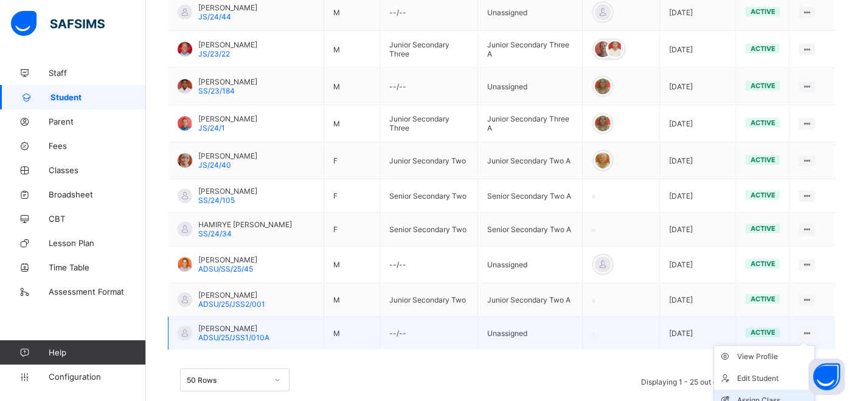
click at [766, 395] on div "Assign Class" at bounding box center [773, 401] width 72 height 12
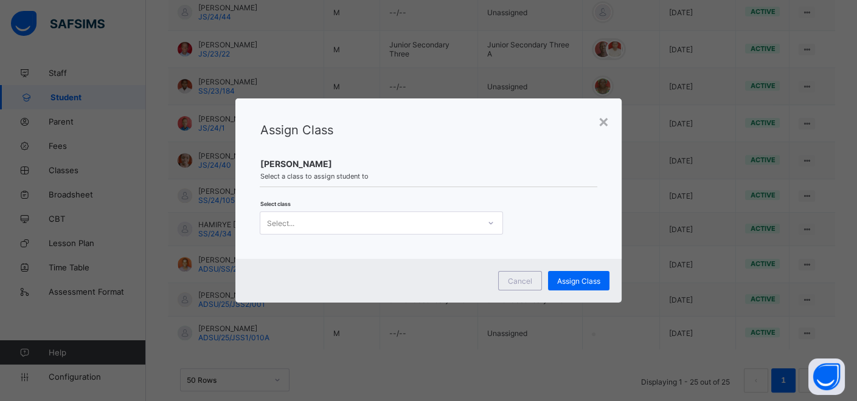
scroll to position [0, 0]
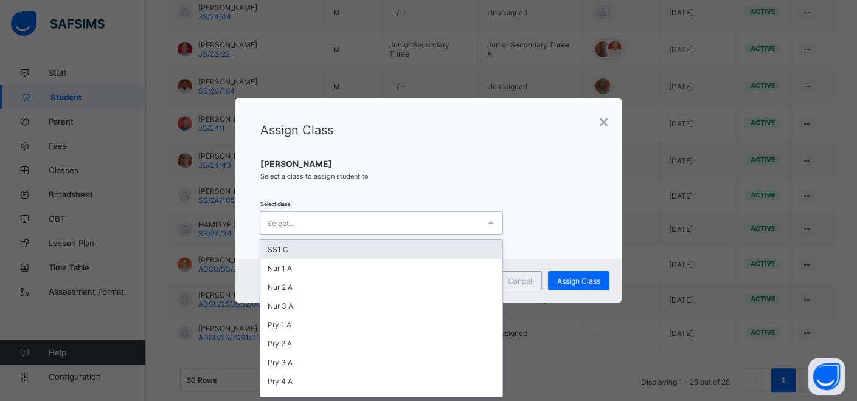
click at [489, 225] on icon at bounding box center [490, 223] width 7 height 12
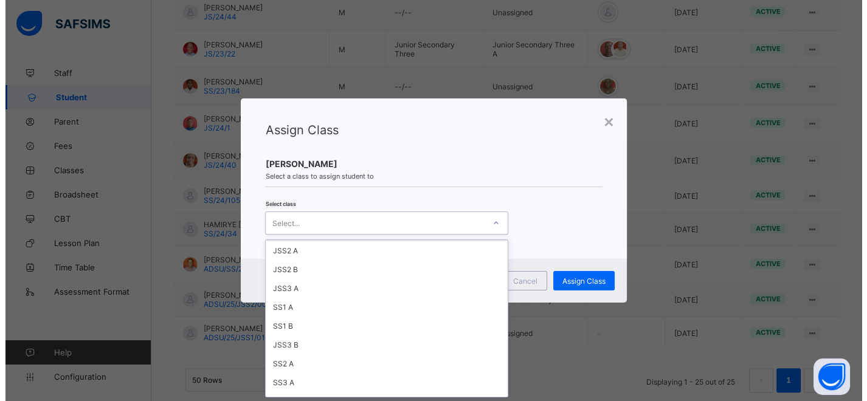
scroll to position [236, 0]
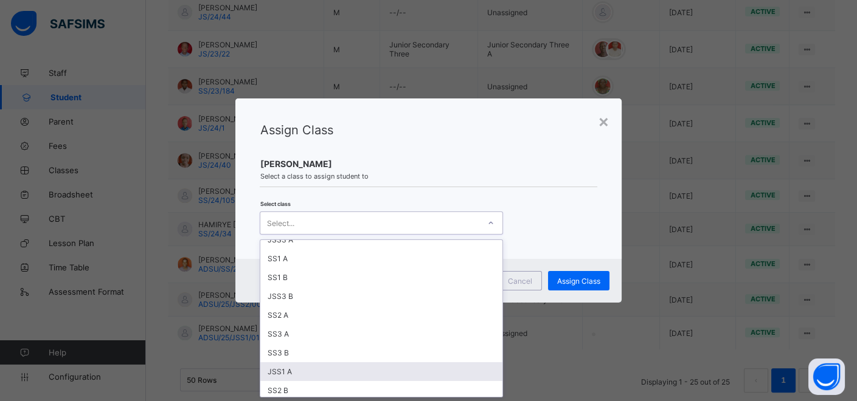
drag, startPoint x: 275, startPoint y: 368, endPoint x: 280, endPoint y: 352, distance: 17.1
click at [276, 365] on div "JSS1 A" at bounding box center [381, 371] width 242 height 19
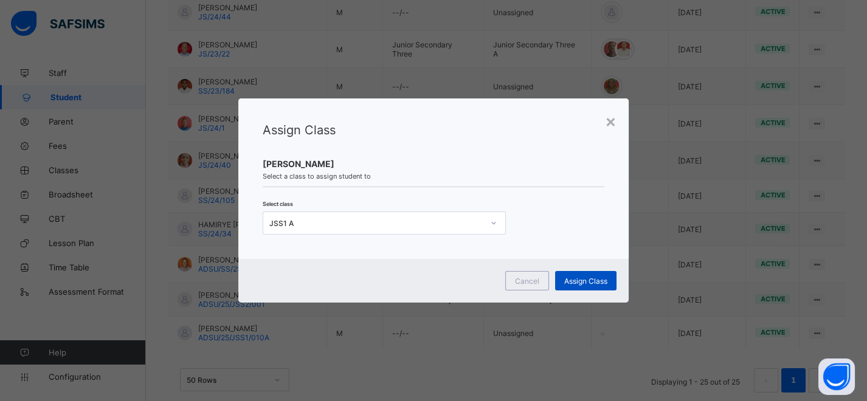
click at [587, 280] on span "Assign Class" at bounding box center [585, 281] width 43 height 9
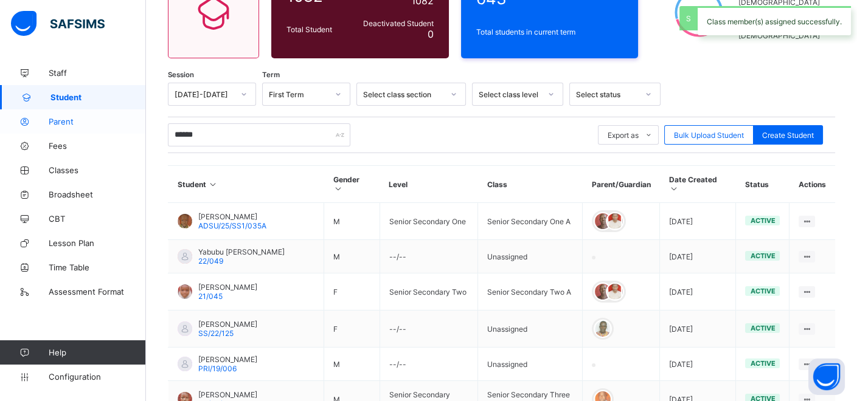
scroll to position [893, 0]
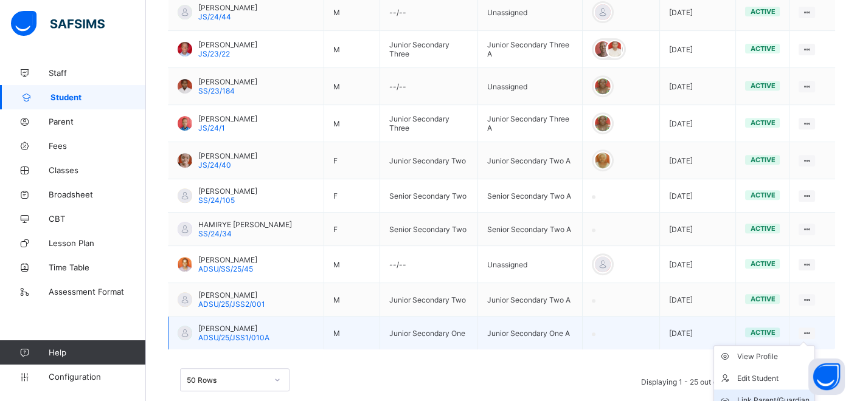
click at [780, 395] on div "Link Parent/Guardian" at bounding box center [773, 401] width 72 height 12
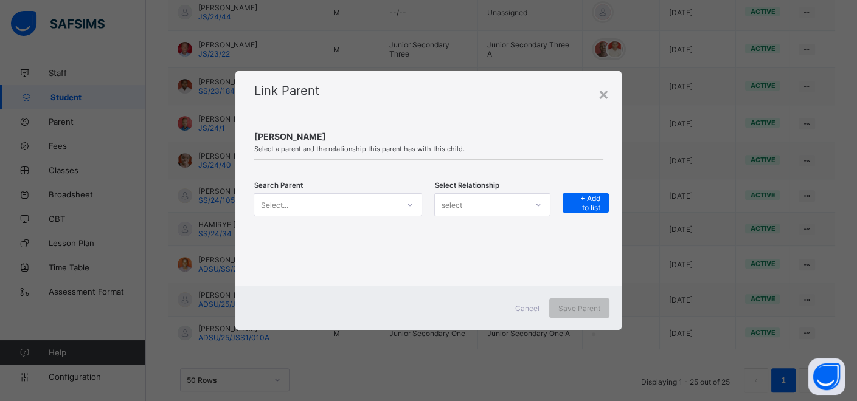
click at [414, 209] on icon at bounding box center [409, 205] width 7 height 12
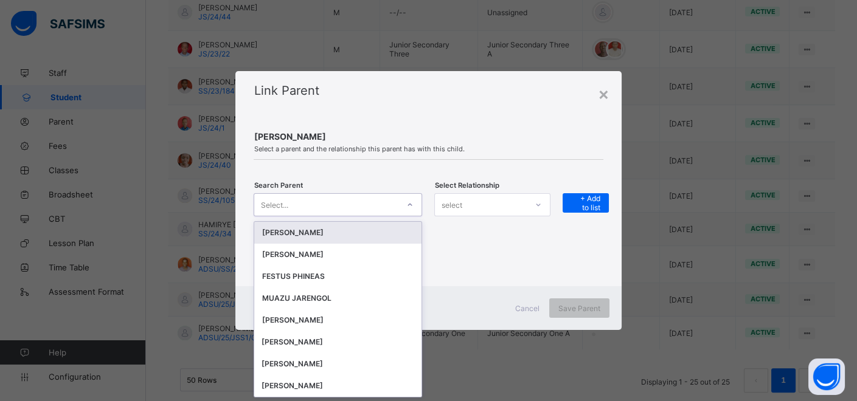
scroll to position [0, 0]
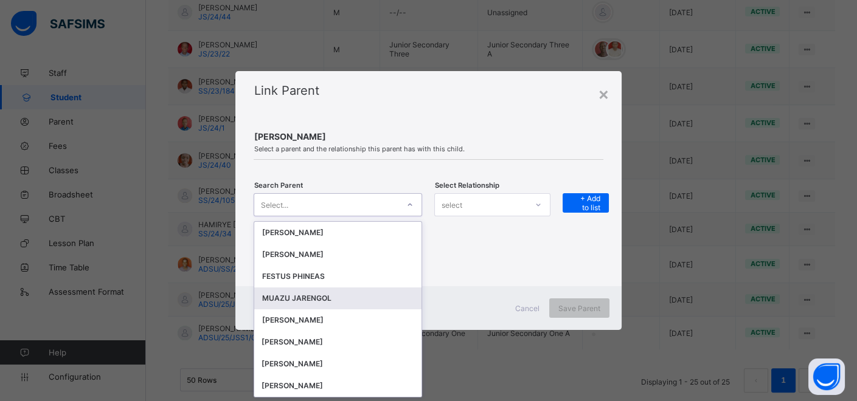
drag, startPoint x: 313, startPoint y: 296, endPoint x: 347, endPoint y: 289, distance: 35.3
click at [316, 294] on div "MUAZU JARENGOL" at bounding box center [338, 299] width 153 height 12
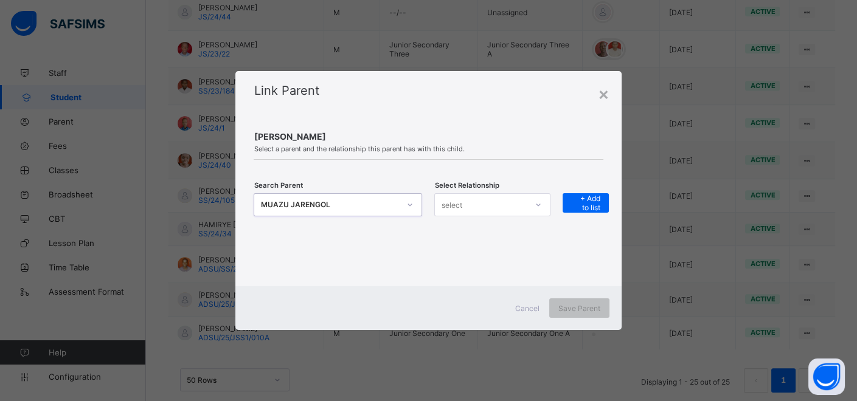
click at [511, 201] on div "select" at bounding box center [481, 204] width 92 height 17
drag, startPoint x: 460, startPoint y: 268, endPoint x: 602, endPoint y: 192, distance: 161.1
click at [467, 260] on div "Guardian" at bounding box center [492, 269] width 115 height 19
click at [584, 202] on span "+ Add to list" at bounding box center [586, 203] width 28 height 18
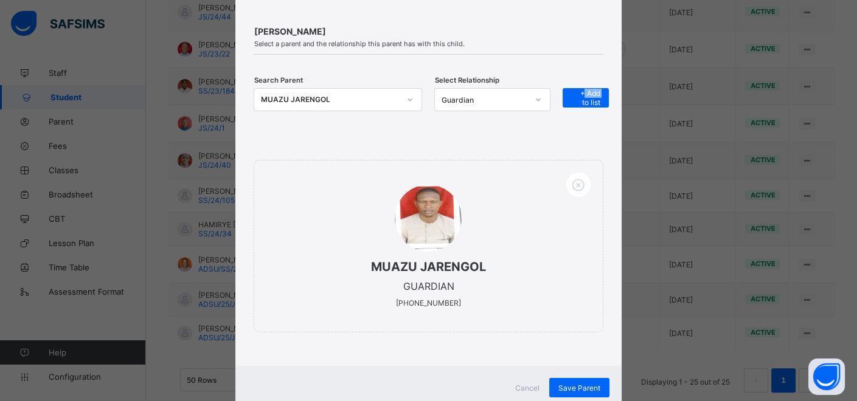
scroll to position [102, 0]
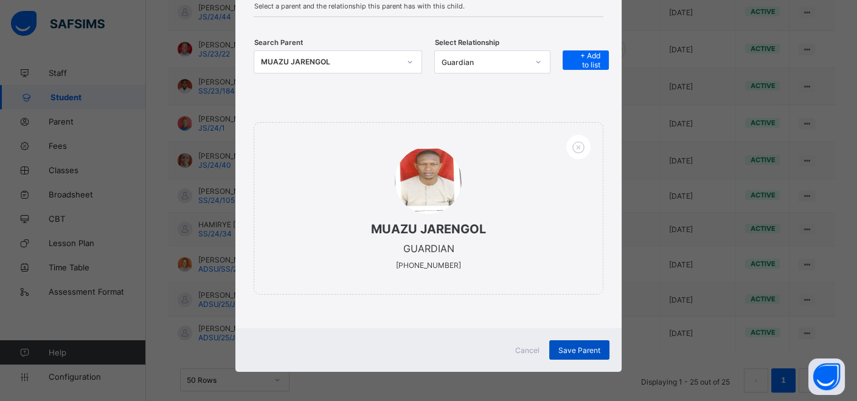
click at [585, 348] on span "Save Parent" at bounding box center [579, 350] width 42 height 9
click at [583, 346] on span "Save Parent" at bounding box center [579, 350] width 42 height 9
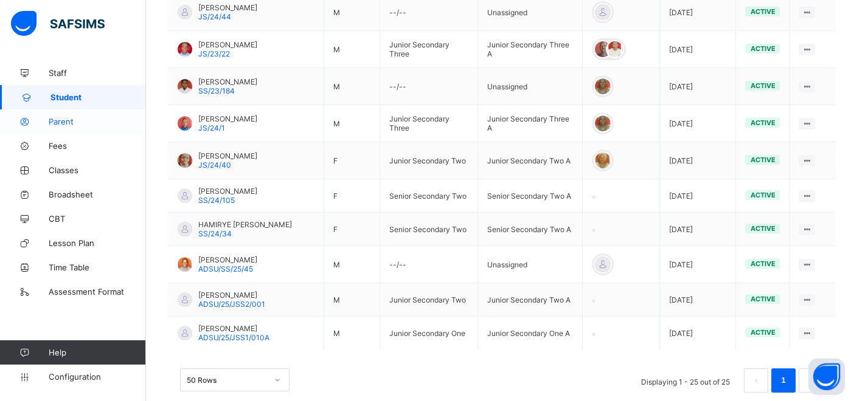
click at [66, 120] on span "Parent" at bounding box center [97, 122] width 97 height 10
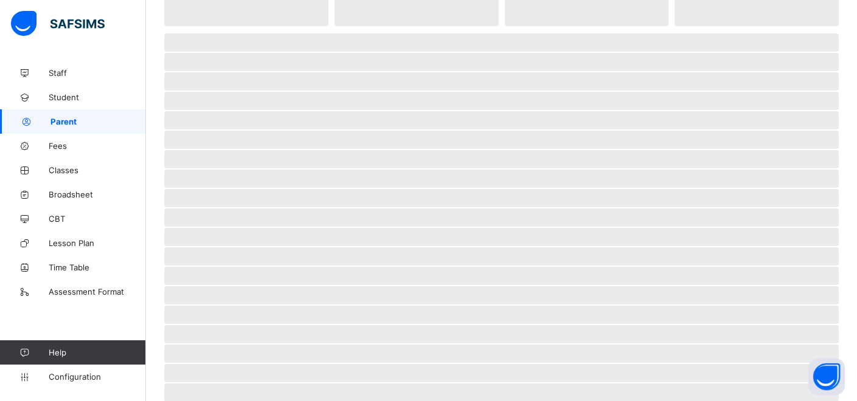
scroll to position [52, 0]
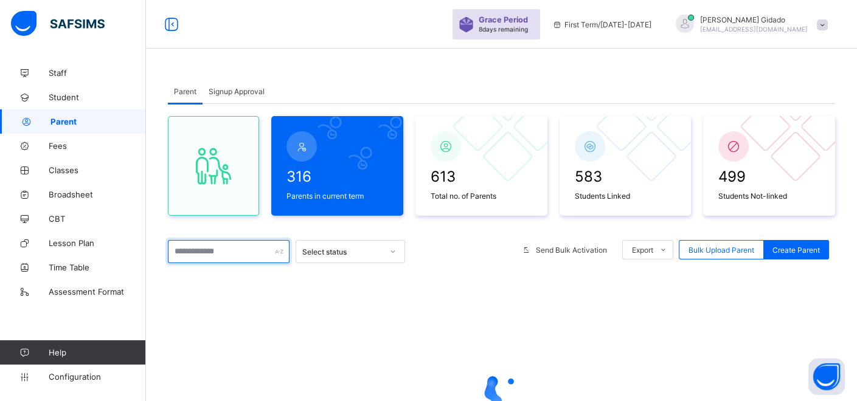
drag, startPoint x: 236, startPoint y: 254, endPoint x: 237, endPoint y: 241, distance: 13.4
click at [237, 254] on input "text" at bounding box center [229, 251] width 122 height 23
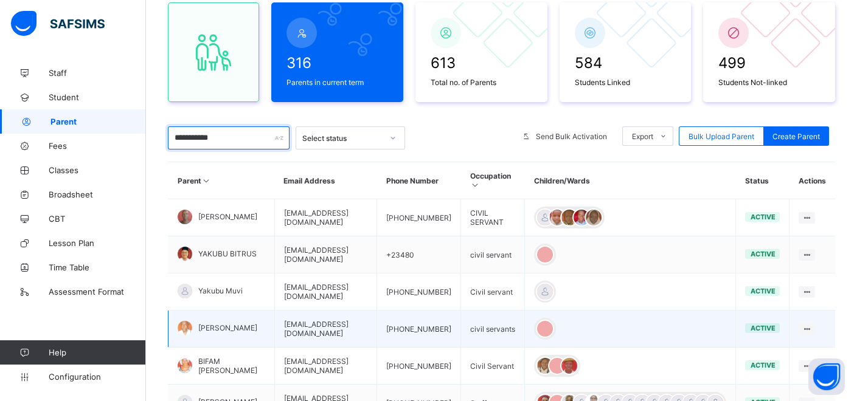
scroll to position [135, 0]
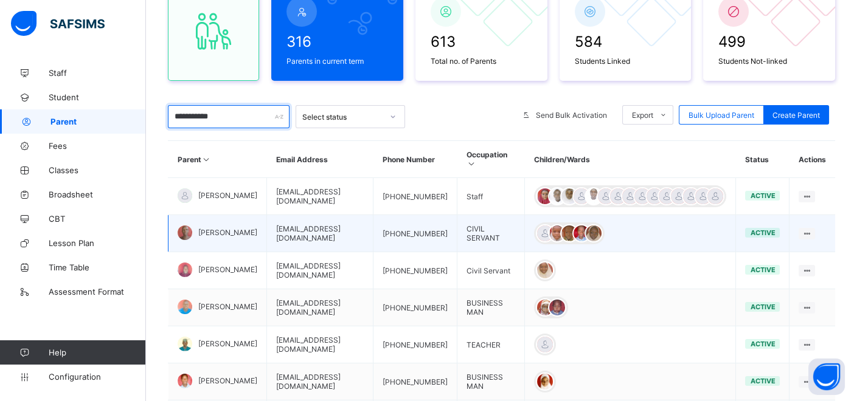
type input "**********"
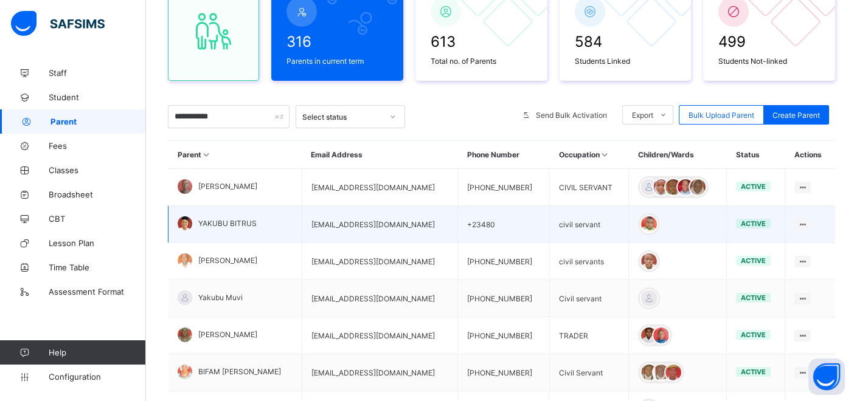
click at [231, 230] on td "YAKUBU BITRUS" at bounding box center [235, 224] width 134 height 37
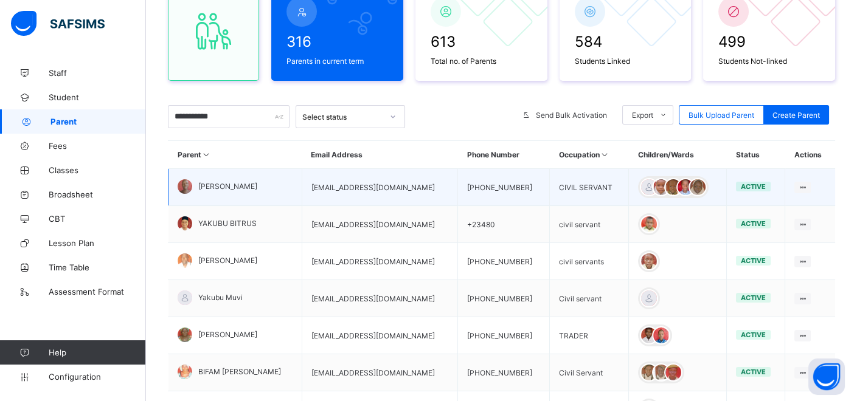
click at [196, 186] on div "[PERSON_NAME]" at bounding box center [218, 186] width 80 height 15
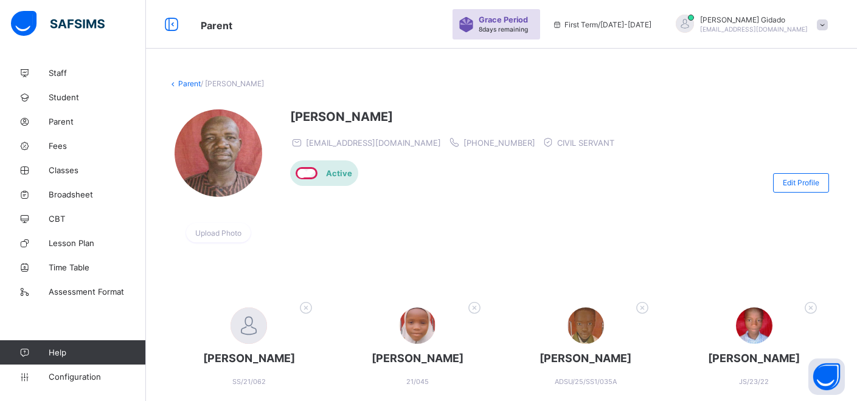
scroll to position [204, 0]
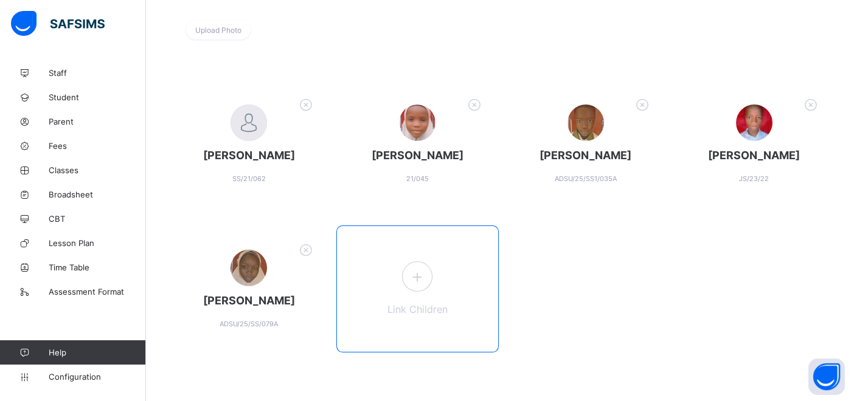
click at [418, 280] on icon at bounding box center [417, 277] width 22 height 19
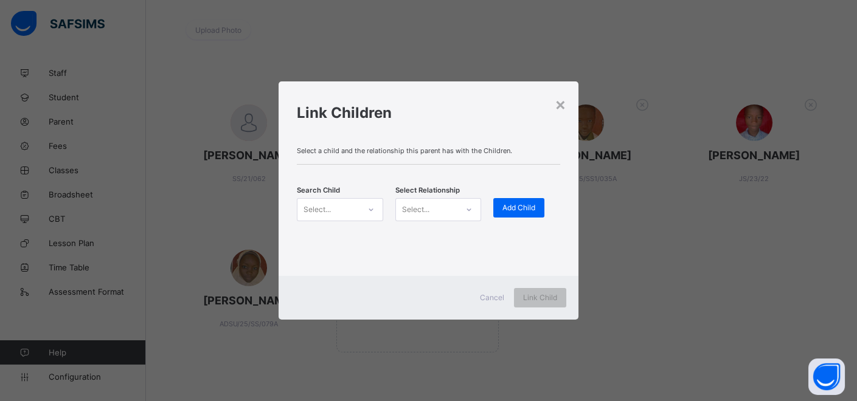
click at [358, 215] on div "Select..." at bounding box center [328, 209] width 62 height 17
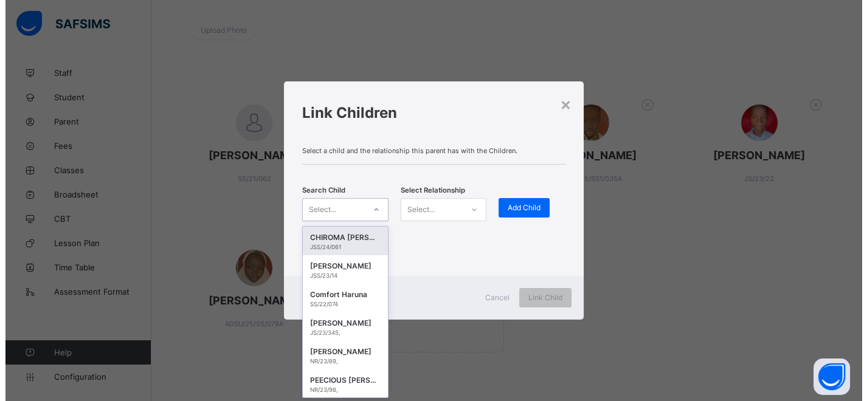
scroll to position [0, 0]
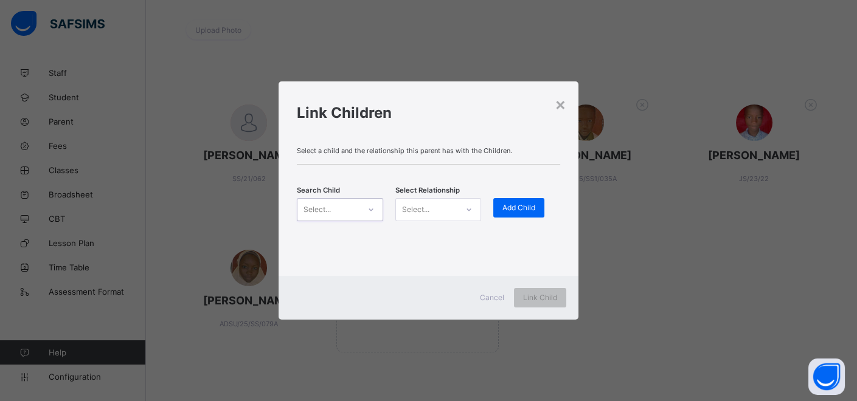
click at [351, 202] on div "Select..." at bounding box center [328, 209] width 62 height 17
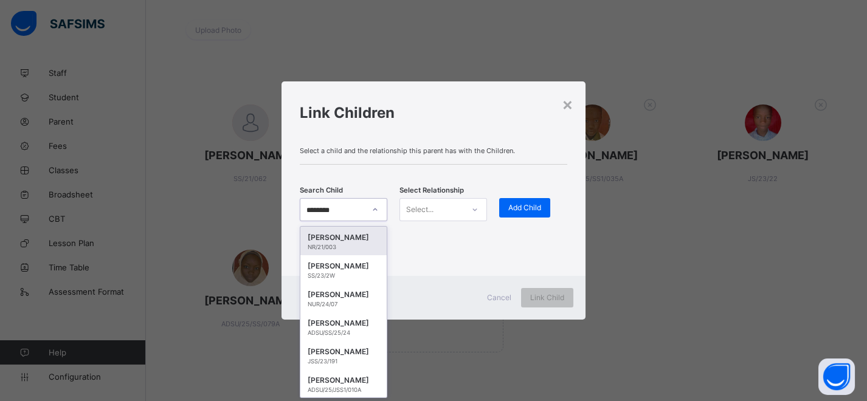
type input "*********"
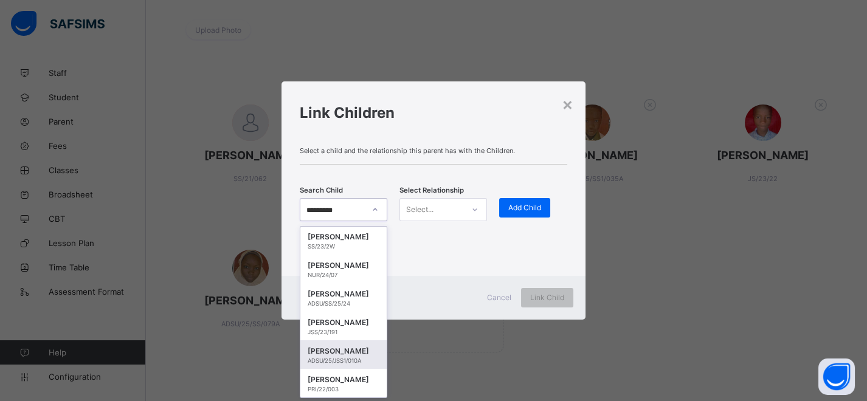
click at [349, 359] on div "ADSU/25/JSS1/010A" at bounding box center [344, 361] width 72 height 7
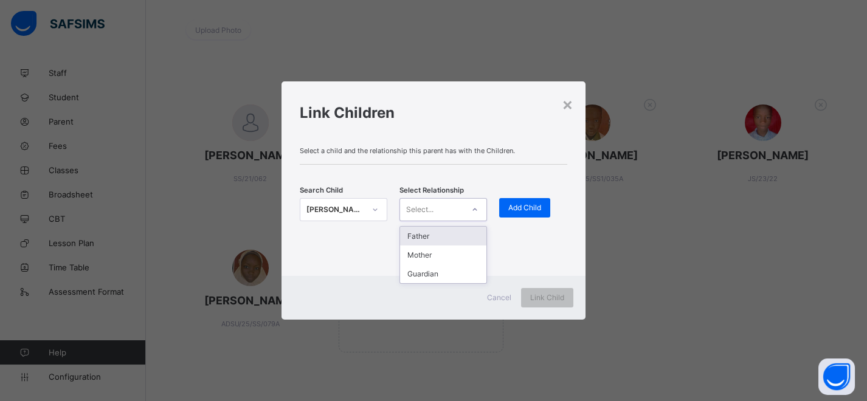
click at [474, 209] on icon at bounding box center [474, 210] width 7 height 12
click at [435, 232] on div "Father" at bounding box center [443, 236] width 86 height 19
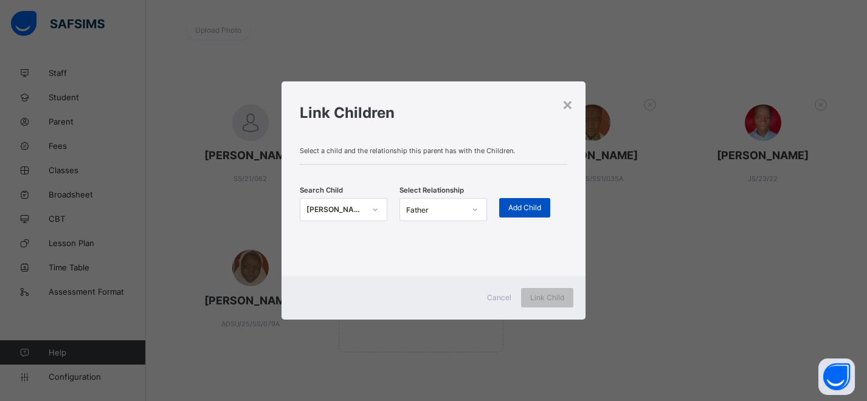
click at [515, 203] on span "Add Child" at bounding box center [524, 207] width 33 height 9
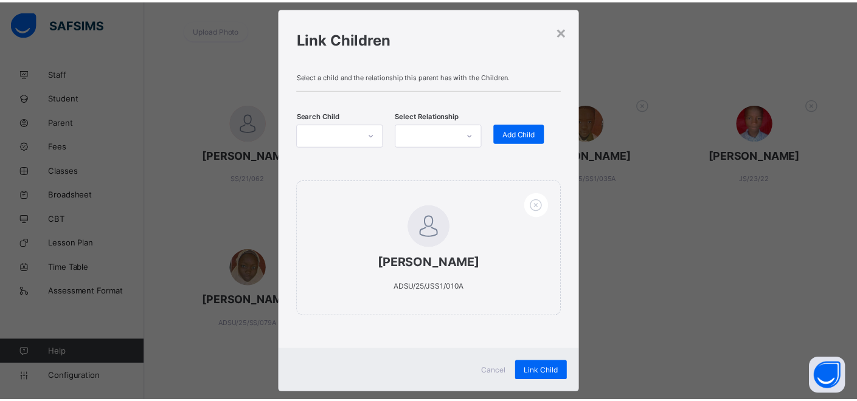
scroll to position [44, 0]
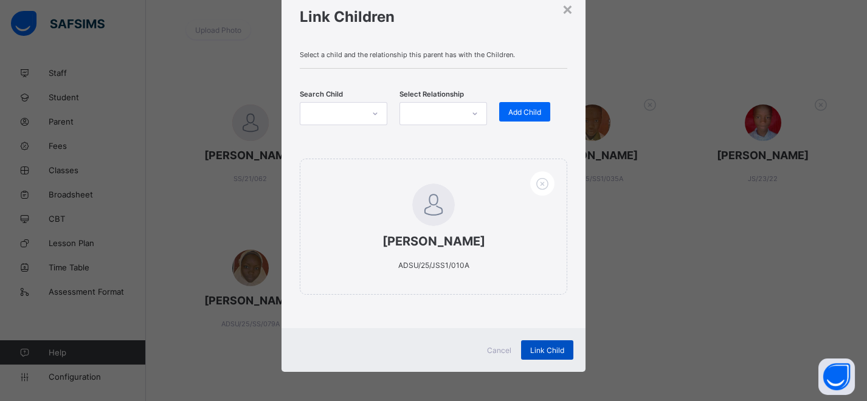
click at [542, 346] on span "Link Child" at bounding box center [547, 350] width 34 height 9
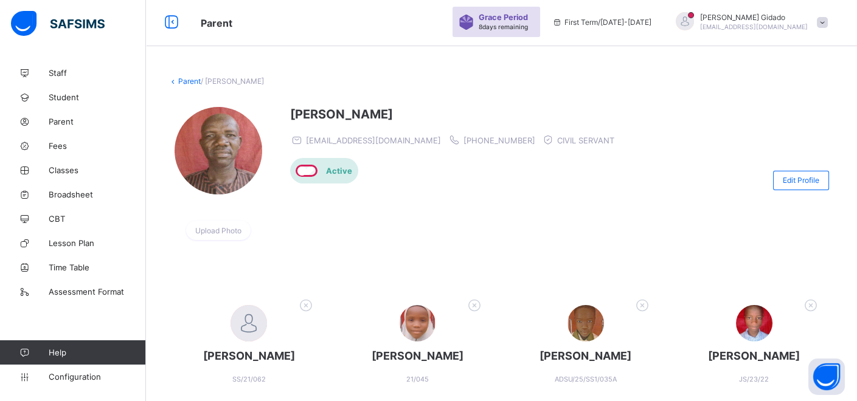
scroll to position [0, 0]
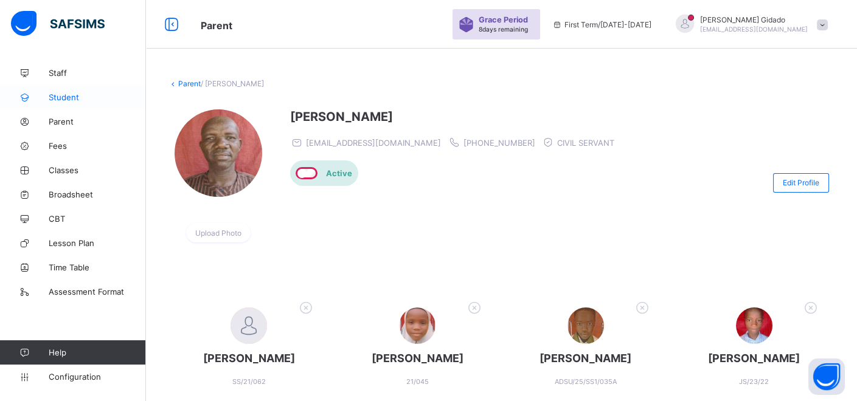
click at [69, 97] on span "Student" at bounding box center [97, 97] width 97 height 10
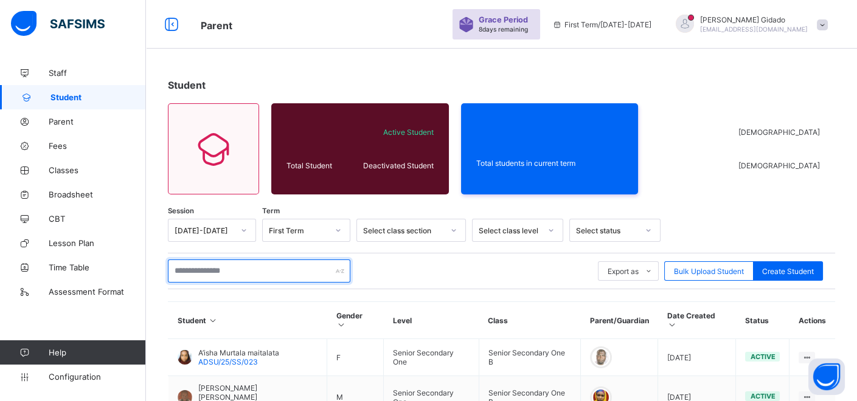
click at [244, 266] on input "text" at bounding box center [259, 271] width 182 height 23
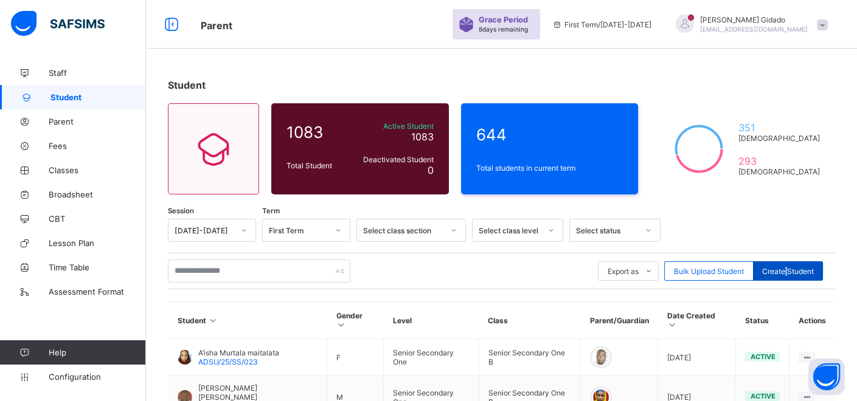
click at [796, 274] on span "Create Student" at bounding box center [788, 271] width 52 height 9
select select "**"
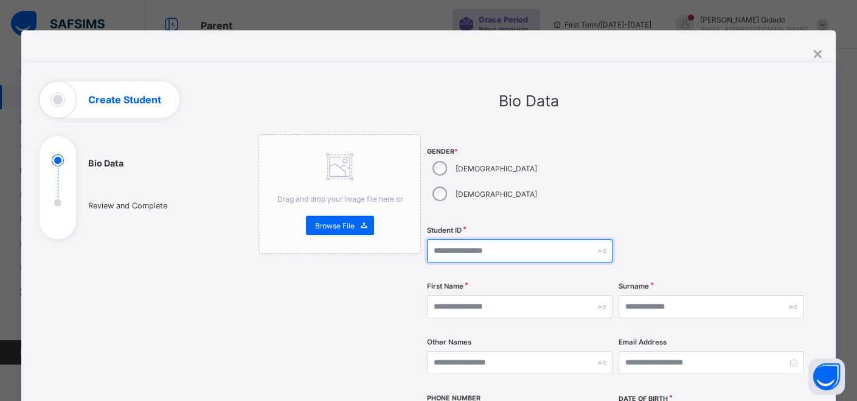
click at [468, 240] on input "text" at bounding box center [519, 251] width 185 height 23
type input "**********"
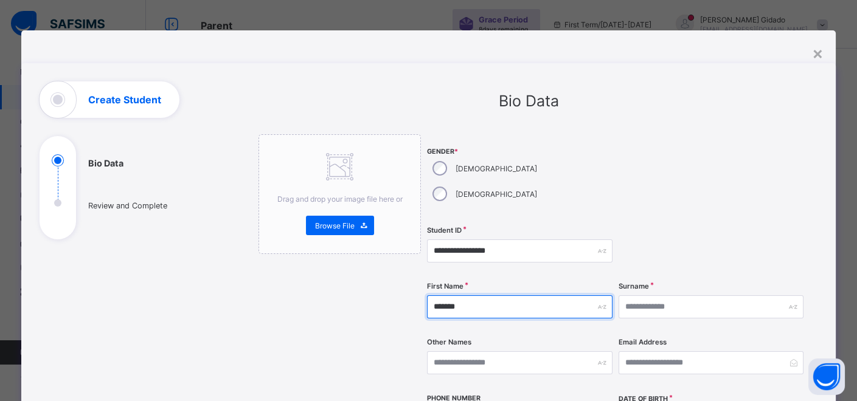
type input "*******"
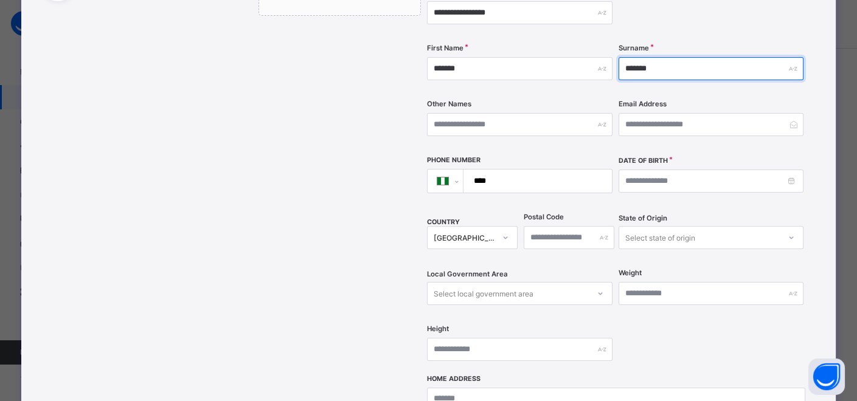
scroll to position [203, 0]
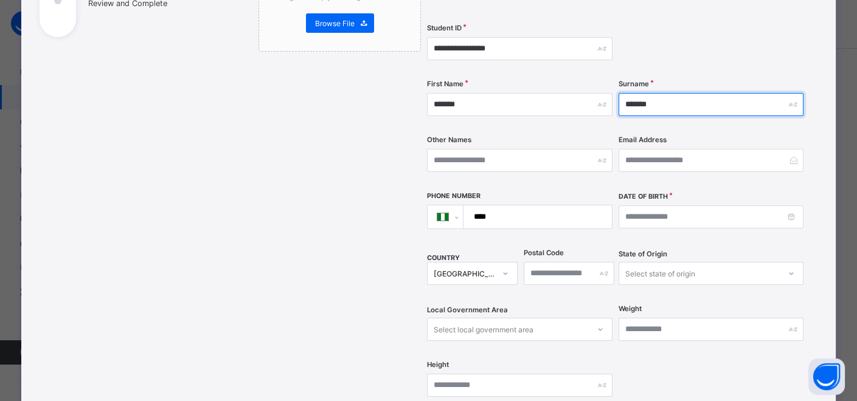
type input "*******"
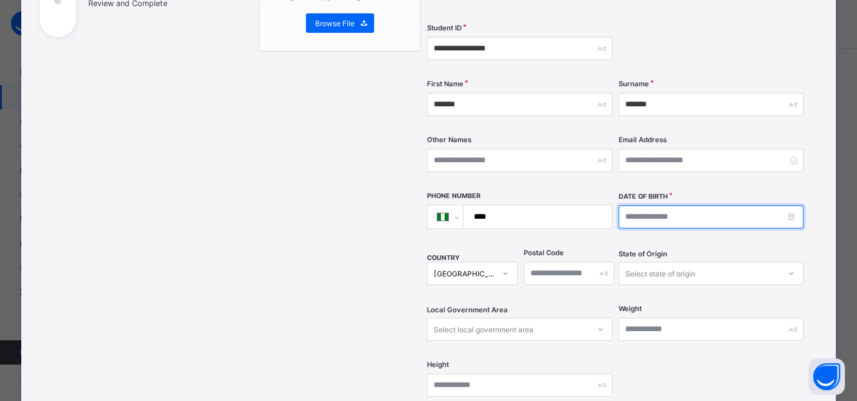
click at [768, 206] on input at bounding box center [710, 217] width 185 height 23
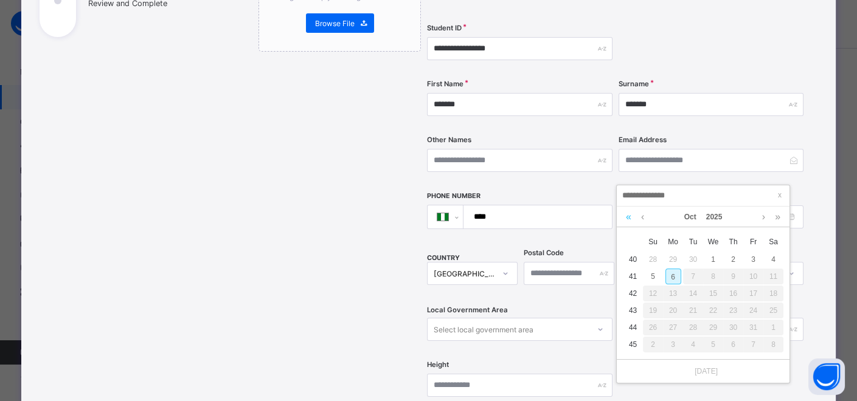
click at [627, 218] on link at bounding box center [629, 217] width 12 height 21
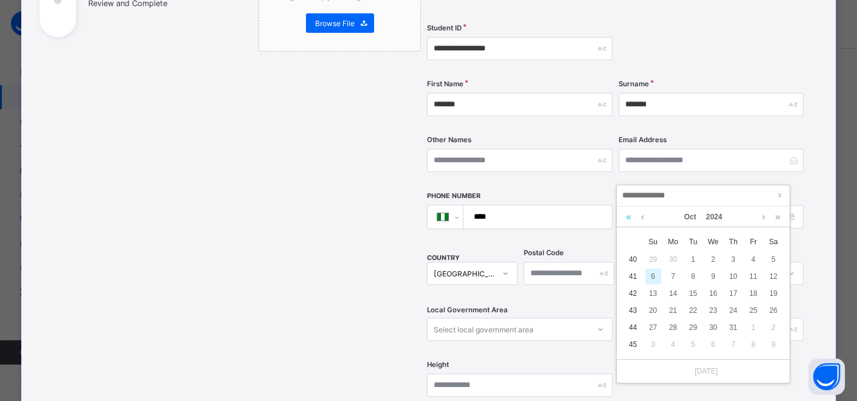
click at [627, 218] on link at bounding box center [629, 217] width 12 height 21
click at [627, 217] on link at bounding box center [629, 217] width 12 height 21
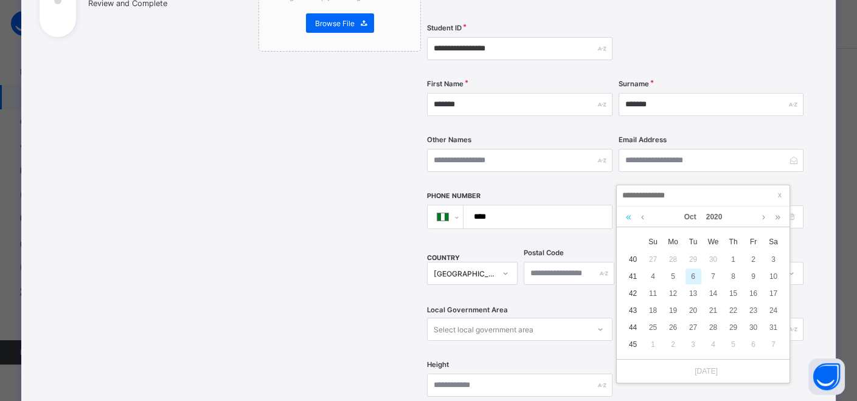
click at [627, 217] on link at bounding box center [629, 217] width 12 height 21
click at [627, 215] on link at bounding box center [629, 217] width 12 height 21
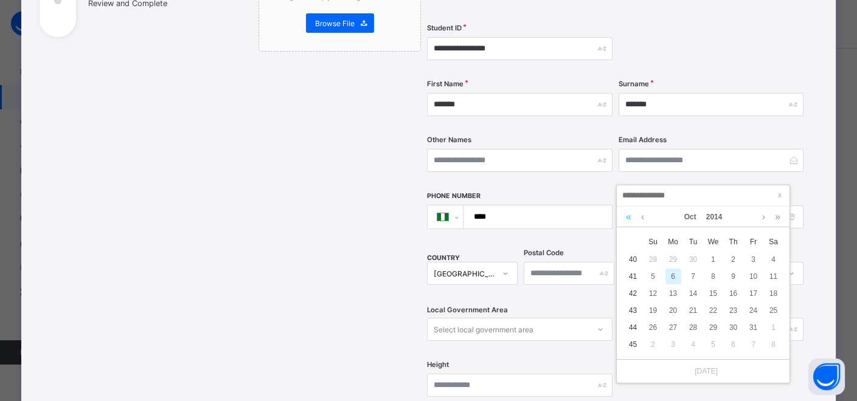
click at [627, 215] on link at bounding box center [629, 217] width 12 height 21
click at [642, 219] on link at bounding box center [642, 217] width 9 height 21
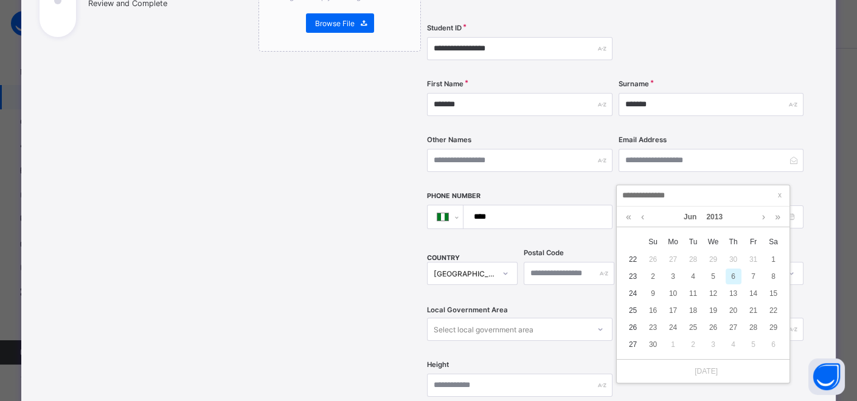
drag, startPoint x: 642, startPoint y: 219, endPoint x: 655, endPoint y: 228, distance: 16.2
click at [642, 218] on link at bounding box center [642, 217] width 9 height 21
click at [722, 325] on td "29" at bounding box center [713, 327] width 20 height 17
type input "**********"
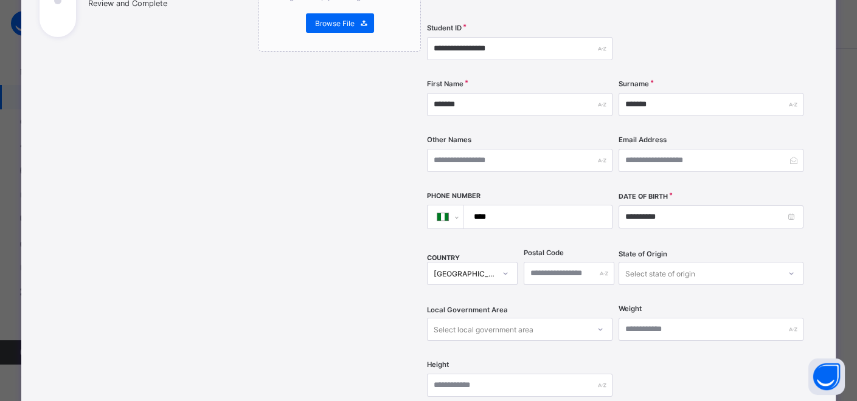
scroll to position [516, 0]
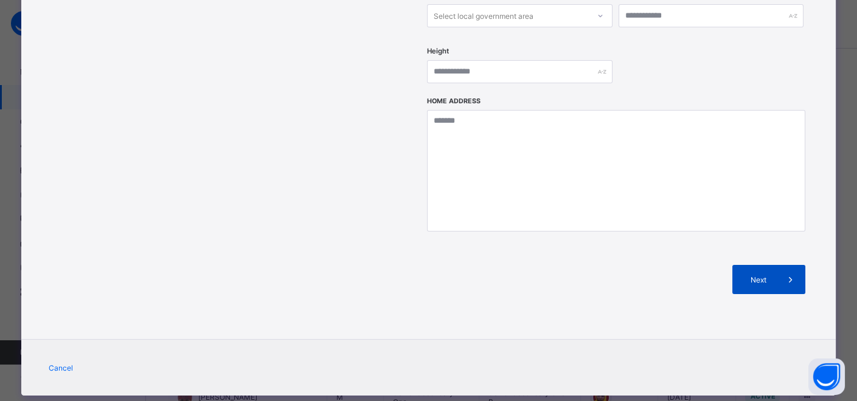
click at [757, 265] on div "Next" at bounding box center [768, 279] width 73 height 29
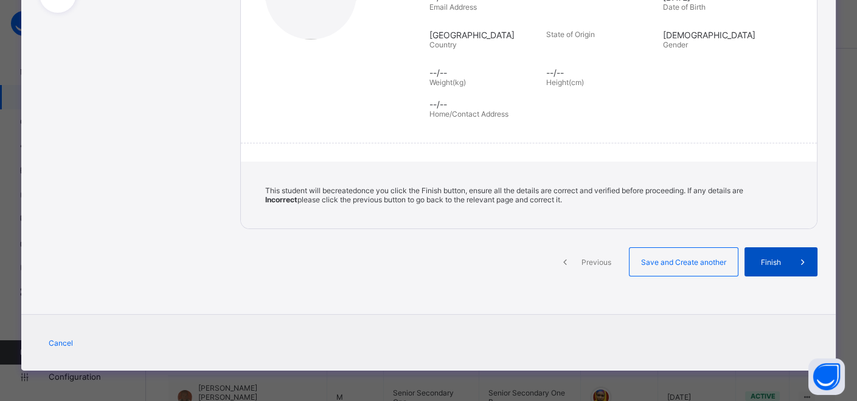
scroll to position [226, 0]
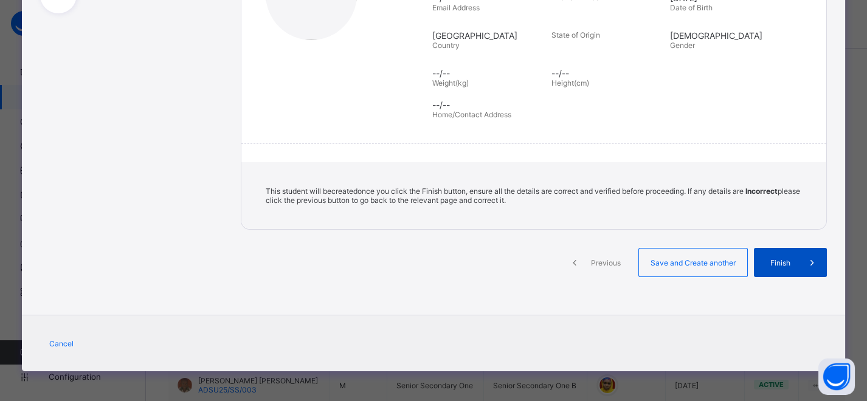
click at [767, 255] on div "Finish" at bounding box center [790, 262] width 73 height 29
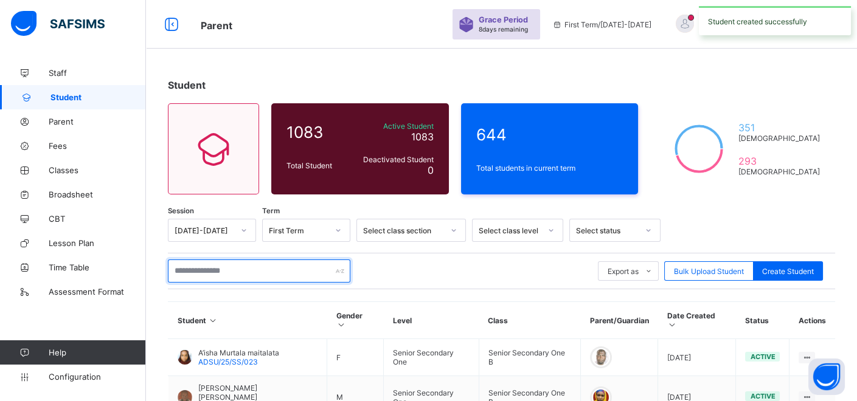
click at [245, 270] on input "text" at bounding box center [259, 271] width 182 height 23
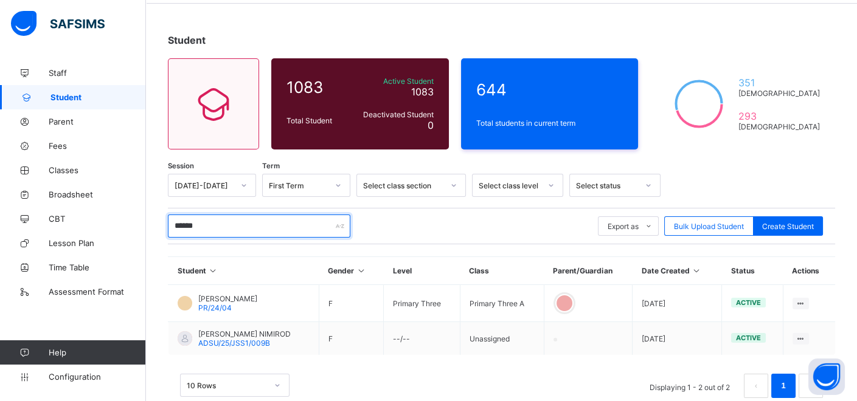
scroll to position [71, 0]
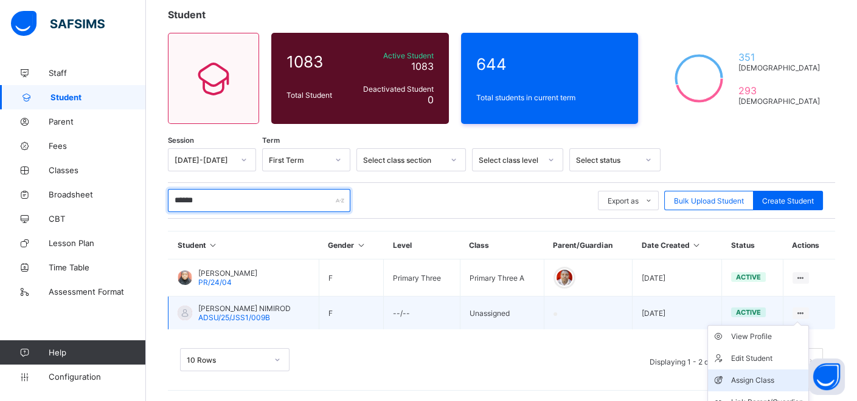
type input "******"
click at [780, 379] on div "Assign Class" at bounding box center [767, 381] width 72 height 12
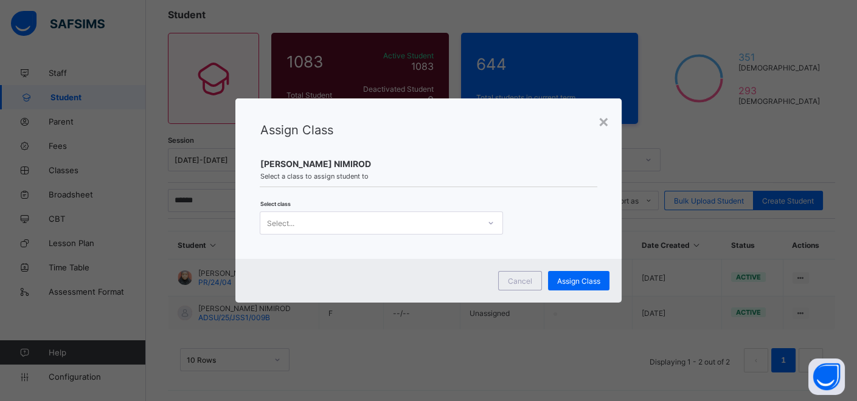
scroll to position [0, 0]
click at [484, 223] on div at bounding box center [490, 222] width 21 height 19
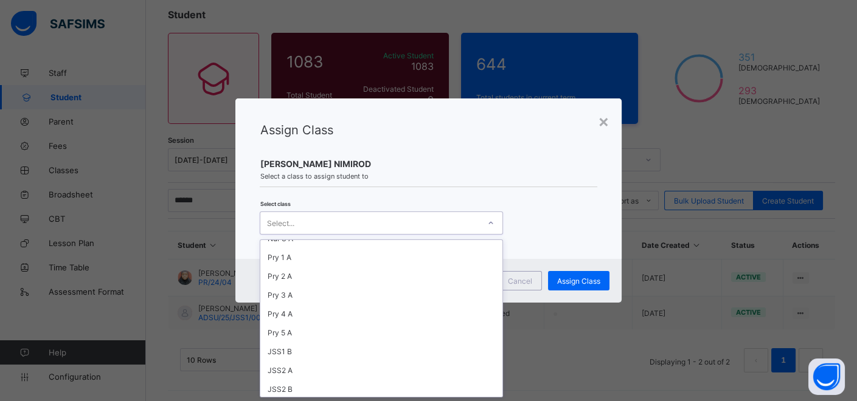
scroll to position [135, 0]
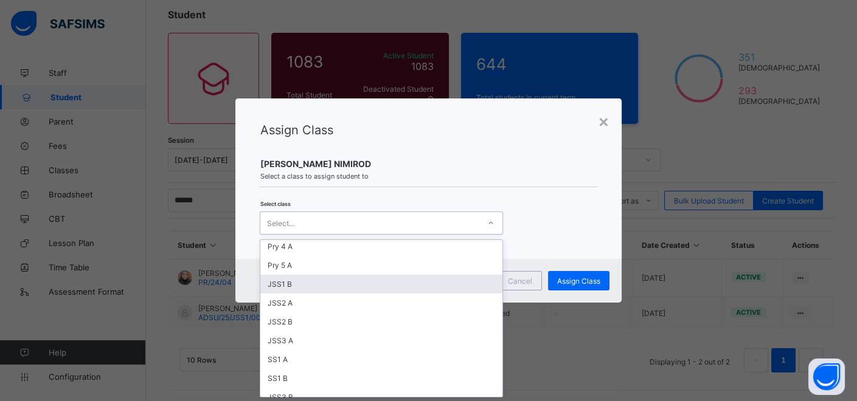
drag, startPoint x: 286, startPoint y: 283, endPoint x: 292, endPoint y: 279, distance: 6.9
click at [286, 282] on div "JSS1 B" at bounding box center [381, 284] width 242 height 19
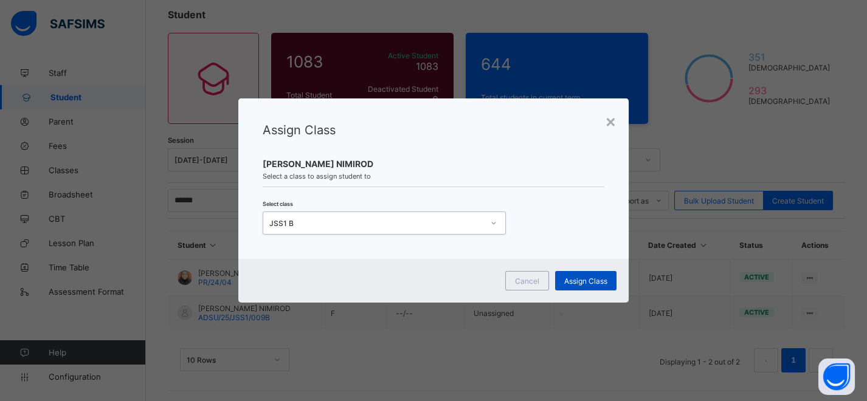
click at [571, 277] on span "Assign Class" at bounding box center [585, 281] width 43 height 9
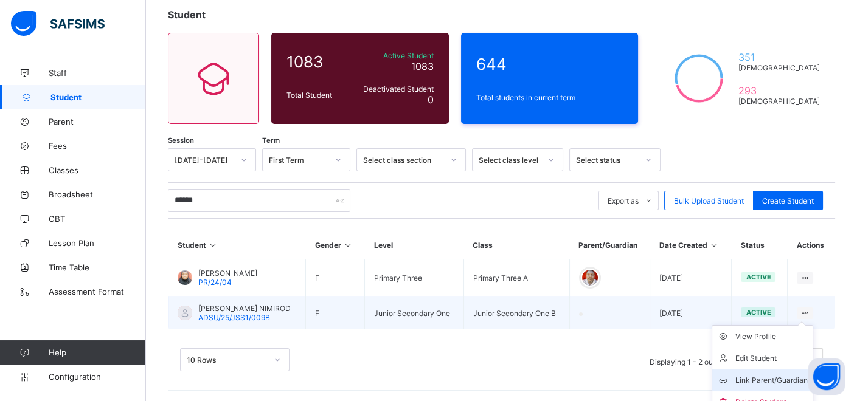
click at [789, 375] on div "Link Parent/Guardian" at bounding box center [771, 381] width 72 height 12
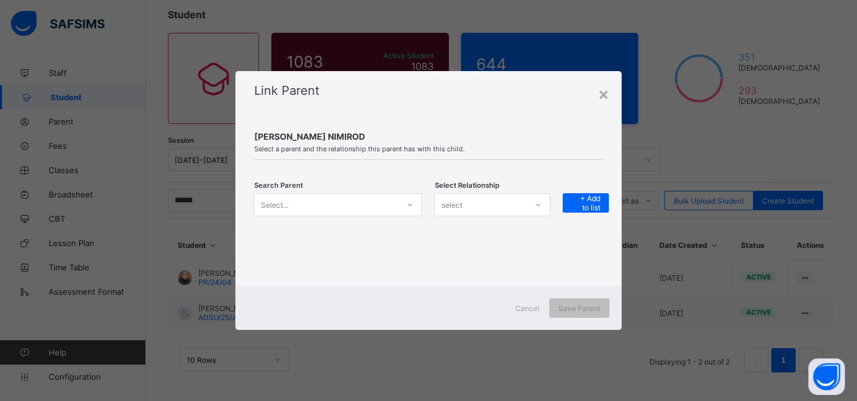
click at [411, 202] on icon at bounding box center [409, 205] width 7 height 12
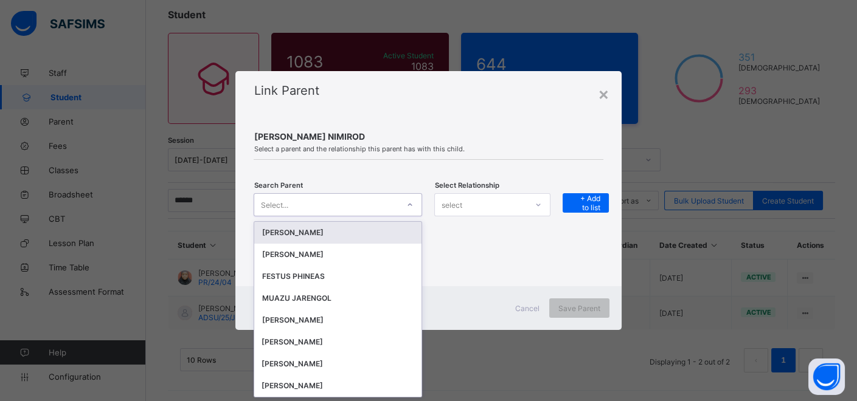
scroll to position [0, 0]
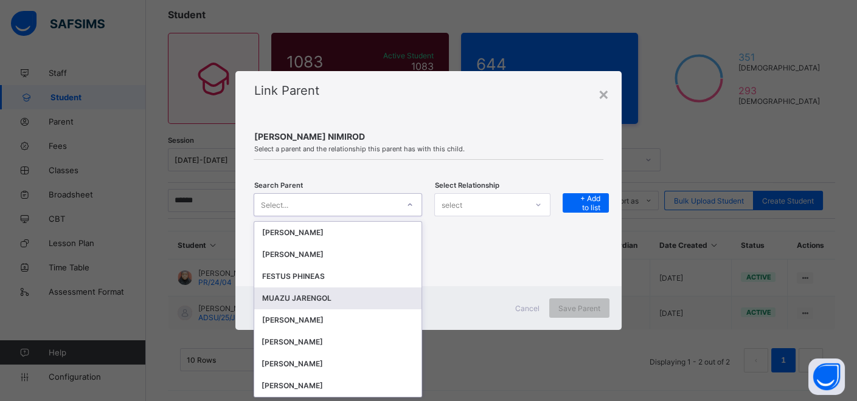
click at [329, 293] on div "MUAZU JARENGOL" at bounding box center [338, 299] width 153 height 12
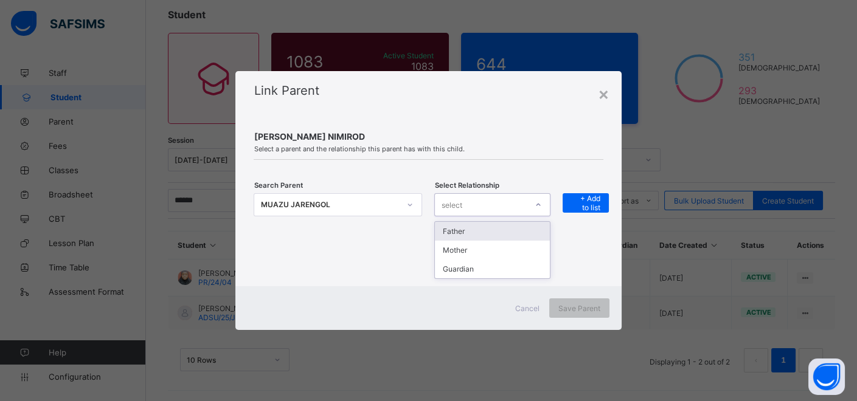
click at [530, 205] on div at bounding box center [538, 204] width 21 height 19
drag, startPoint x: 504, startPoint y: 268, endPoint x: 540, endPoint y: 245, distance: 42.9
click at [504, 267] on div "Guardian" at bounding box center [492, 269] width 115 height 19
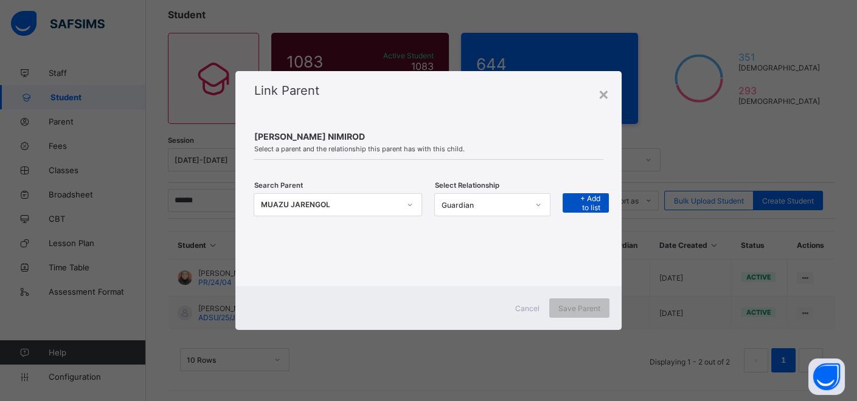
click at [582, 199] on span "+ Add to list" at bounding box center [586, 203] width 28 height 18
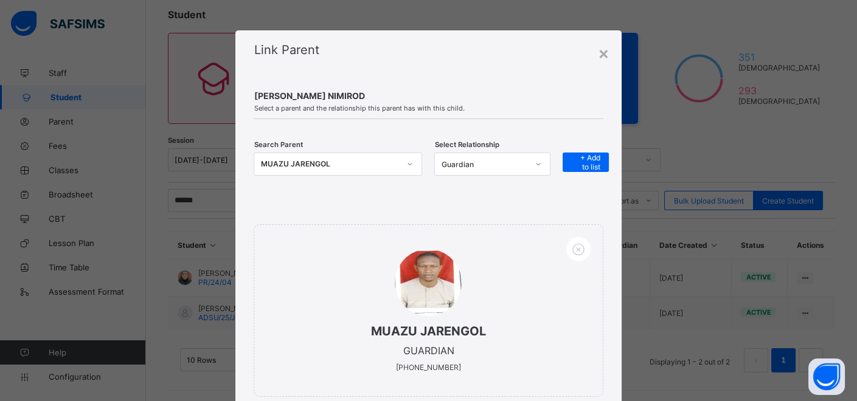
scroll to position [102, 0]
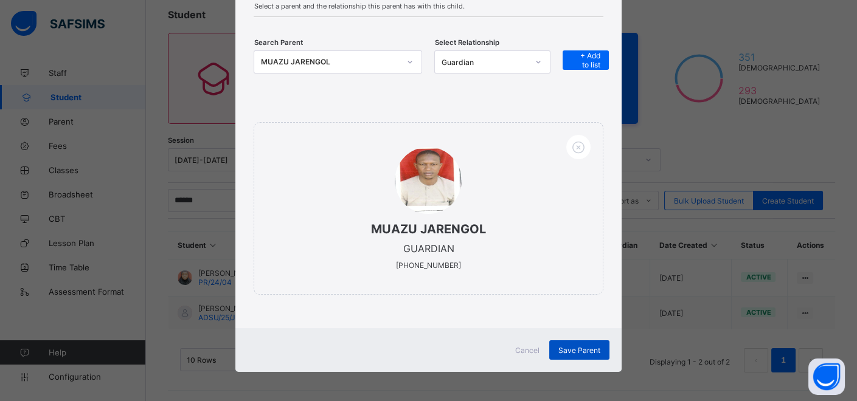
click at [567, 355] on div "Save Parent" at bounding box center [579, 350] width 60 height 19
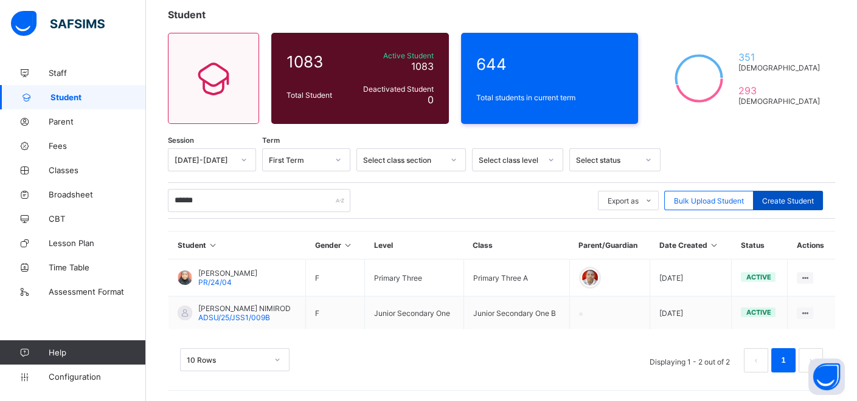
click at [783, 199] on span "Create Student" at bounding box center [788, 200] width 52 height 9
select select "**"
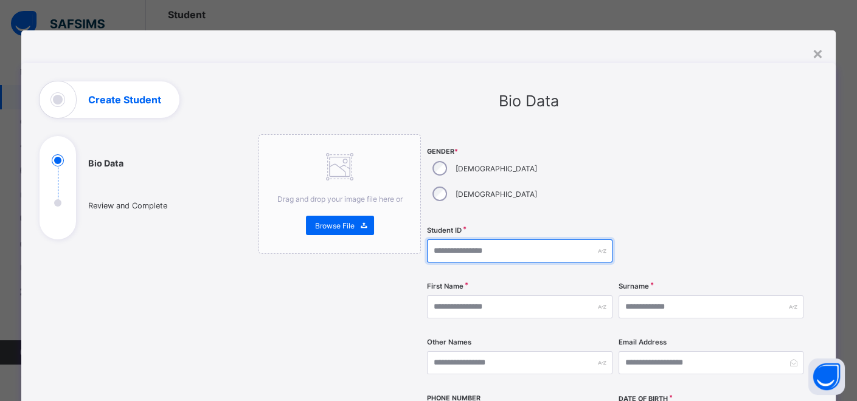
click at [434, 240] on input "text" at bounding box center [519, 251] width 185 height 23
type input "**********"
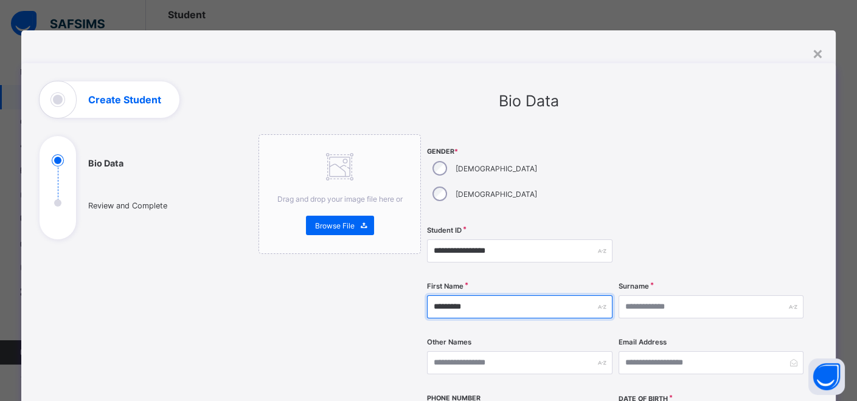
type input "*********"
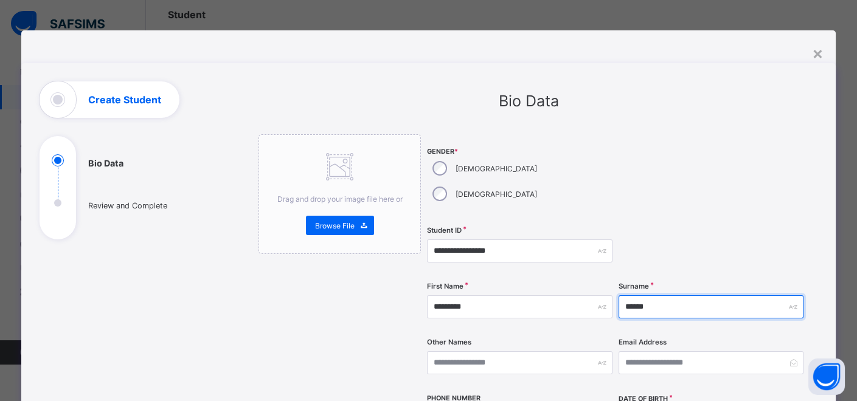
click at [685, 296] on input "******" at bounding box center [710, 307] width 185 height 23
type input "********"
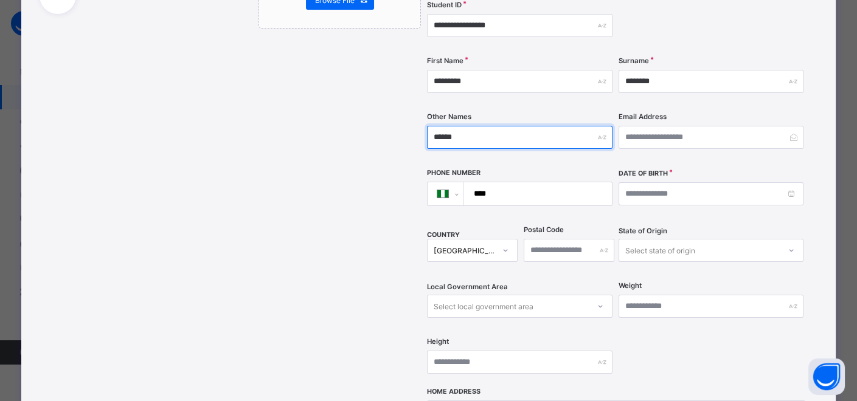
scroll to position [270, 0]
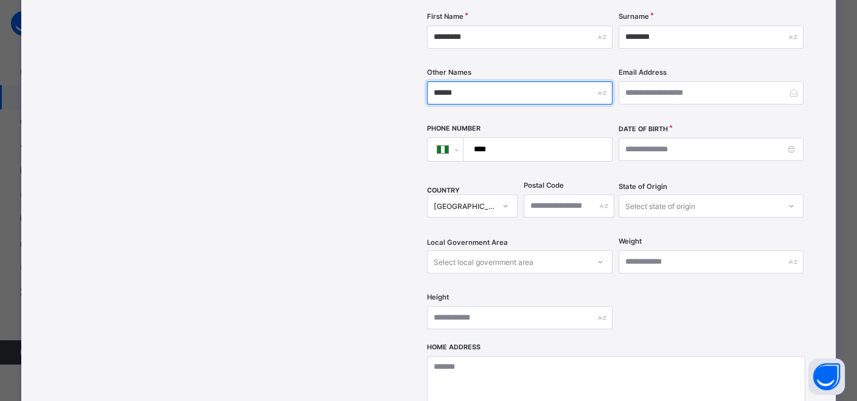
type input "******"
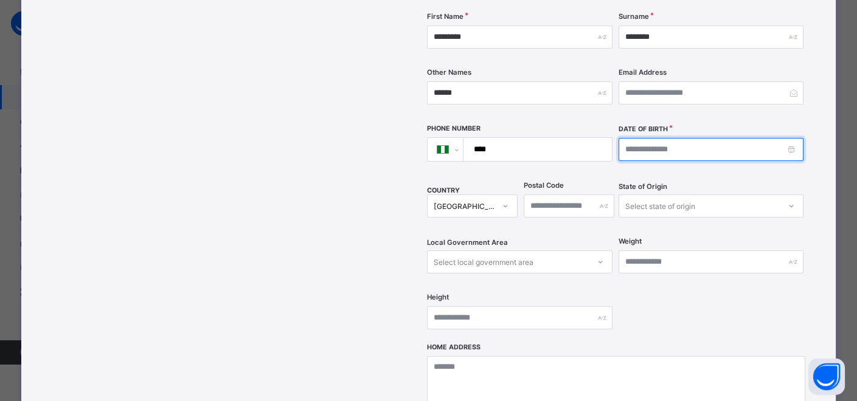
click at [757, 138] on input at bounding box center [710, 149] width 185 height 23
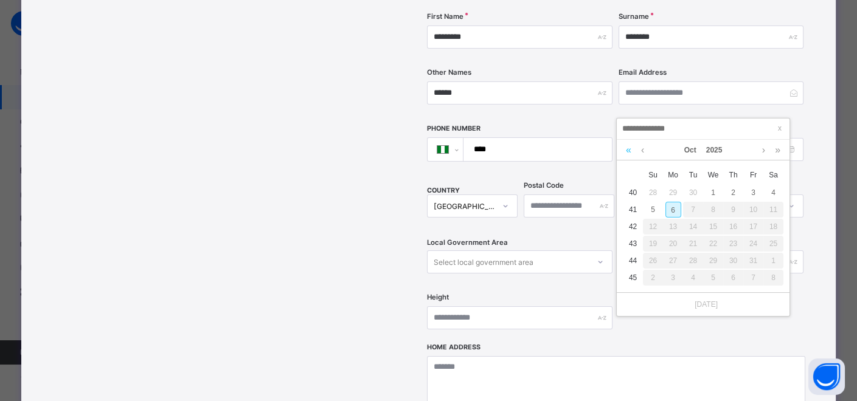
click at [629, 148] on link at bounding box center [629, 150] width 12 height 21
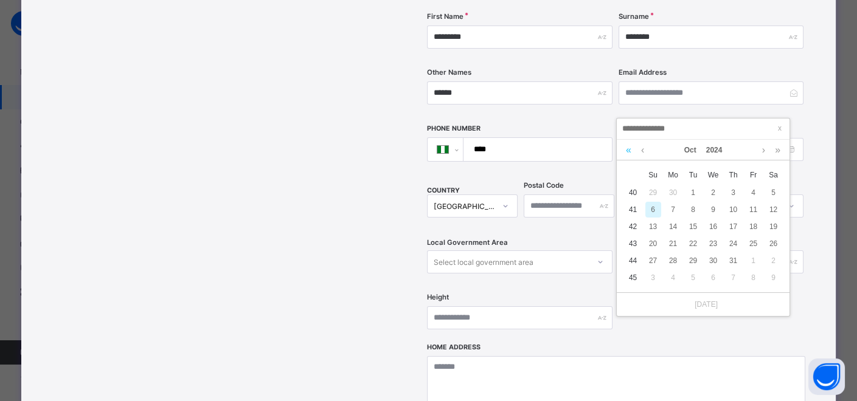
click at [629, 148] on link at bounding box center [629, 150] width 12 height 21
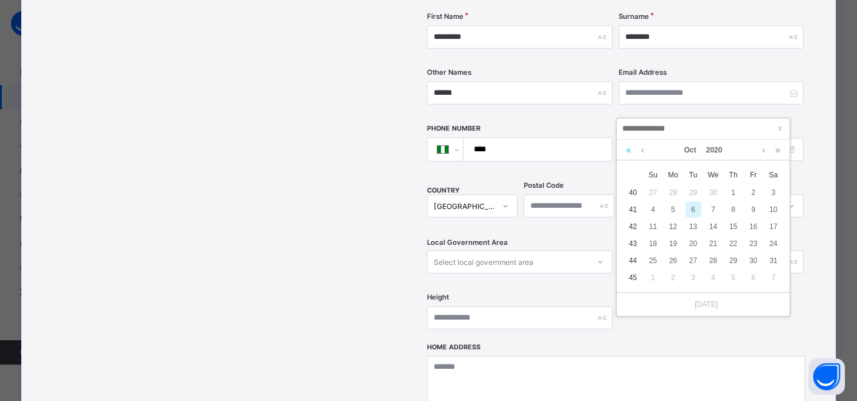
click at [629, 148] on link at bounding box center [629, 150] width 12 height 21
click at [631, 147] on link at bounding box center [629, 150] width 12 height 21
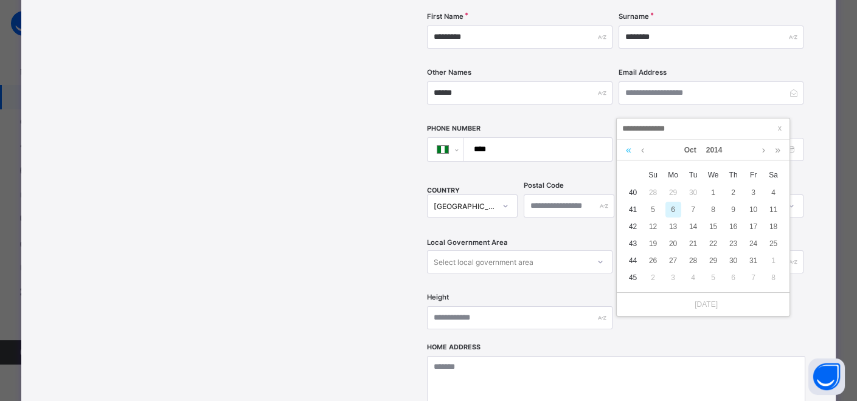
click at [632, 147] on link at bounding box center [629, 150] width 12 height 21
click at [647, 149] on div "Oct 2012" at bounding box center [703, 150] width 161 height 21
click at [648, 148] on div "Oct 2012" at bounding box center [703, 150] width 161 height 21
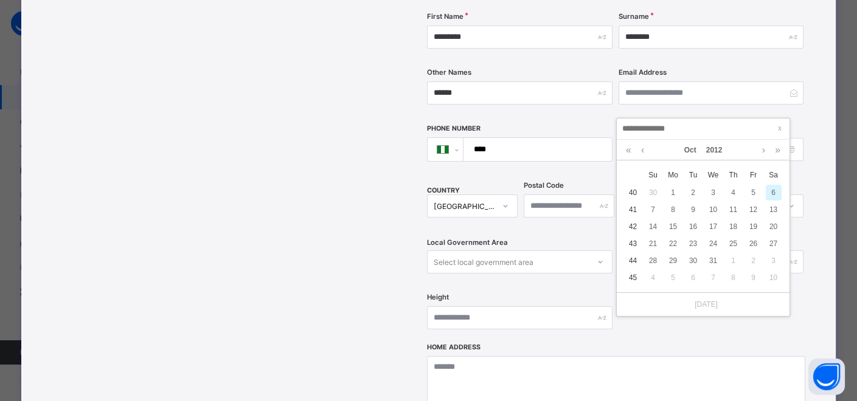
click at [648, 148] on div "Oct 2012" at bounding box center [703, 150] width 161 height 21
click at [644, 148] on link at bounding box center [642, 150] width 9 height 21
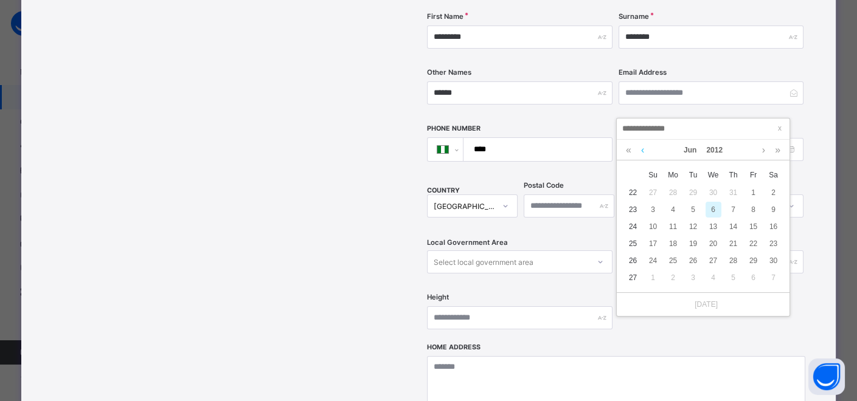
click at [644, 148] on link at bounding box center [642, 150] width 9 height 21
click at [645, 148] on link at bounding box center [642, 150] width 9 height 21
drag, startPoint x: 645, startPoint y: 148, endPoint x: 658, endPoint y: 156, distance: 15.2
click at [645, 148] on link at bounding box center [642, 150] width 9 height 21
click at [733, 239] on div "22" at bounding box center [734, 244] width 16 height 16
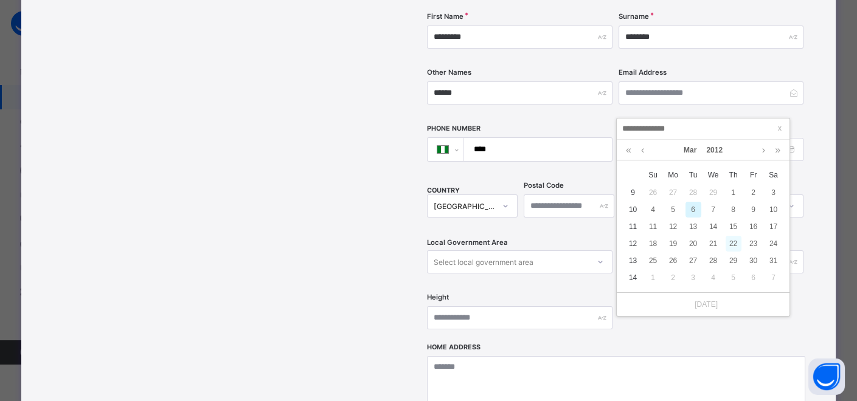
type input "**********"
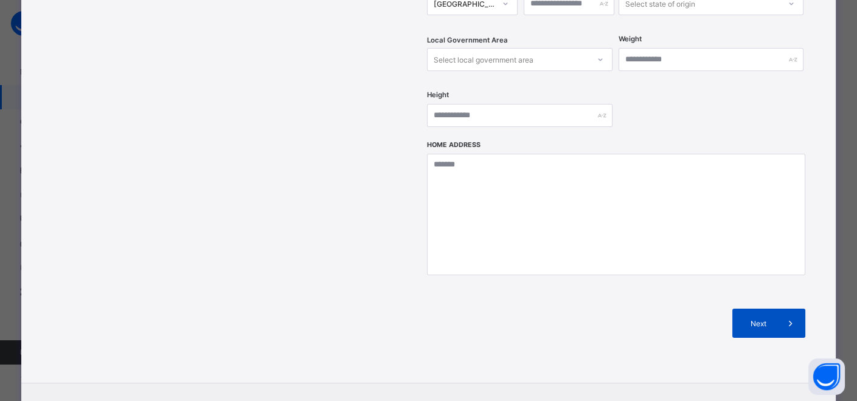
click at [763, 319] on span "Next" at bounding box center [758, 323] width 35 height 9
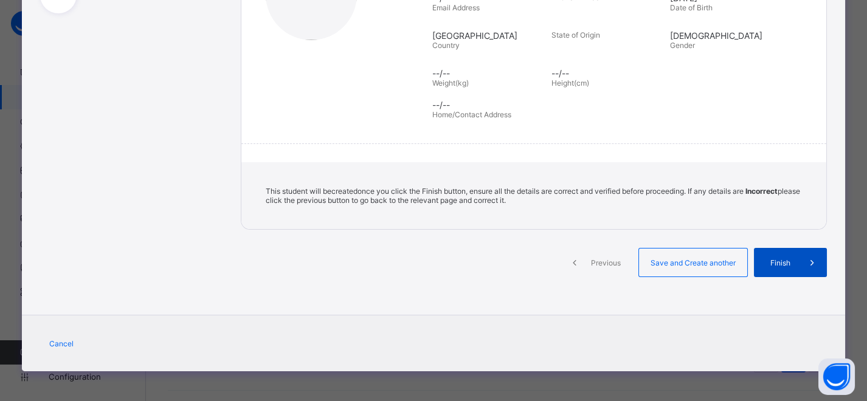
click at [783, 265] on span "Finish" at bounding box center [780, 262] width 35 height 9
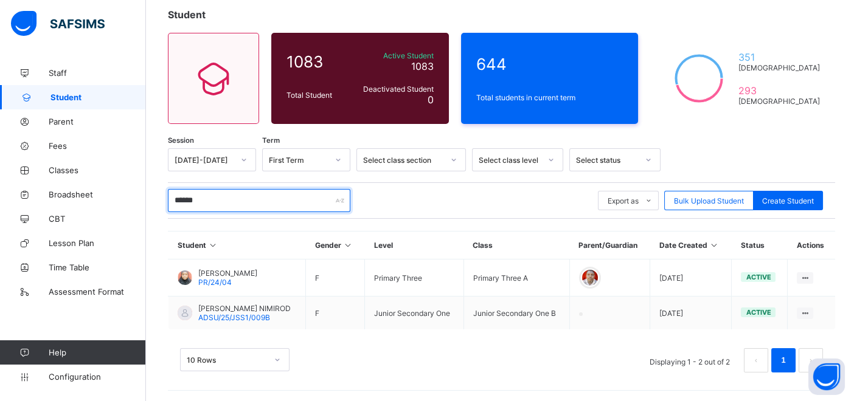
click at [272, 197] on input "******" at bounding box center [259, 200] width 182 height 23
type input "*"
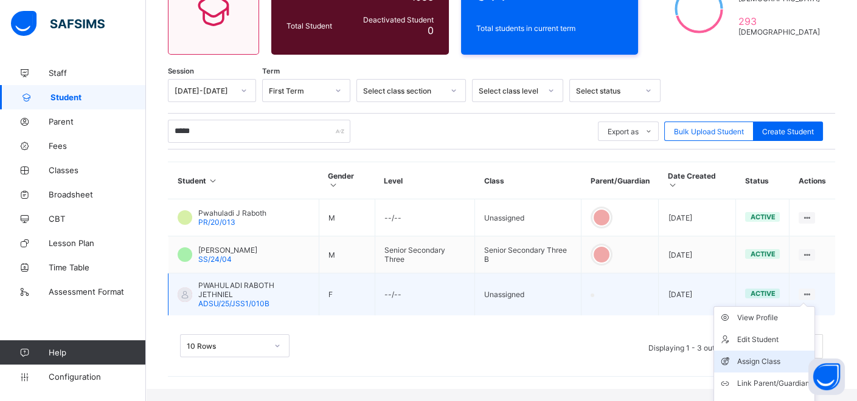
click at [771, 356] on div "Assign Class" at bounding box center [773, 362] width 72 height 12
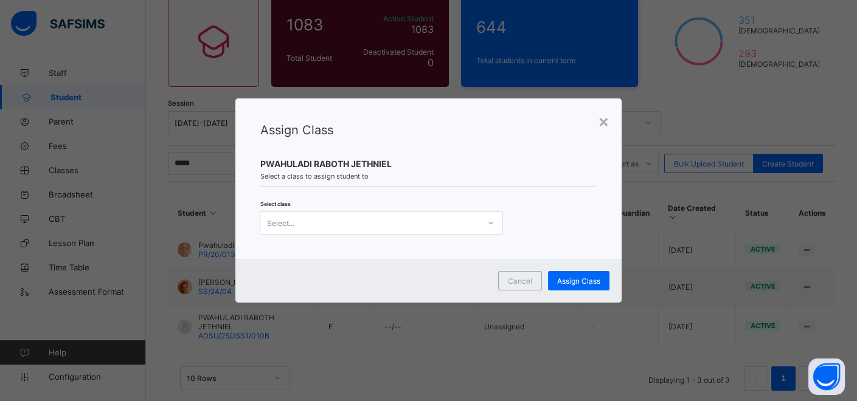
scroll to position [0, 0]
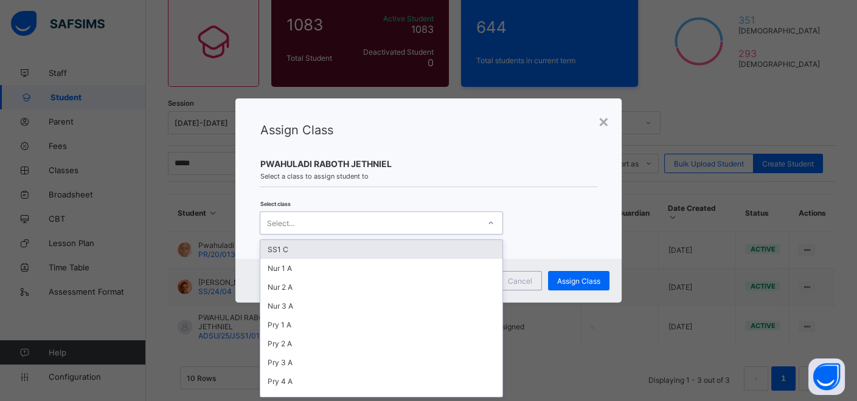
click at [487, 223] on icon at bounding box center [490, 223] width 7 height 12
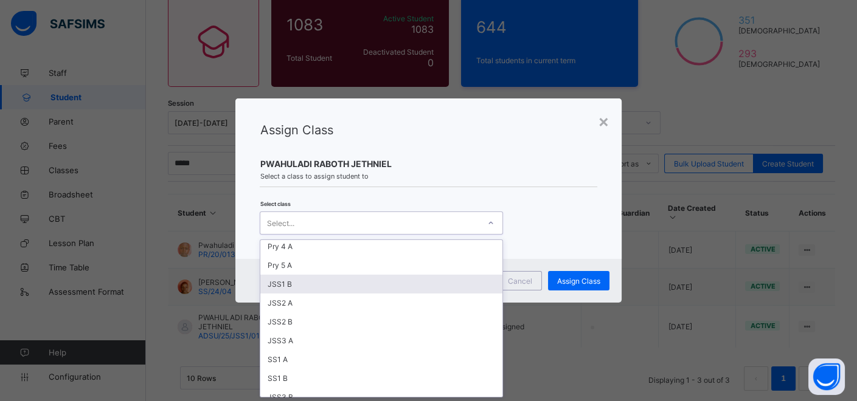
click at [325, 279] on div "JSS1 B" at bounding box center [381, 284] width 242 height 19
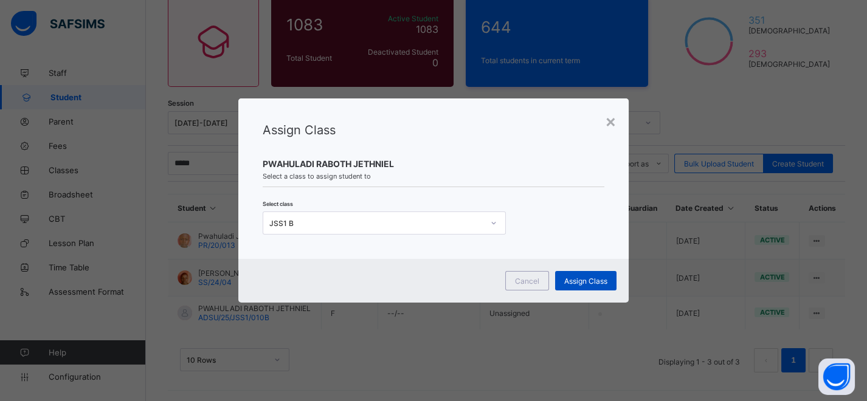
click at [572, 275] on div "Assign Class" at bounding box center [585, 280] width 61 height 19
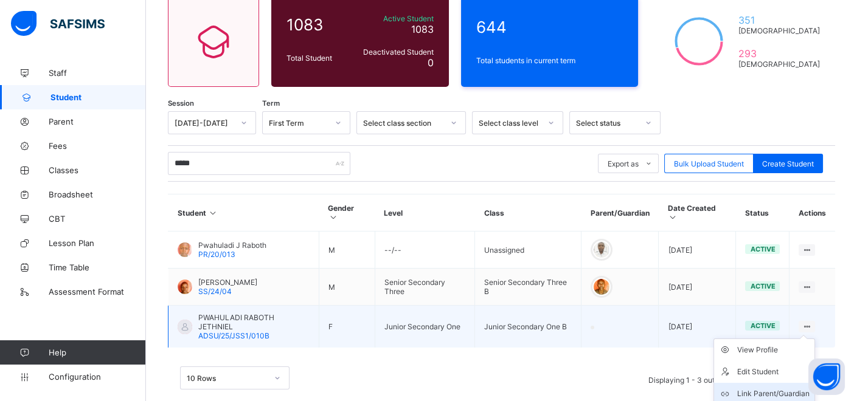
click at [767, 388] on div "Link Parent/Guardian" at bounding box center [773, 394] width 72 height 12
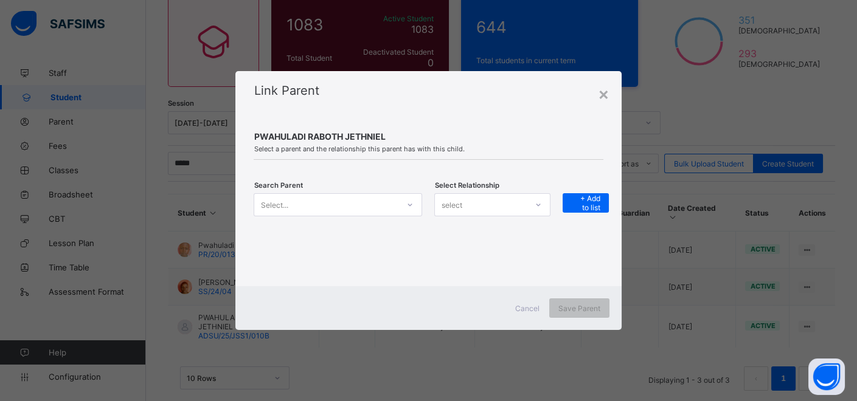
click at [409, 203] on icon at bounding box center [409, 205] width 7 height 12
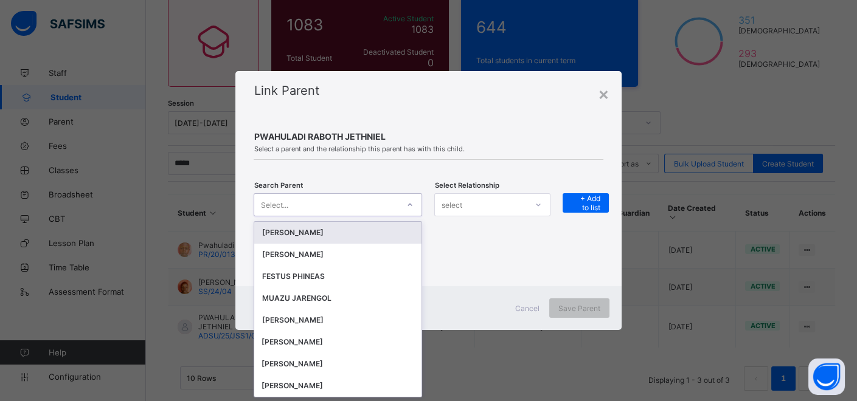
scroll to position [0, 0]
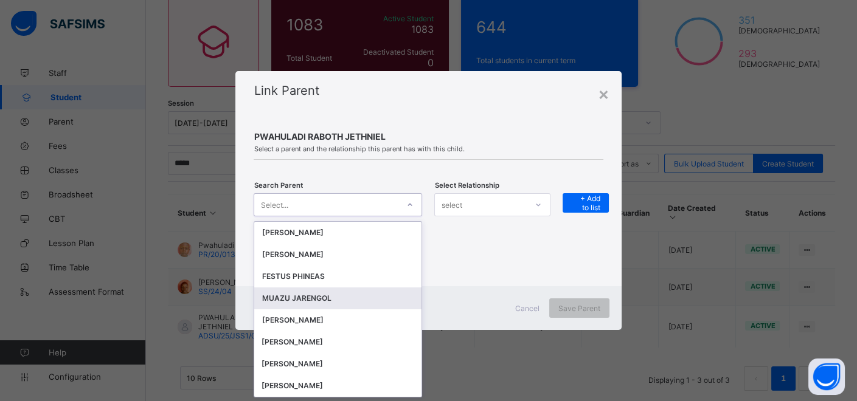
click at [312, 297] on div "MUAZU JARENGOL" at bounding box center [338, 299] width 153 height 12
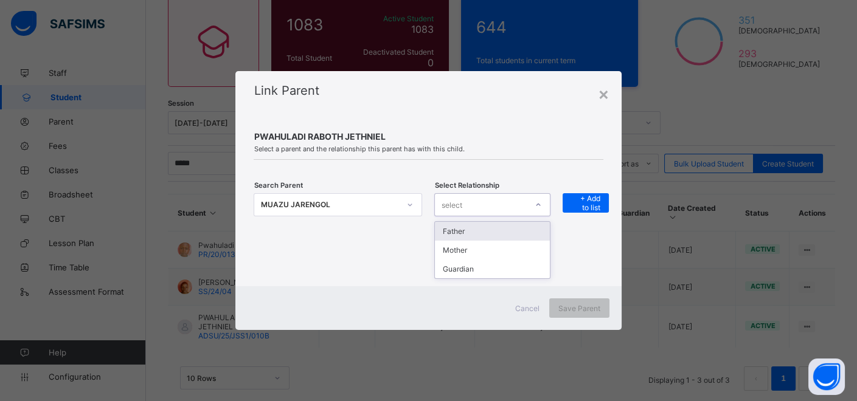
click at [478, 198] on div "select" at bounding box center [481, 204] width 92 height 17
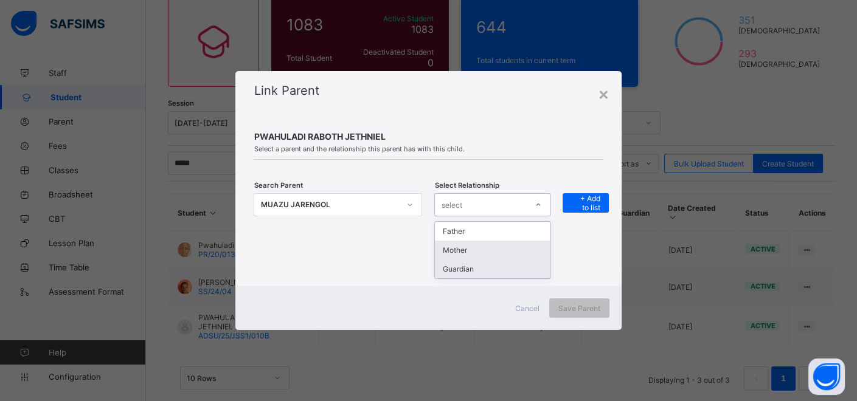
drag, startPoint x: 465, startPoint y: 271, endPoint x: 493, endPoint y: 248, distance: 35.4
click at [479, 258] on div "Father Mother Guardian" at bounding box center [492, 250] width 115 height 57
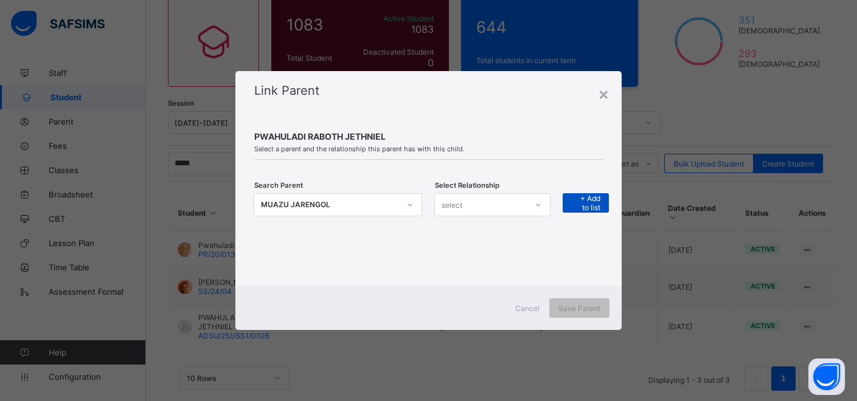
click at [600, 196] on span "+ Add to list" at bounding box center [586, 203] width 28 height 18
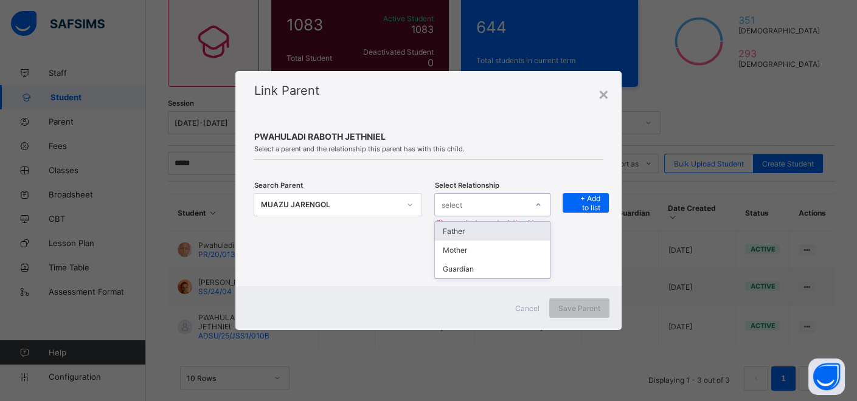
click at [538, 203] on icon at bounding box center [538, 205] width 7 height 12
click at [466, 266] on div "Guardian" at bounding box center [492, 269] width 115 height 19
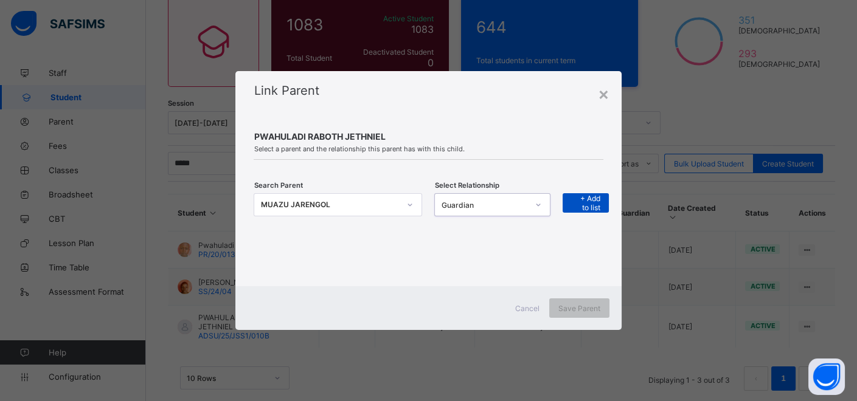
click at [577, 200] on span "+ Add to list" at bounding box center [586, 203] width 28 height 18
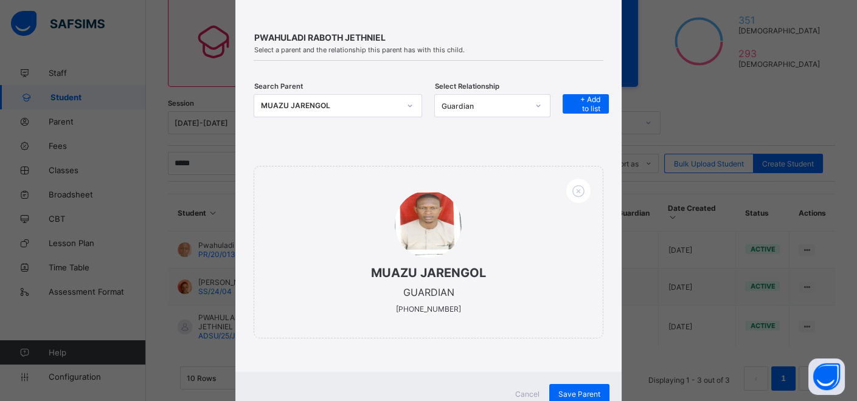
scroll to position [102, 0]
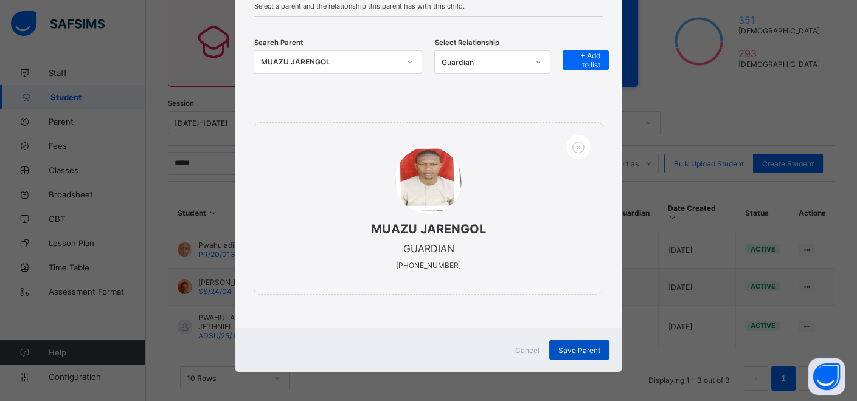
click at [568, 348] on span "Save Parent" at bounding box center [579, 350] width 42 height 9
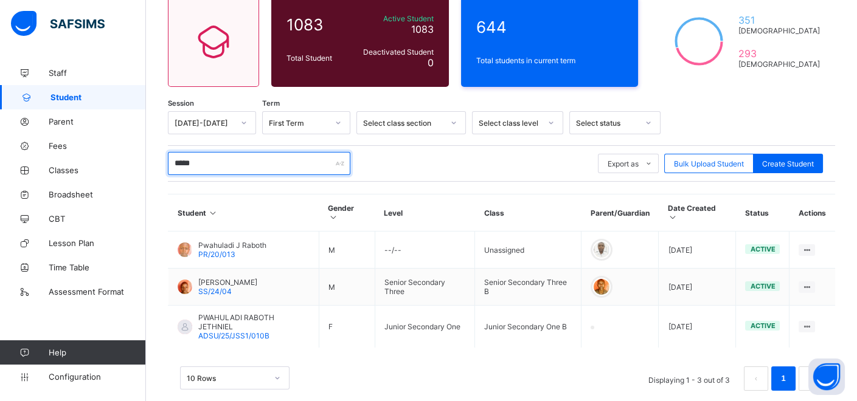
click at [269, 163] on input "*****" at bounding box center [259, 163] width 182 height 23
type input "*"
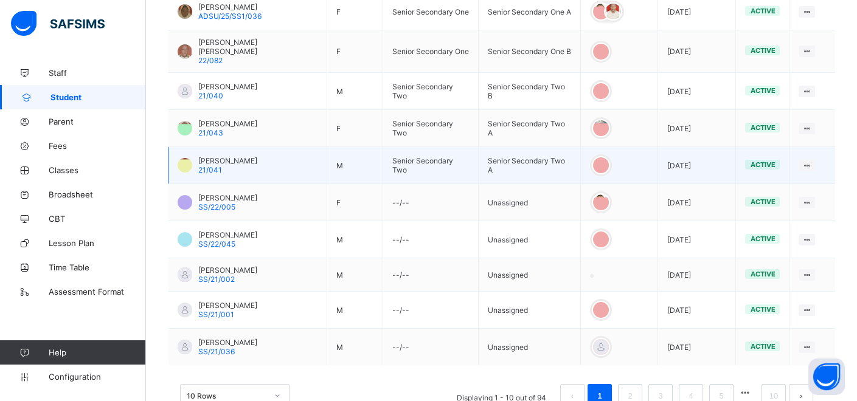
scroll to position [365, 0]
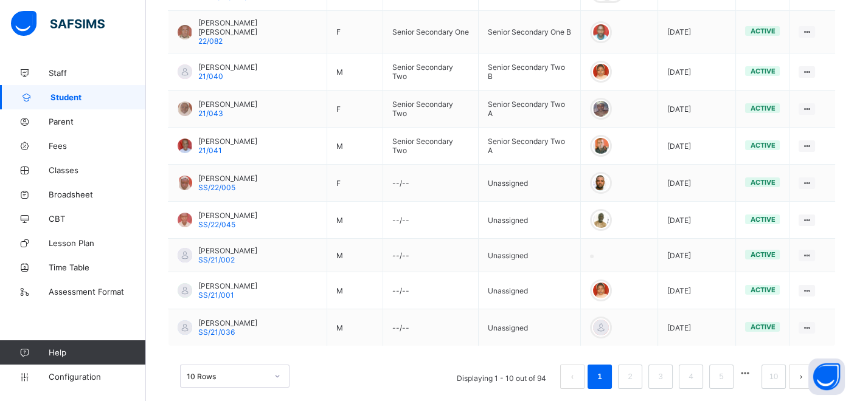
type input "**********"
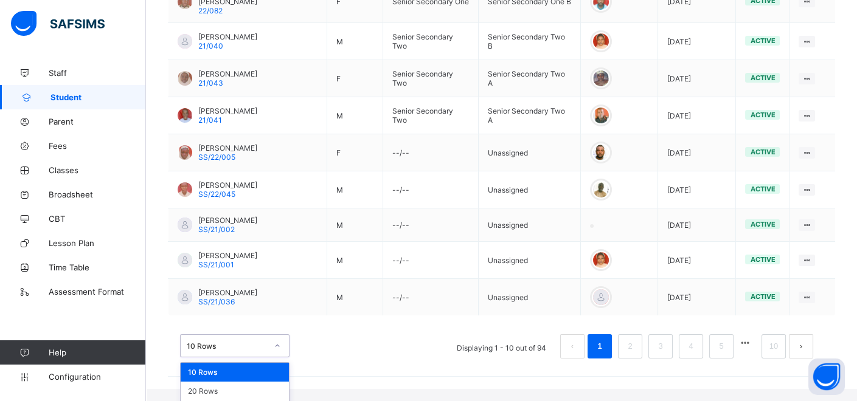
click at [274, 358] on div "option 10 Rows focused, 1 of 3. 3 results available. Use Up and Down to choose …" at bounding box center [234, 345] width 109 height 23
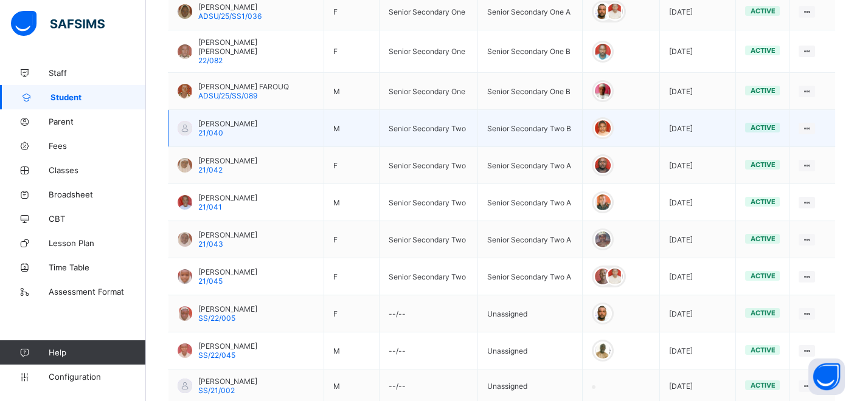
scroll to position [405, 0]
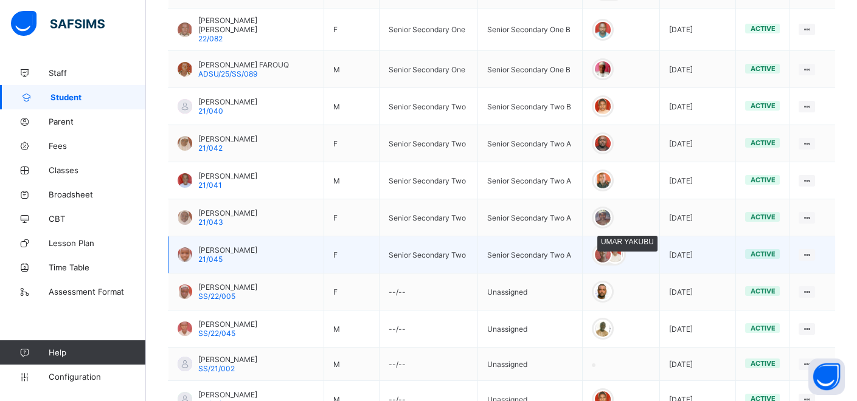
click at [604, 246] on div at bounding box center [603, 255] width 18 height 18
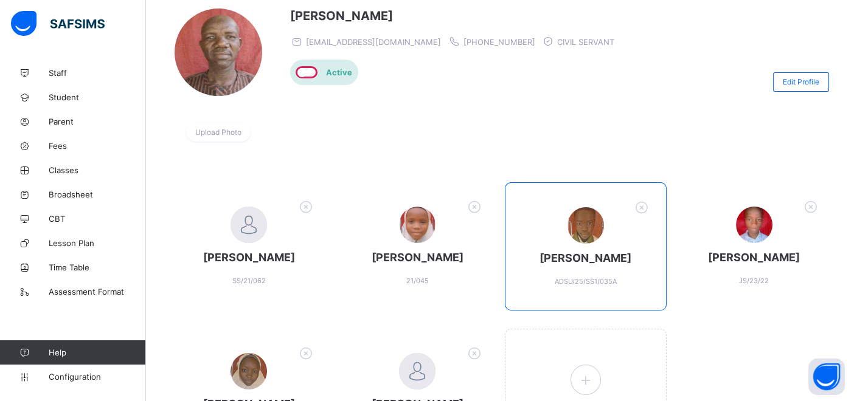
scroll to position [15, 0]
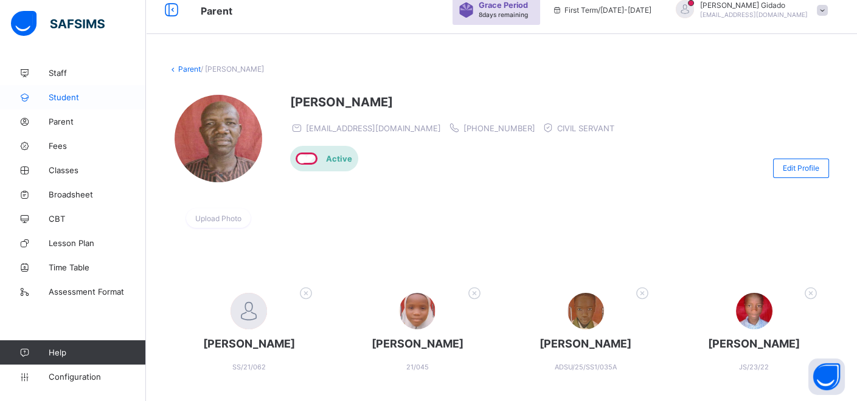
drag, startPoint x: 71, startPoint y: 92, endPoint x: 78, endPoint y: 92, distance: 6.7
click at [72, 92] on span "Student" at bounding box center [97, 97] width 97 height 10
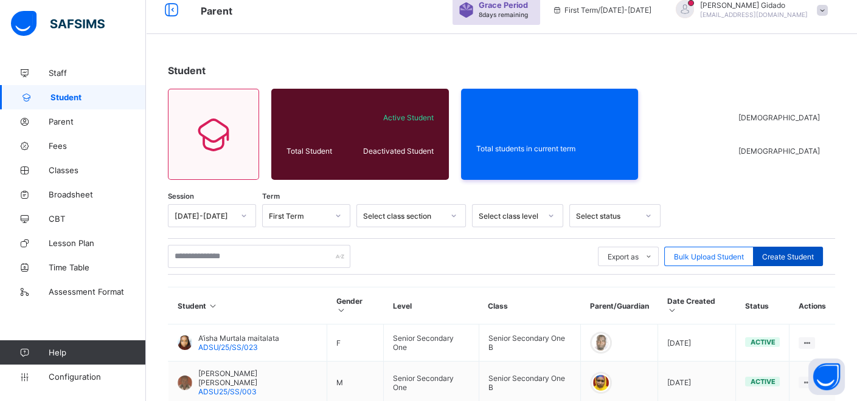
click at [789, 252] on span "Create Student" at bounding box center [788, 256] width 52 height 9
select select "**"
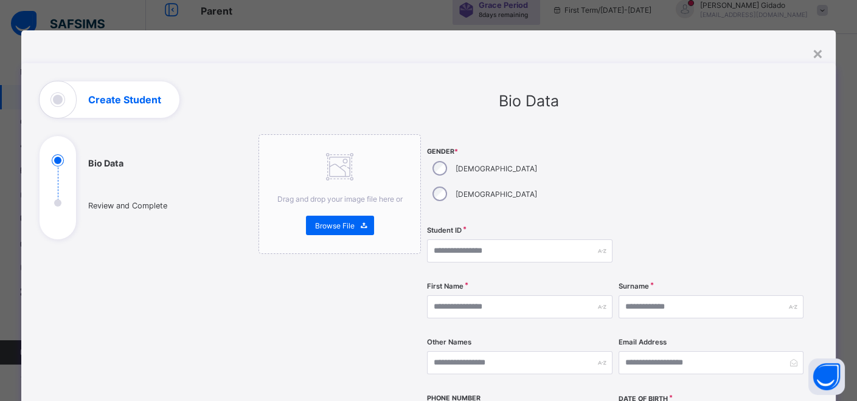
click at [427, 162] on div "Male" at bounding box center [483, 169] width 113 height 26
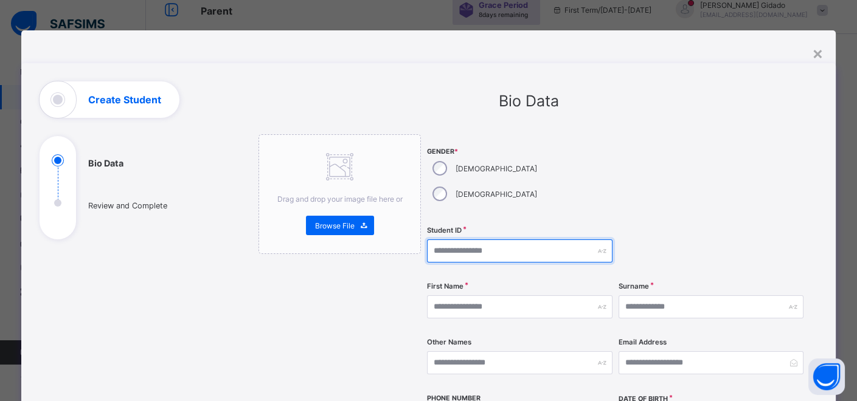
click at [441, 240] on input "text" at bounding box center [519, 251] width 185 height 23
type input "**********"
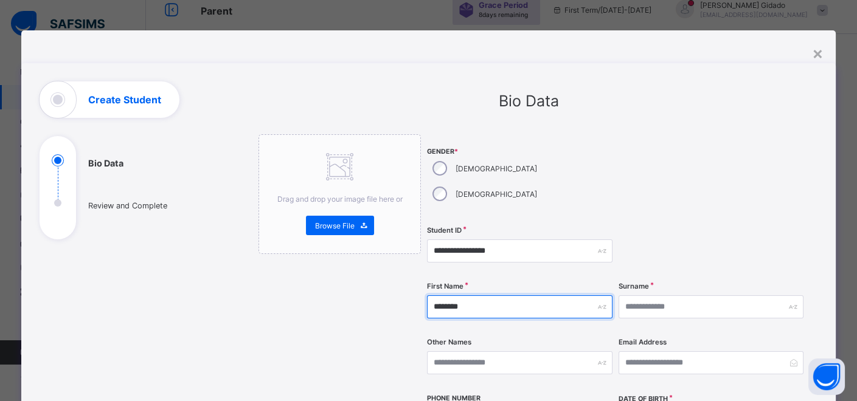
type input "********"
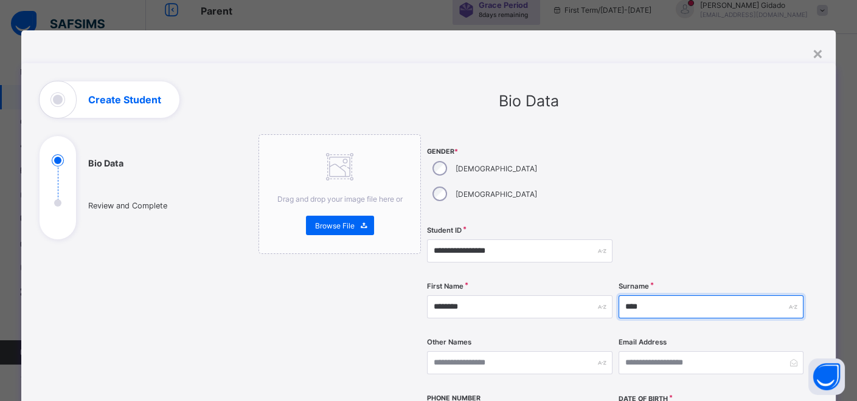
type input "****"
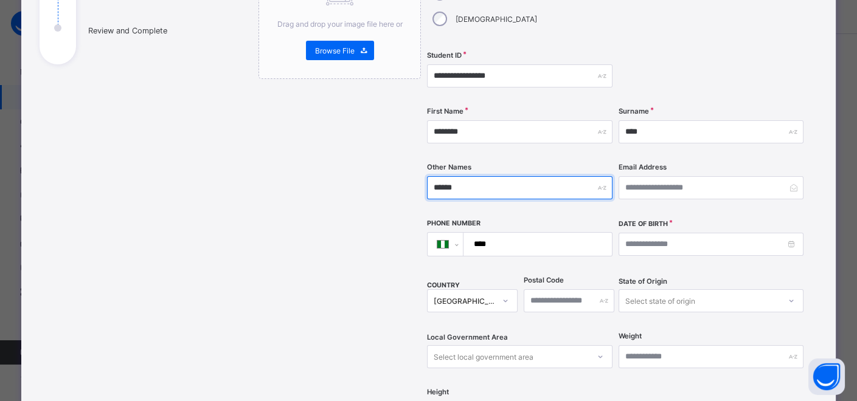
scroll to position [203, 0]
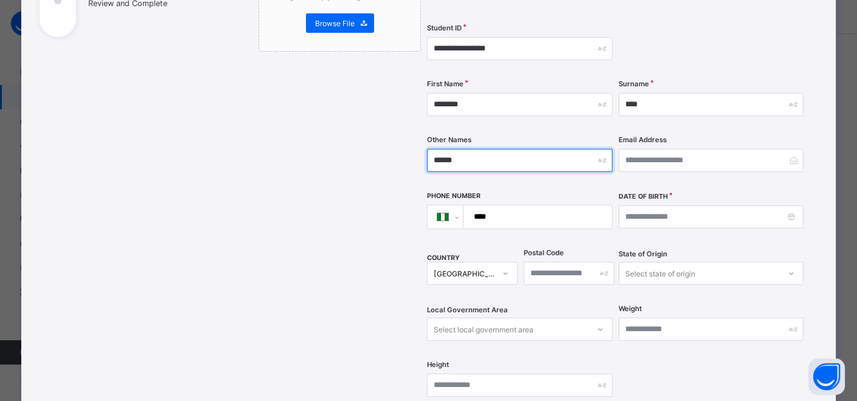
type input "******"
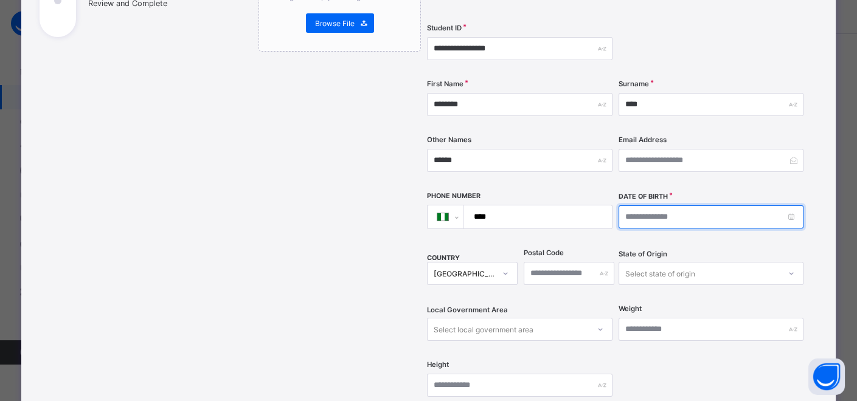
click at [741, 206] on input at bounding box center [710, 217] width 185 height 23
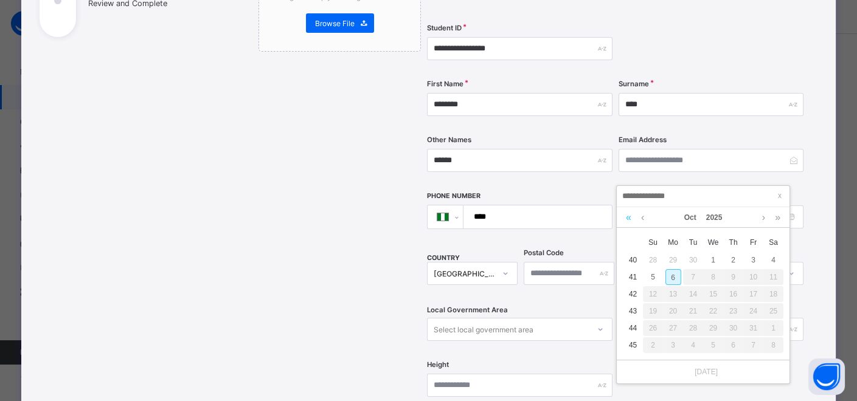
click at [631, 213] on link at bounding box center [629, 217] width 12 height 21
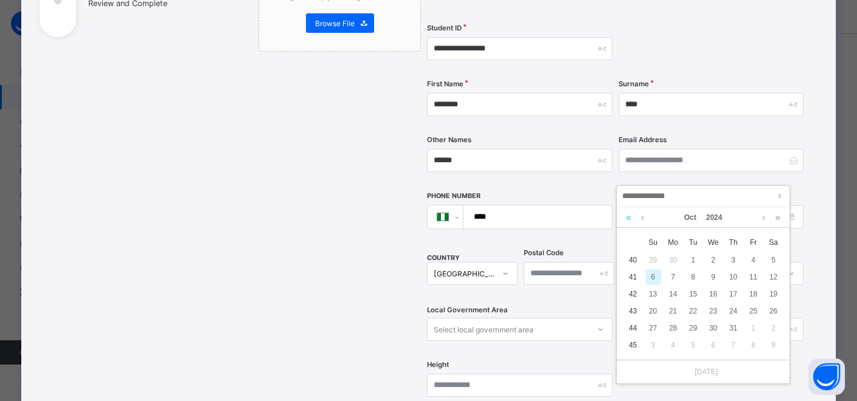
click at [631, 213] on link at bounding box center [629, 217] width 12 height 21
click at [631, 212] on link at bounding box center [629, 217] width 12 height 21
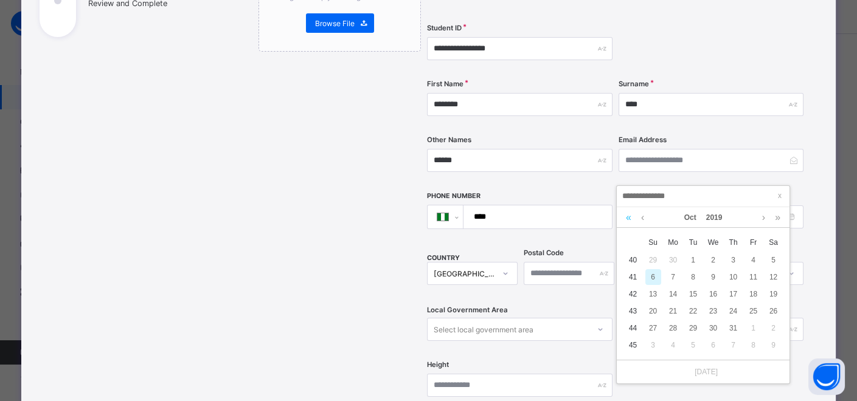
click at [631, 211] on link at bounding box center [629, 217] width 12 height 21
click at [631, 210] on link at bounding box center [629, 217] width 12 height 21
click at [631, 209] on link at bounding box center [629, 217] width 12 height 21
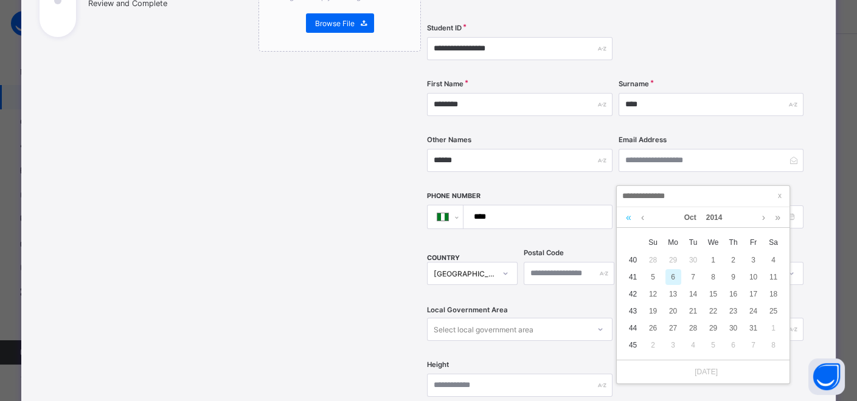
click at [631, 209] on link at bounding box center [629, 217] width 12 height 21
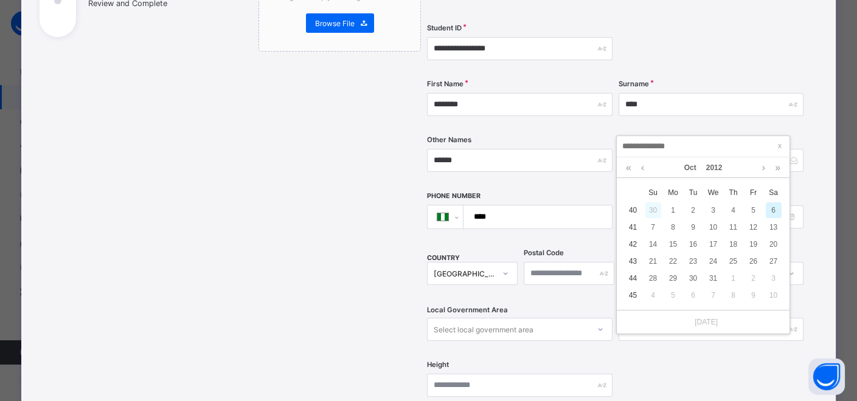
scroll to position [82, 0]
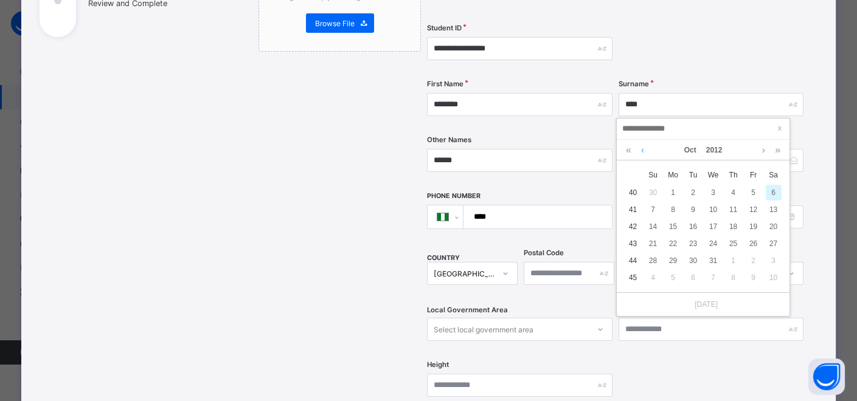
click at [642, 152] on link at bounding box center [642, 150] width 9 height 21
click at [642, 151] on link at bounding box center [642, 150] width 9 height 21
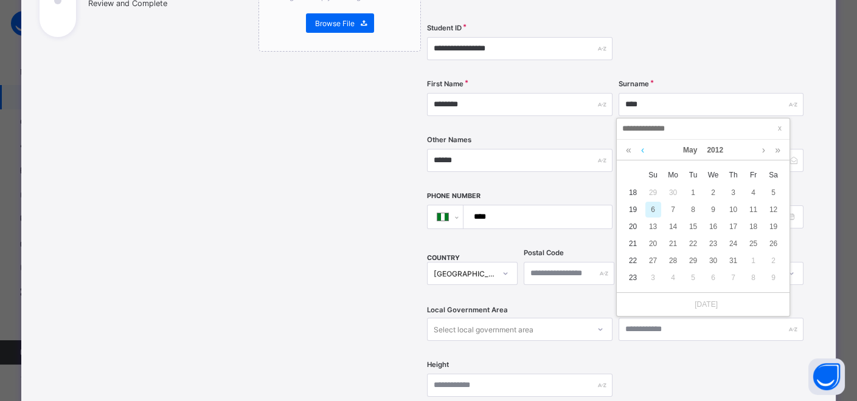
click at [642, 150] on link at bounding box center [642, 150] width 9 height 21
click at [655, 253] on div "29" at bounding box center [653, 261] width 16 height 16
type input "**********"
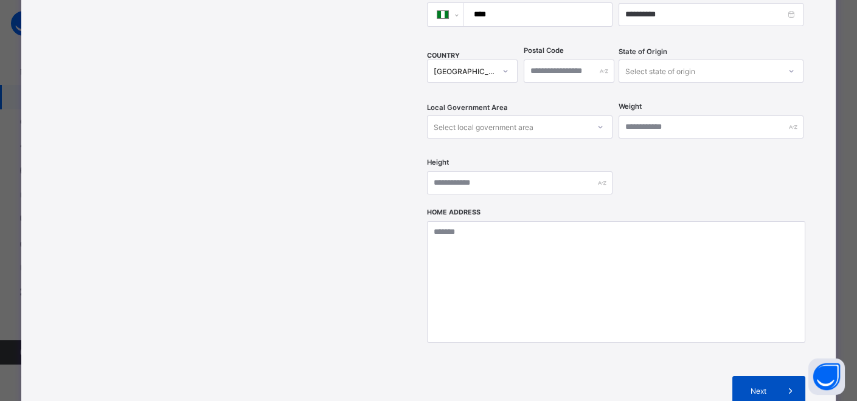
click at [764, 376] on div "Next" at bounding box center [768, 390] width 73 height 29
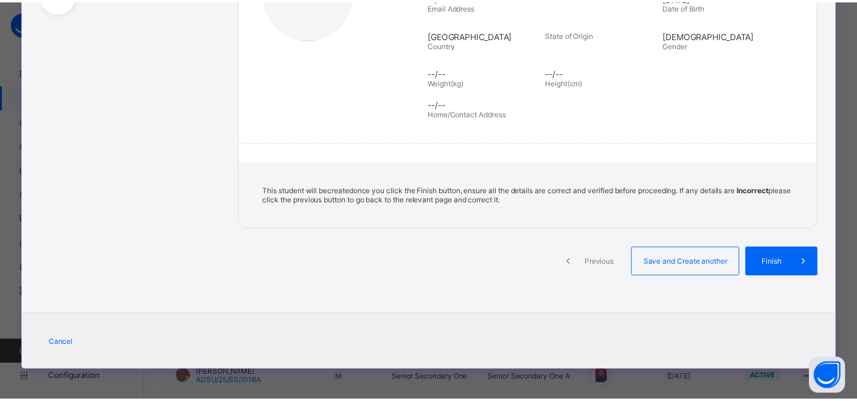
scroll to position [226, 0]
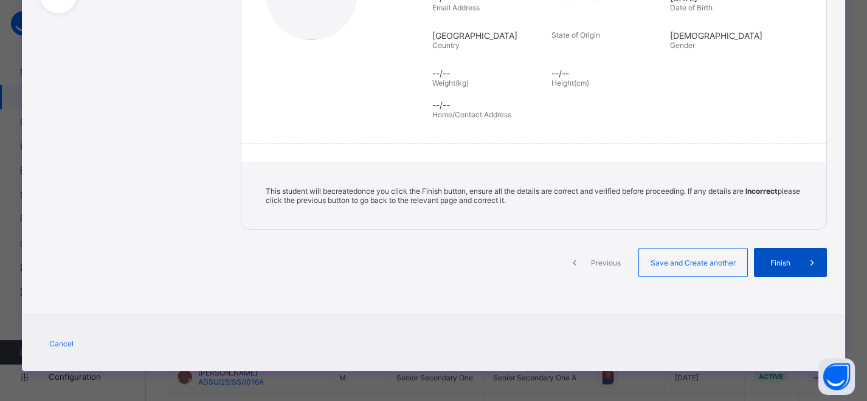
click at [780, 255] on div "Finish" at bounding box center [790, 262] width 73 height 29
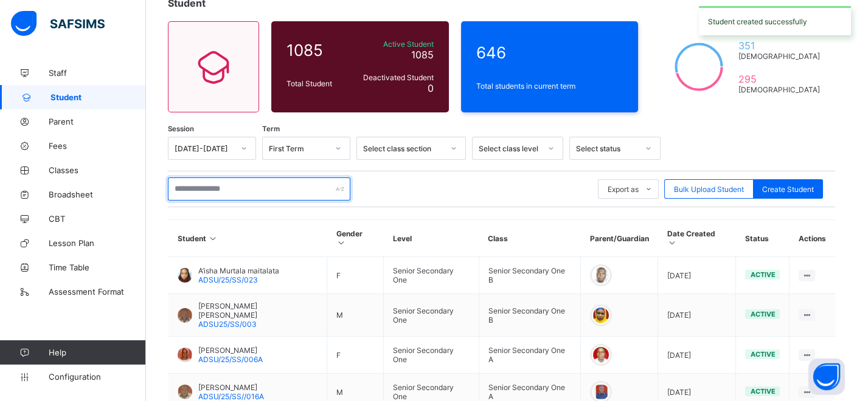
click at [282, 185] on input "text" at bounding box center [259, 189] width 182 height 23
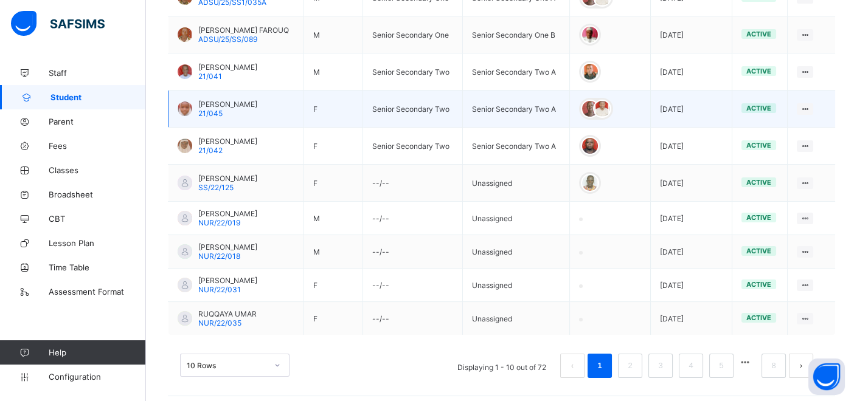
scroll to position [353, 0]
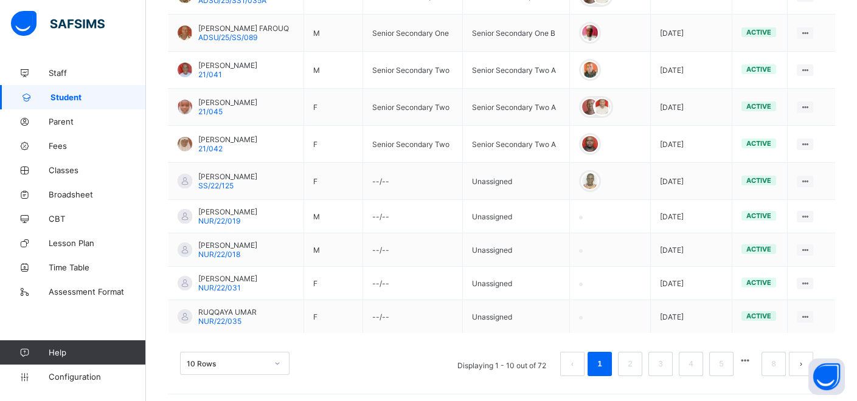
type input "**********"
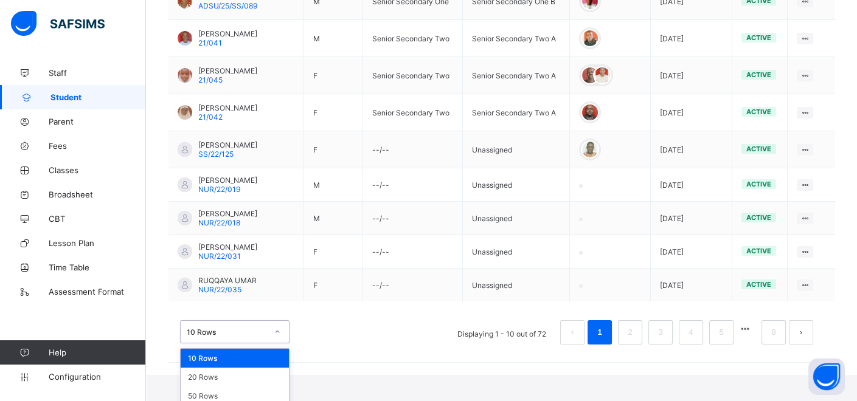
click at [273, 344] on div "option 10 Rows focused, 1 of 3. 3 results available. Use Up and Down to choose …" at bounding box center [234, 331] width 109 height 23
click at [254, 389] on div "50 Rows" at bounding box center [235, 396] width 108 height 19
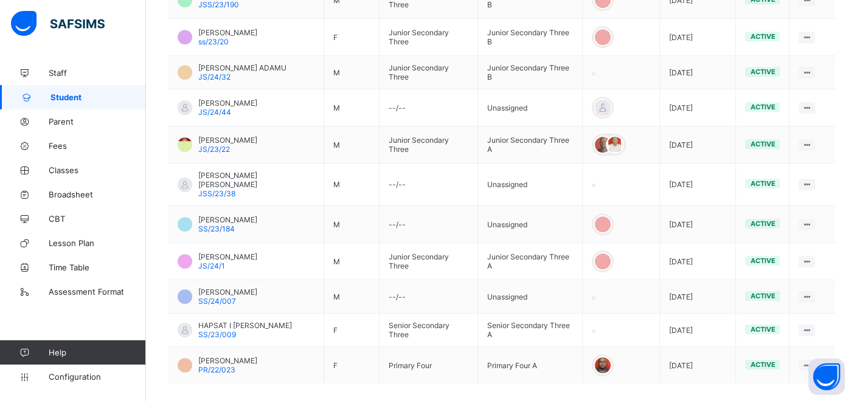
scroll to position [1793, 0]
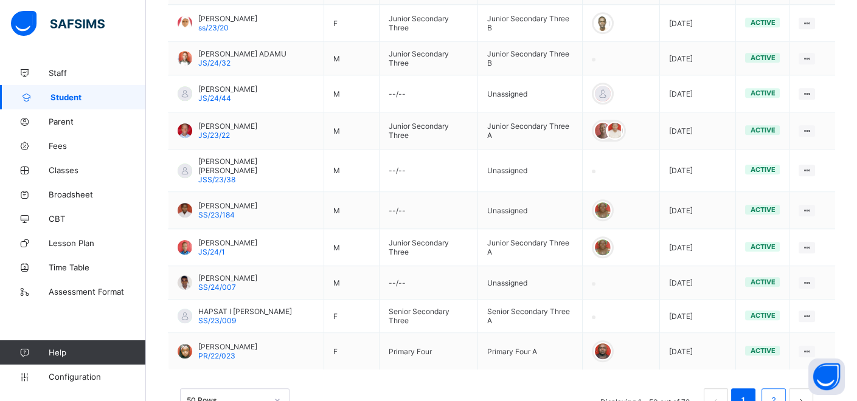
click at [779, 393] on link "2" at bounding box center [773, 401] width 12 height 16
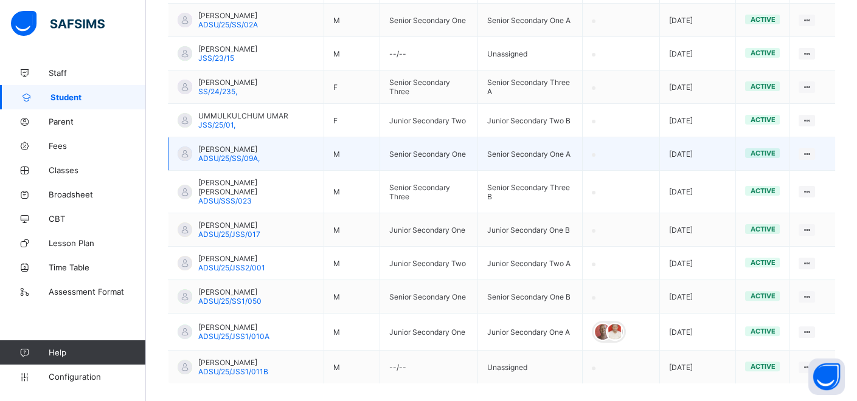
scroll to position [743, 0]
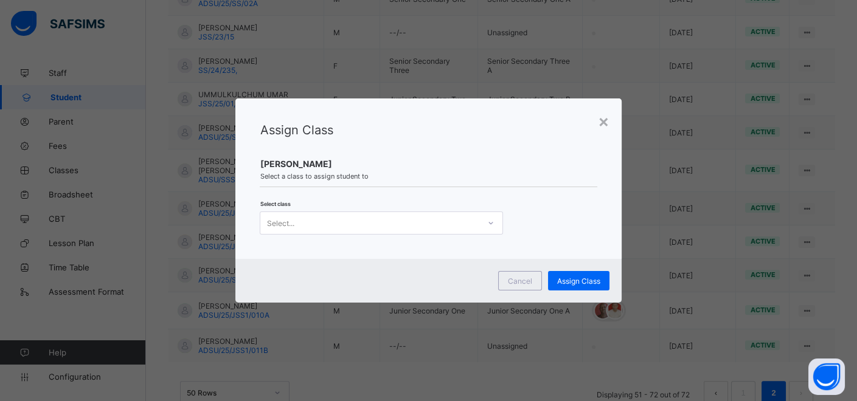
scroll to position [0, 0]
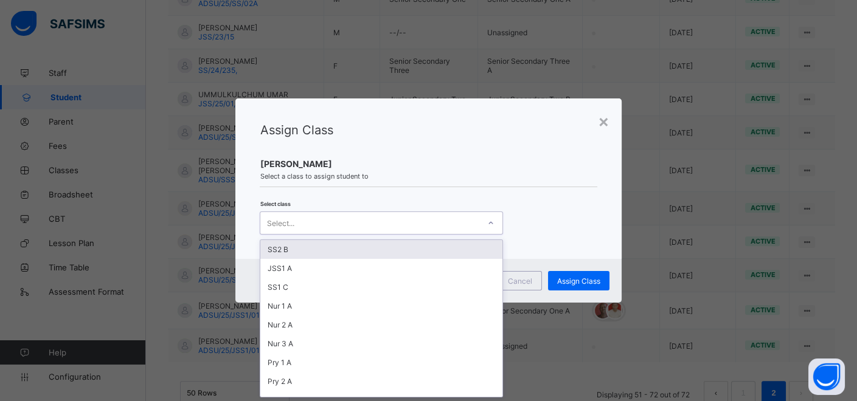
click at [487, 223] on icon at bounding box center [490, 223] width 7 height 12
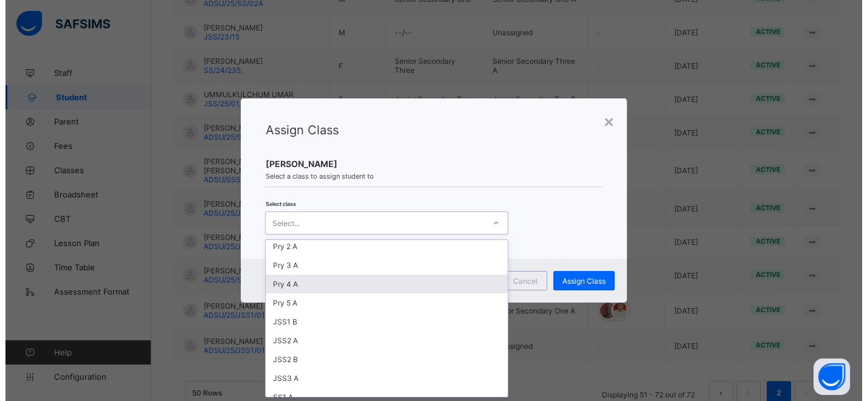
scroll to position [203, 0]
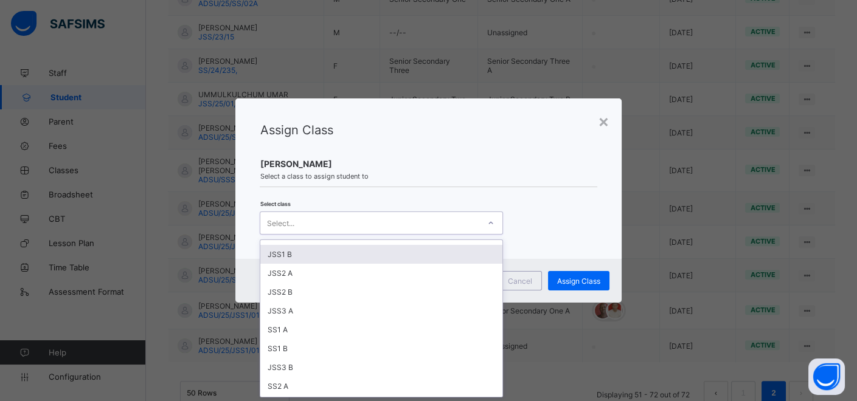
click at [293, 252] on div "JSS1 B" at bounding box center [381, 254] width 242 height 19
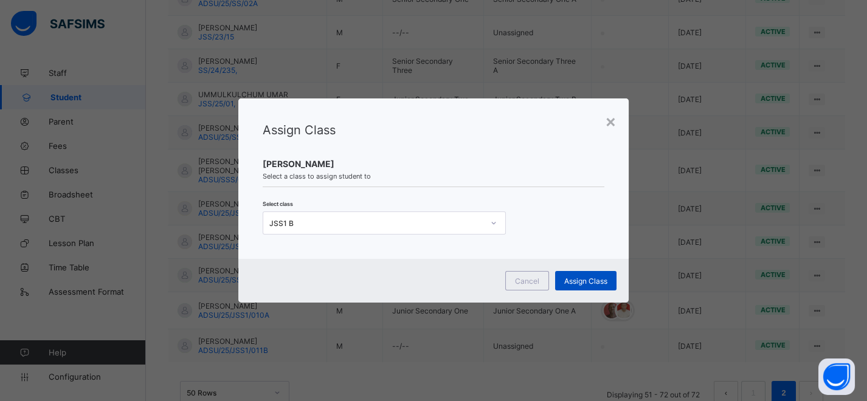
click at [592, 277] on span "Assign Class" at bounding box center [585, 281] width 43 height 9
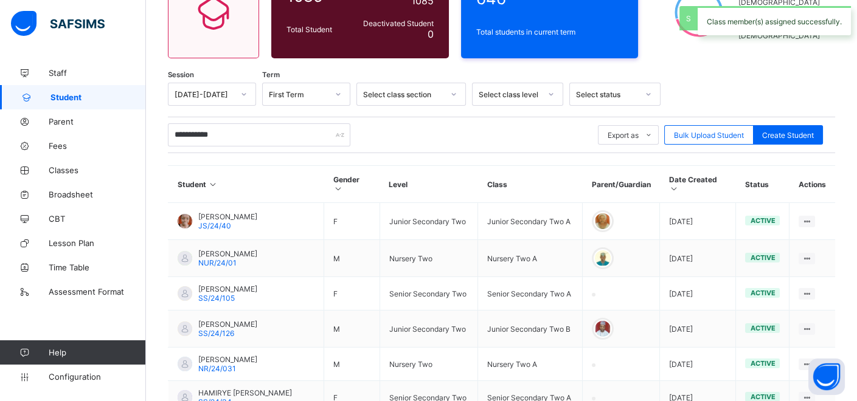
scroll to position [743, 0]
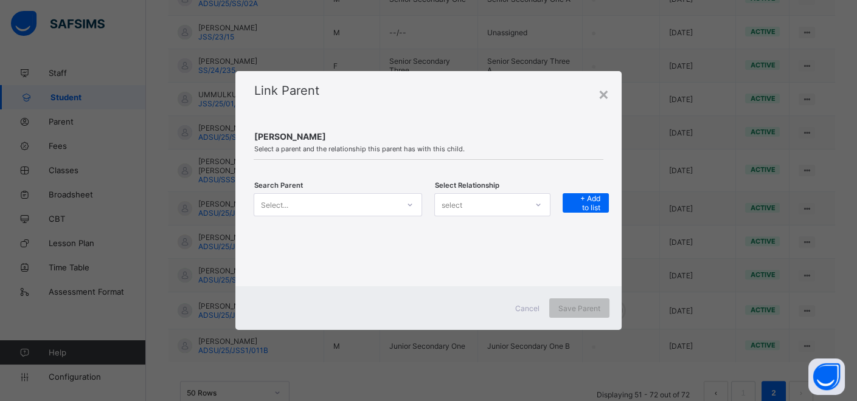
click at [406, 207] on icon at bounding box center [409, 205] width 7 height 12
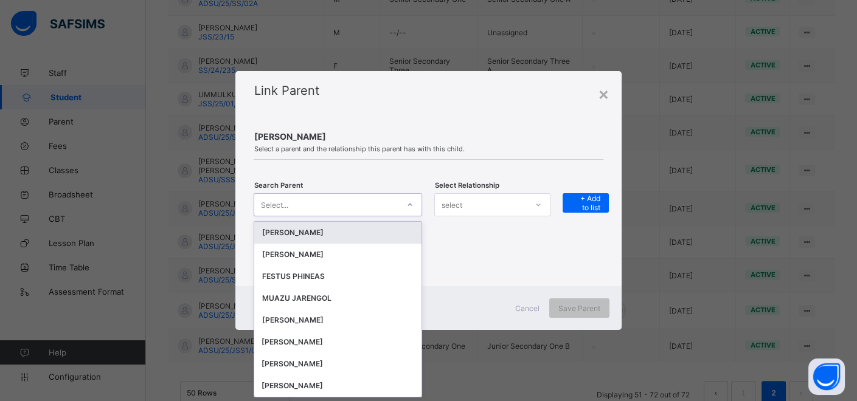
scroll to position [0, 0]
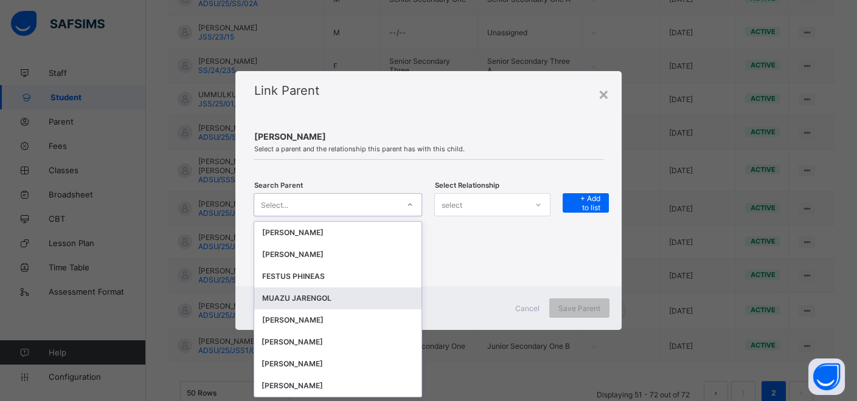
click at [304, 296] on div "MUAZU JARENGOL" at bounding box center [338, 299] width 153 height 12
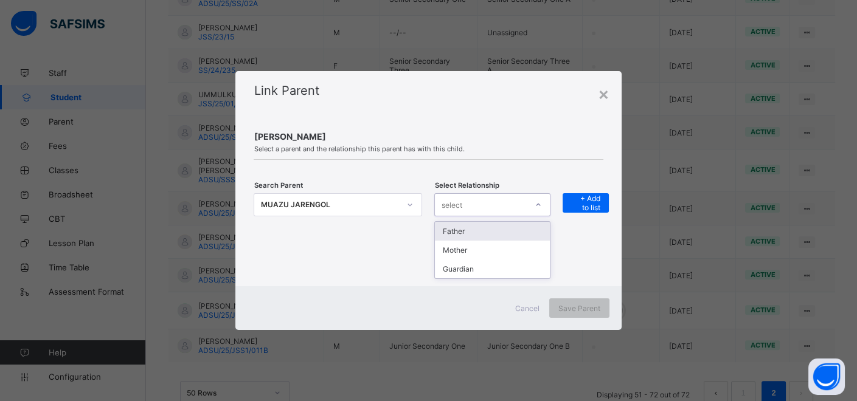
click at [463, 195] on div "select" at bounding box center [492, 204] width 116 height 23
drag, startPoint x: 462, startPoint y: 266, endPoint x: 524, endPoint y: 227, distance: 72.7
click at [467, 264] on div "Guardian" at bounding box center [492, 269] width 115 height 19
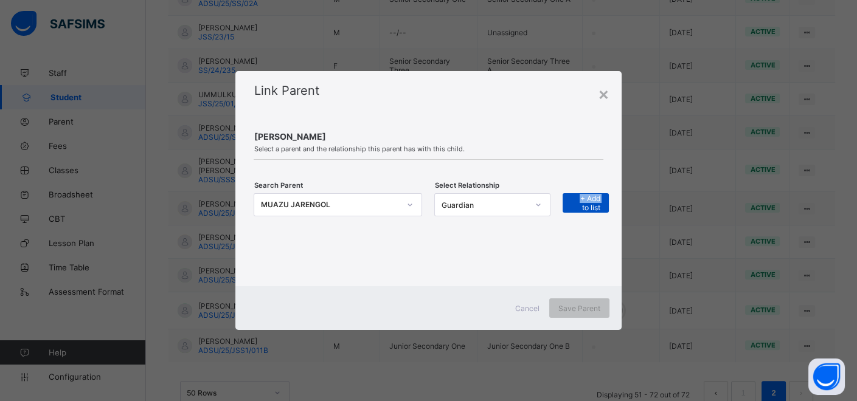
click at [582, 203] on span "+ Add to list" at bounding box center [586, 203] width 28 height 18
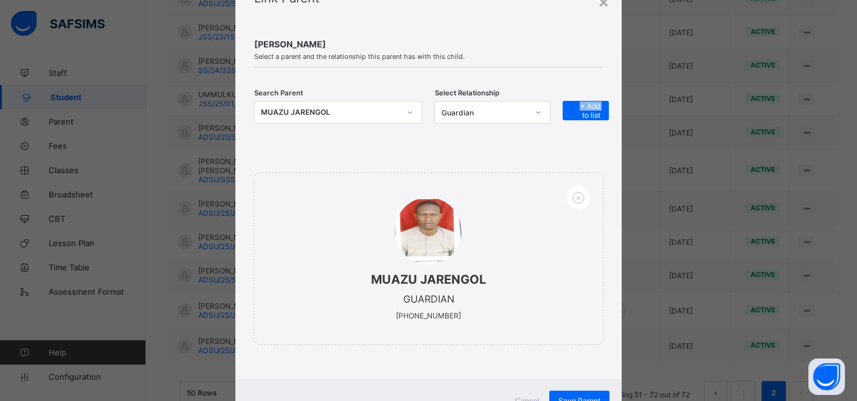
scroll to position [102, 0]
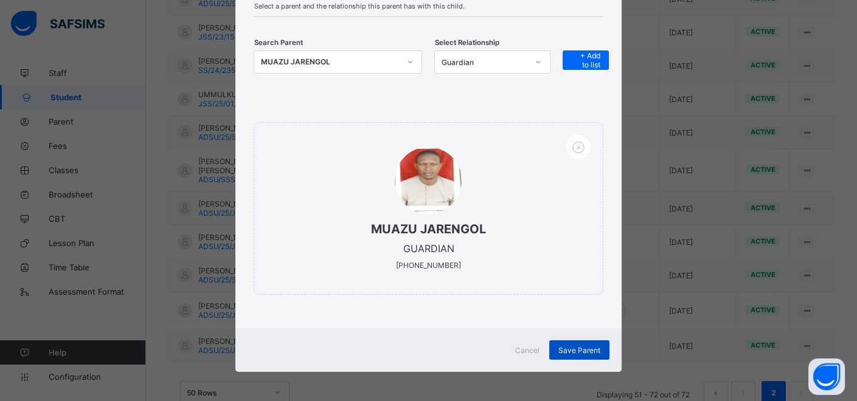
click at [568, 347] on span "Save Parent" at bounding box center [579, 350] width 42 height 9
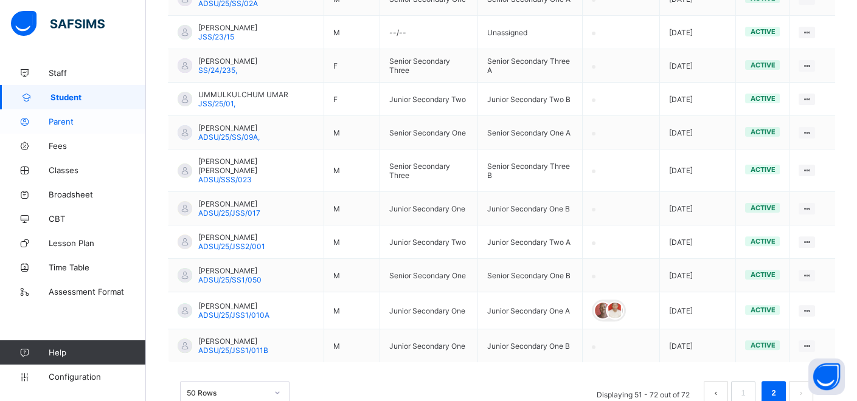
click at [66, 122] on span "Parent" at bounding box center [97, 122] width 97 height 10
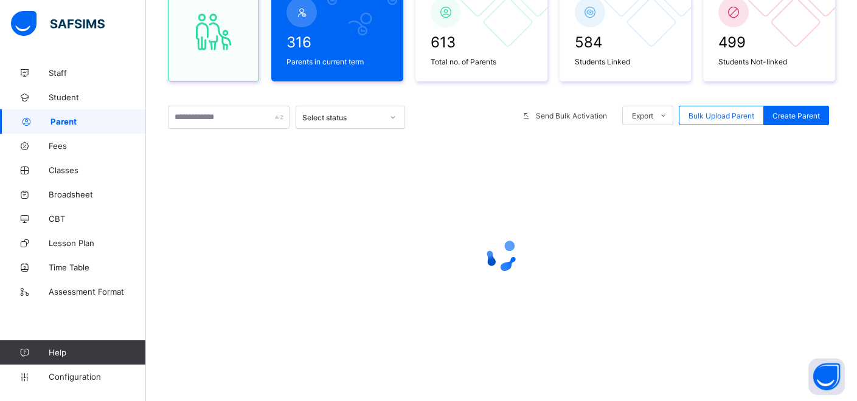
scroll to position [134, 0]
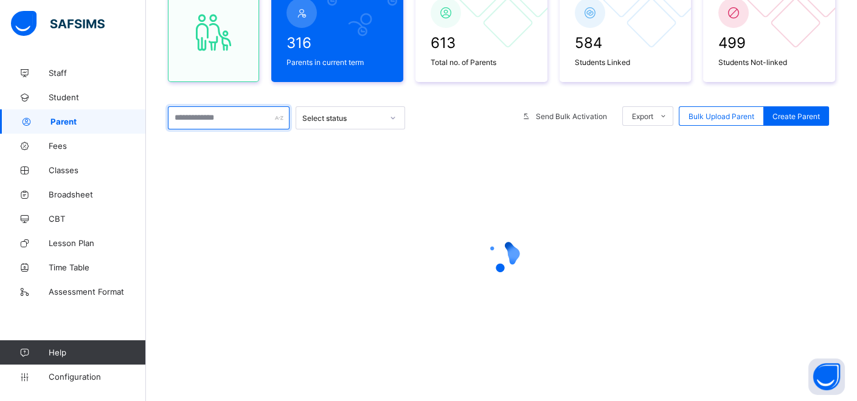
click at [244, 117] on input "text" at bounding box center [229, 117] width 122 height 23
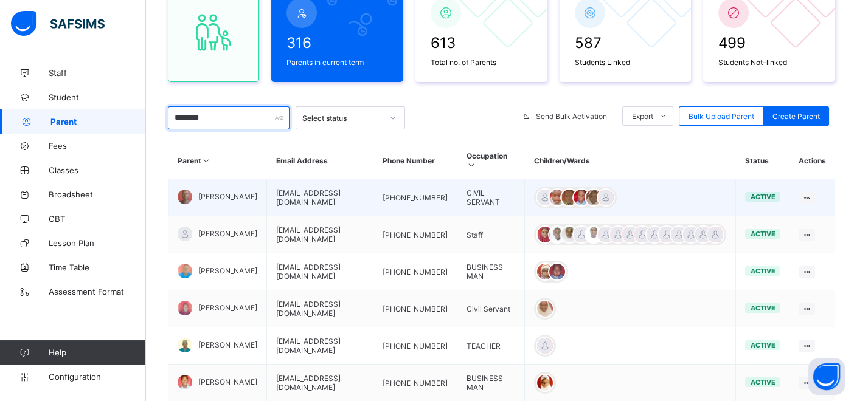
type input "********"
click at [213, 194] on span "UMAR YAKUBU" at bounding box center [227, 196] width 59 height 9
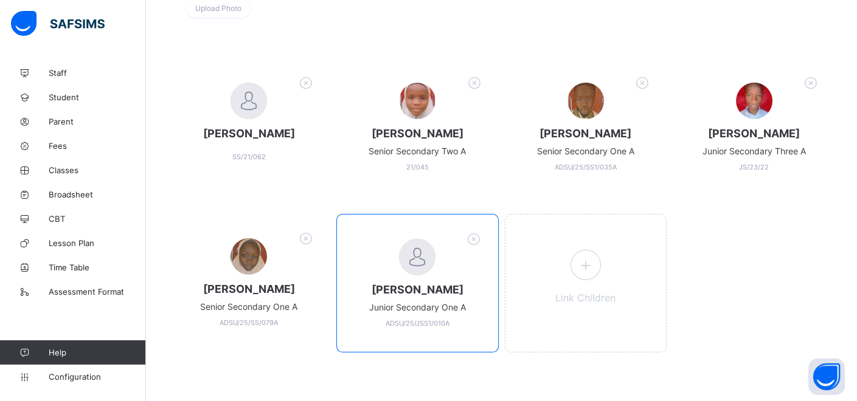
scroll to position [238, 0]
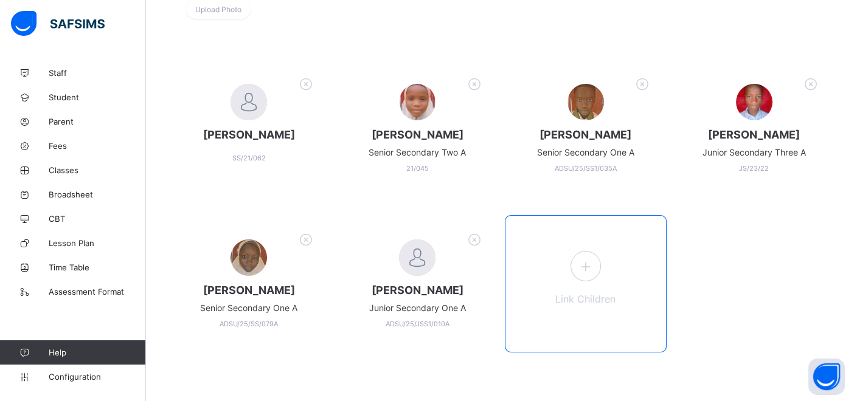
click at [584, 258] on icon at bounding box center [586, 266] width 22 height 19
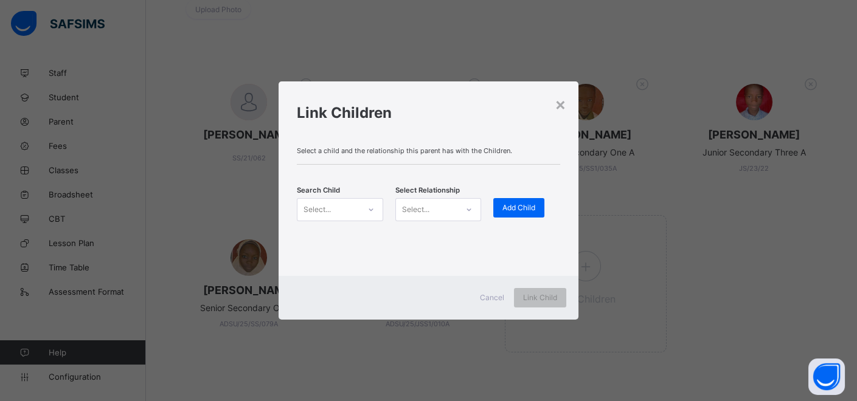
click at [367, 209] on icon at bounding box center [370, 210] width 7 height 12
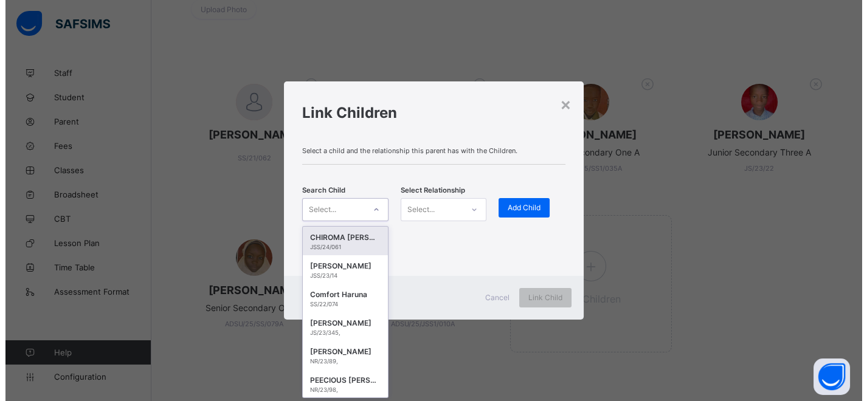
scroll to position [0, 0]
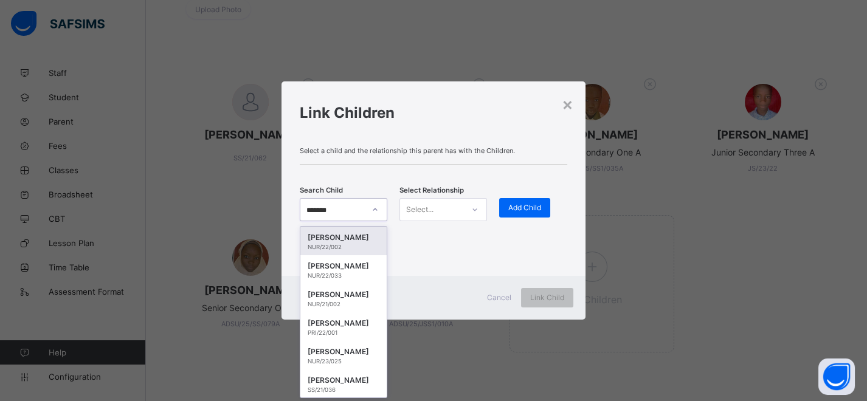
type input "********"
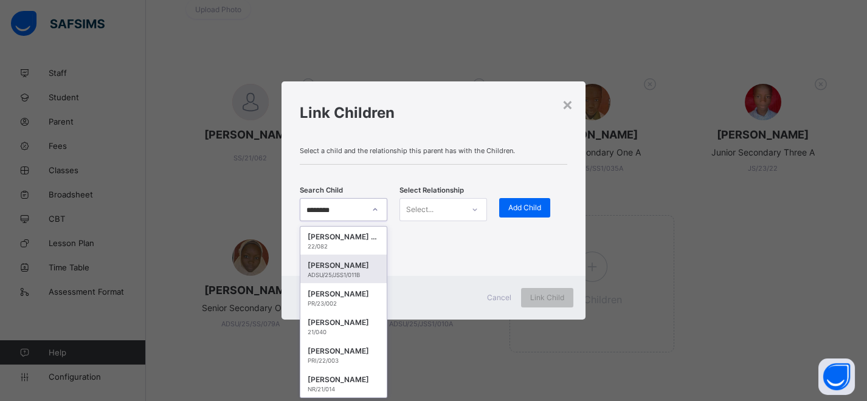
click at [359, 272] on div "[PERSON_NAME]" at bounding box center [344, 266] width 72 height 12
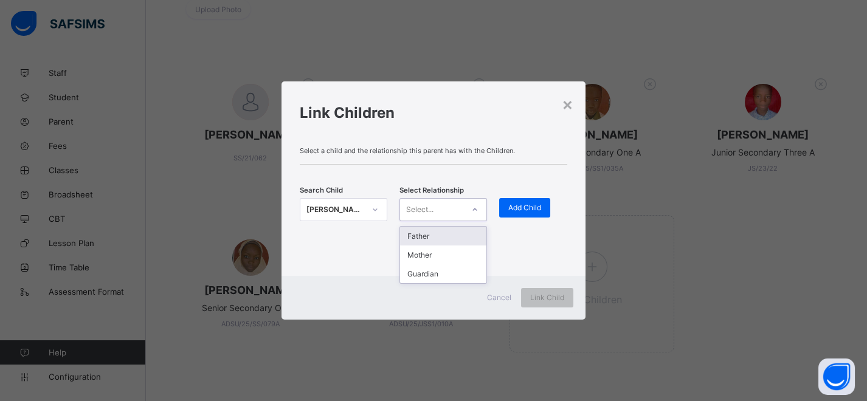
click at [479, 213] on div at bounding box center [475, 209] width 21 height 19
click at [463, 240] on div "Father" at bounding box center [443, 236] width 86 height 19
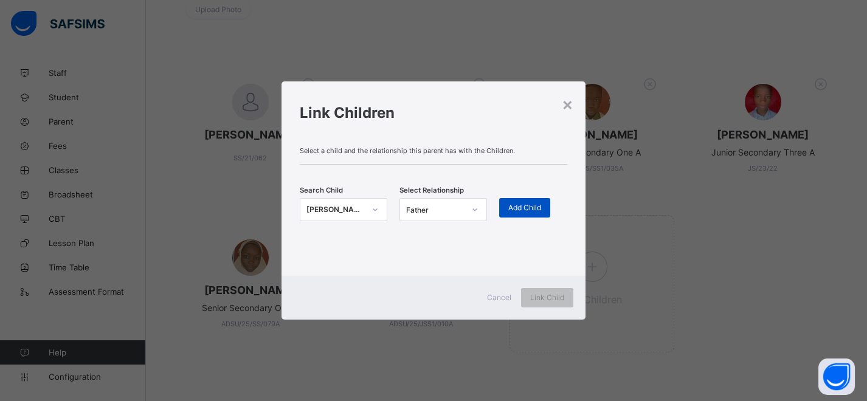
click at [514, 204] on span "Add Child" at bounding box center [524, 207] width 33 height 9
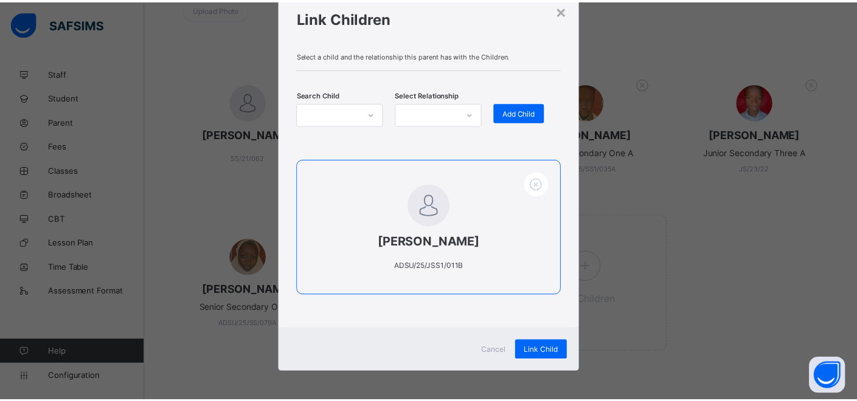
scroll to position [44, 0]
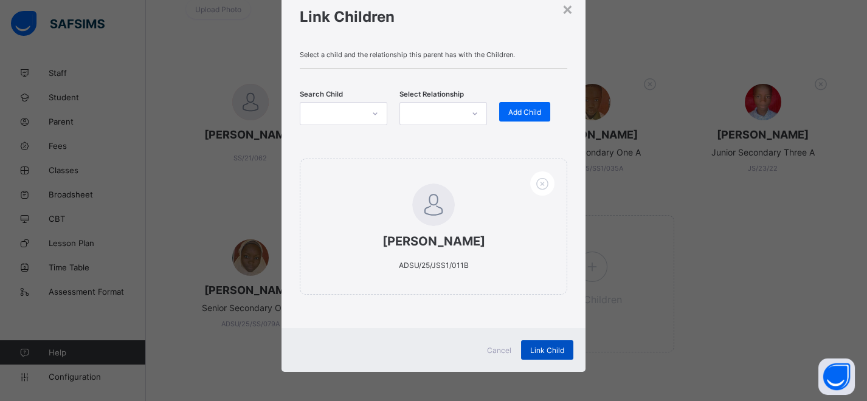
click at [546, 343] on div "Link Child" at bounding box center [547, 350] width 52 height 19
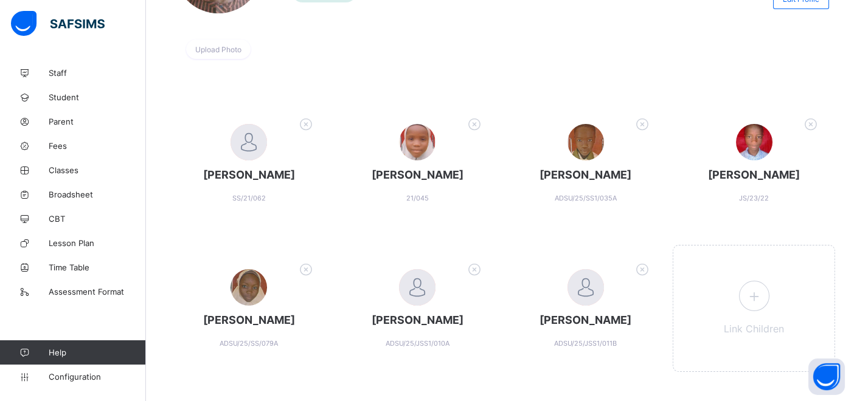
scroll to position [0, 0]
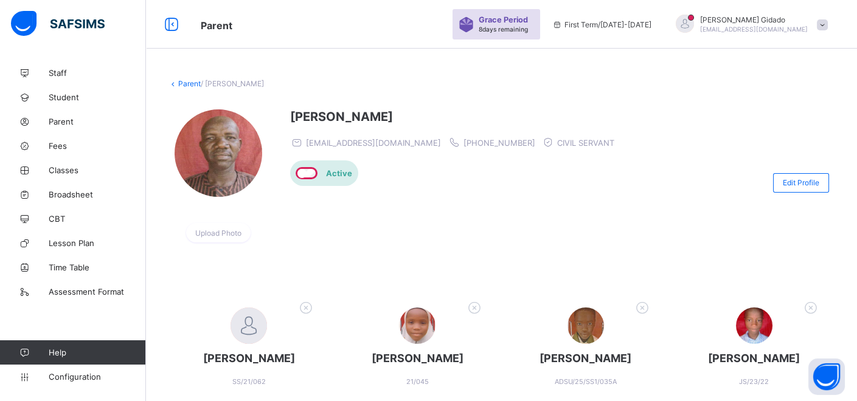
click at [828, 22] on span at bounding box center [822, 24] width 11 height 11
drag, startPoint x: 767, startPoint y: 161, endPoint x: 702, endPoint y: 126, distance: 74.0
click at [765, 159] on span "Logout" at bounding box center [779, 165] width 99 height 14
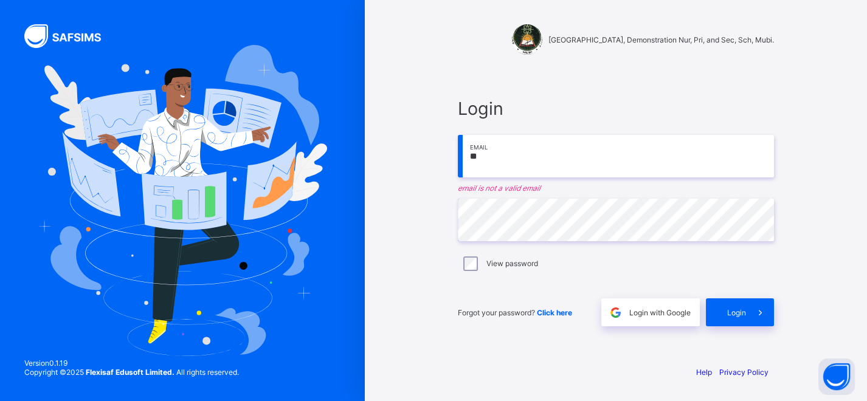
type input "*"
click at [571, 197] on div "Login ** Email email is not a valid email Password View password Forgot your pa…" at bounding box center [616, 212] width 316 height 229
click at [747, 311] on span at bounding box center [760, 313] width 28 height 28
click at [732, 312] on span "Login" at bounding box center [736, 312] width 19 height 9
click at [490, 161] on input "**" at bounding box center [616, 156] width 316 height 43
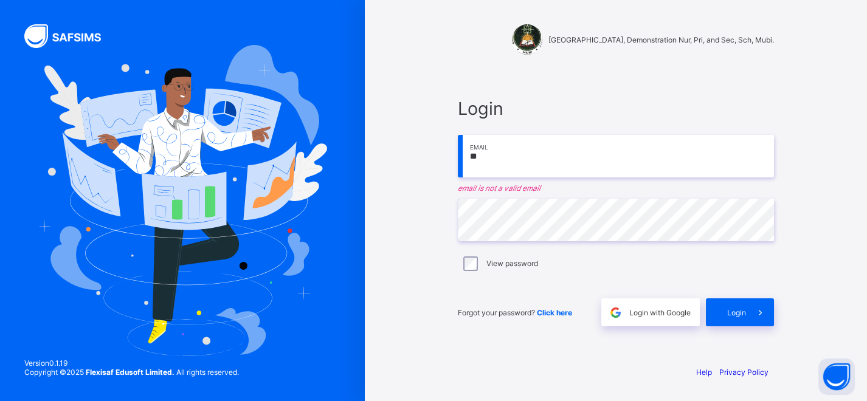
type input "**********"
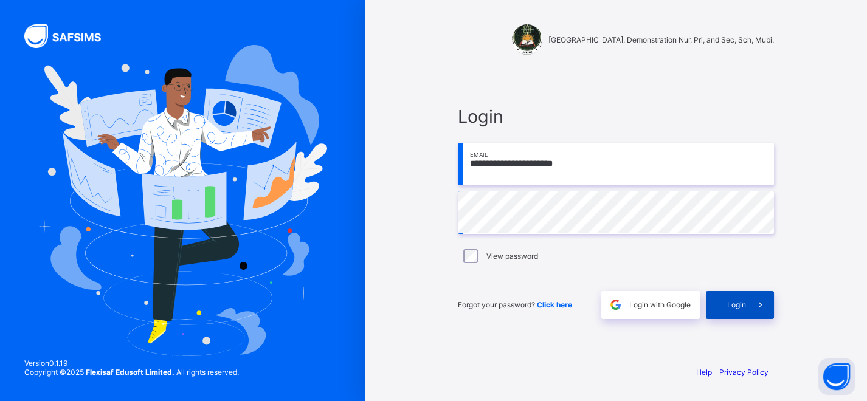
click at [717, 300] on div "Login" at bounding box center [740, 305] width 68 height 28
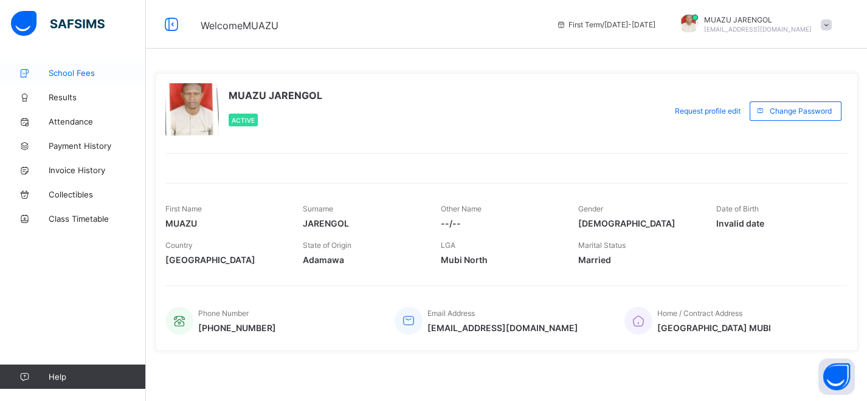
click at [90, 74] on span "School Fees" at bounding box center [97, 73] width 97 height 10
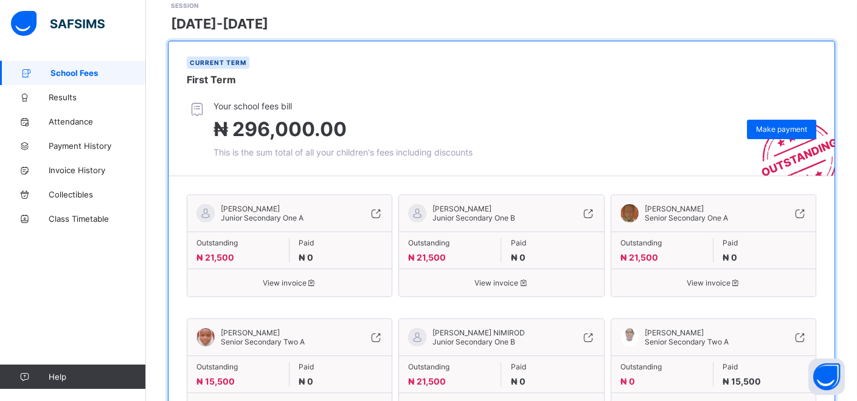
scroll to position [68, 0]
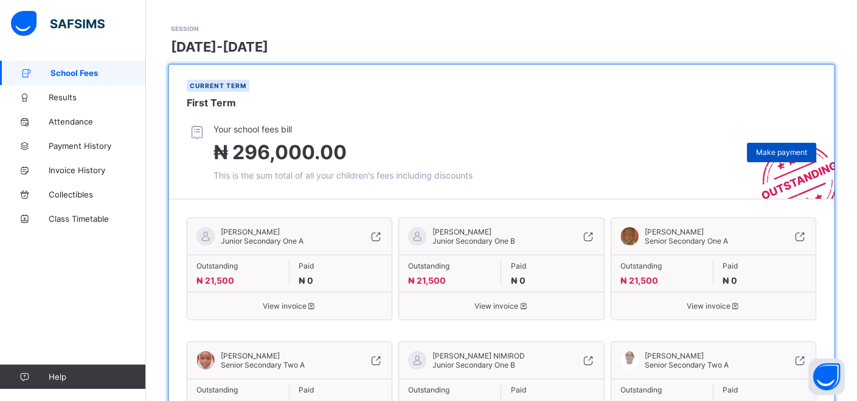
click at [789, 153] on span "Make payment" at bounding box center [781, 152] width 51 height 9
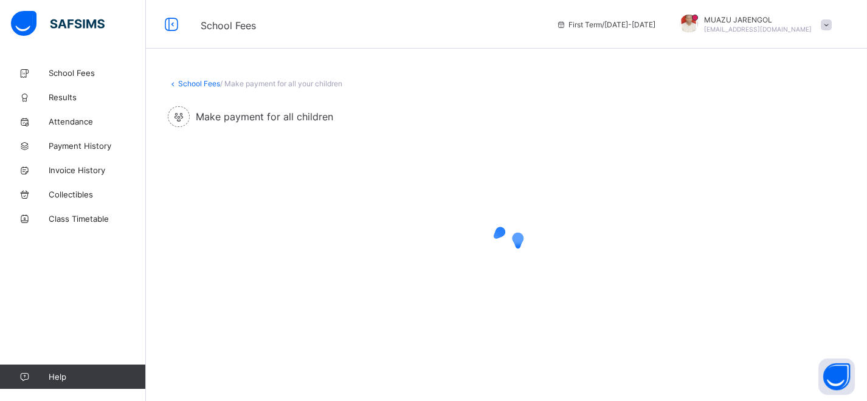
click at [789, 153] on div at bounding box center [506, 242] width 677 height 231
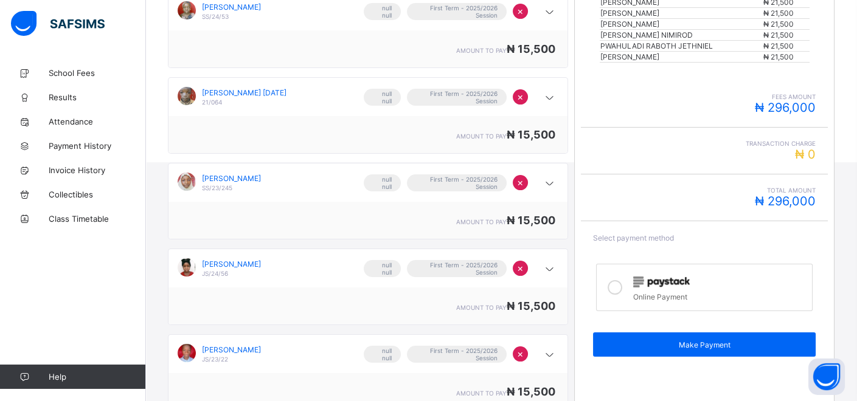
scroll to position [338, 0]
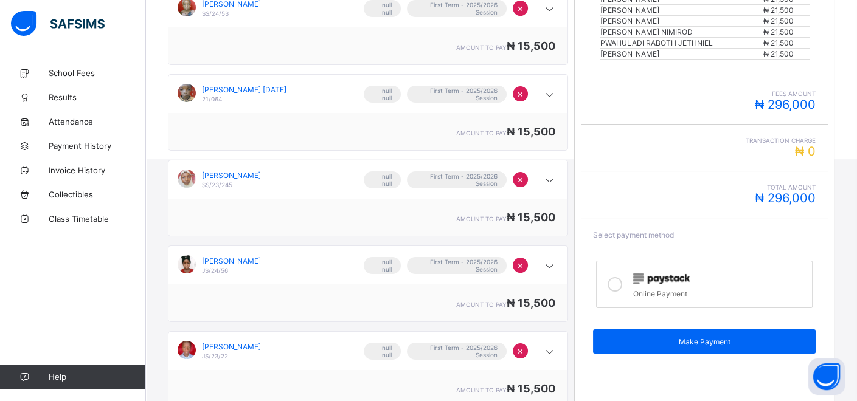
click at [609, 274] on div at bounding box center [615, 285] width 24 height 28
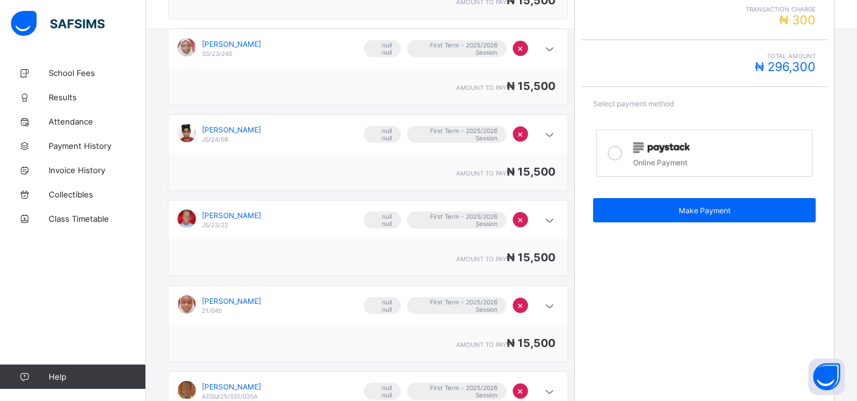
scroll to position [473, 0]
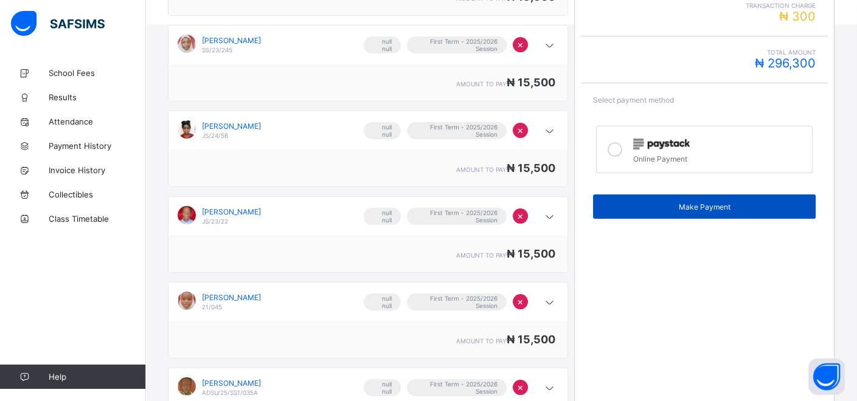
click at [678, 203] on span "Make Payment" at bounding box center [704, 207] width 204 height 9
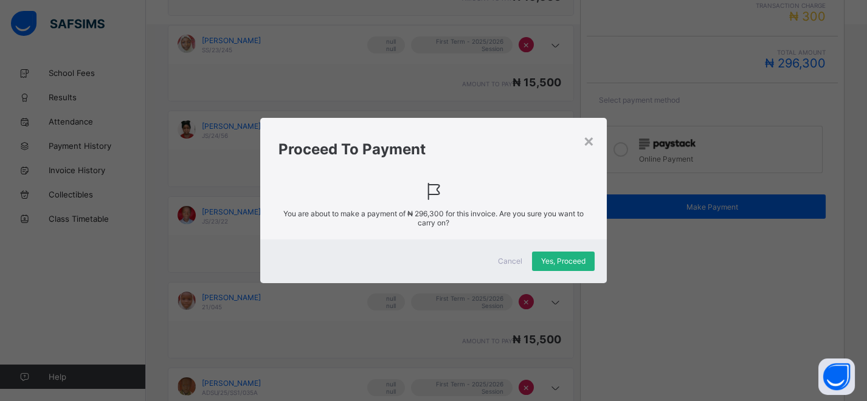
click at [551, 262] on span "Yes, Proceed" at bounding box center [563, 261] width 44 height 9
click at [559, 256] on div "Yes, Proceed" at bounding box center [563, 261] width 63 height 19
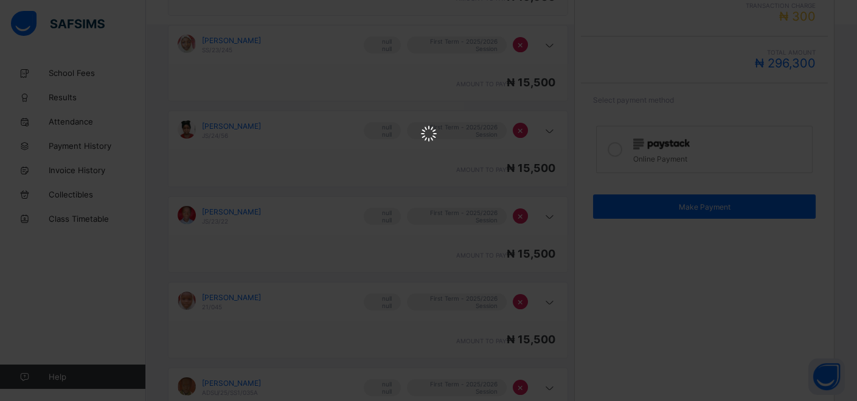
scroll to position [0, 0]
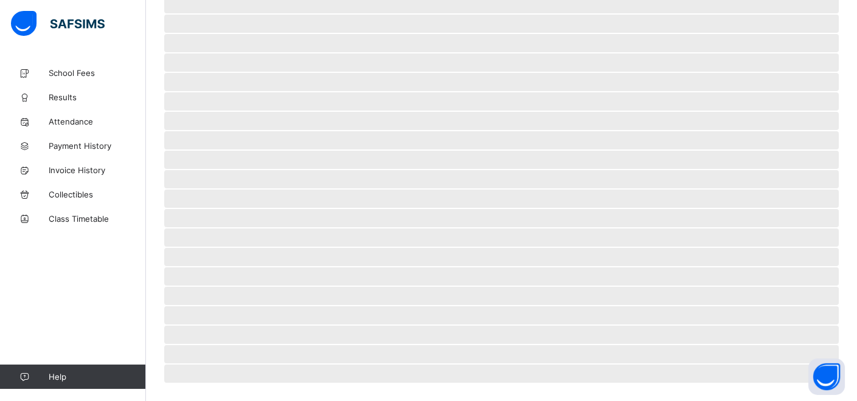
scroll to position [69, 0]
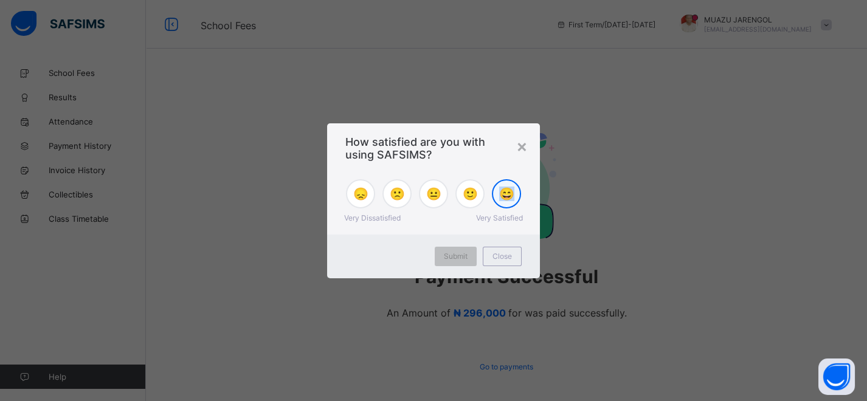
click at [507, 205] on div "😄" at bounding box center [506, 193] width 29 height 29
click at [451, 258] on span "Submit" at bounding box center [456, 256] width 24 height 9
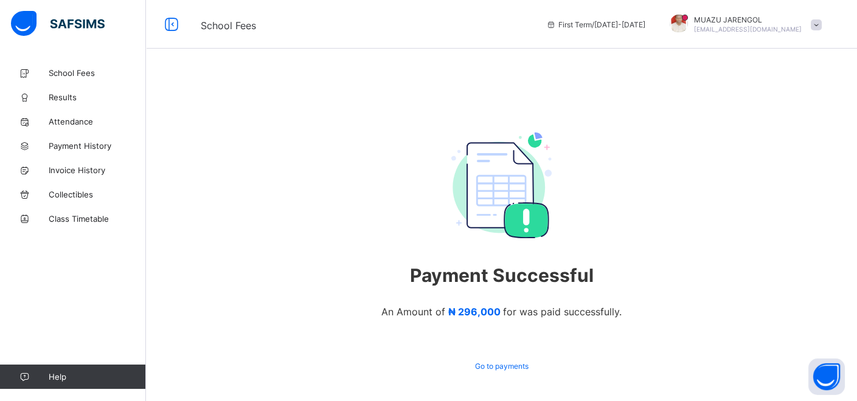
click at [820, 25] on span at bounding box center [816, 24] width 11 height 11
click at [400, 88] on div "Payment Successful An Amount of ₦ 296,000 for was paid successfully. Go to paym…" at bounding box center [501, 254] width 711 height 387
click at [822, 27] on span at bounding box center [816, 24] width 11 height 11
click at [792, 115] on span "Logout" at bounding box center [782, 120] width 80 height 14
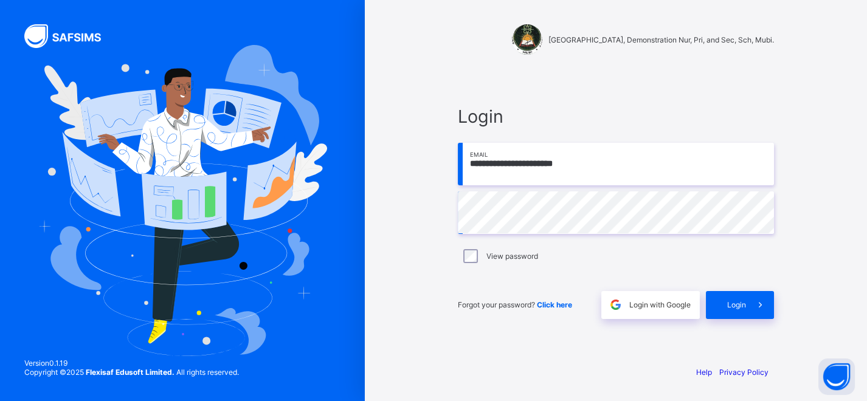
drag, startPoint x: 608, startPoint y: 163, endPoint x: 458, endPoint y: 165, distance: 150.2
click at [459, 165] on input "**********" at bounding box center [616, 164] width 316 height 43
type input "**********"
click at [746, 303] on span at bounding box center [760, 305] width 28 height 28
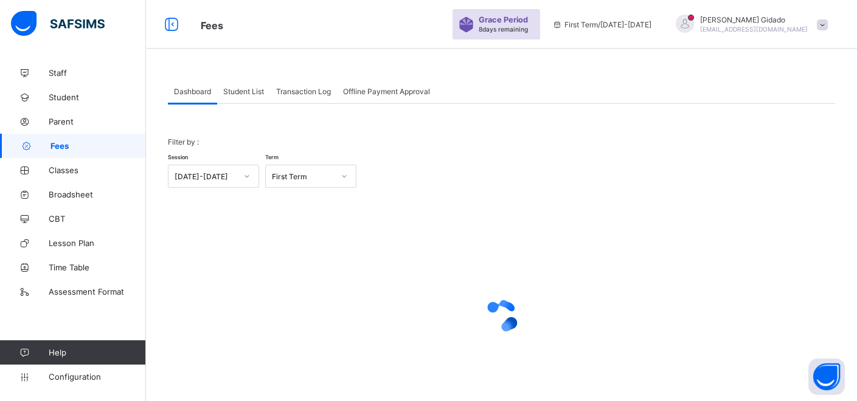
click at [243, 86] on div "Student List" at bounding box center [243, 91] width 53 height 24
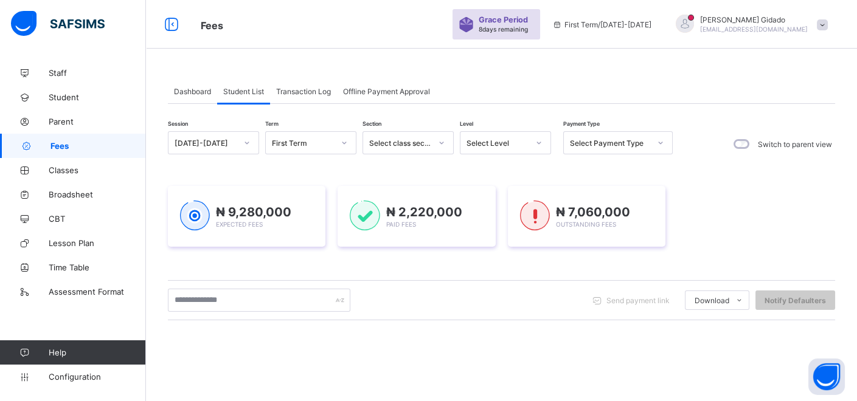
click at [309, 91] on span "Transaction Log" at bounding box center [303, 91] width 55 height 9
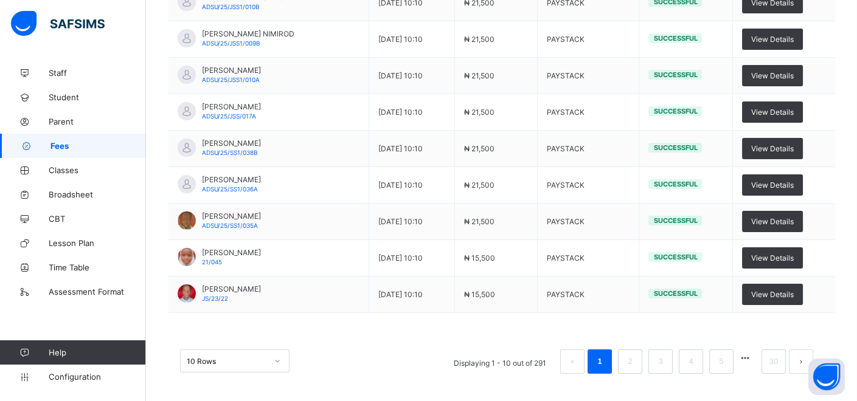
scroll to position [286, 0]
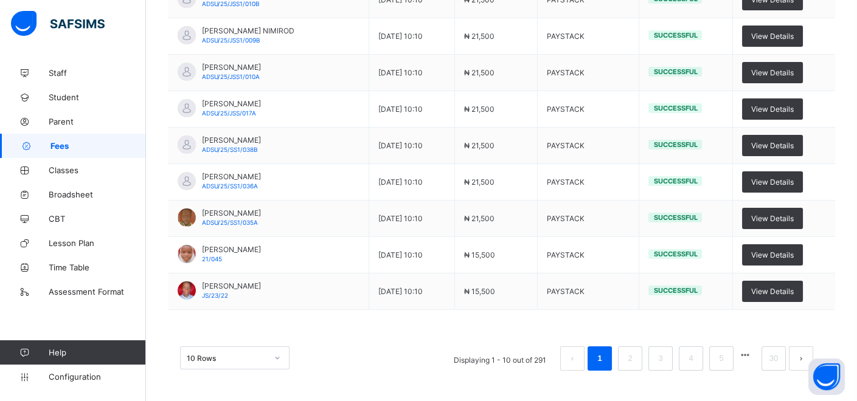
click at [278, 358] on div "10 Rows" at bounding box center [234, 358] width 109 height 23
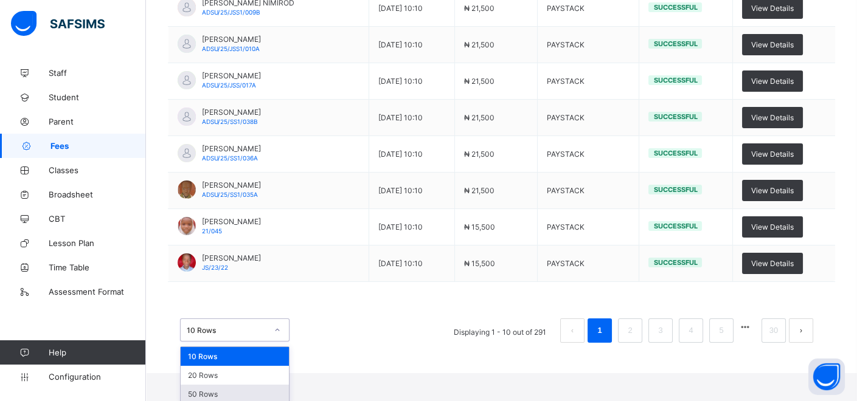
click at [268, 386] on div "50 Rows" at bounding box center [235, 394] width 108 height 19
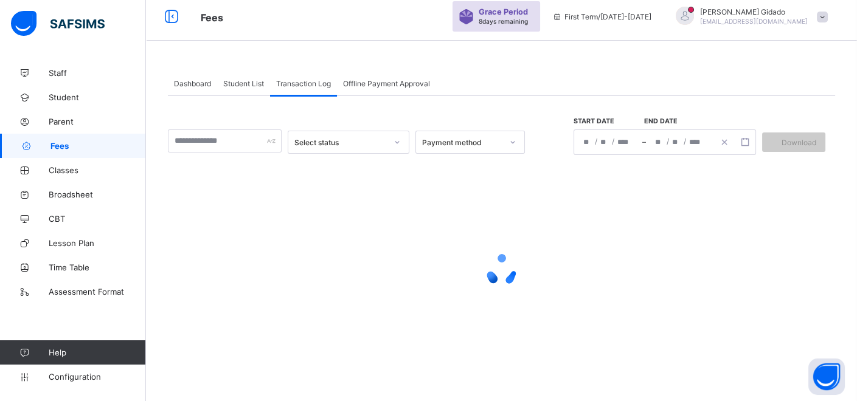
scroll to position [0, 0]
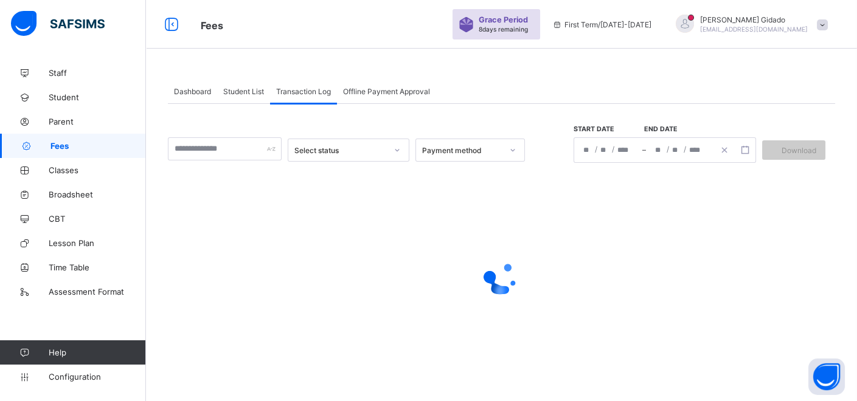
click at [572, 98] on div "Dashboard Student List Transaction Log Offline Payment Approval" at bounding box center [501, 91] width 667 height 25
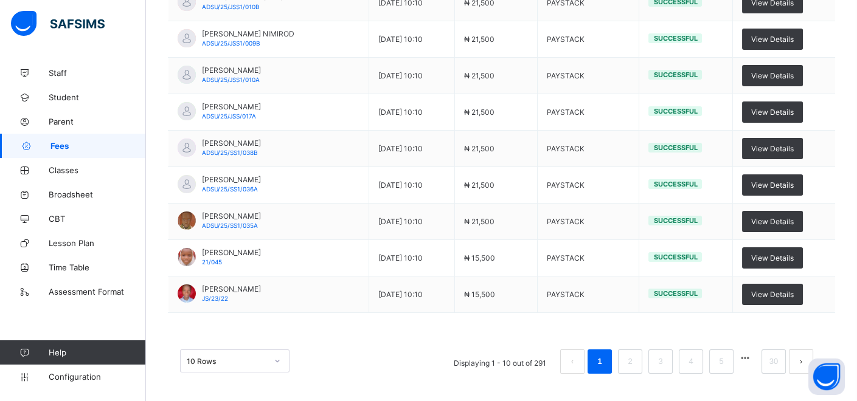
scroll to position [255, 0]
click at [279, 357] on div "10 Rows" at bounding box center [234, 361] width 109 height 23
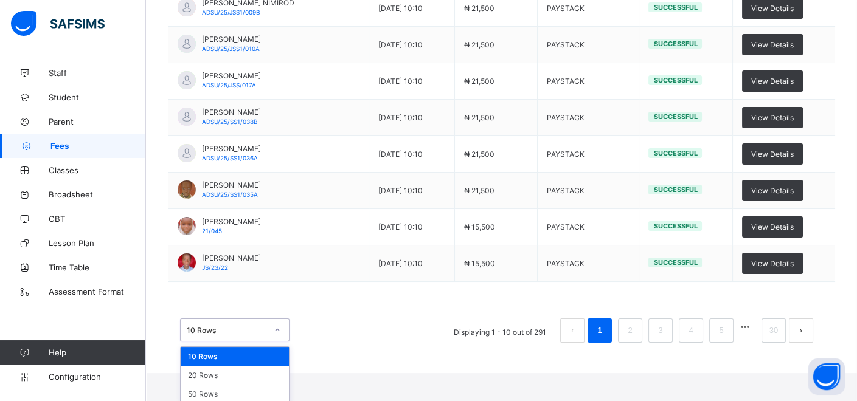
click at [282, 342] on div "option 10 Rows focused, 1 of 3. 3 results available. Use Up and Down to choose …" at bounding box center [234, 330] width 109 height 23
click at [212, 395] on div "50 Rows" at bounding box center [235, 394] width 108 height 19
click at [215, 373] on div "Dashboard Student List Transaction Log Offline Payment Approval Transaction Log…" at bounding box center [501, 73] width 711 height 599
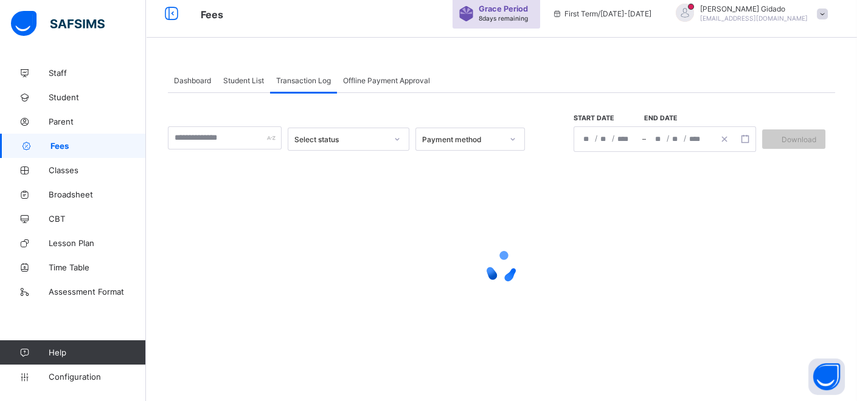
scroll to position [10, 0]
click at [117, 84] on link "Staff" at bounding box center [73, 73] width 146 height 24
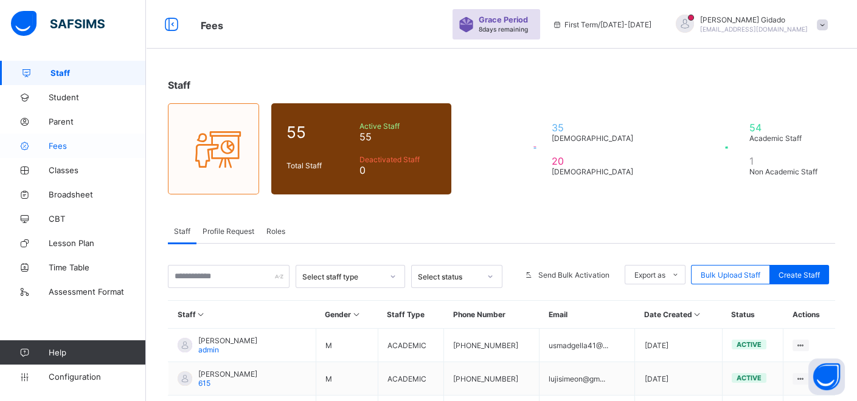
click at [72, 149] on span "Fees" at bounding box center [97, 146] width 97 height 10
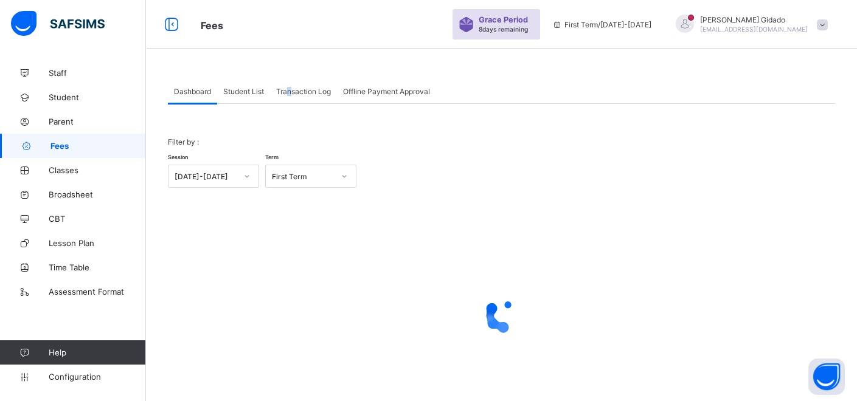
click at [291, 92] on span "Transaction Log" at bounding box center [303, 91] width 55 height 9
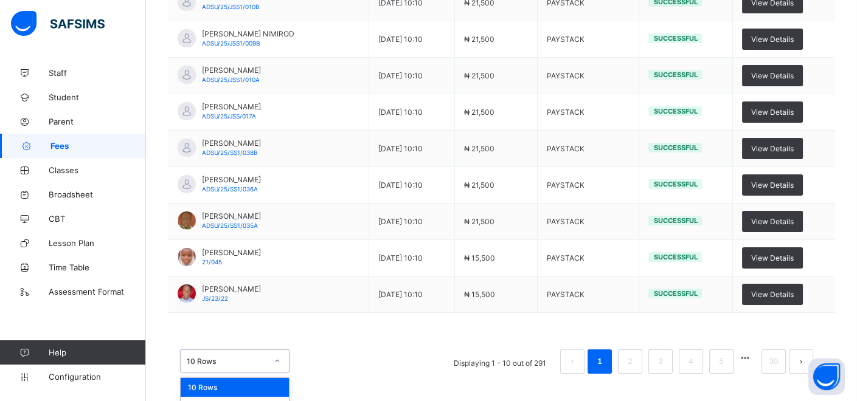
scroll to position [286, 0]
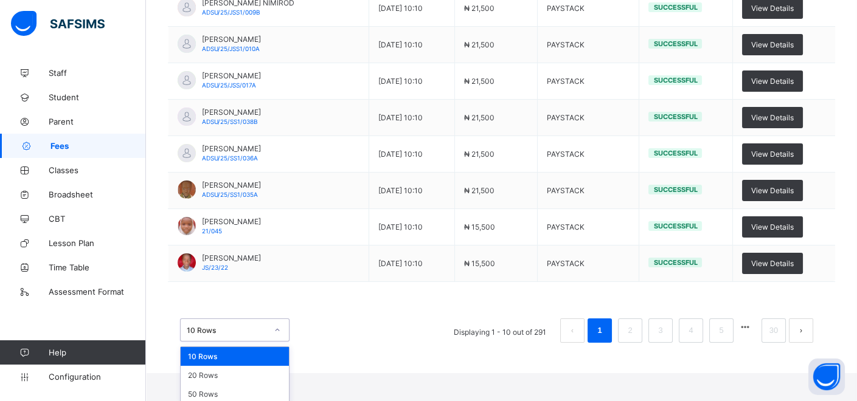
click at [278, 342] on div "option 10 Rows focused, 1 of 3. 3 results available. Use Up and Down to choose …" at bounding box center [234, 330] width 109 height 23
click at [274, 389] on div "50 Rows" at bounding box center [235, 394] width 108 height 19
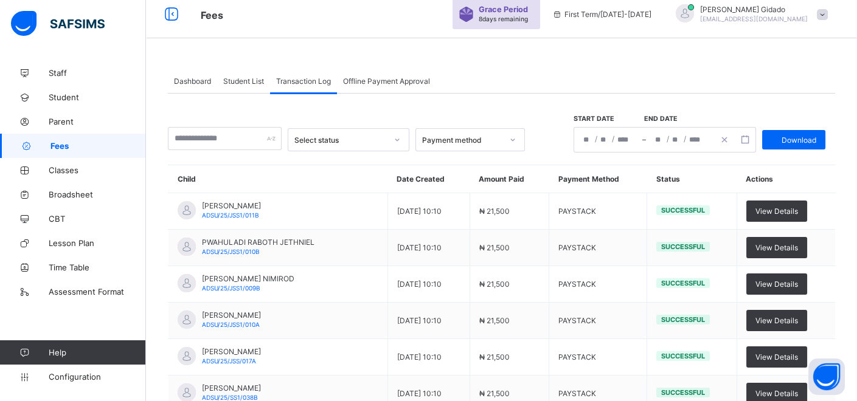
scroll to position [255, 0]
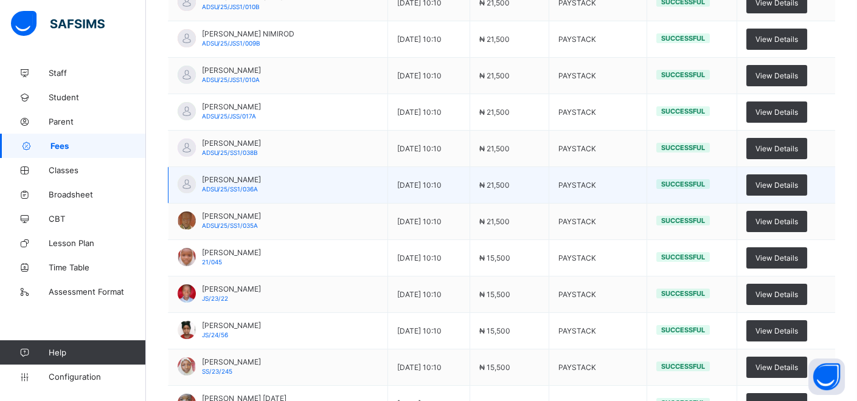
click at [484, 190] on td "₦ 21,500" at bounding box center [508, 185] width 79 height 36
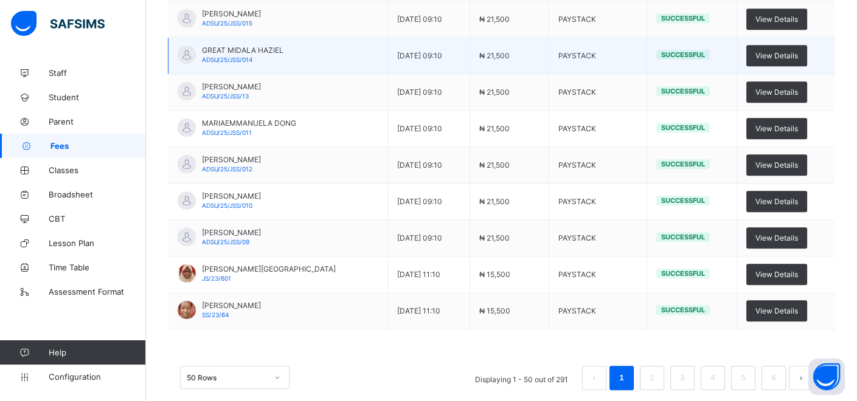
scroll to position [1708, 0]
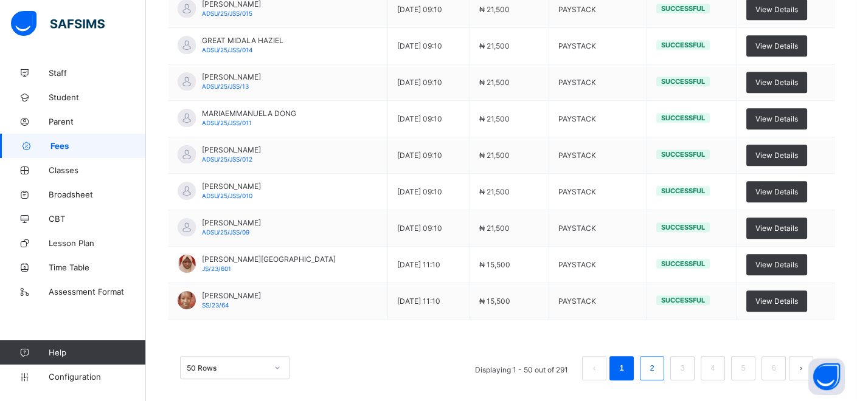
click at [657, 361] on link "2" at bounding box center [652, 369] width 12 height 16
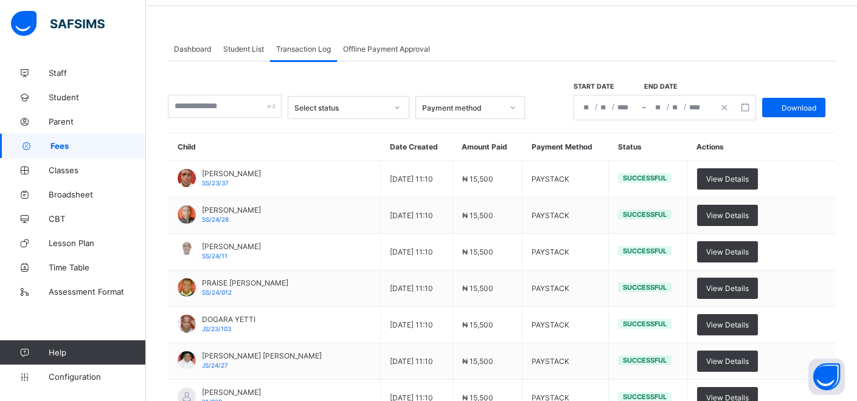
scroll to position [0, 0]
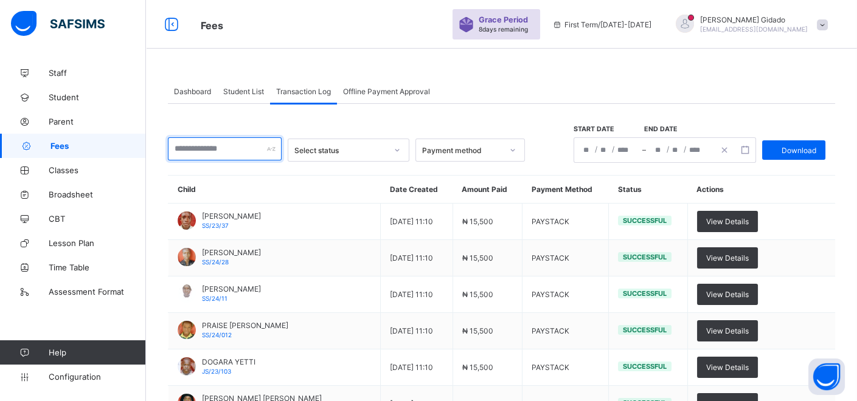
click at [240, 149] on input "text" at bounding box center [225, 148] width 114 height 23
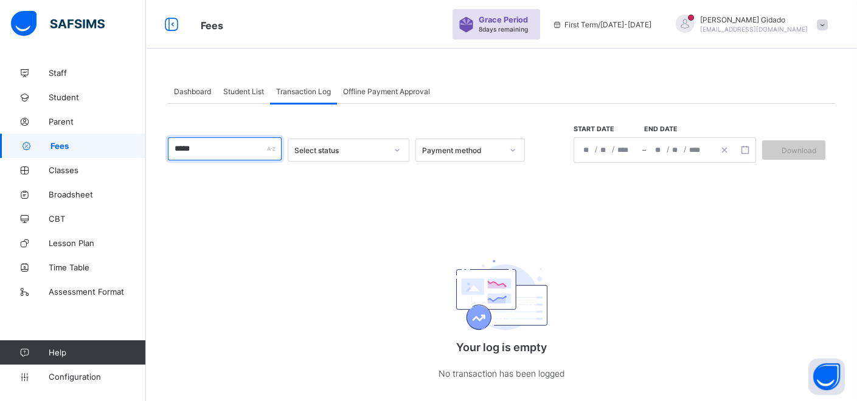
type input "*****"
drag, startPoint x: 185, startPoint y: 93, endPoint x: 218, endPoint y: 86, distance: 32.9
click at [194, 92] on span "Dashboard" at bounding box center [192, 91] width 37 height 9
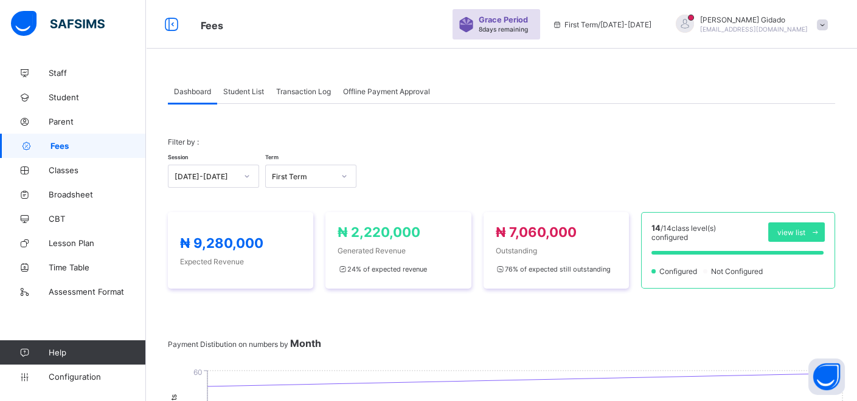
click at [380, 91] on span "Offline Payment Approval" at bounding box center [386, 91] width 87 height 9
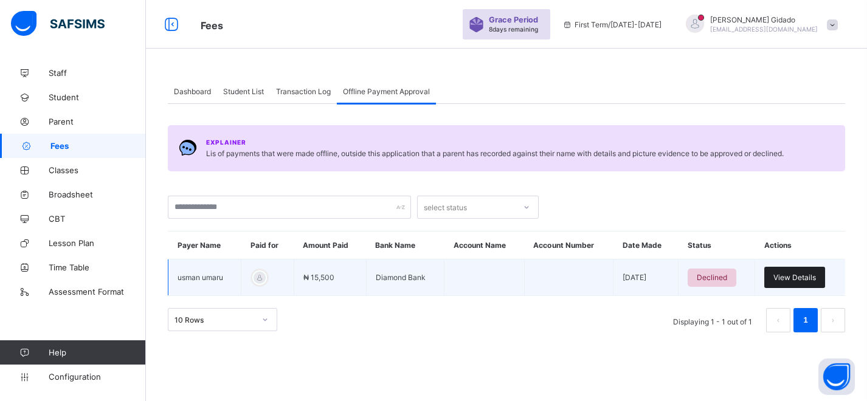
click at [801, 282] on div "View Details" at bounding box center [794, 277] width 61 height 21
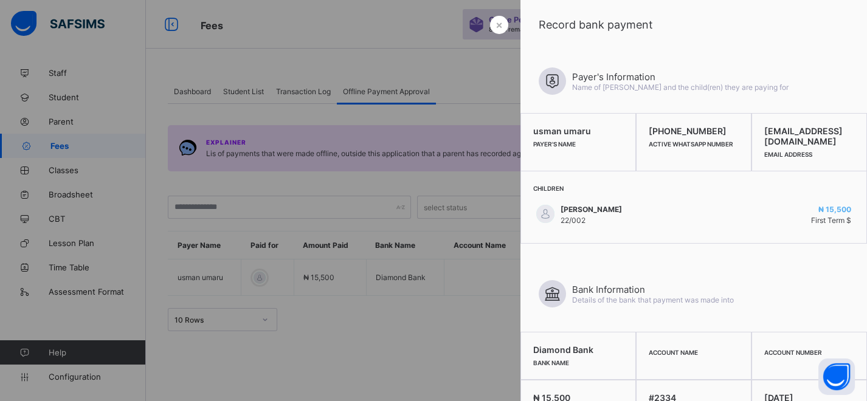
click at [442, 83] on div at bounding box center [433, 200] width 867 height 401
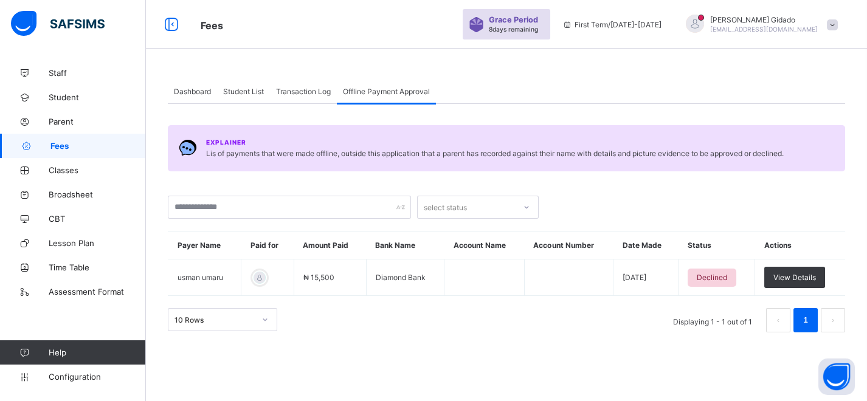
click at [310, 91] on span "Transaction Log" at bounding box center [303, 91] width 55 height 9
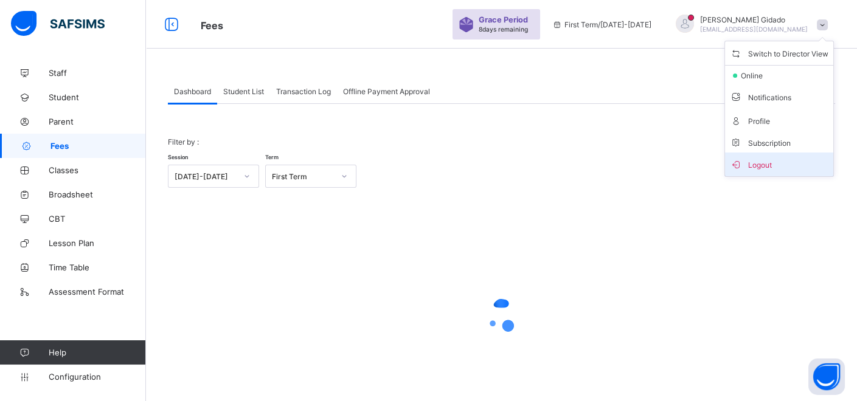
click at [780, 162] on span "Logout" at bounding box center [779, 165] width 99 height 14
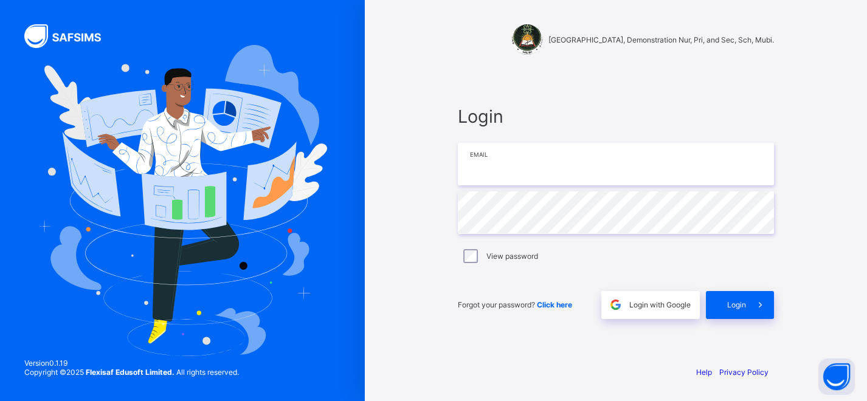
type input "**********"
